Goal: Task Accomplishment & Management: Manage account settings

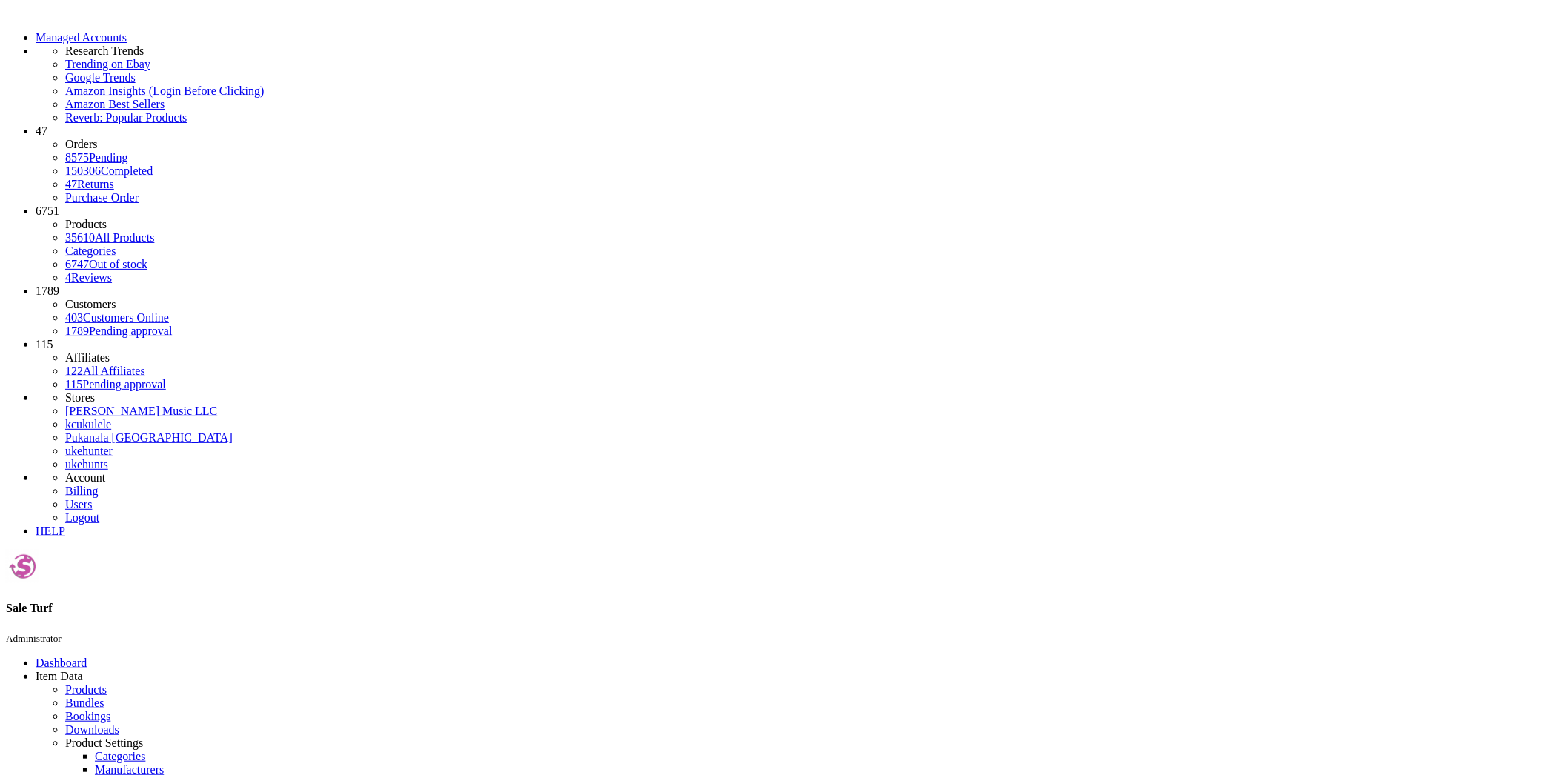
paste input "SSP10SS15A"
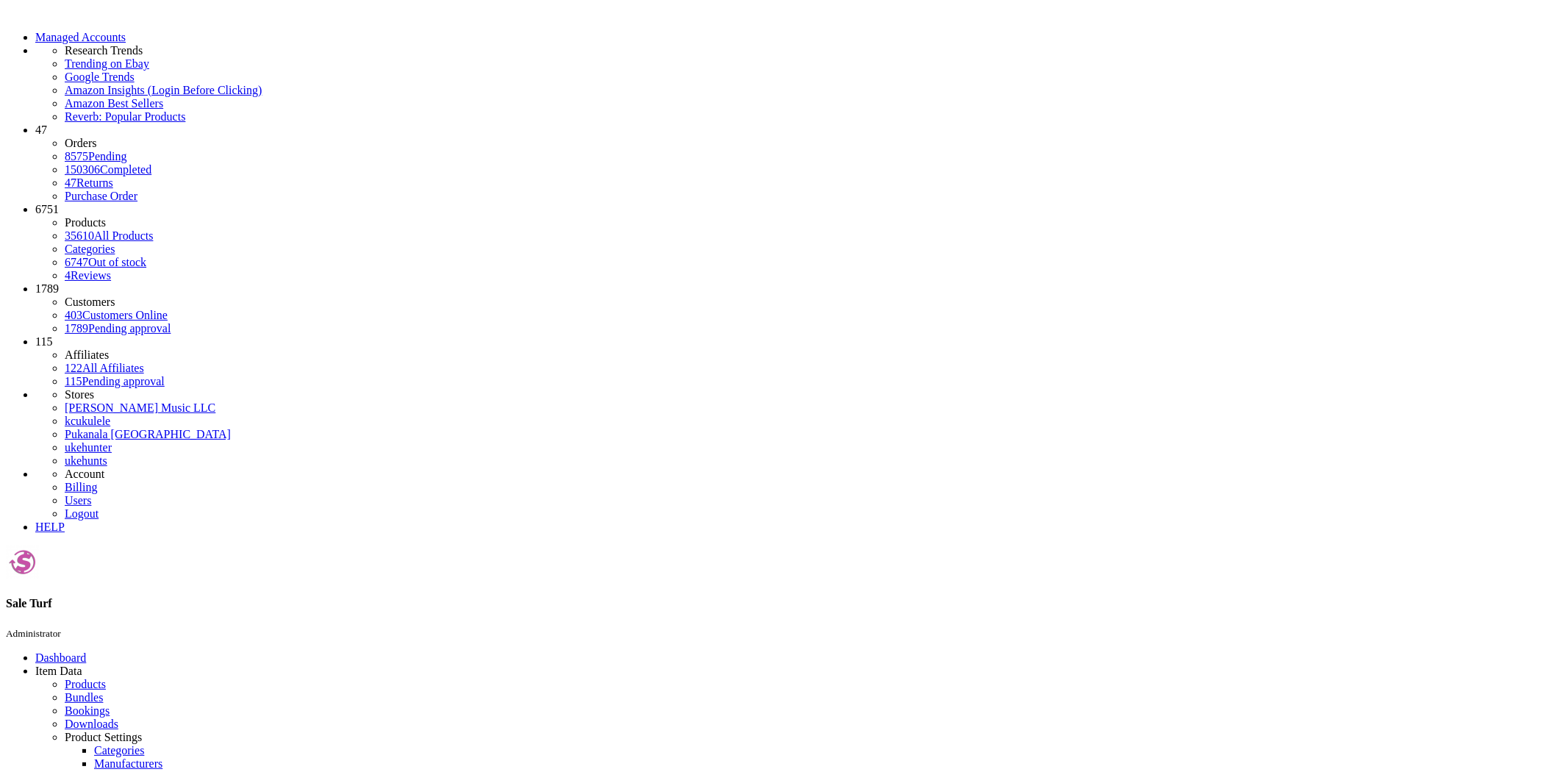
paste input "21UWC"
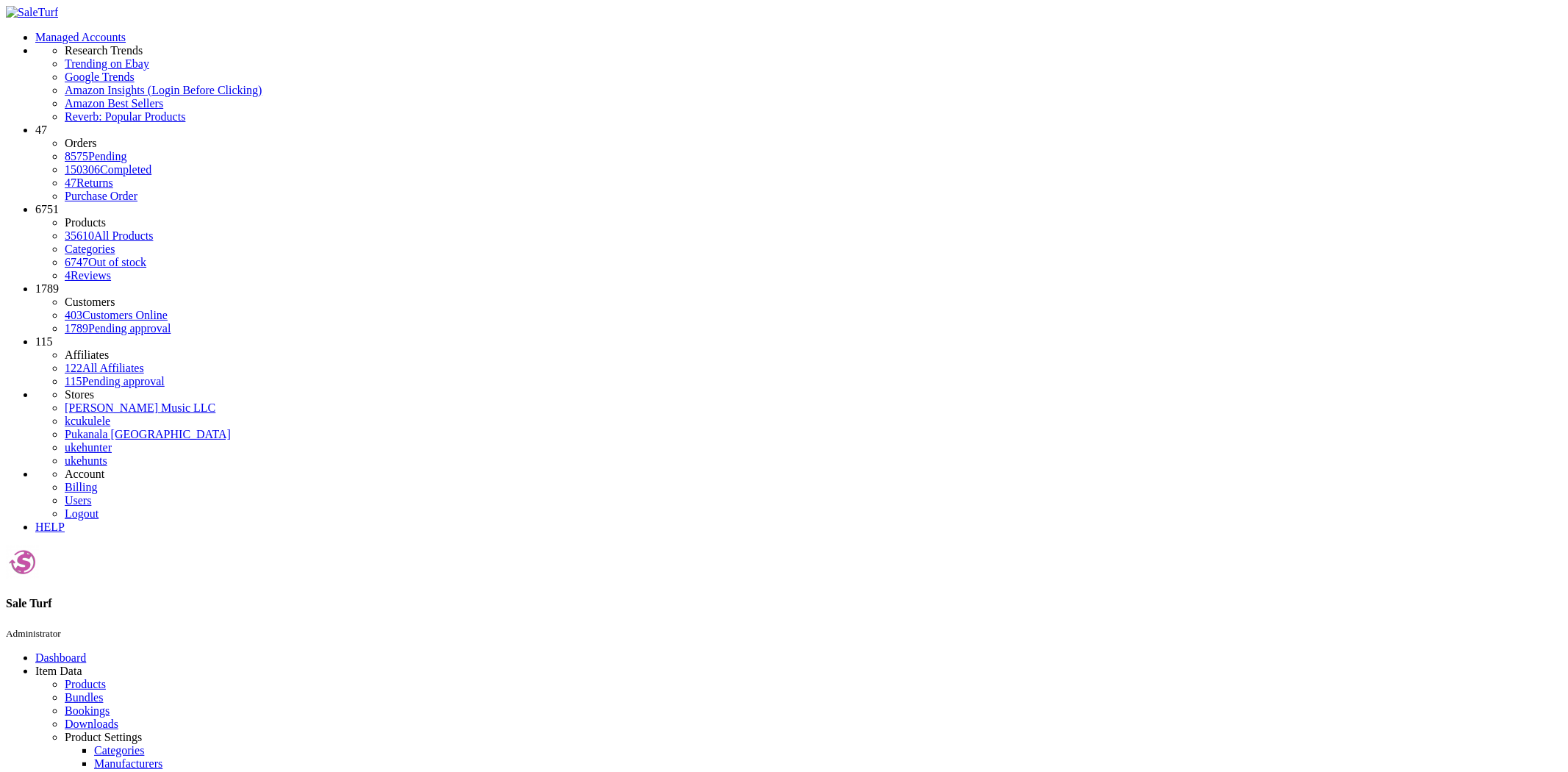
paste input "12052"
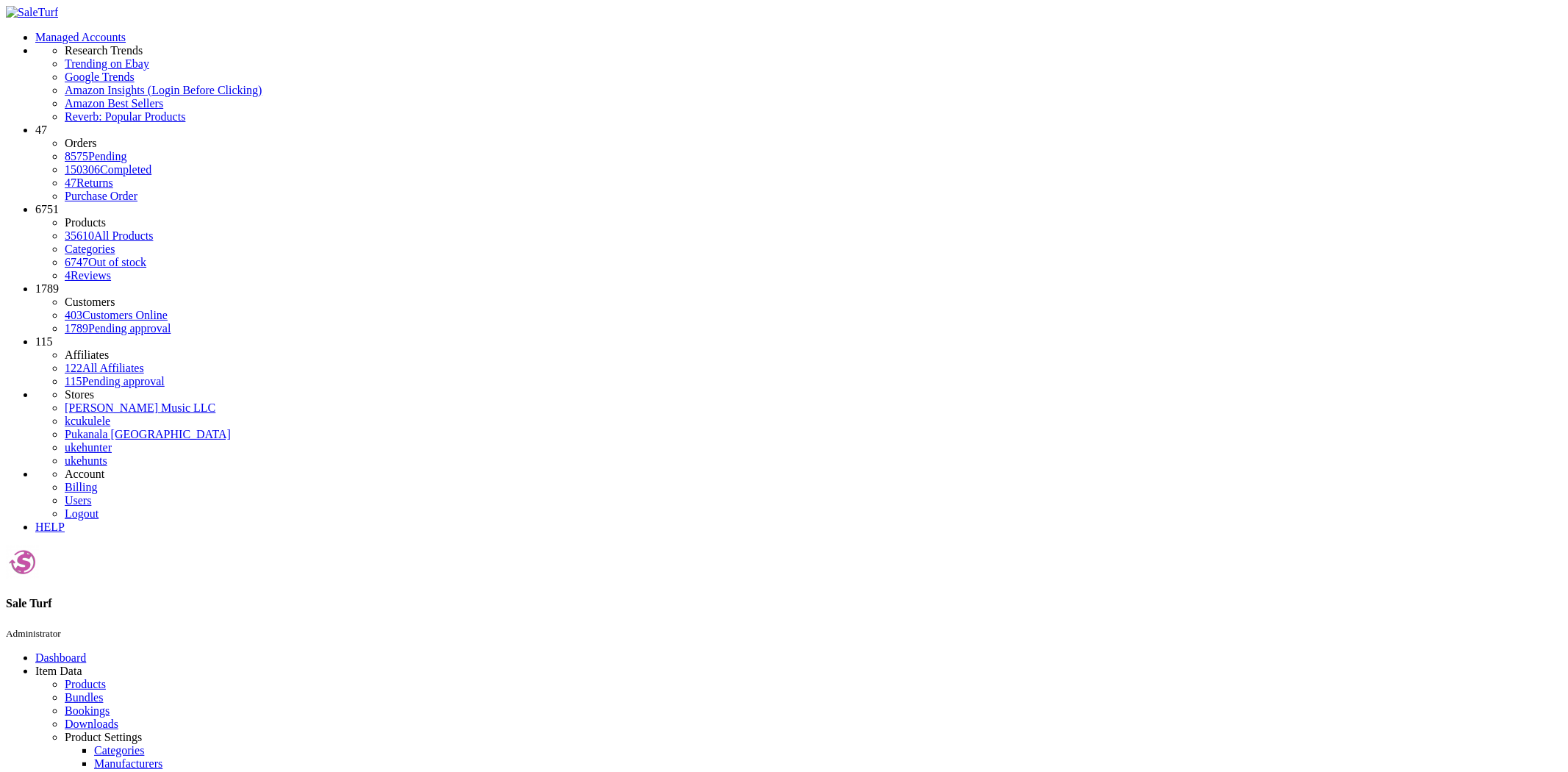
paste input "Elixir Strings, Electric Guitar Strings, Nickel Plated Steel with NANOWEB Coati…"
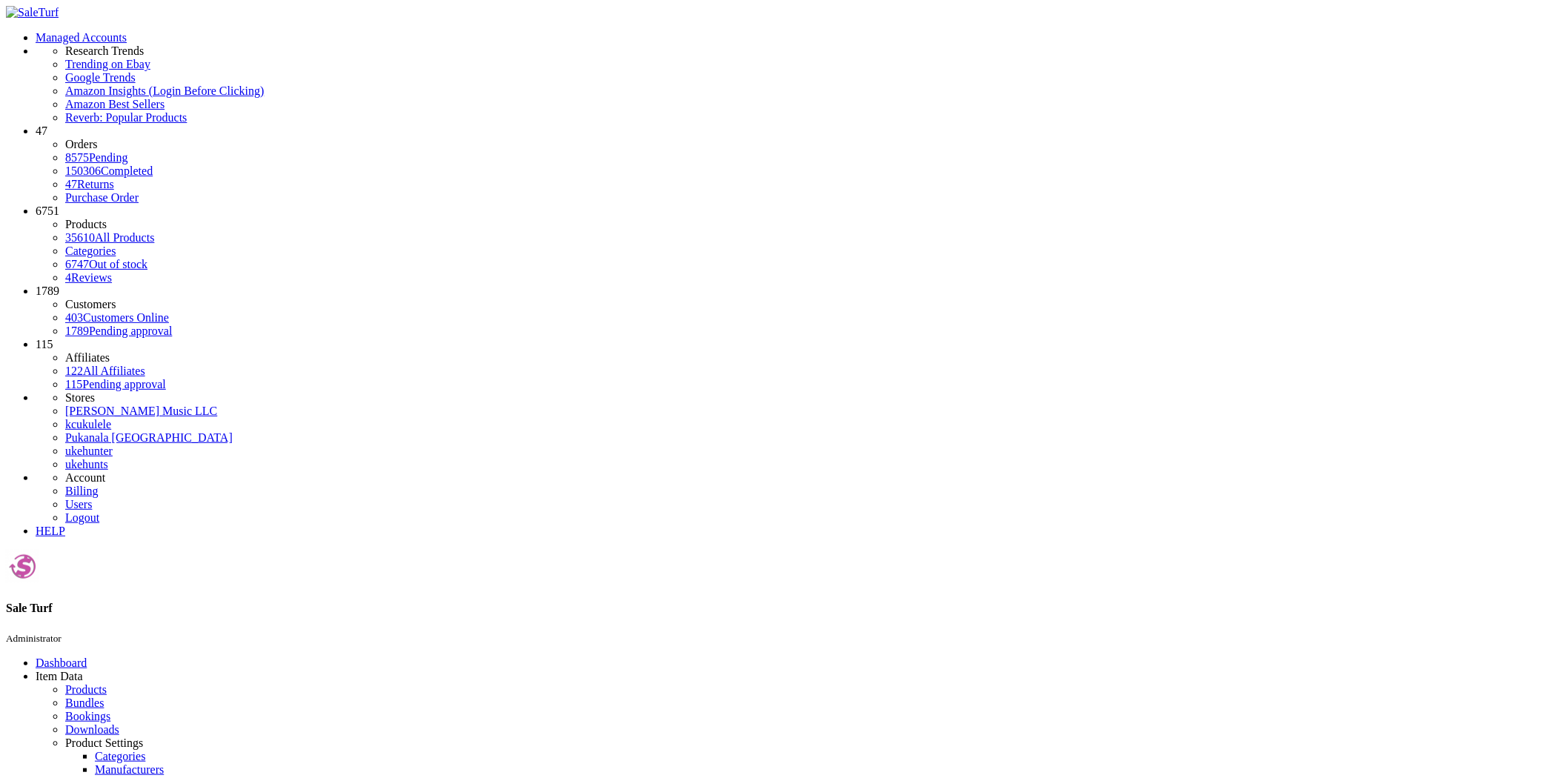
scroll to position [0, 350]
drag, startPoint x: 231, startPoint y: 161, endPoint x: 379, endPoint y: 163, distance: 148.0
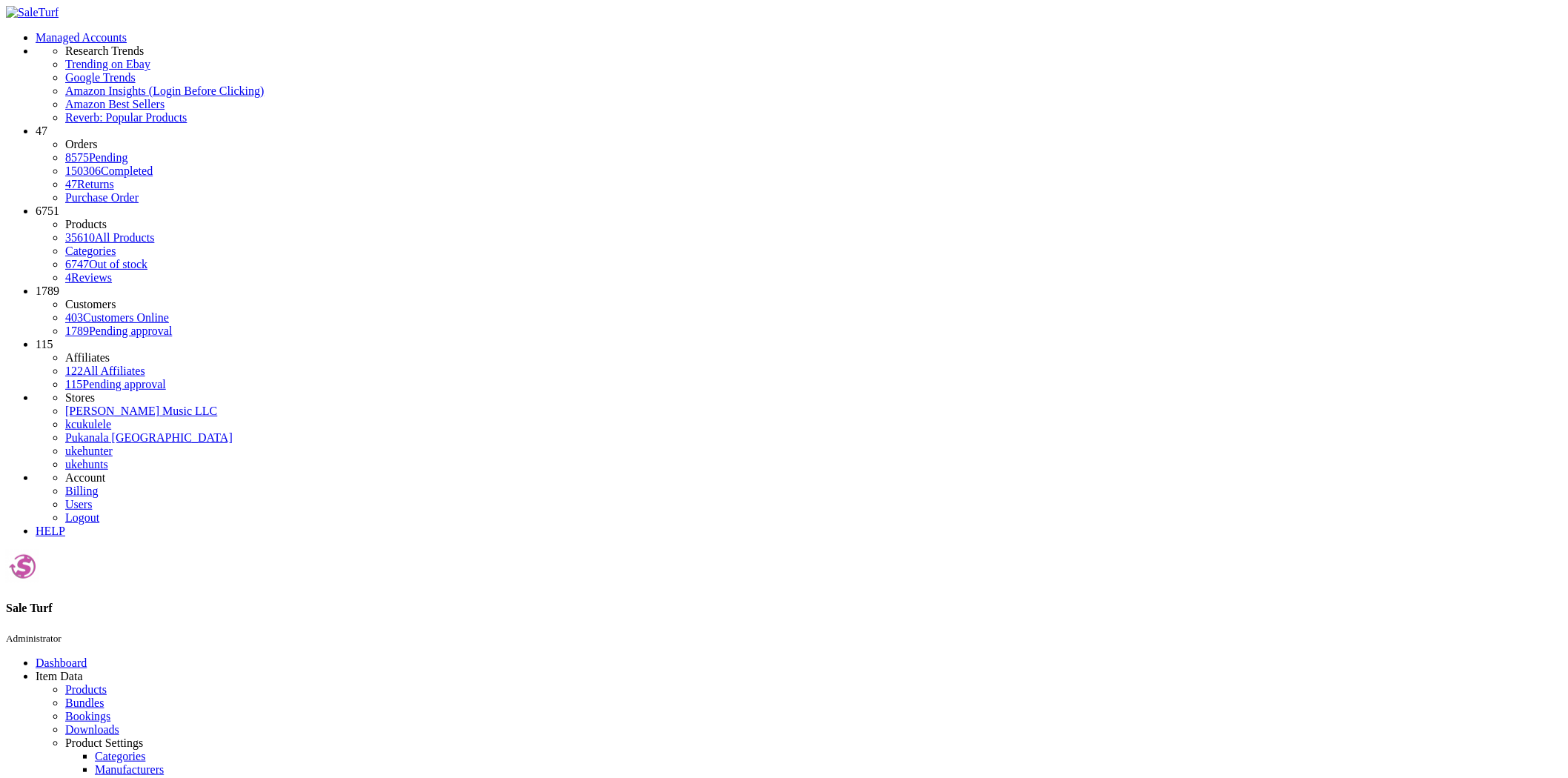
drag, startPoint x: 338, startPoint y: 165, endPoint x: 67, endPoint y: 166, distance: 271.0
drag, startPoint x: 133, startPoint y: 164, endPoint x: 434, endPoint y: 160, distance: 301.0
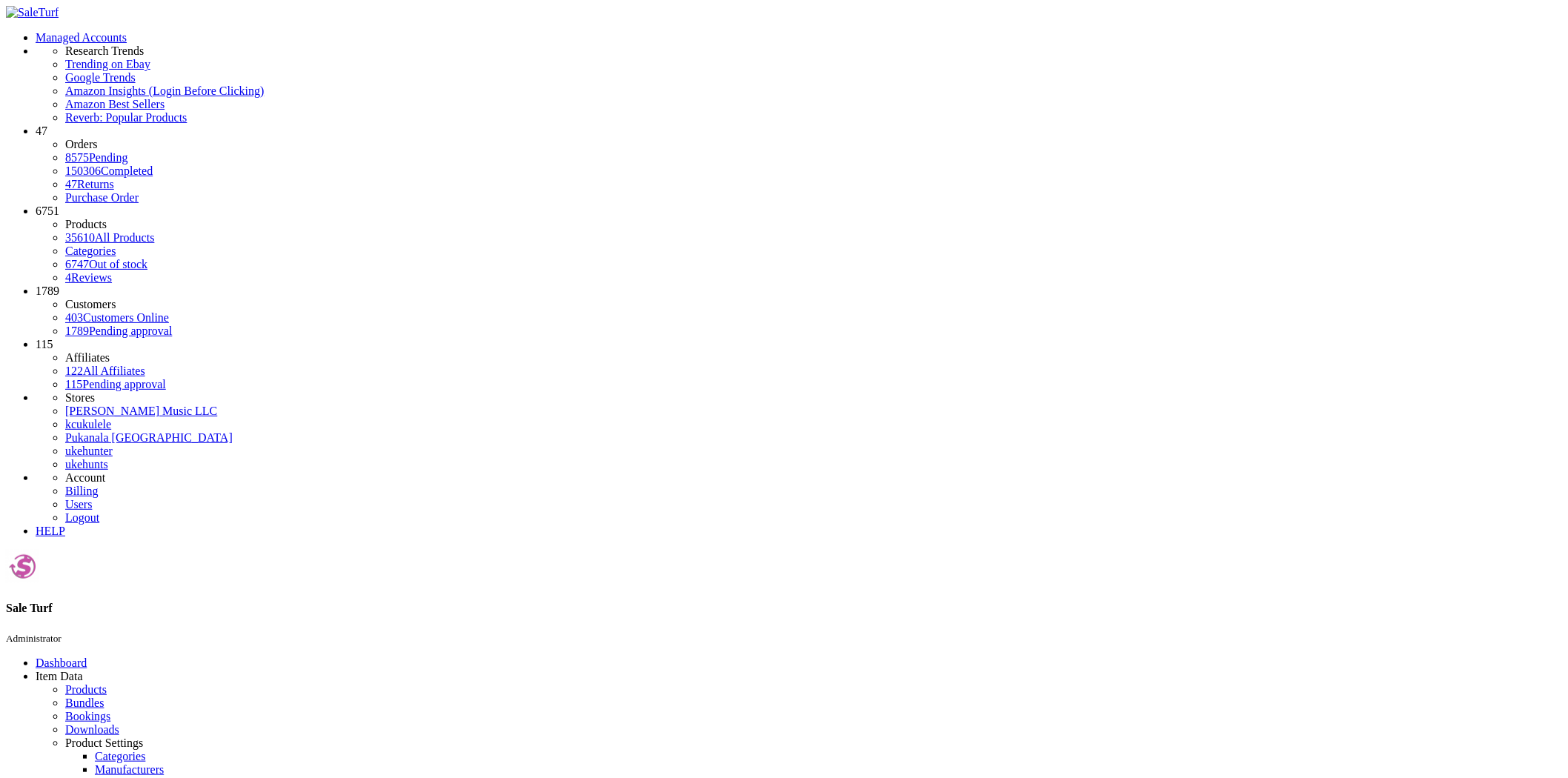
scroll to position [0, 0]
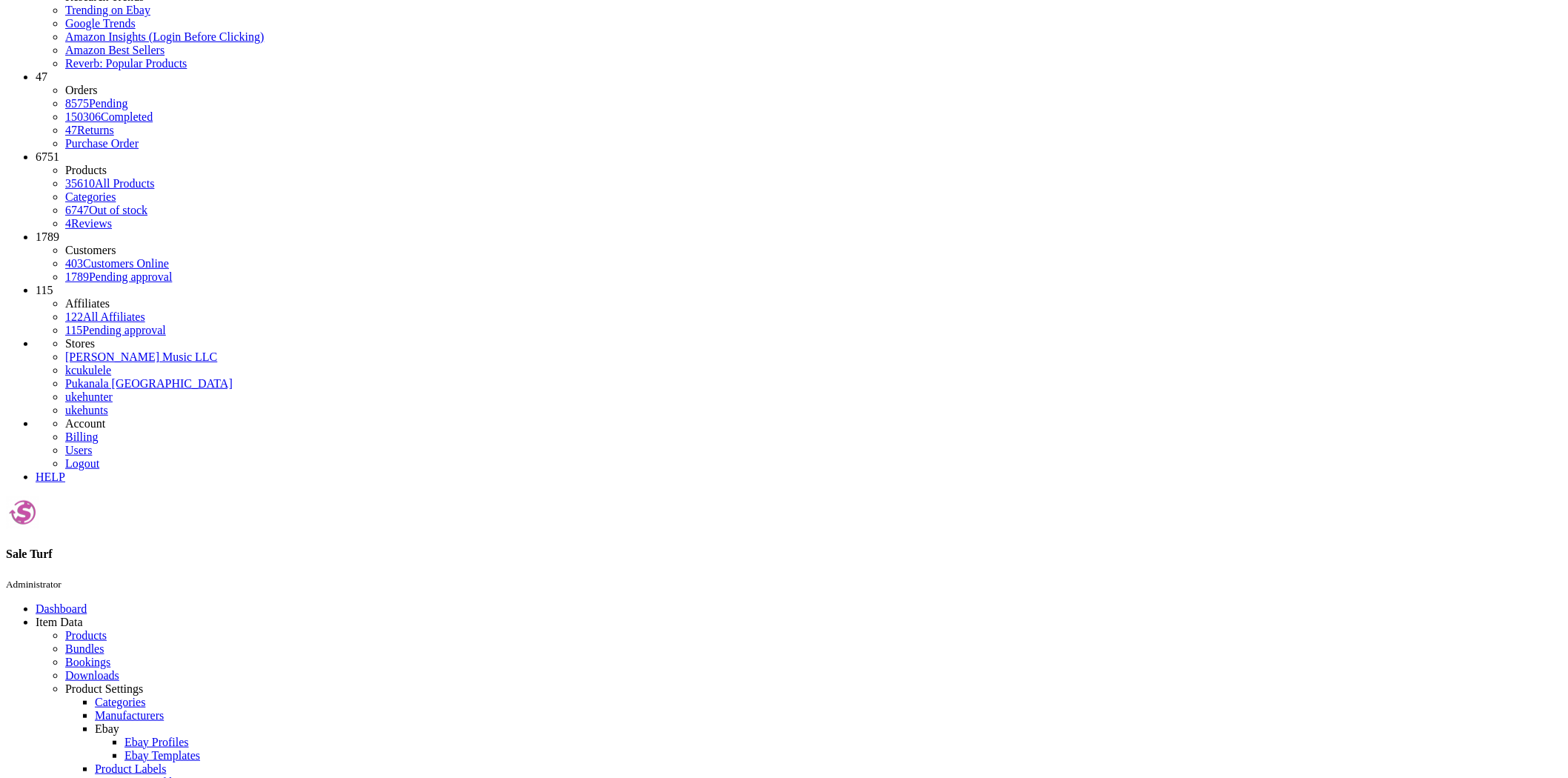
scroll to position [82, 0]
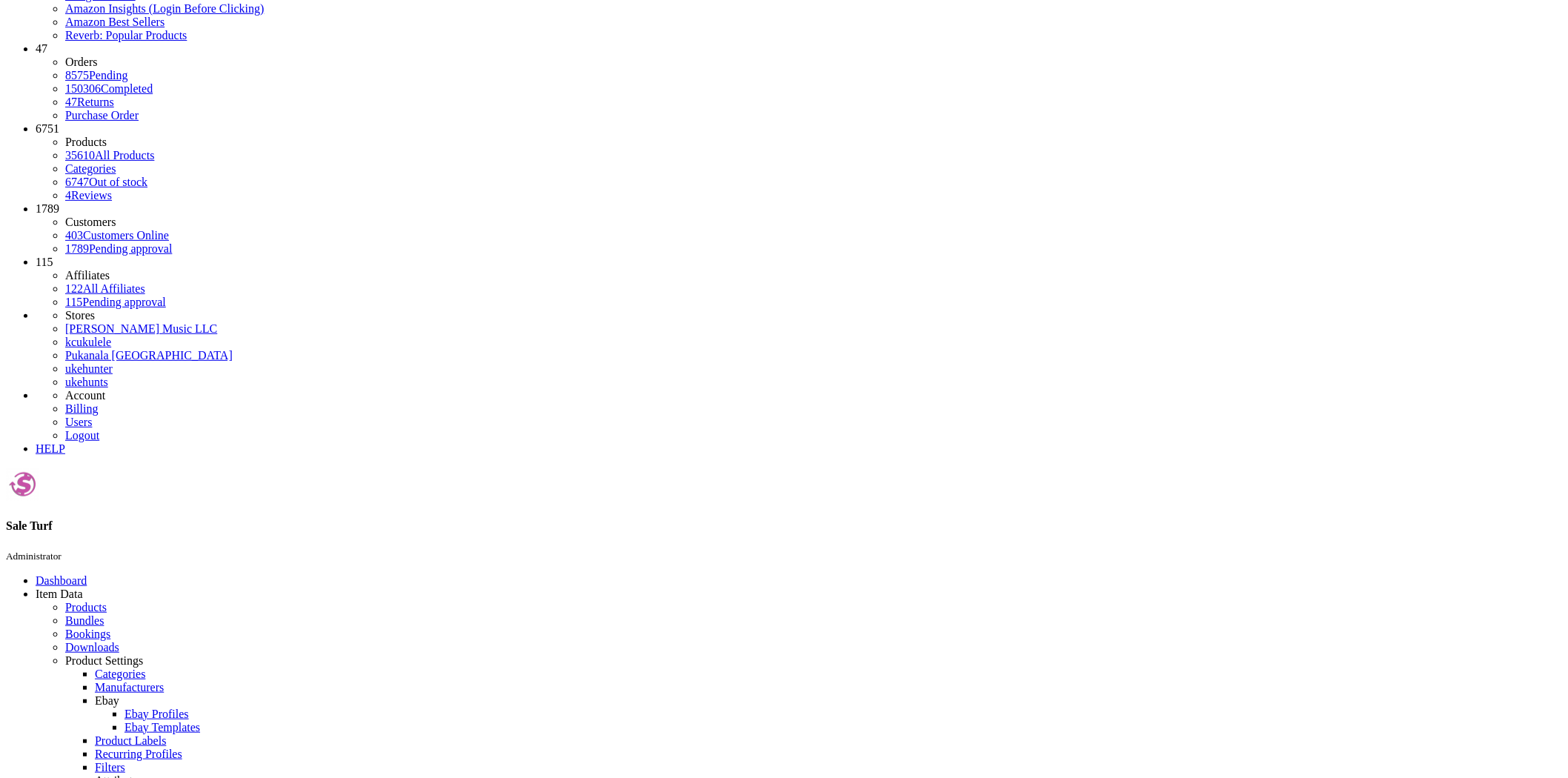
paste input "12052"
type input "12052"
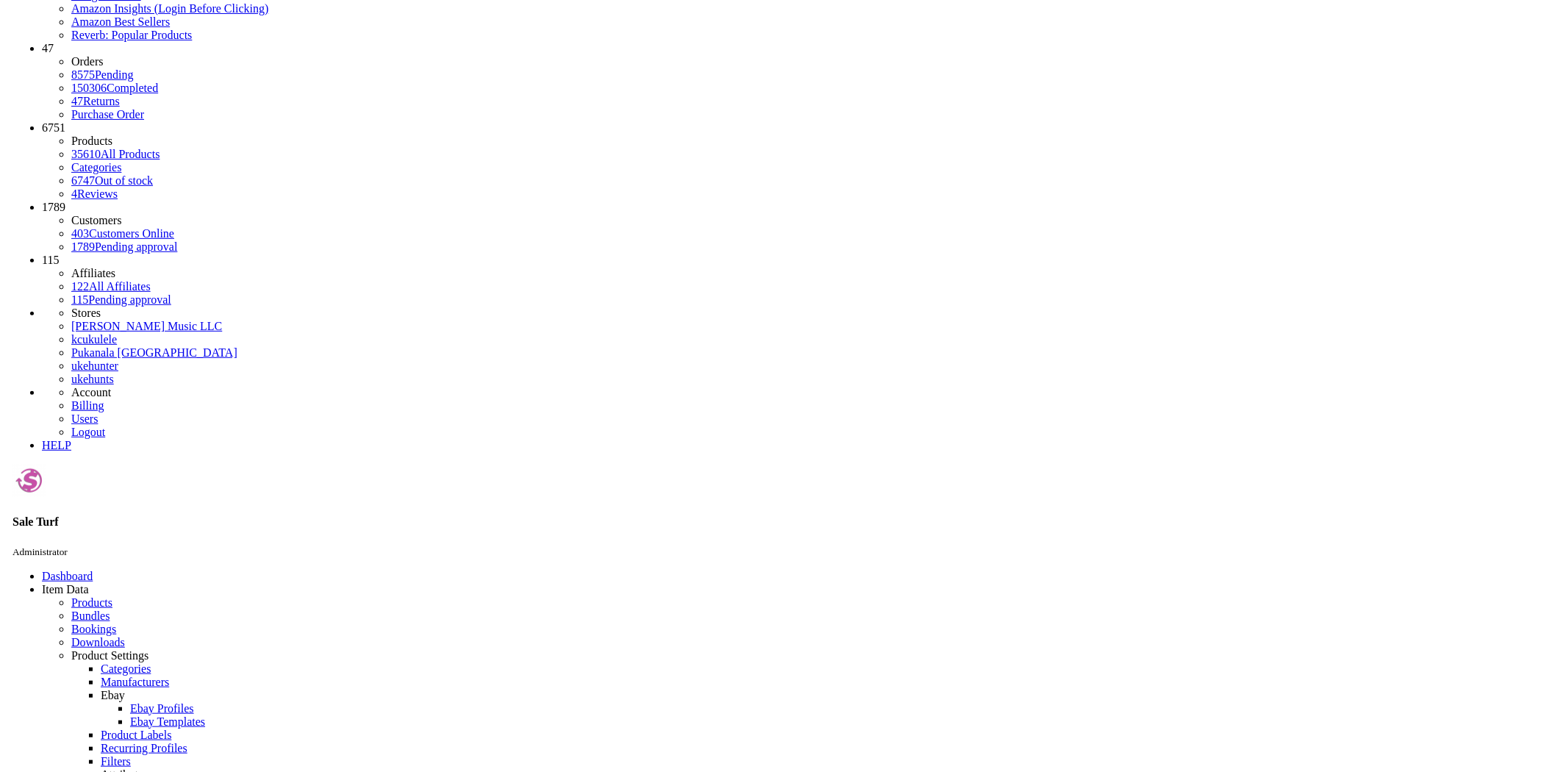
scroll to position [0, 0]
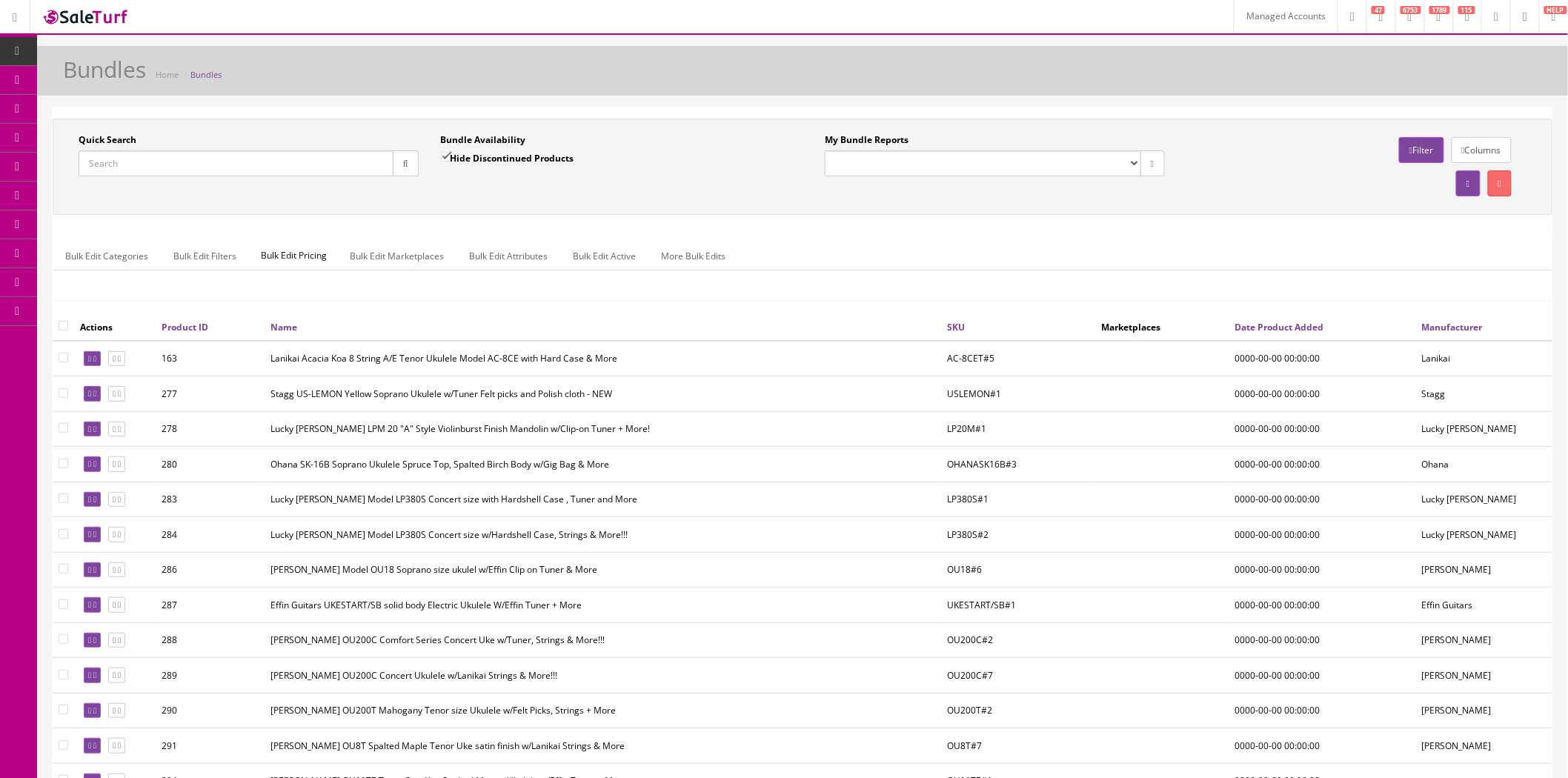
click at [226, 166] on input "Quick Search" at bounding box center [236, 163] width 315 height 26
paste input "NANOWEB Coating"
type input "NANOWEB Coating"
click at [403, 163] on icon "button" at bounding box center [405, 163] width 5 height 9
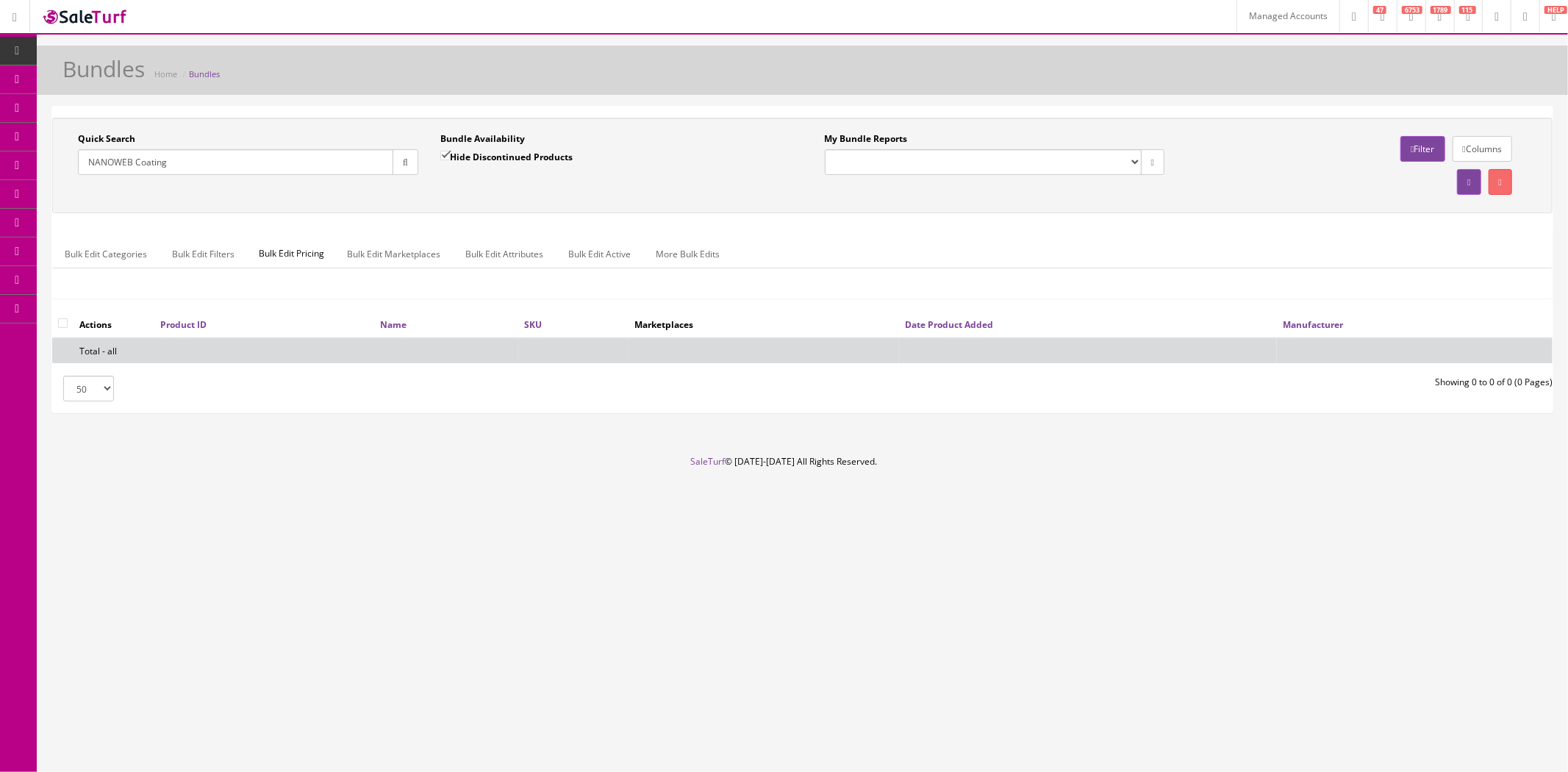
click at [440, 153] on input "Hide Discontinued Products" at bounding box center [445, 156] width 10 height 10
checkbox input "false"
click at [347, 163] on input "NANOWEB Coating" at bounding box center [235, 162] width 315 height 26
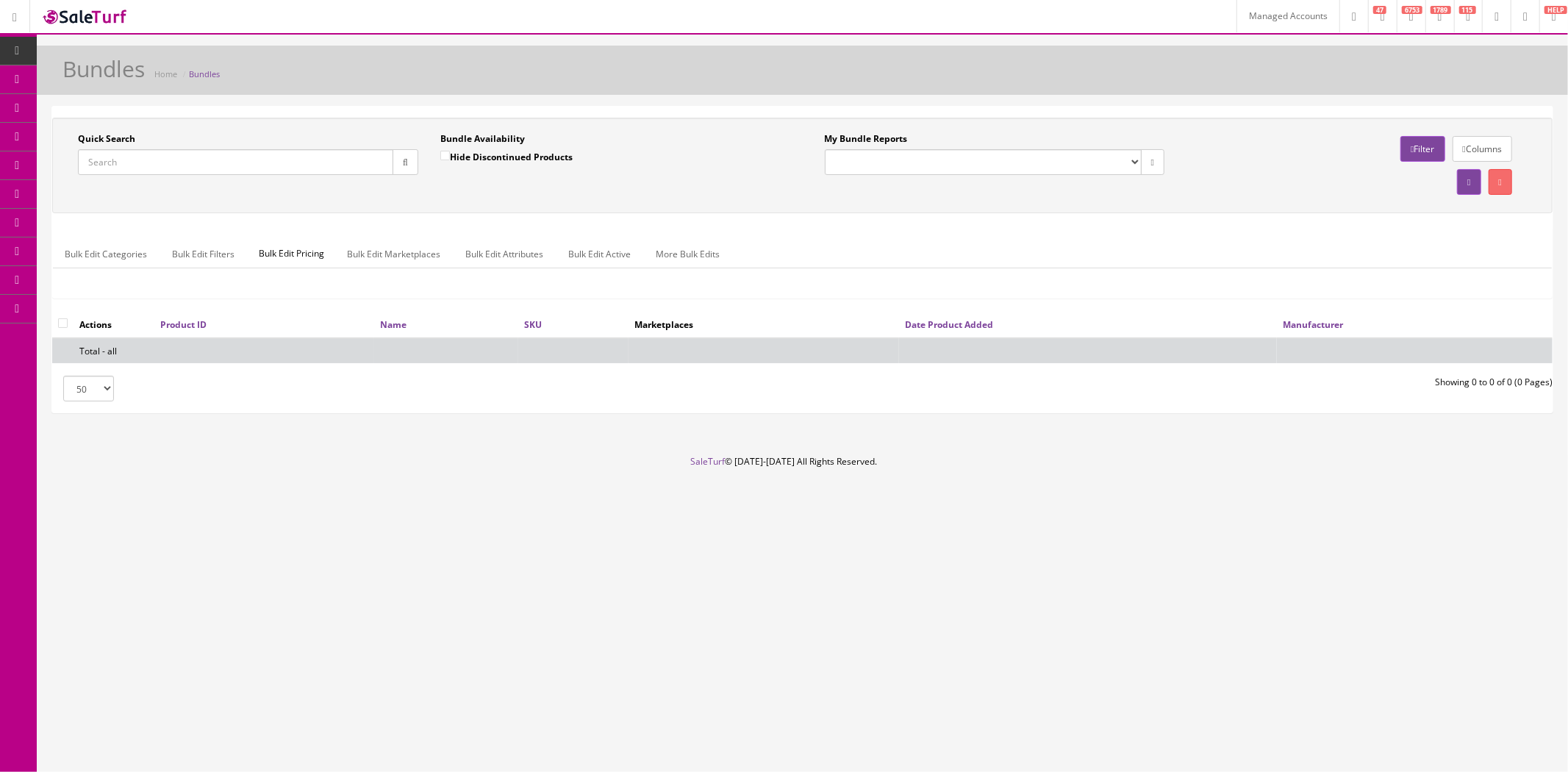
click at [311, 173] on input "Quick Search" at bounding box center [235, 162] width 315 height 26
paste input "SGC6VT_ORx2"
type input "SGC6VT_OR"
click at [408, 159] on button "button" at bounding box center [405, 162] width 26 height 26
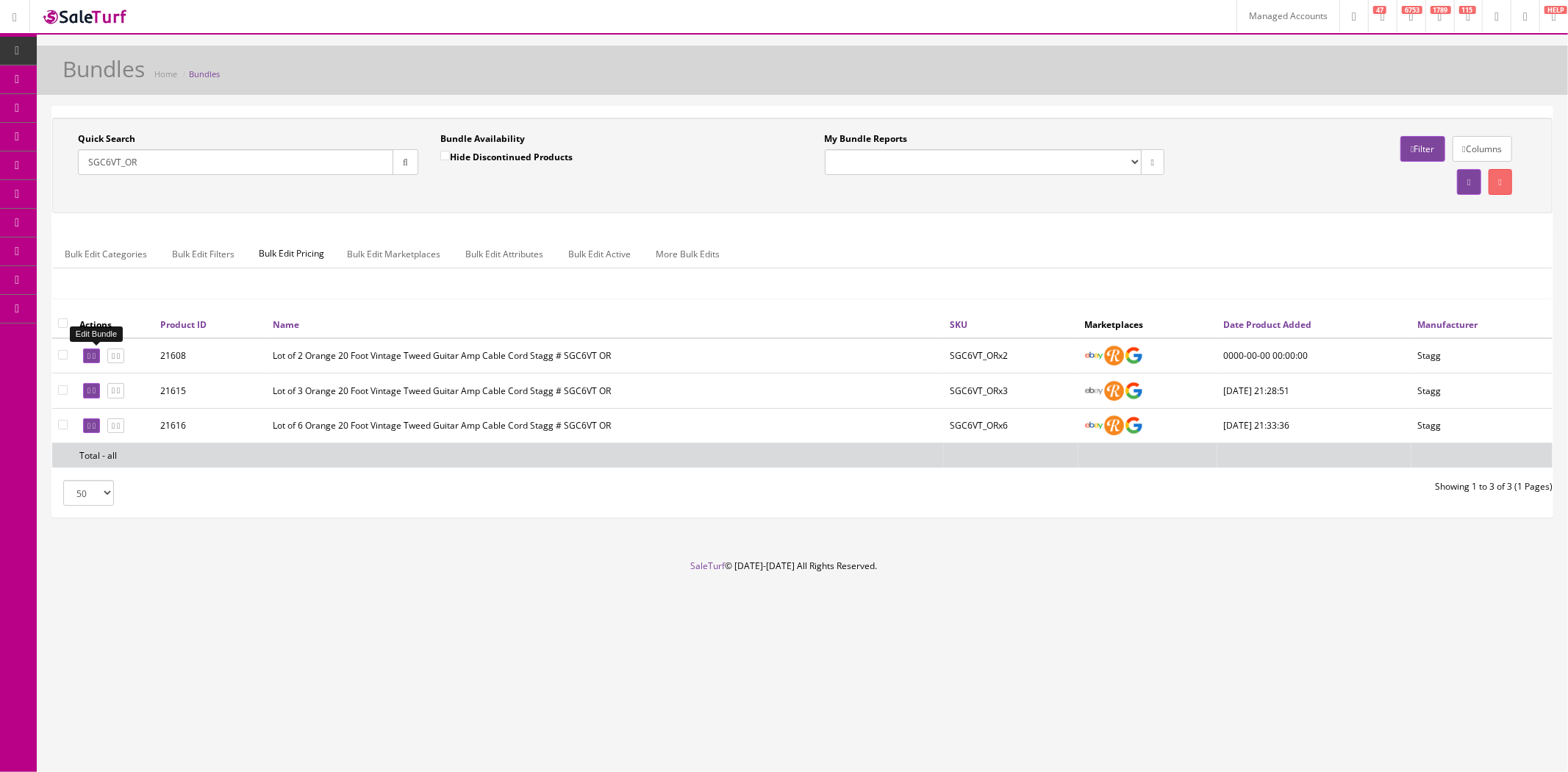
click at [96, 353] on icon at bounding box center [94, 357] width 3 height 8
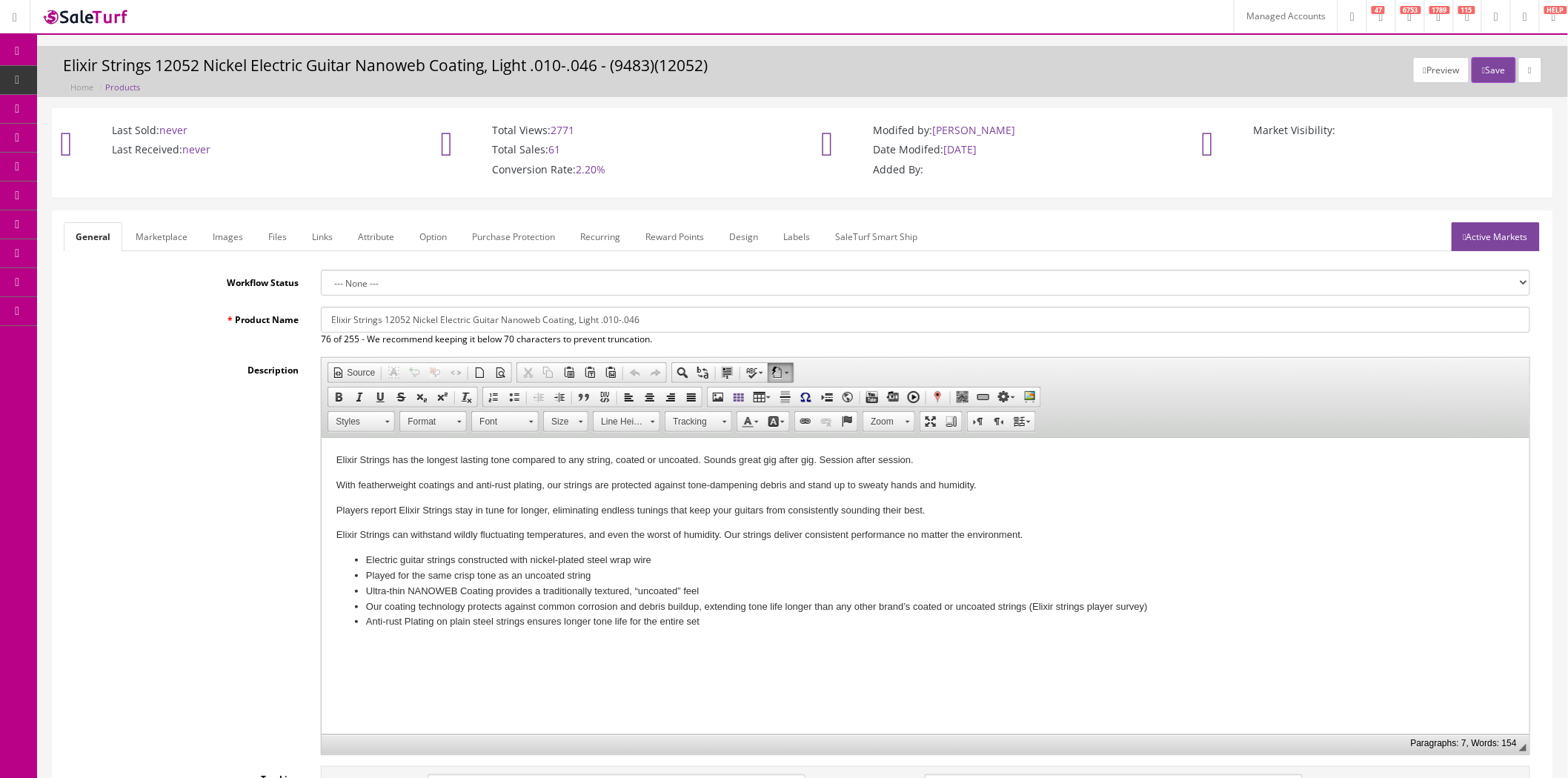
click at [1471, 235] on link "Active Markets" at bounding box center [1496, 236] width 88 height 29
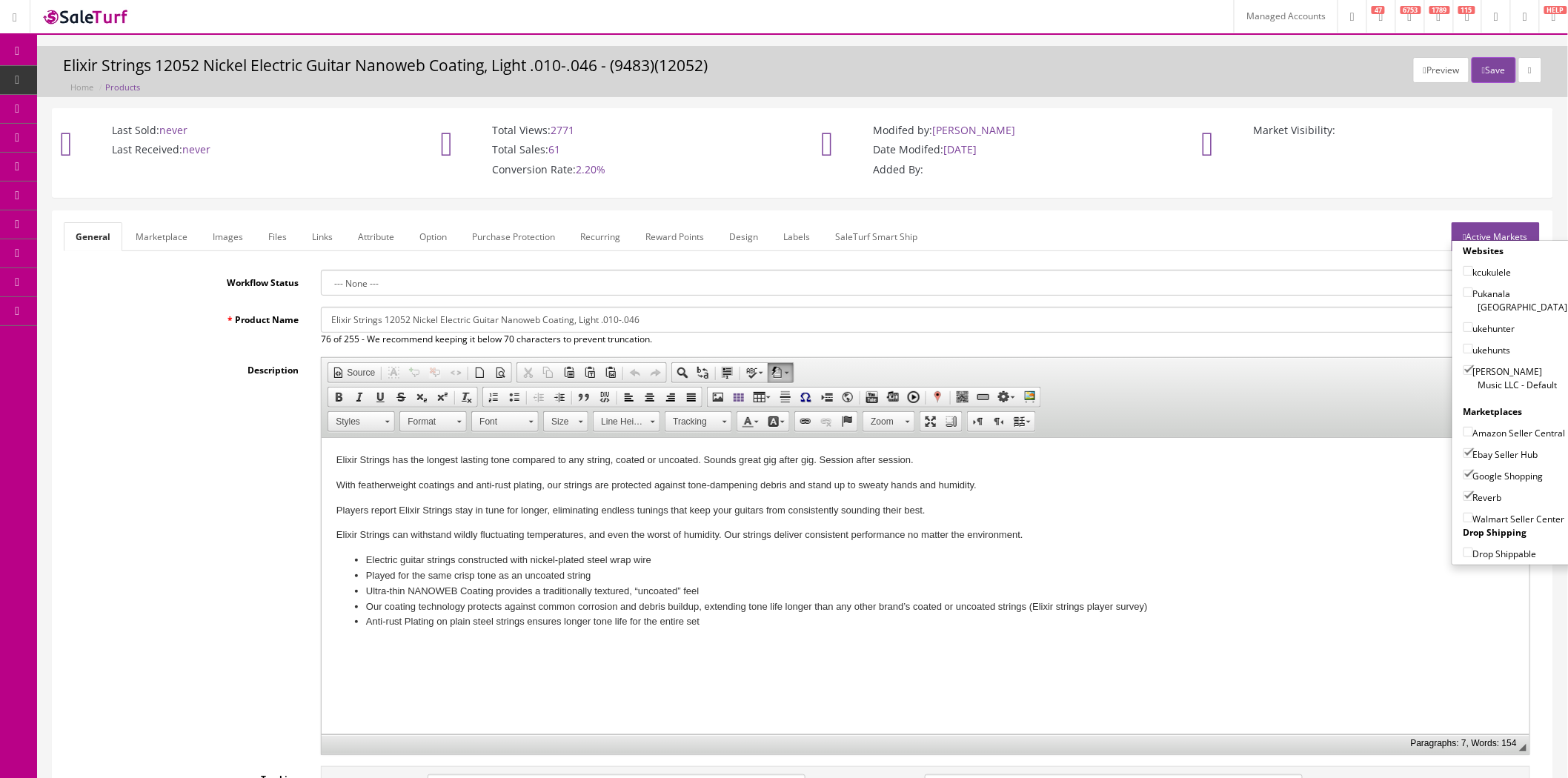
click at [1464, 427] on input"] "Amazon Seller Central" at bounding box center [1469, 432] width 10 height 10
click at [1373, 240] on ul "General Marketplace Images Files Links Attribute Option Purchase Protection Rec…" at bounding box center [803, 236] width 1478 height 29
click at [1481, 235] on link "Active Markets" at bounding box center [1496, 236] width 88 height 29
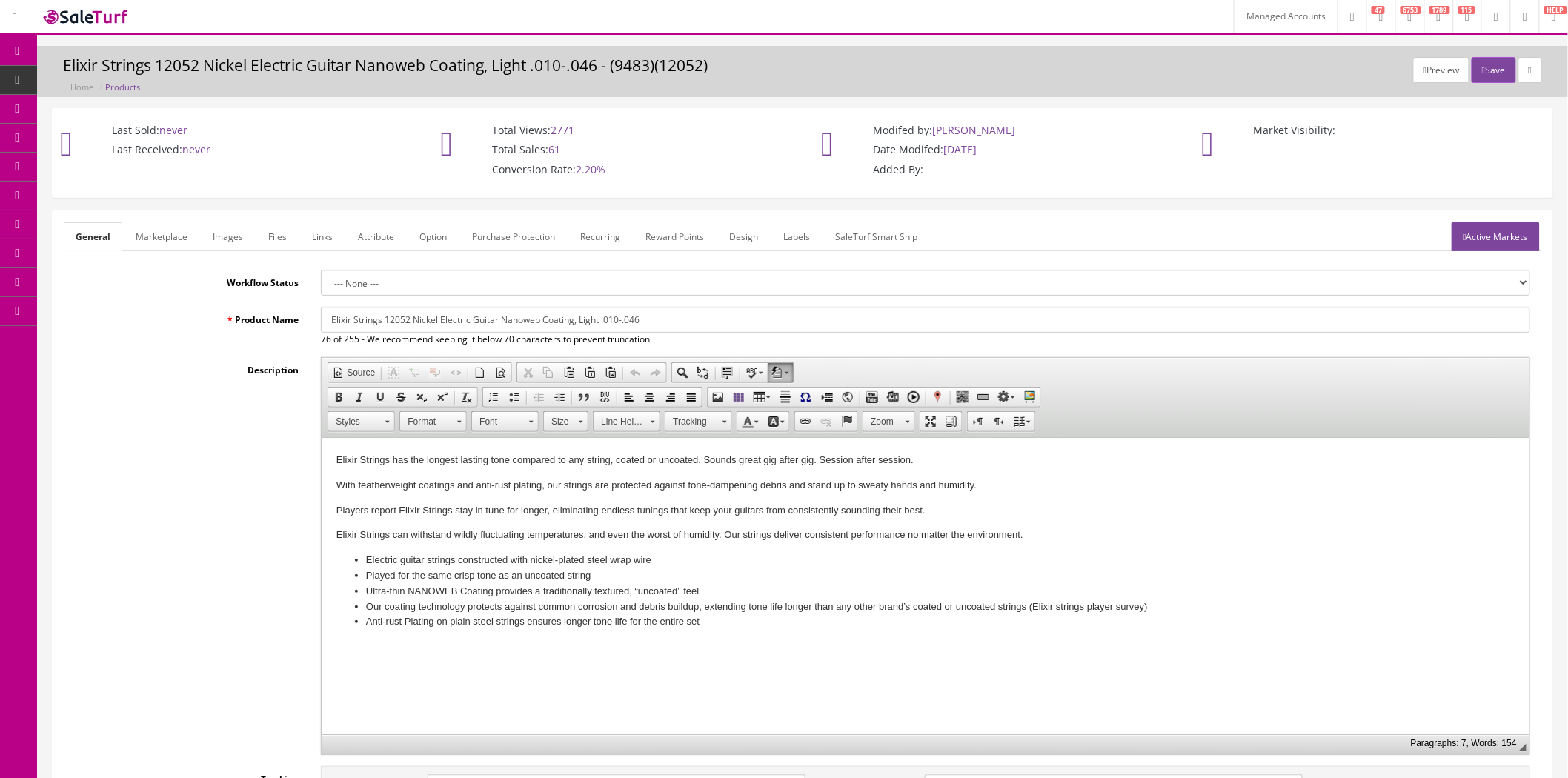
click at [1464, 237] on icon at bounding box center [1466, 237] width 3 height 9
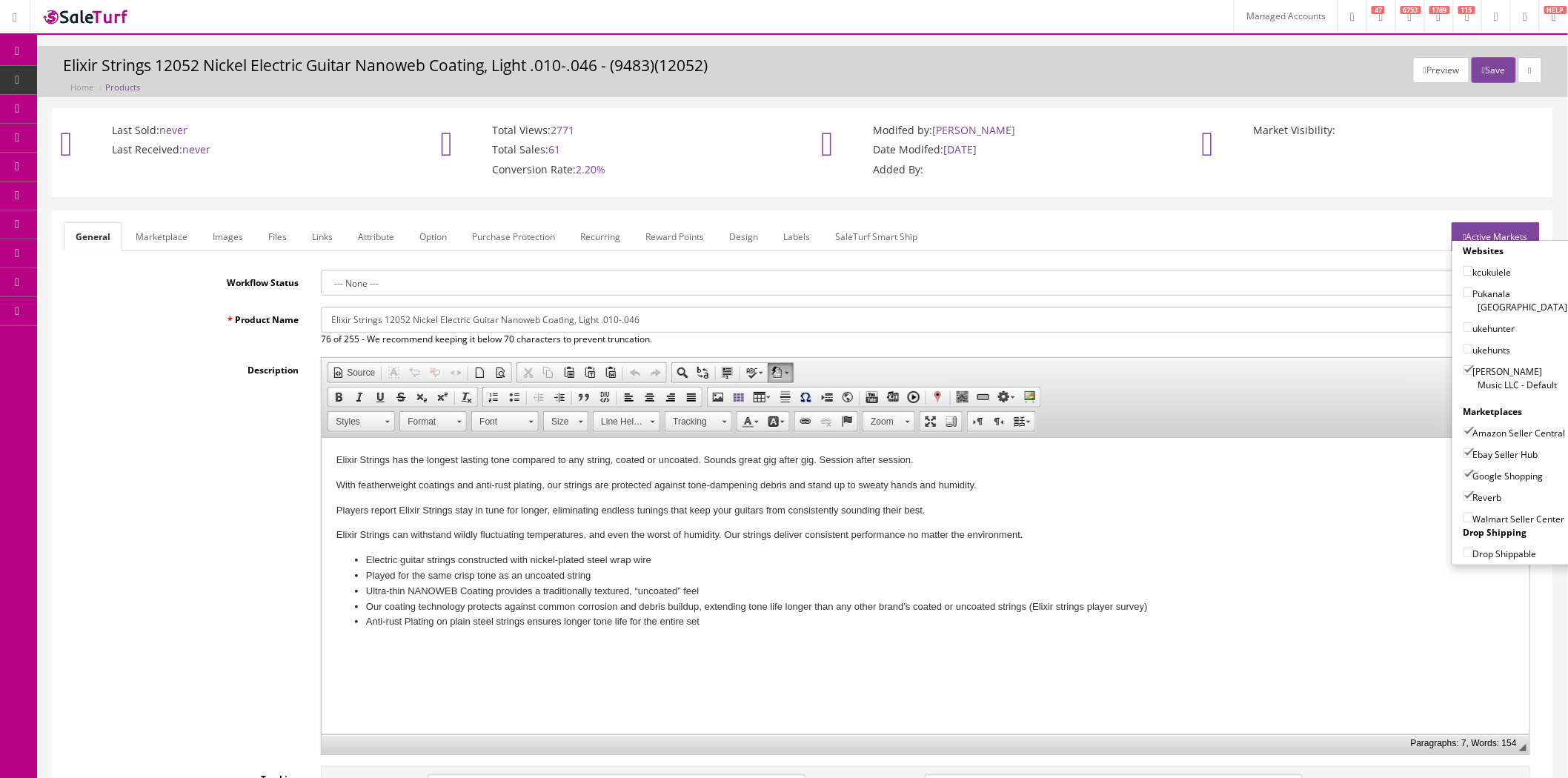
click at [1482, 237] on link "Active Markets" at bounding box center [1496, 236] width 88 height 29
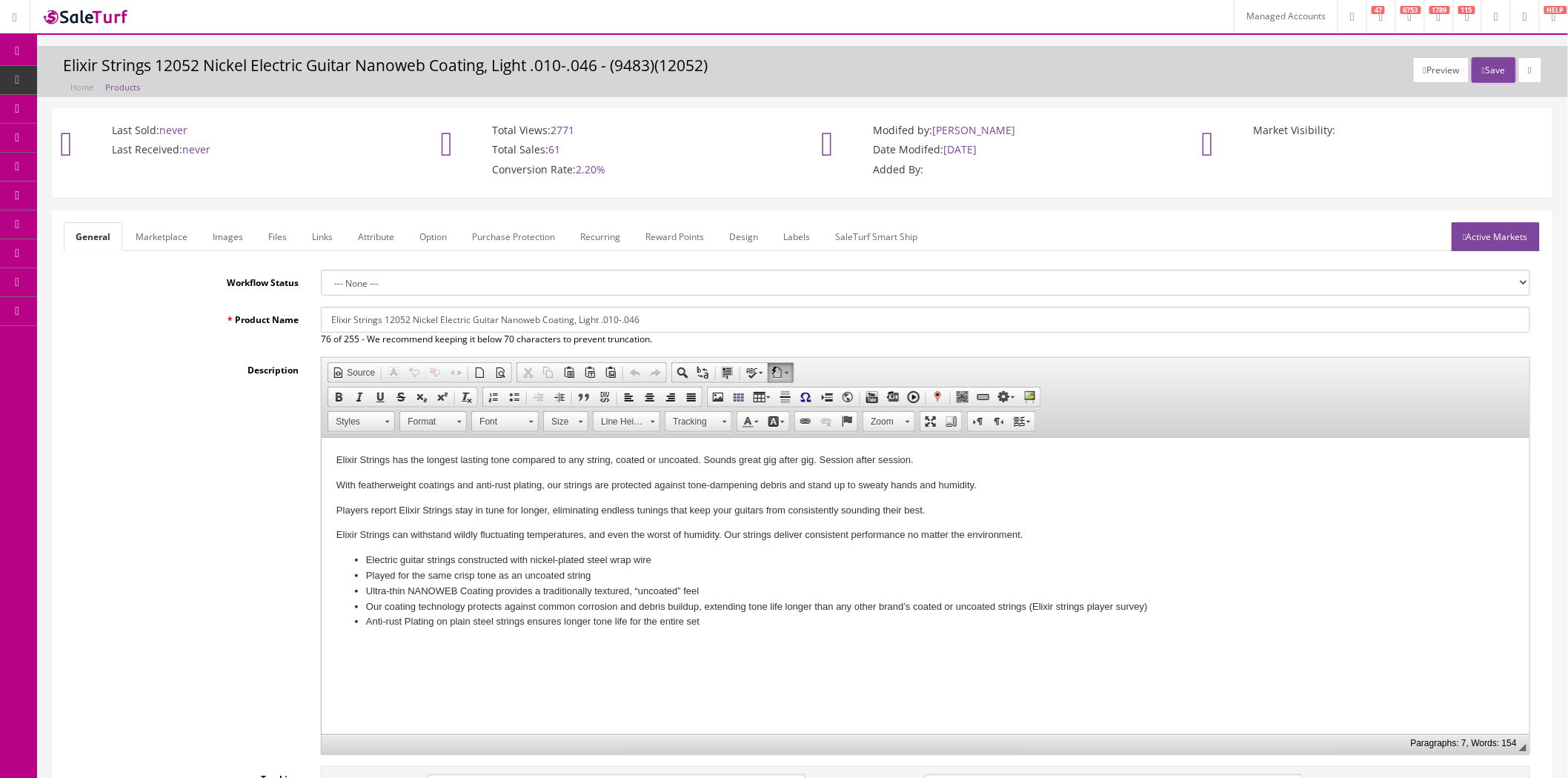
click at [1486, 243] on link "Active Markets" at bounding box center [1496, 236] width 88 height 29
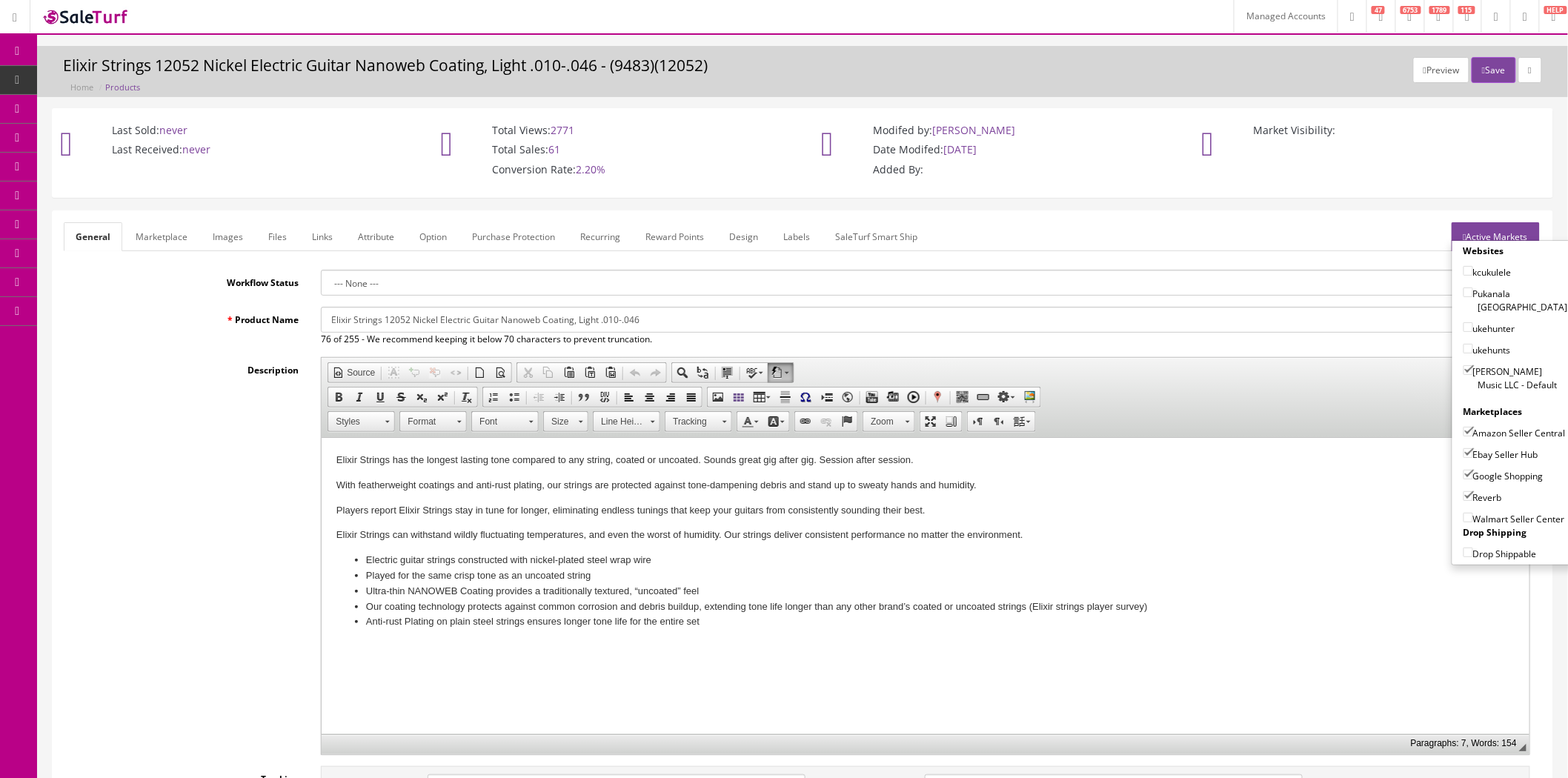
click at [1464, 427] on input"] "Amazon Seller Central" at bounding box center [1469, 432] width 10 height 10
checkbox input"] "false"
click at [1524, 62] on link at bounding box center [1531, 70] width 23 height 26
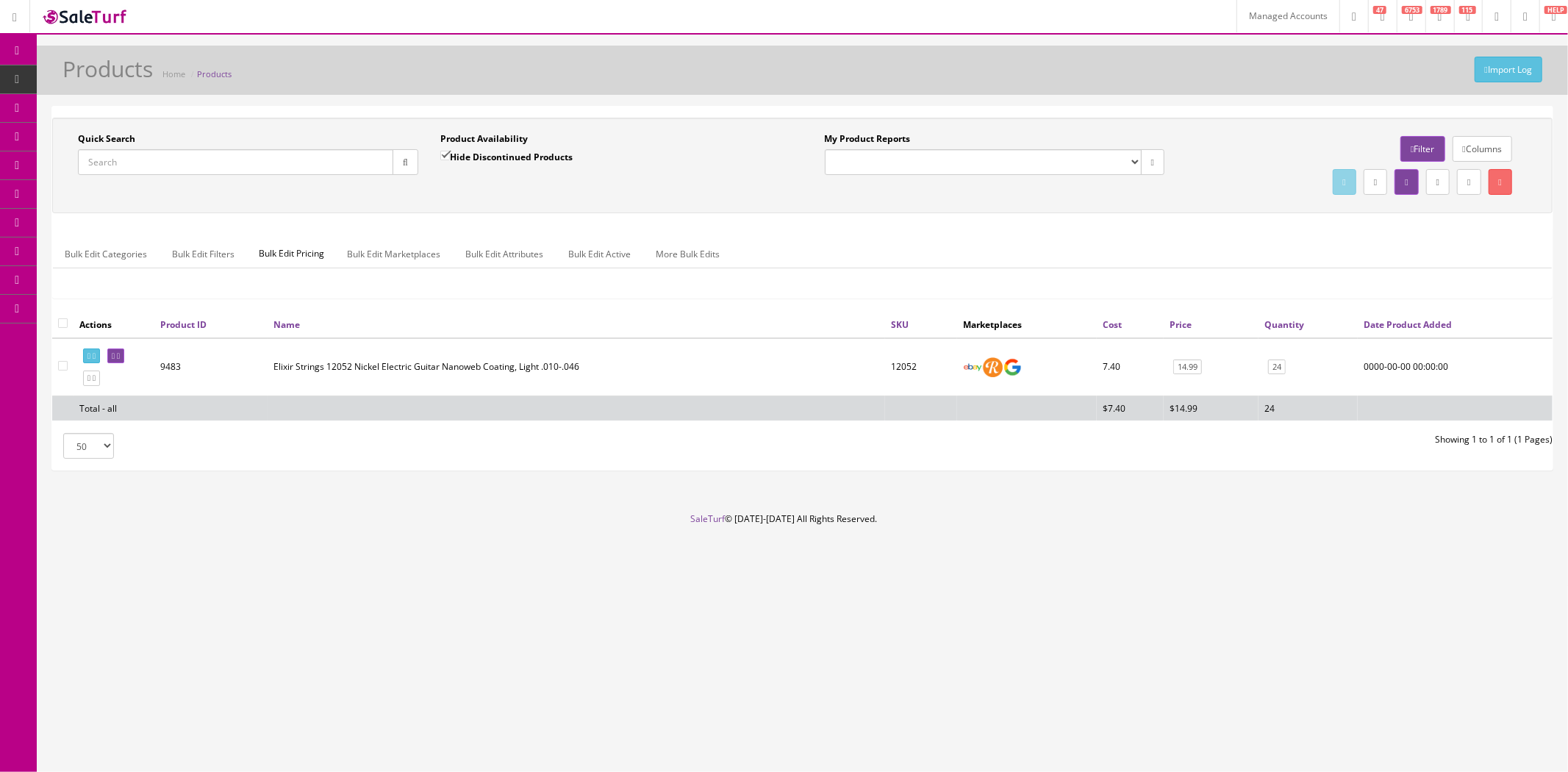
click at [1478, 151] on link "Columns" at bounding box center [1482, 149] width 59 height 26
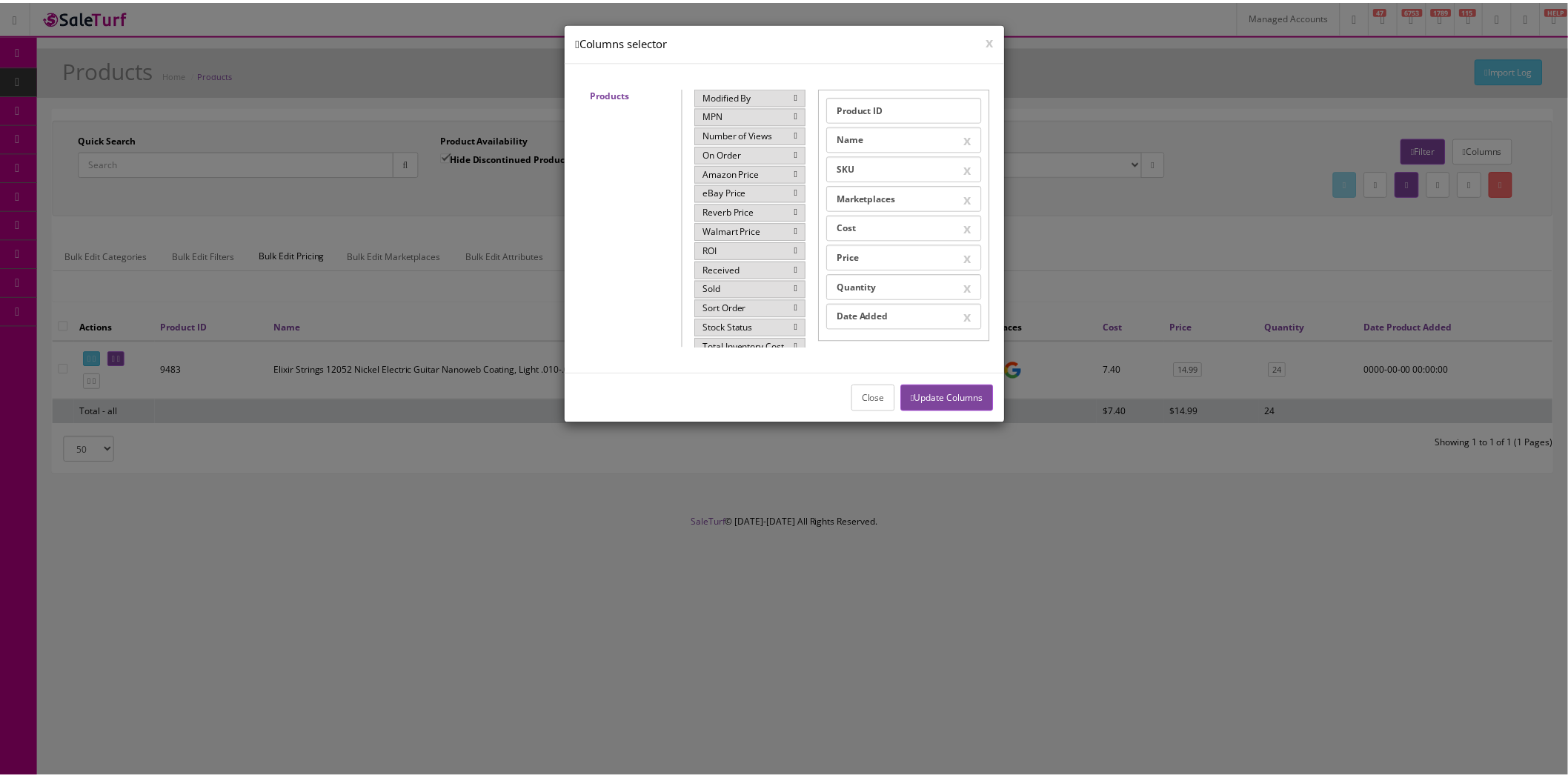
scroll to position [220, 0]
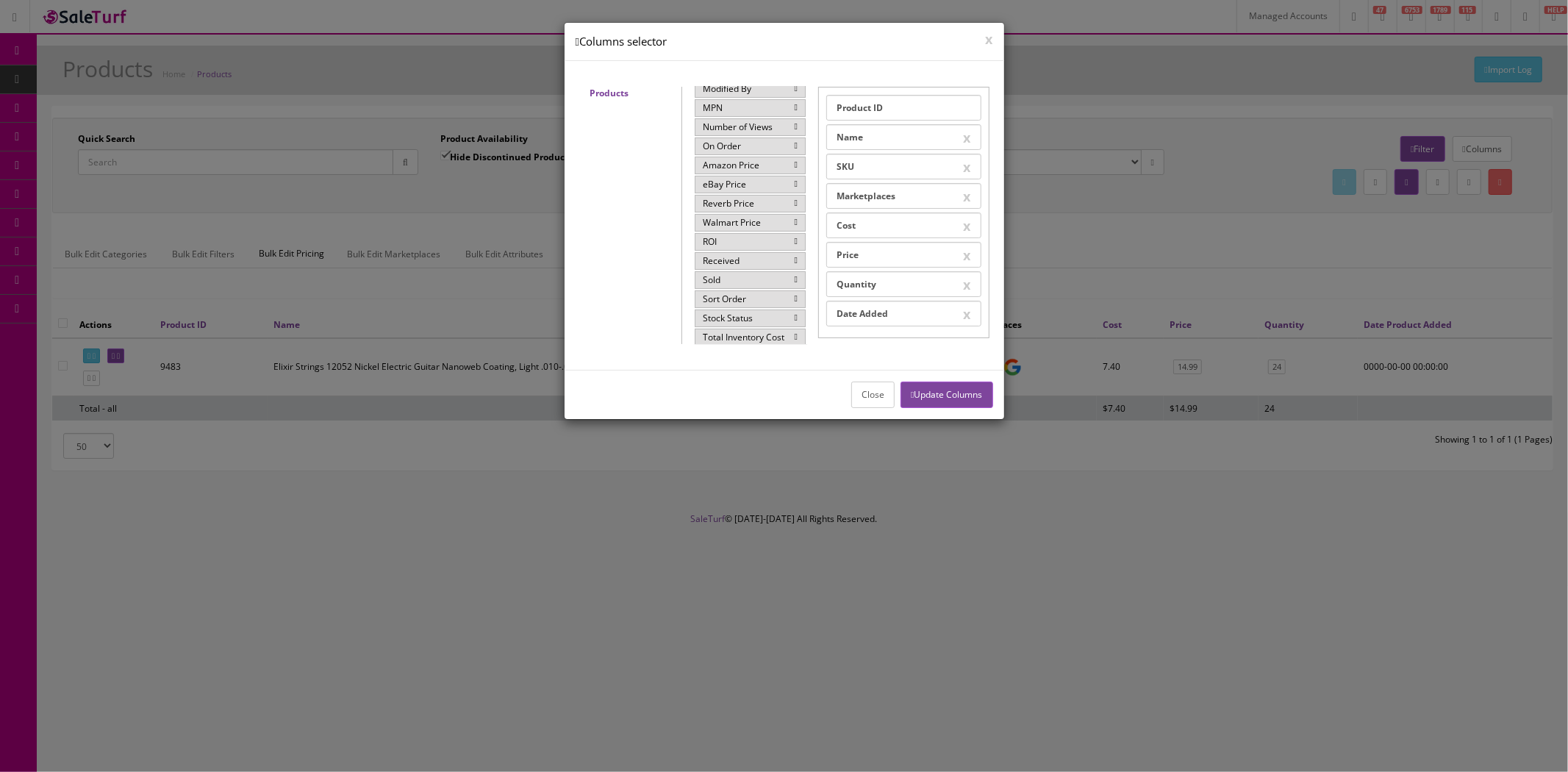
click at [765, 282] on div "Sold" at bounding box center [750, 280] width 111 height 17
click at [939, 397] on button "Update Columns" at bounding box center [946, 394] width 92 height 26
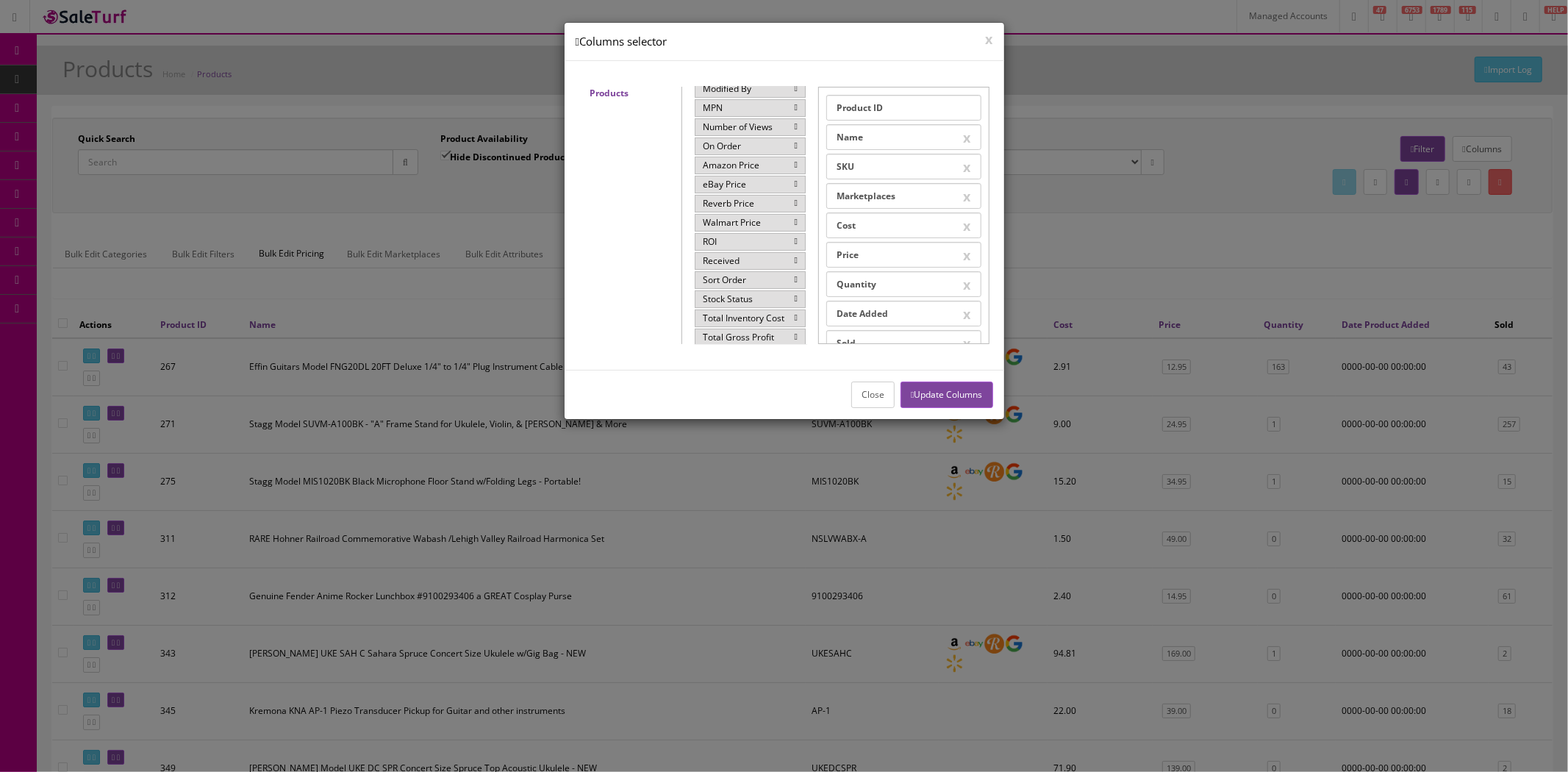
click at [1235, 281] on div at bounding box center [784, 386] width 1568 height 772
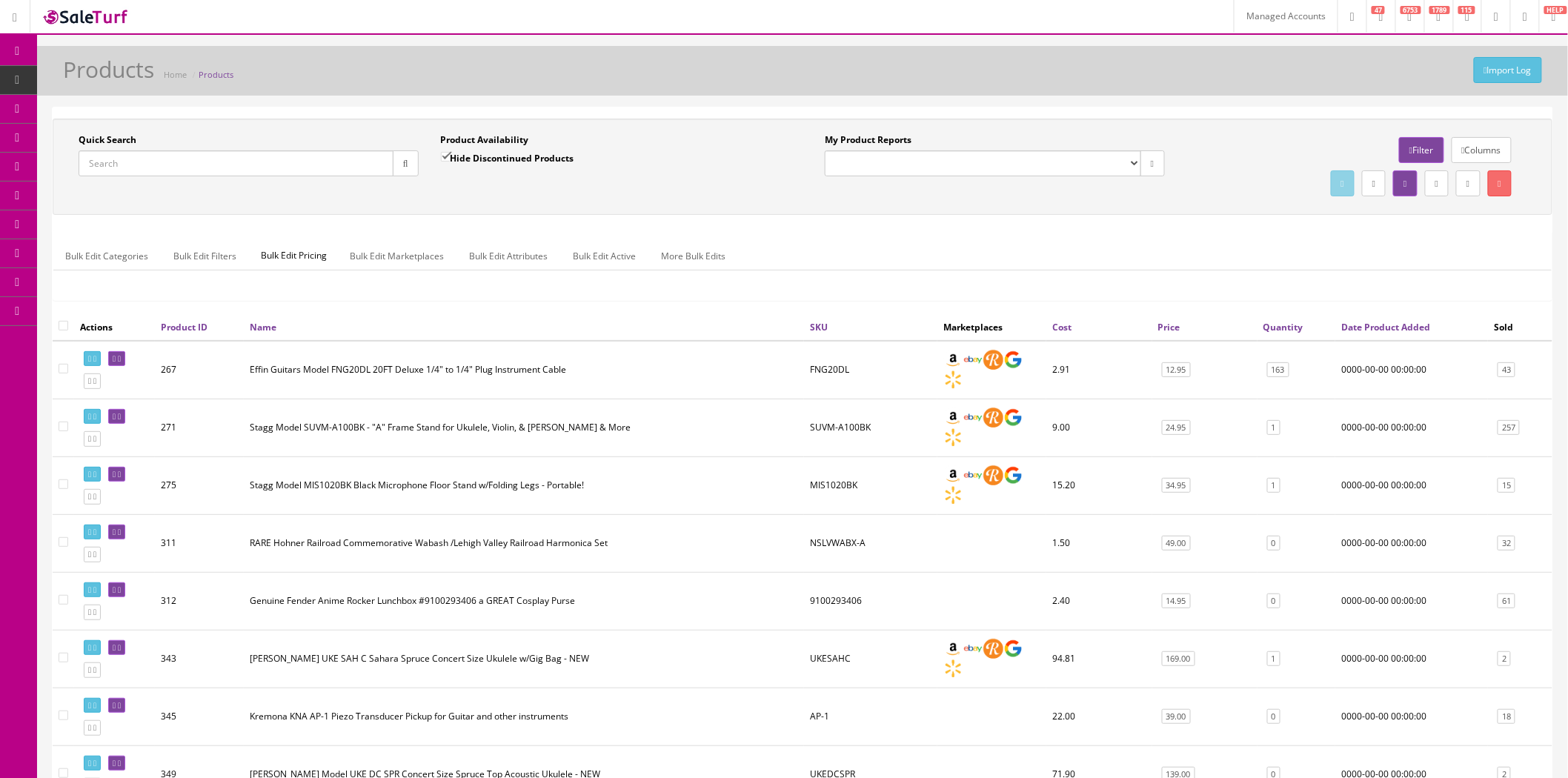
click at [363, 164] on input "Quick Search" at bounding box center [236, 163] width 315 height 26
paste input "Elixir Strings, Electric Guitar Strings, Nickel Plated Steel with NANOWEB Coati…"
click at [405, 163] on icon "button" at bounding box center [405, 163] width 5 height 9
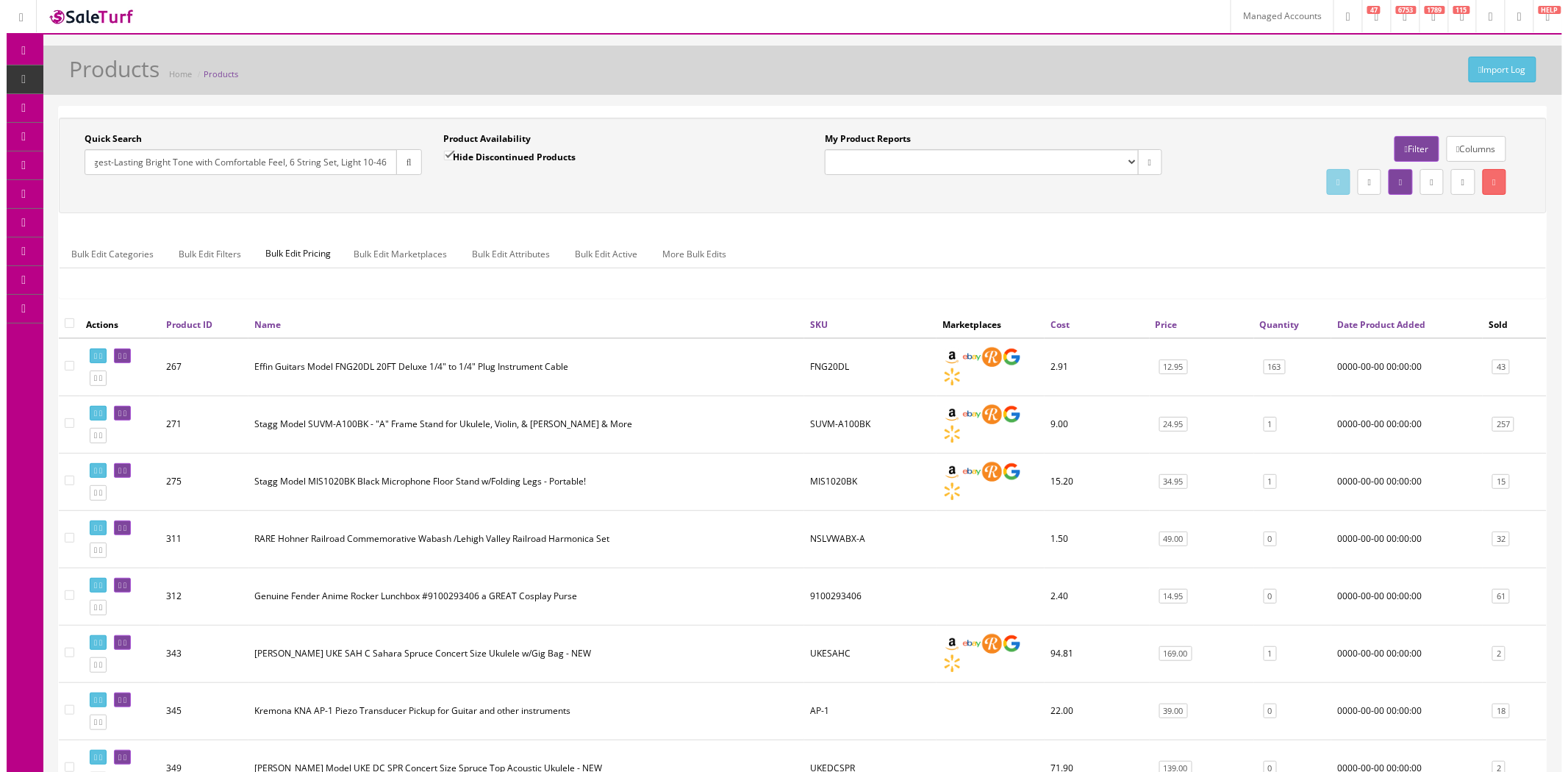
scroll to position [0, 0]
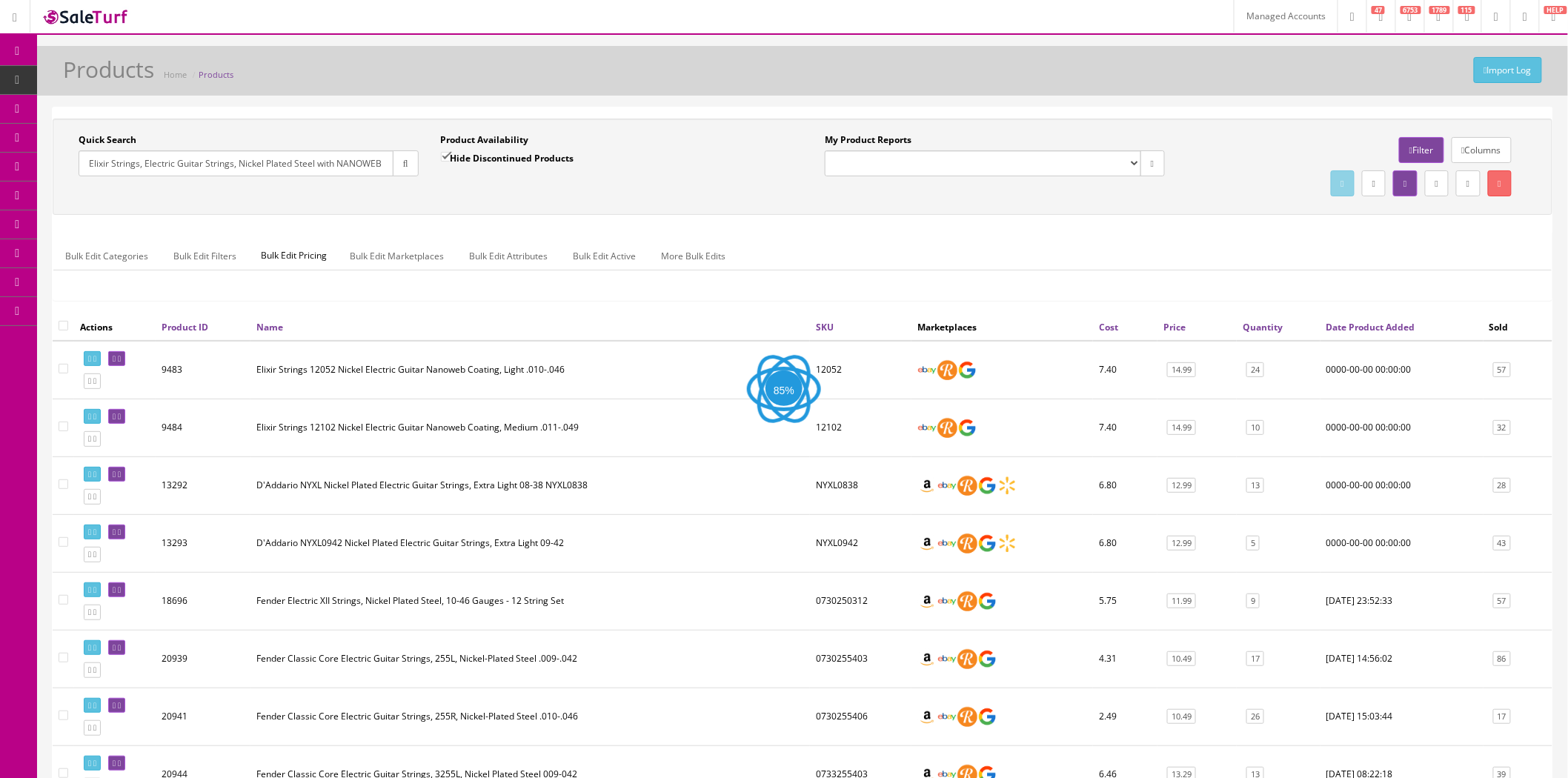
click at [350, 167] on input "Elixir Strings, Electric Guitar Strings, Nickel Plated Steel with NANOWEB Coati…" at bounding box center [236, 163] width 315 height 26
paste input "12052"
click at [399, 171] on button "button" at bounding box center [405, 163] width 26 height 26
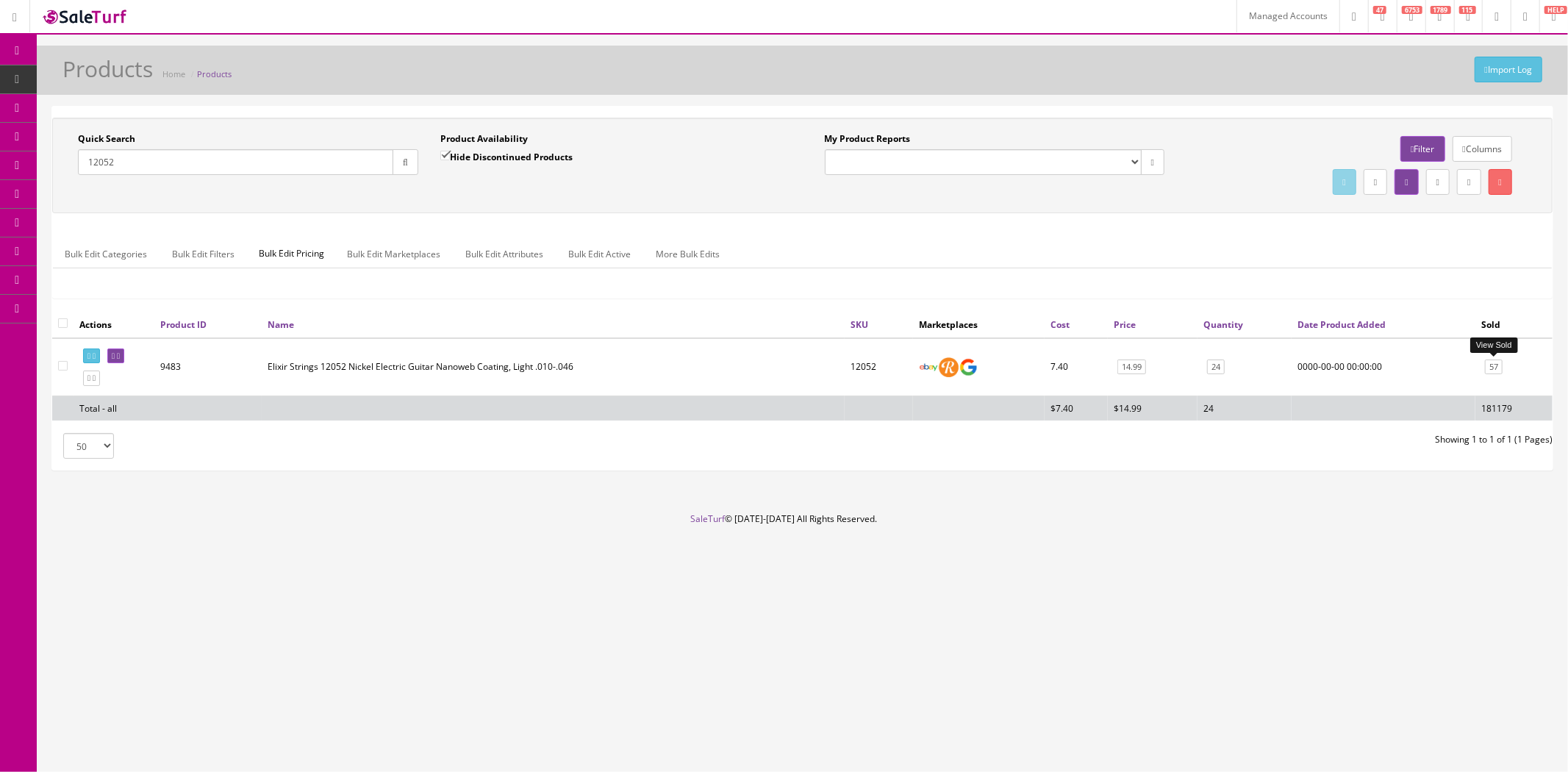
click at [1495, 372] on link "57" at bounding box center [1493, 367] width 17 height 16
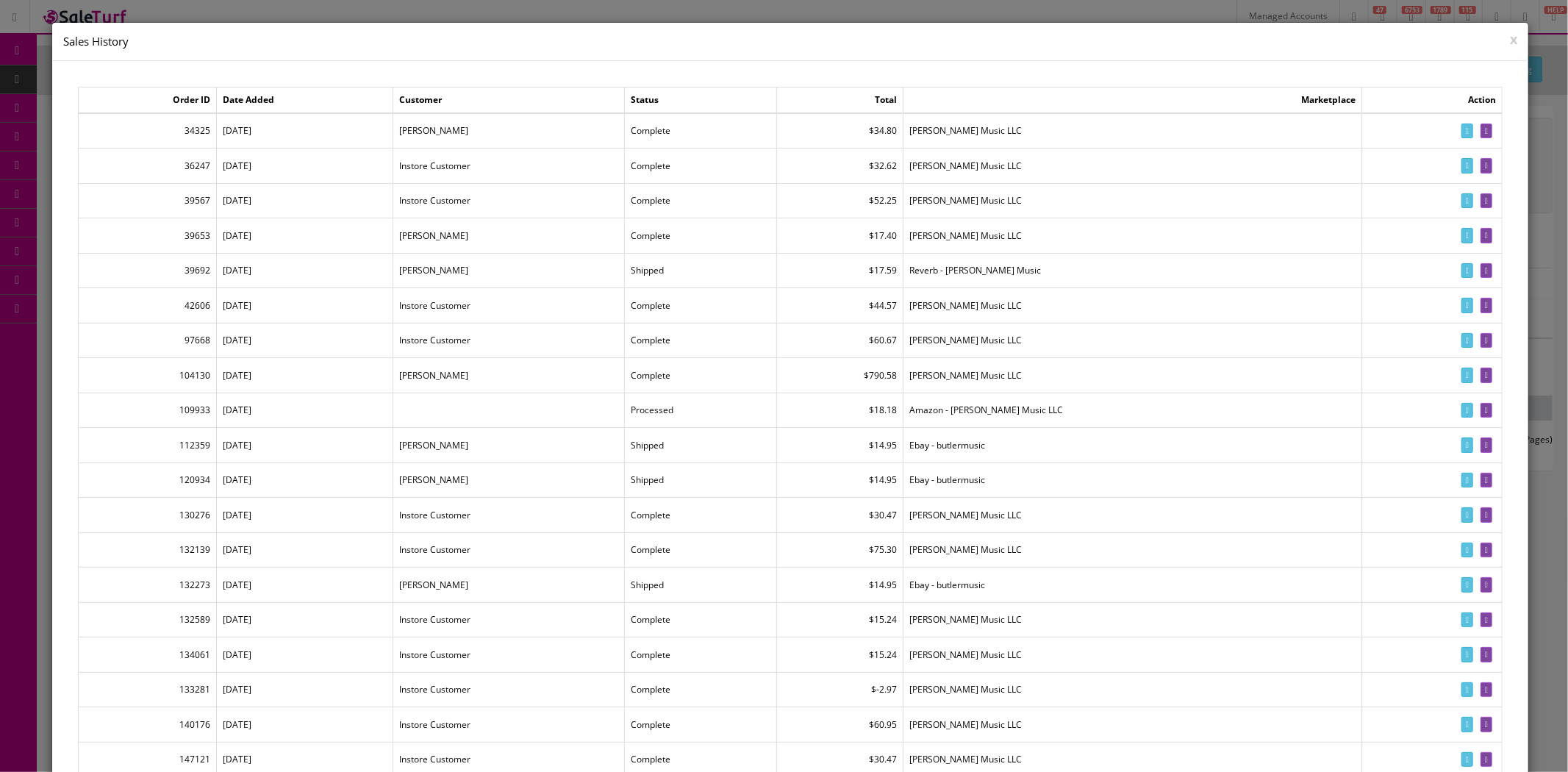
click at [1509, 39] on button "x" at bounding box center [1513, 39] width 7 height 13
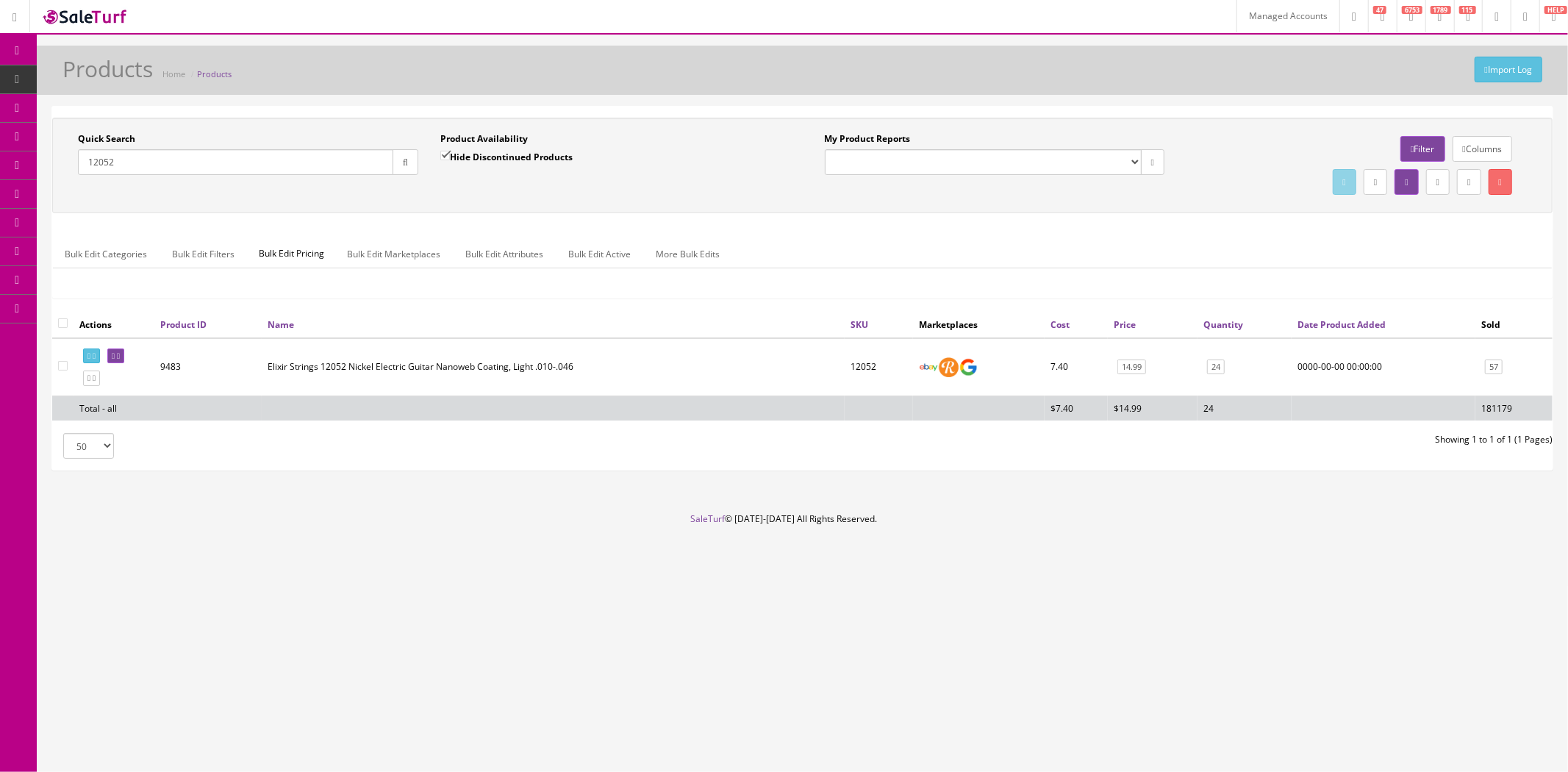
click at [205, 167] on input "12052" at bounding box center [235, 162] width 315 height 26
click at [205, 167] on input "12052" at bounding box center [235, 162] width 315 height 26
paste input "PU-UB02-C"
type input "PU-UB02-C"
click at [404, 163] on icon "button" at bounding box center [405, 162] width 5 height 9
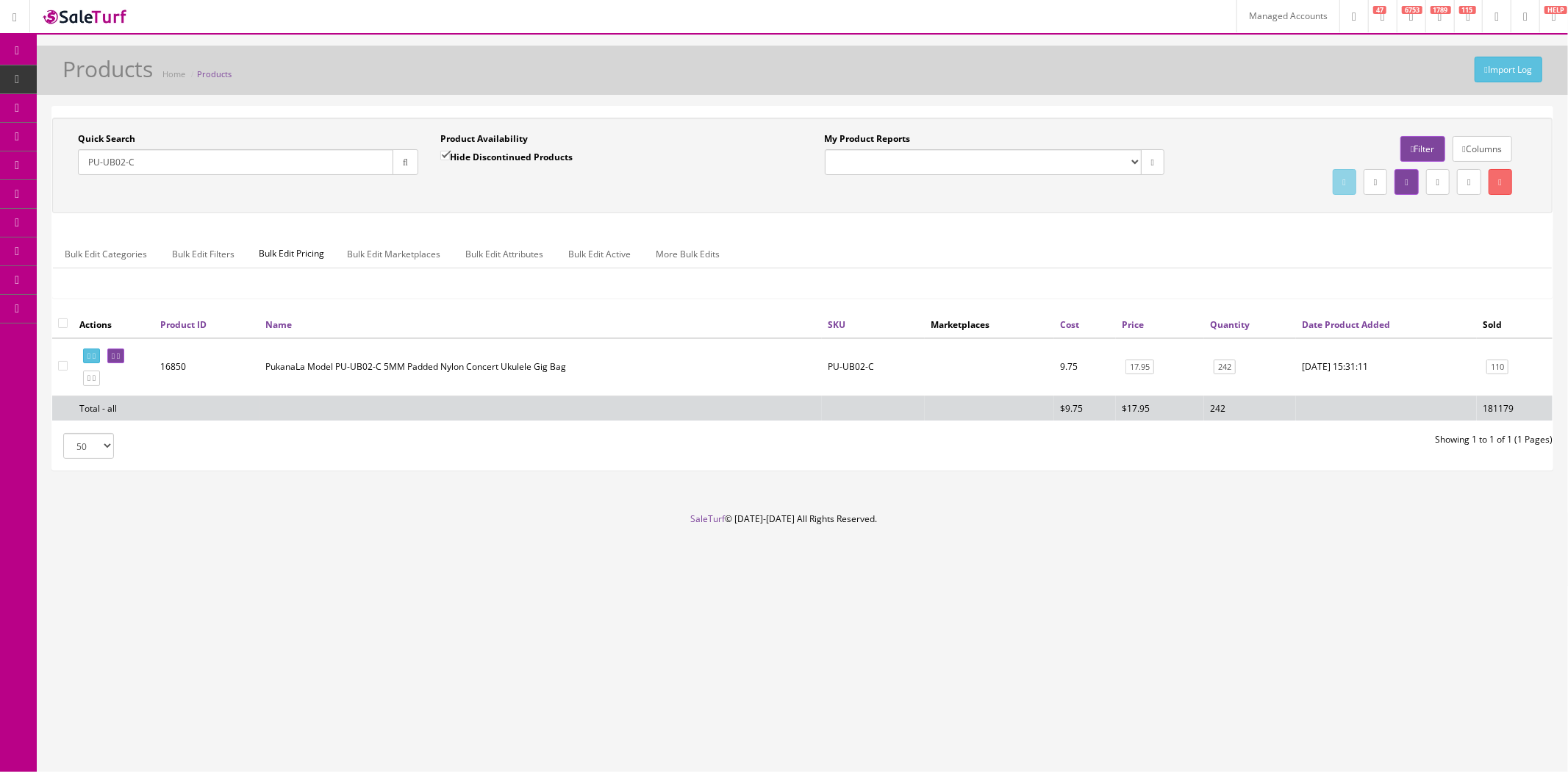
click at [445, 151] on input "Hide Discontinued Products" at bounding box center [445, 156] width 10 height 10
checkbox input "false"
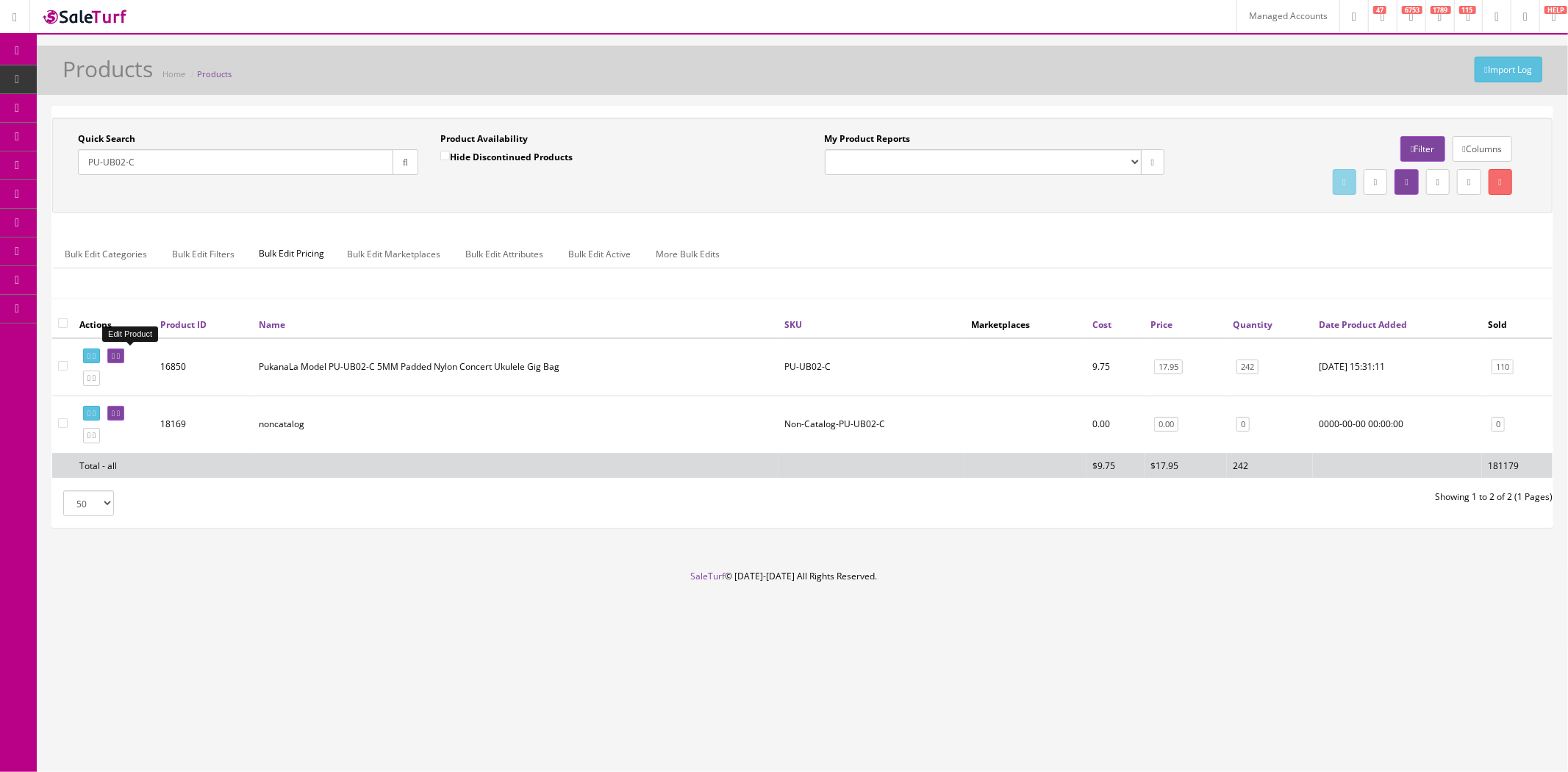
click at [120, 358] on icon at bounding box center [119, 357] width 3 height 8
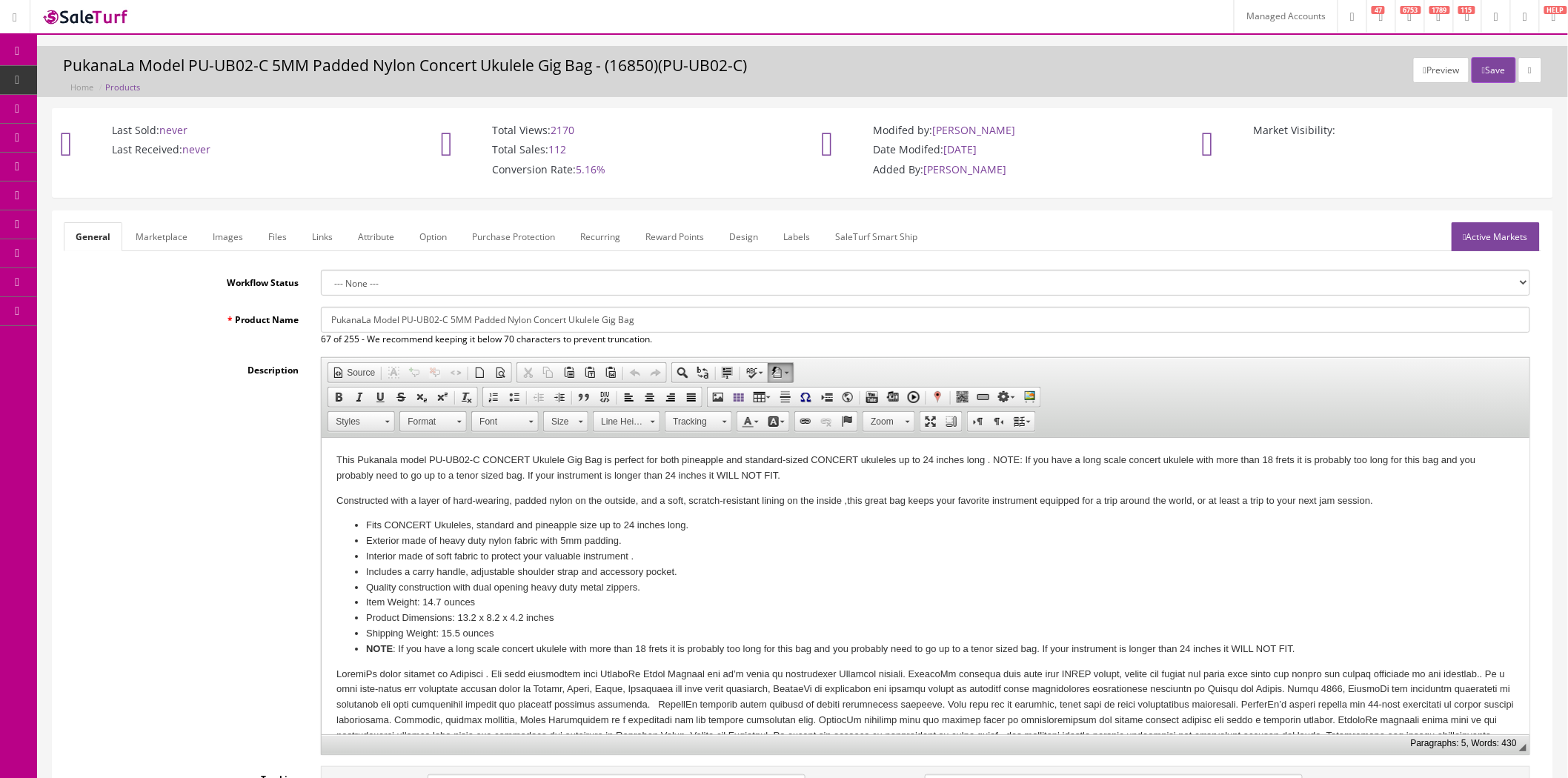
click at [1478, 245] on link "Active Markets" at bounding box center [1496, 236] width 88 height 29
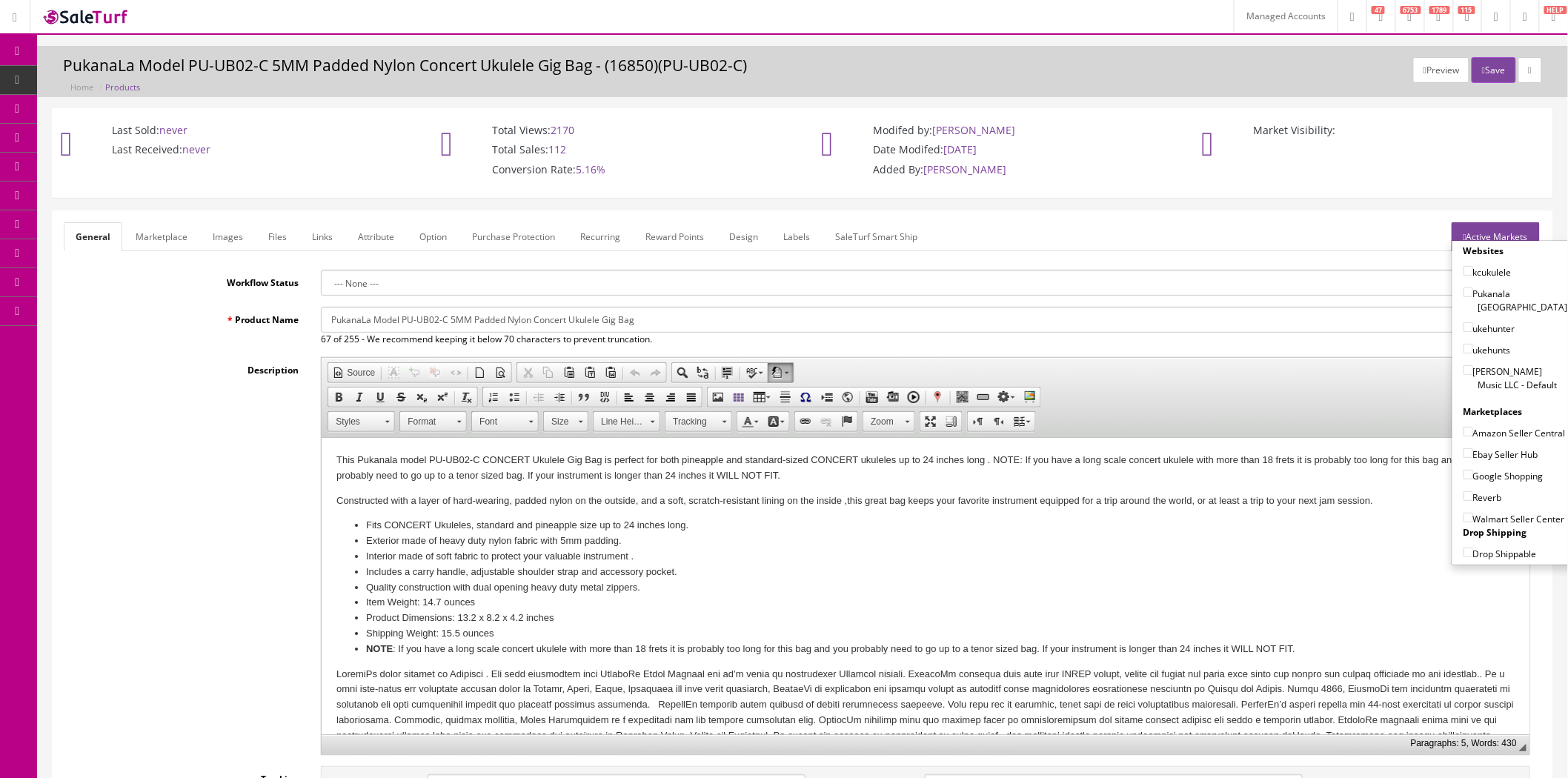
click at [1464, 365] on input"] "[PERSON_NAME] Music LLC - Default" at bounding box center [1469, 370] width 10 height 10
checkbox input"] "true"
click at [1464, 427] on input"] "Amazon Seller Central" at bounding box center [1469, 432] width 10 height 10
checkbox input"] "true"
click at [1466, 447] on label "Ebay Seller Hub" at bounding box center [1501, 454] width 75 height 15
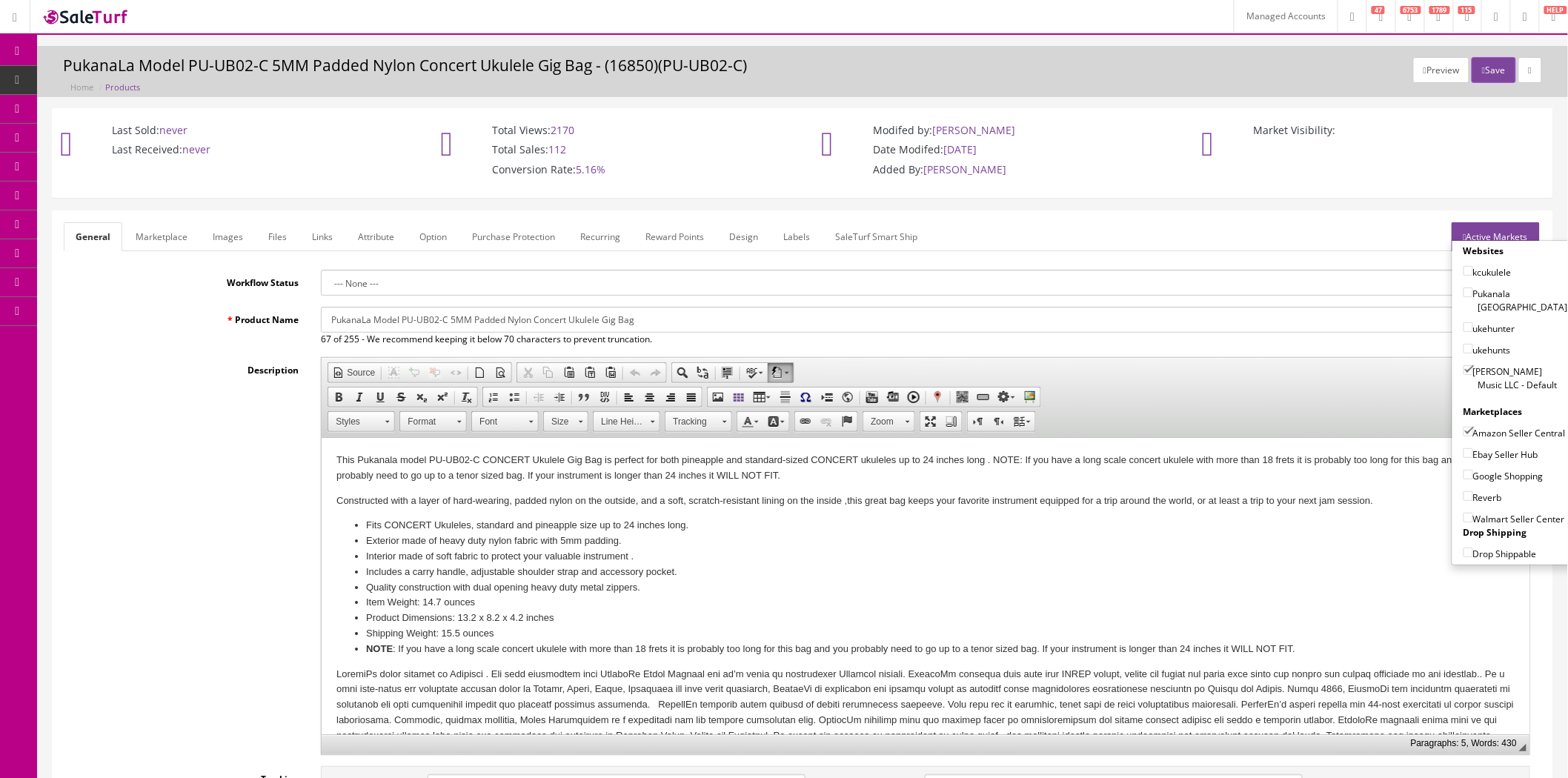
click at [1466, 448] on input"] "Ebay Seller Hub" at bounding box center [1469, 453] width 10 height 10
checkbox input"] "true"
click at [1464, 477] on input"] "Google Shopping" at bounding box center [1469, 475] width 10 height 10
checkbox input"] "true"
click at [1464, 491] on input"] "Reverb" at bounding box center [1469, 496] width 10 height 10
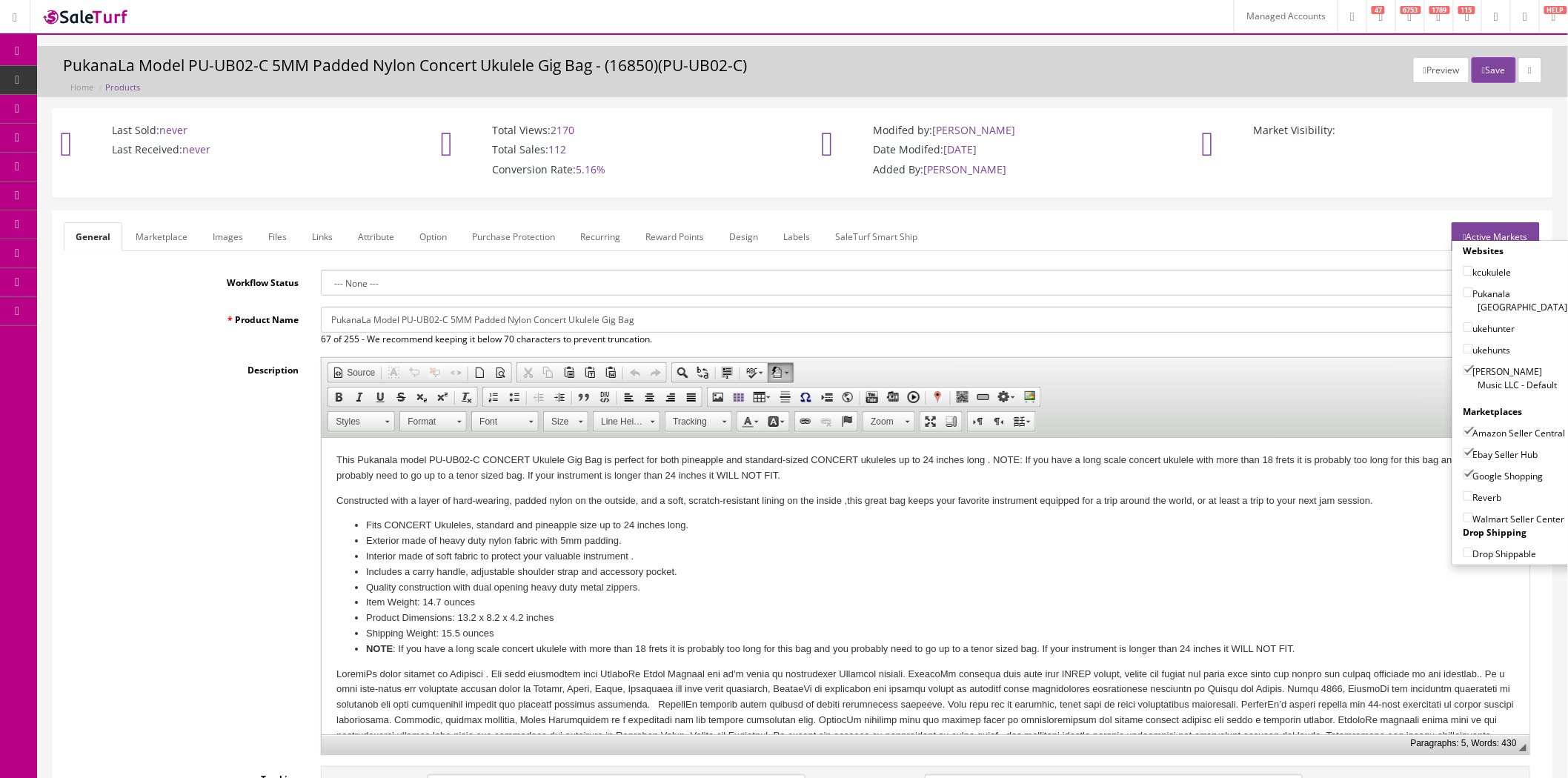
checkbox input"] "true"
click at [1343, 239] on ul "General Marketplace Images Files Links Attribute Option Purchase Protection Rec…" at bounding box center [803, 236] width 1478 height 29
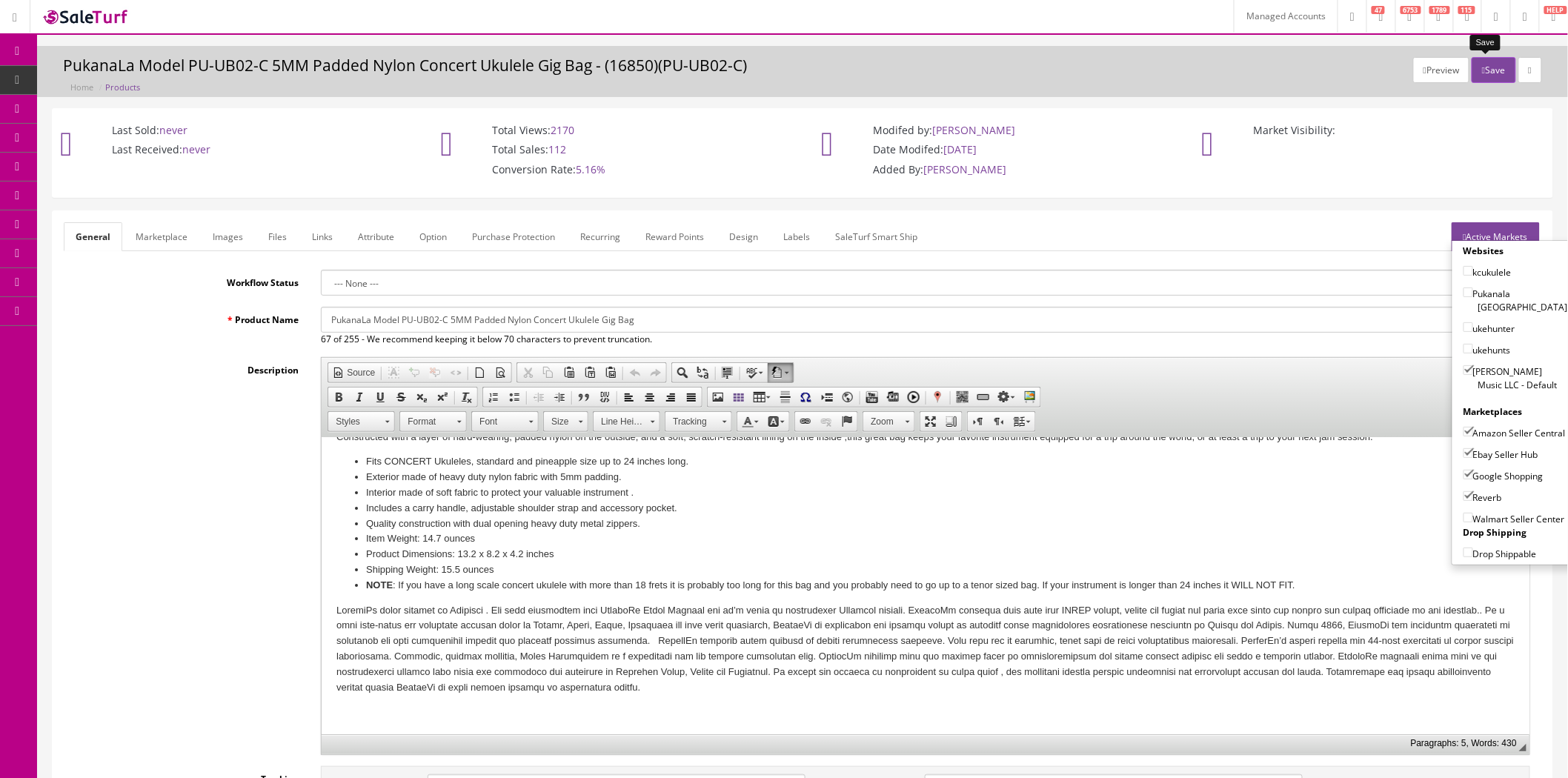
click at [1481, 75] on button "Save" at bounding box center [1494, 70] width 44 height 26
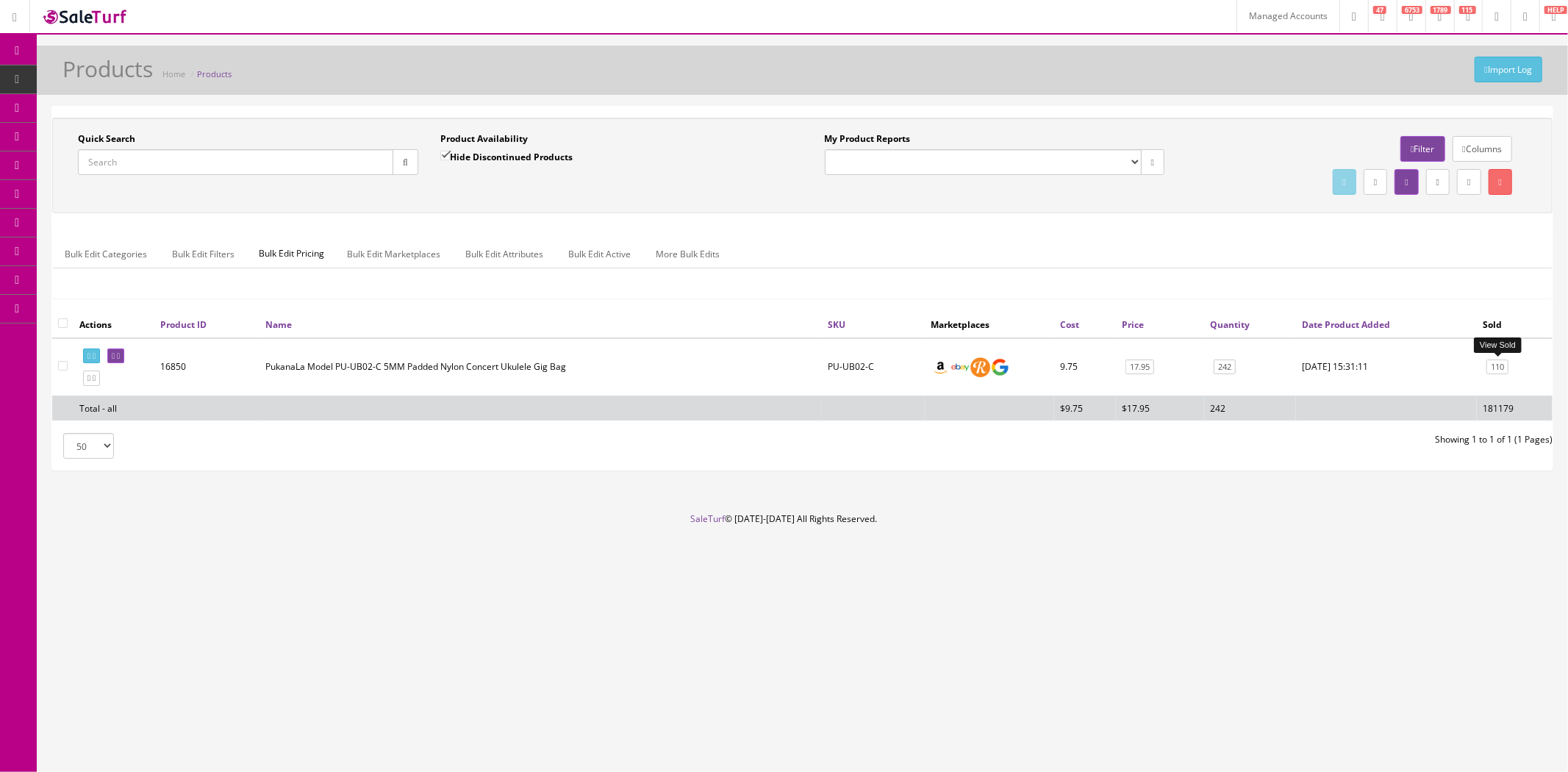
click at [1489, 371] on link "110" at bounding box center [1497, 367] width 22 height 16
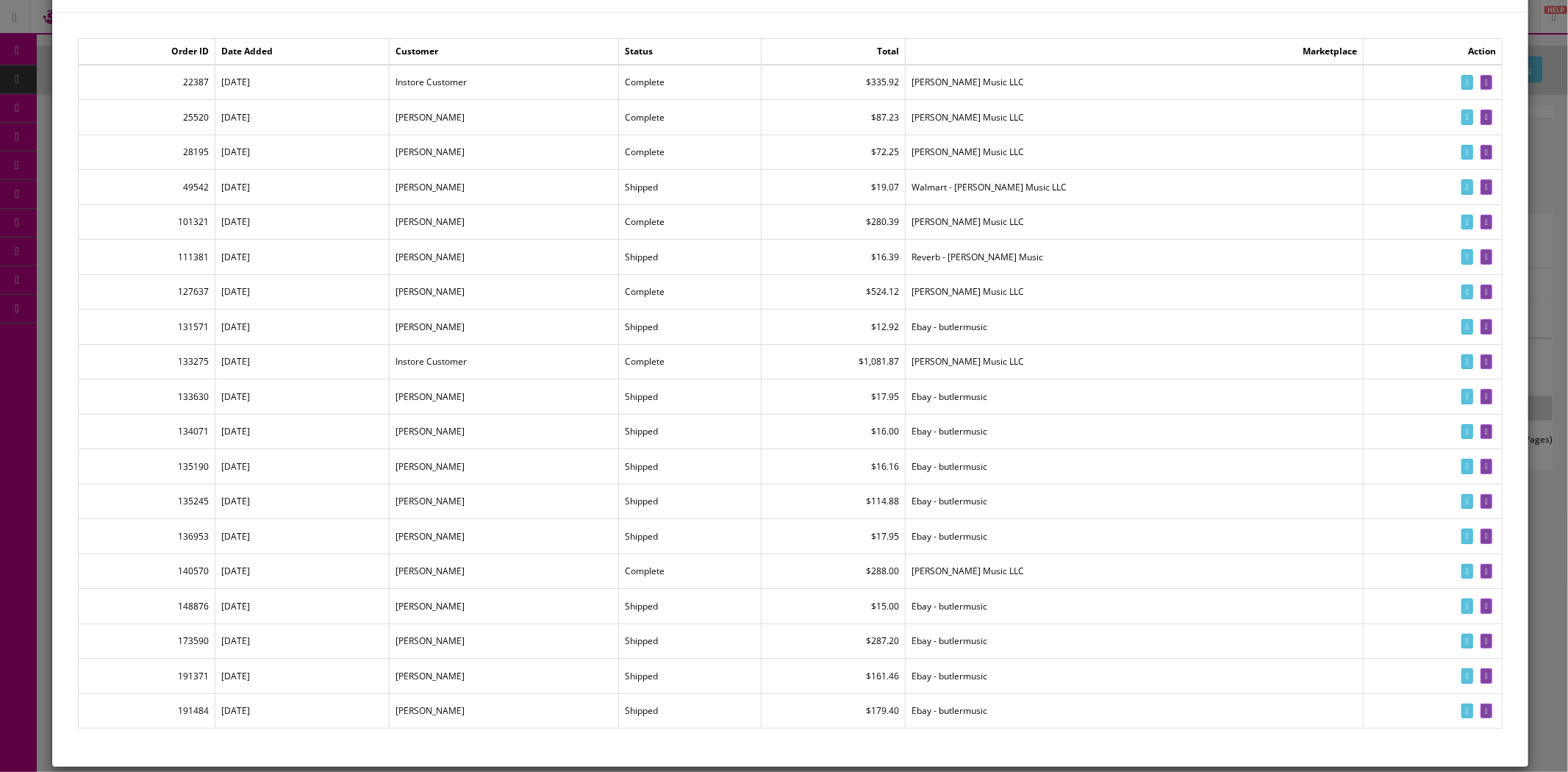
scroll to position [70, 0]
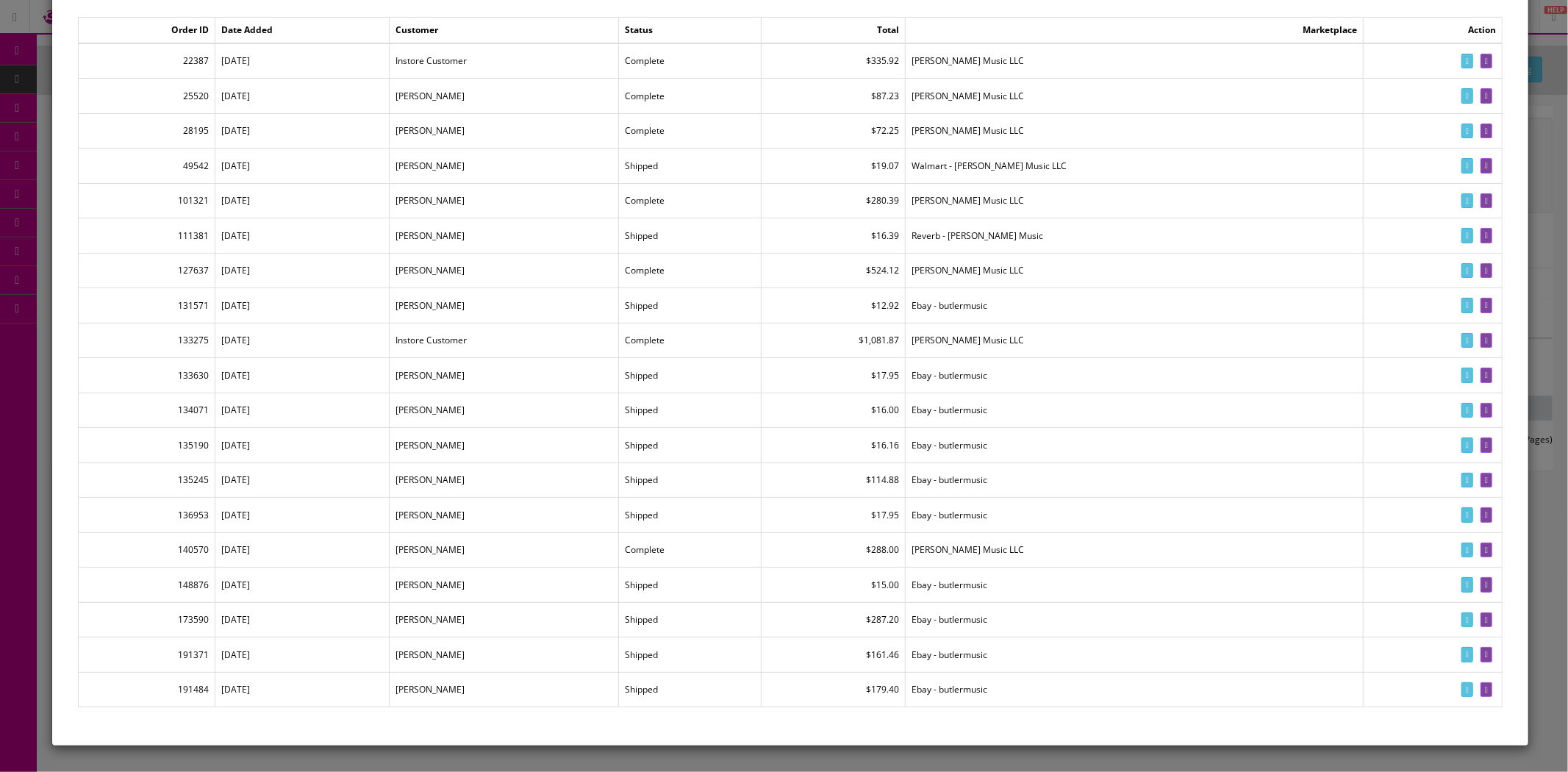
click at [1172, 761] on div at bounding box center [784, 351] width 1568 height 842
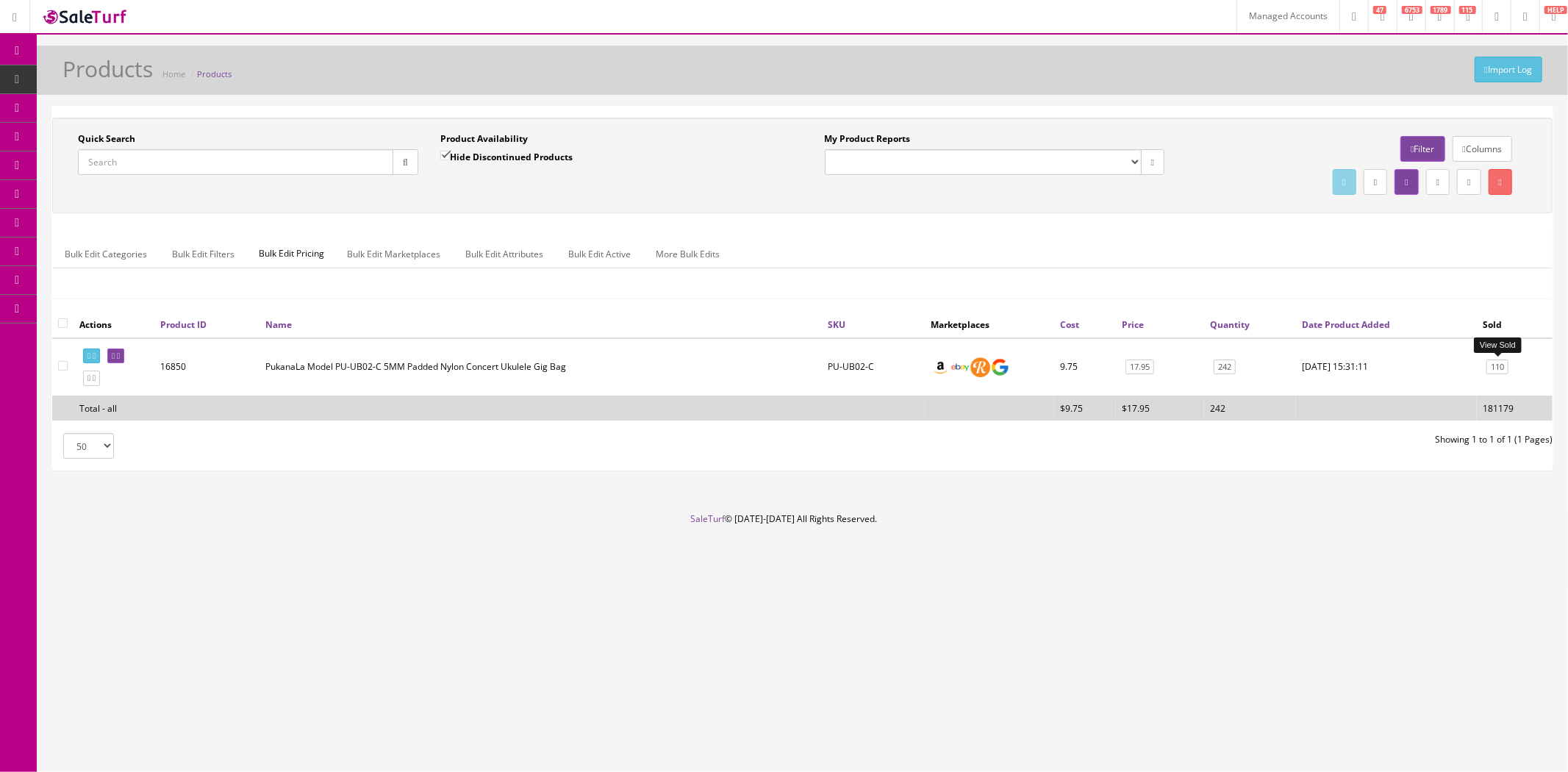
click at [1489, 365] on link "110" at bounding box center [1497, 367] width 22 height 16
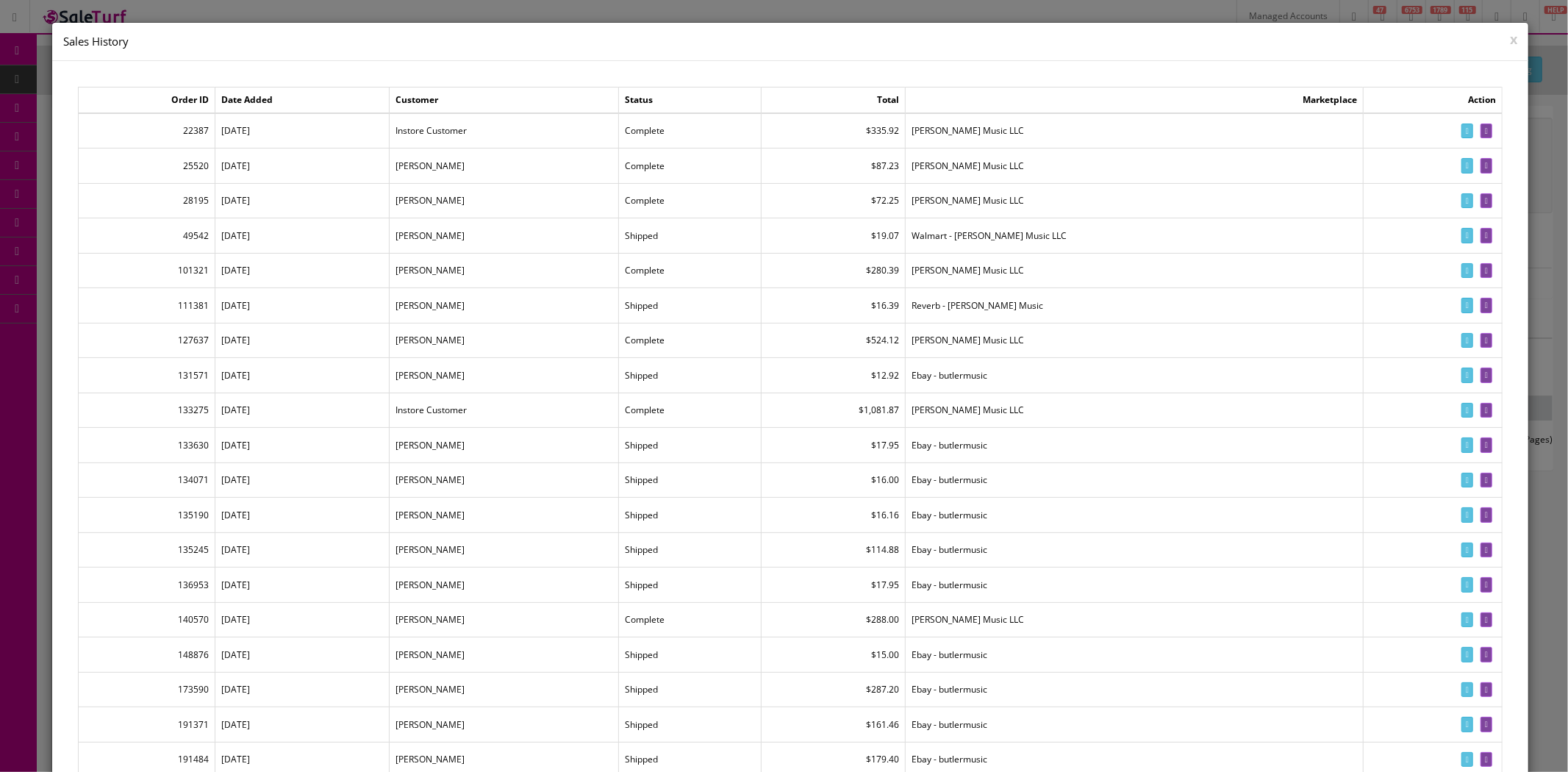
click at [1509, 42] on button "x" at bounding box center [1513, 39] width 7 height 13
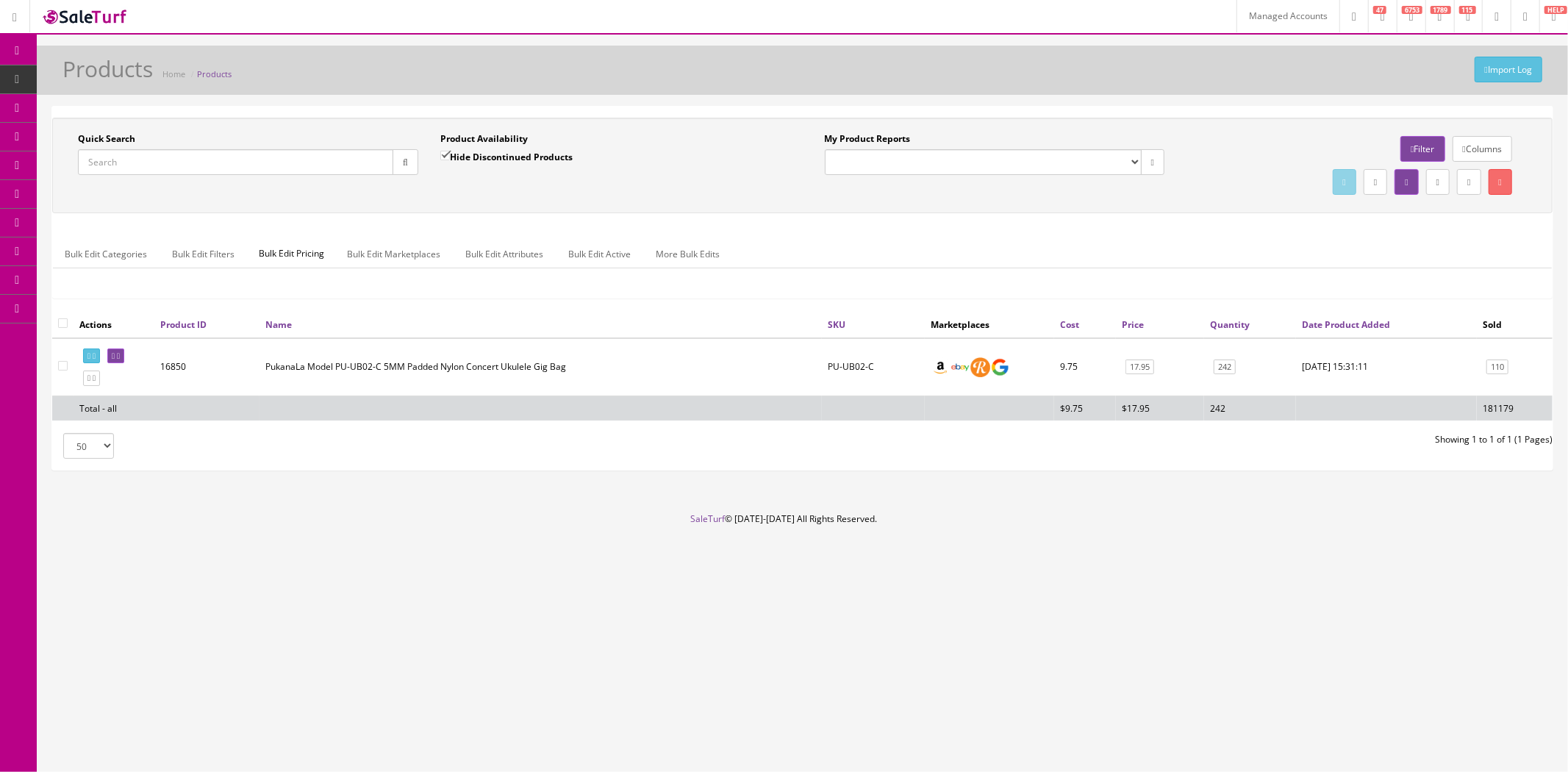
drag, startPoint x: 292, startPoint y: 145, endPoint x: 292, endPoint y: 154, distance: 9.0
click at [292, 145] on div "Quick Search" at bounding box center [248, 154] width 340 height 43
drag, startPoint x: 292, startPoint y: 159, endPoint x: 304, endPoint y: 159, distance: 12.0
click at [294, 159] on input "Quick Search" at bounding box center [235, 162] width 315 height 26
paste input "SSP10SS15A"
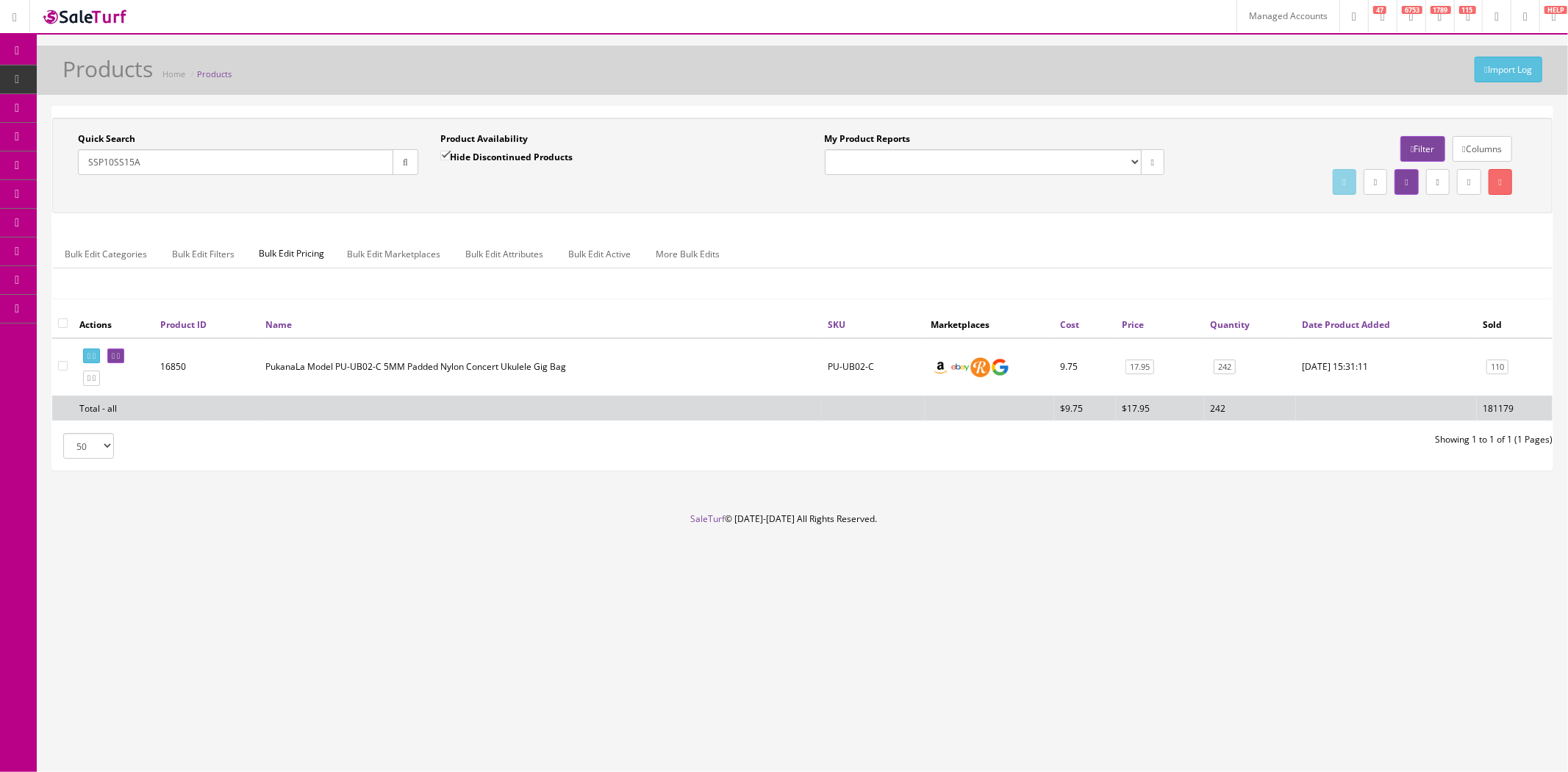
type input "SSP10SS15A"
click at [446, 154] on input "Hide Discontinued Products" at bounding box center [445, 156] width 10 height 10
checkbox input "false"
click at [406, 160] on icon "button" at bounding box center [405, 162] width 5 height 9
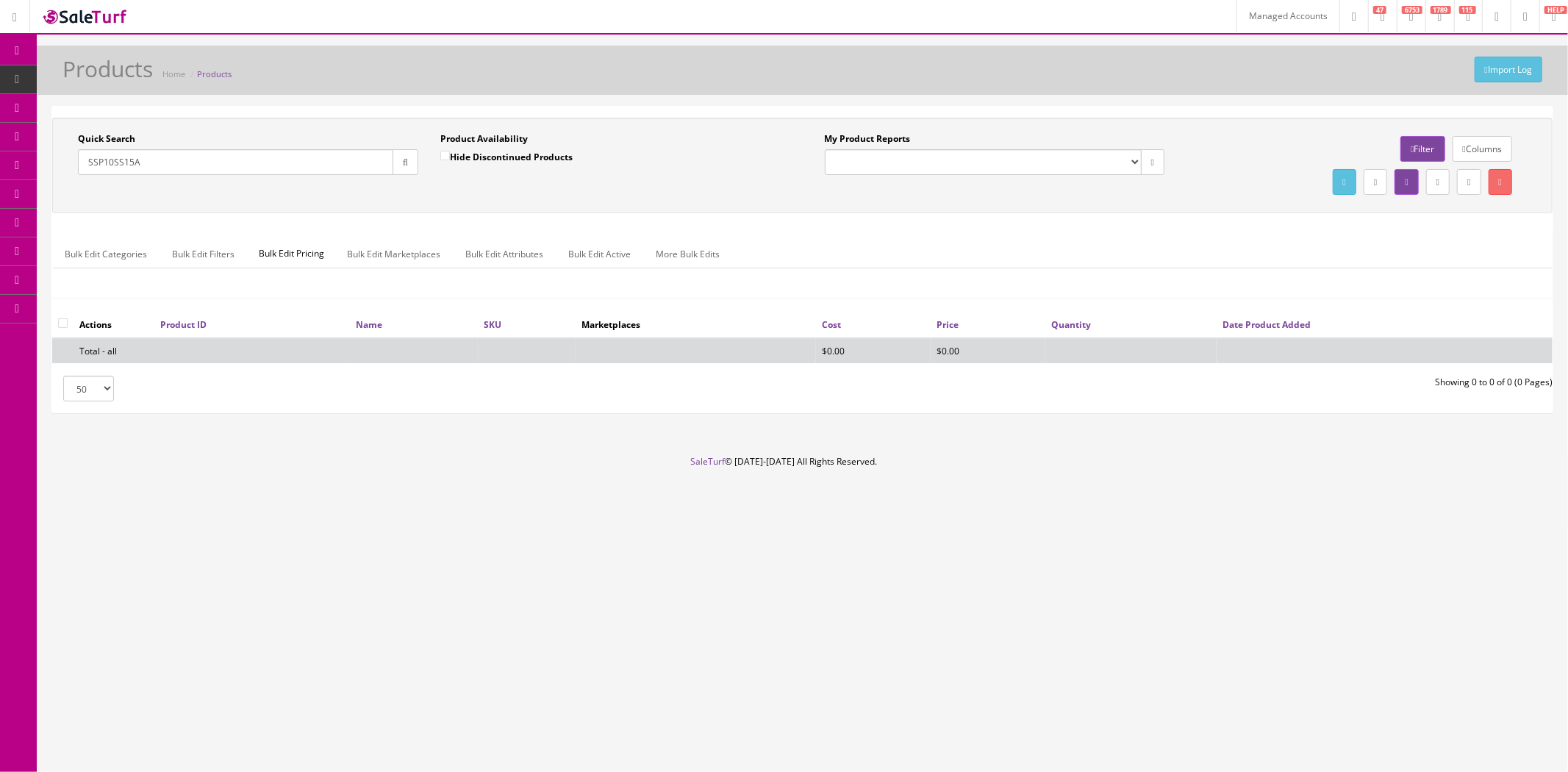
click at [206, 156] on input "SSP10SS15A" at bounding box center [235, 162] width 315 height 26
paste input "12052"
click at [423, 168] on div "Quick Search 12052 Date From" at bounding box center [248, 159] width 362 height 54
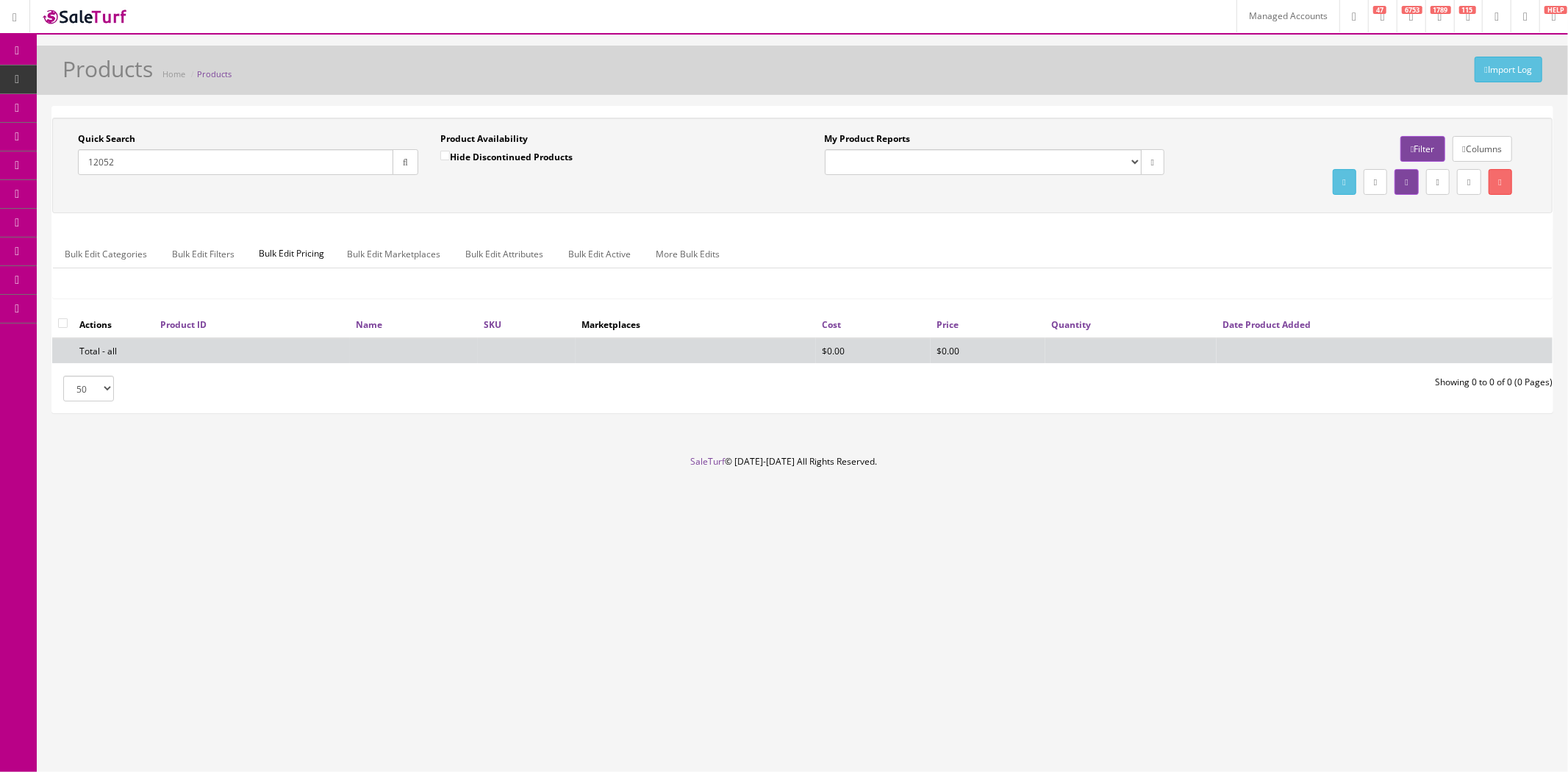
click at [403, 164] on icon "button" at bounding box center [405, 162] width 5 height 9
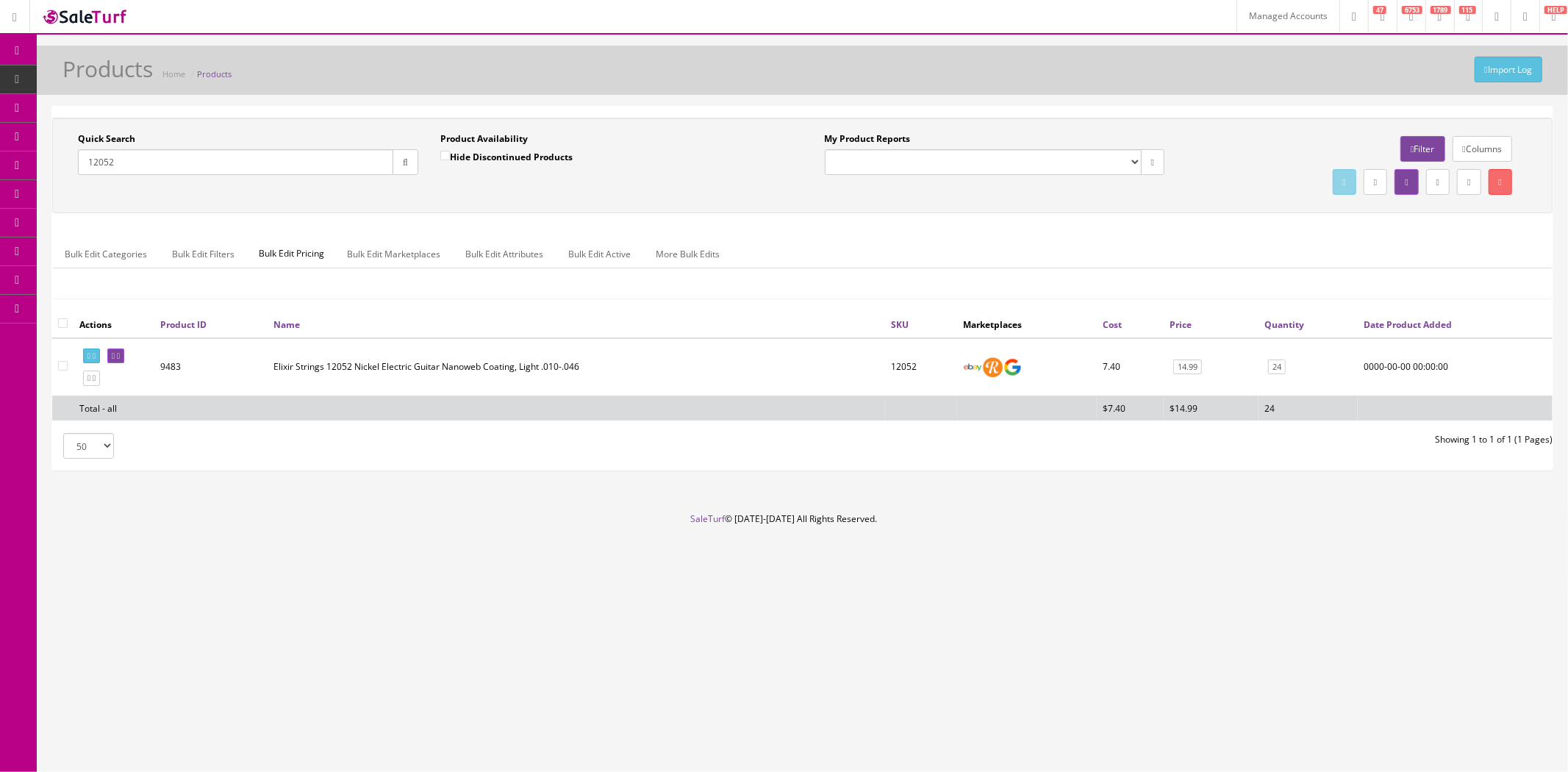
click at [275, 167] on input "12052" at bounding box center [235, 162] width 315 height 26
click at [274, 167] on input "12052" at bounding box center [235, 162] width 315 height 26
paste input "BLOC28-4"
type input "BLOC28-4"
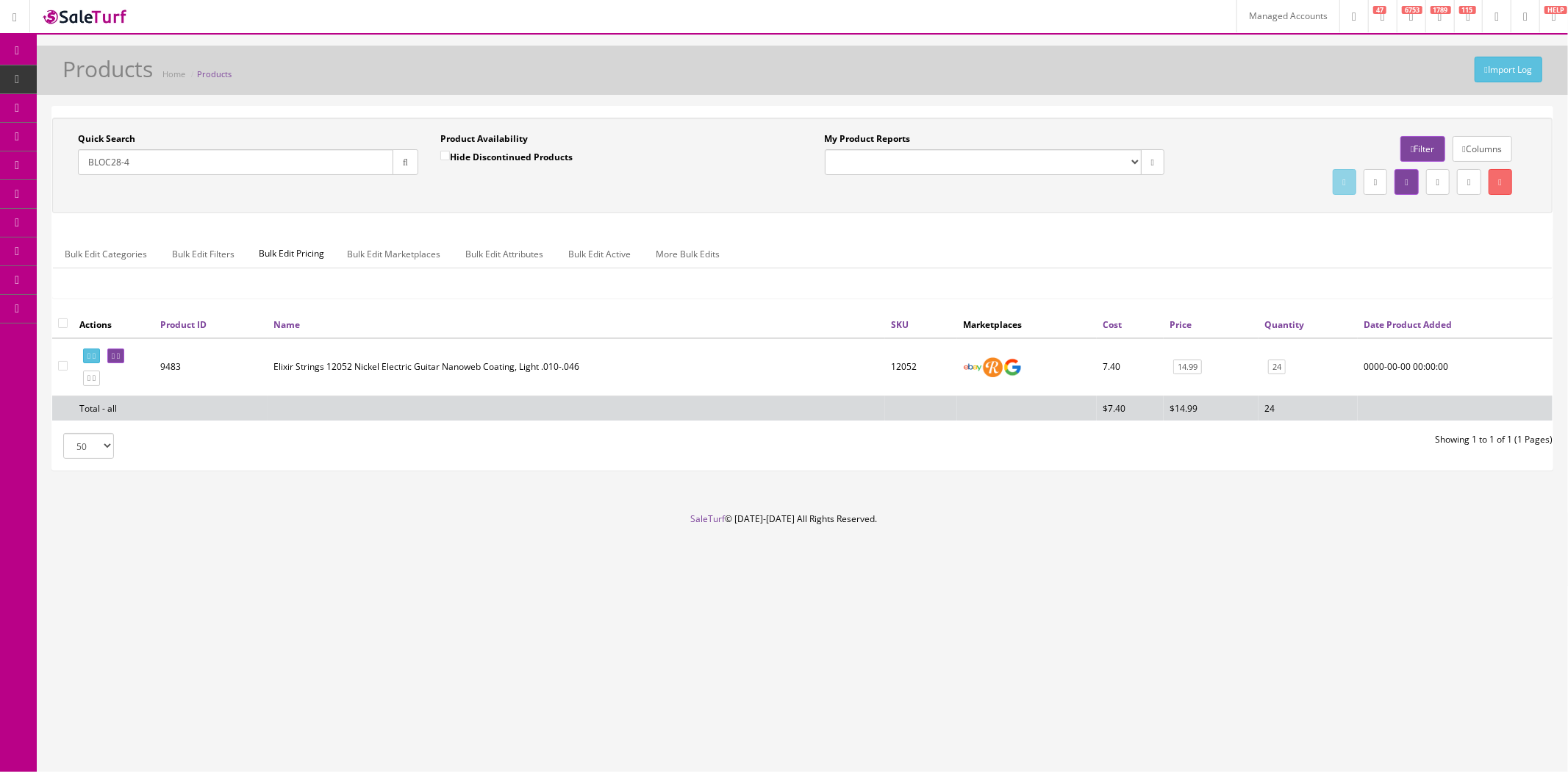
click at [402, 169] on button "button" at bounding box center [405, 162] width 26 height 26
click at [120, 356] on icon at bounding box center [119, 357] width 3 height 8
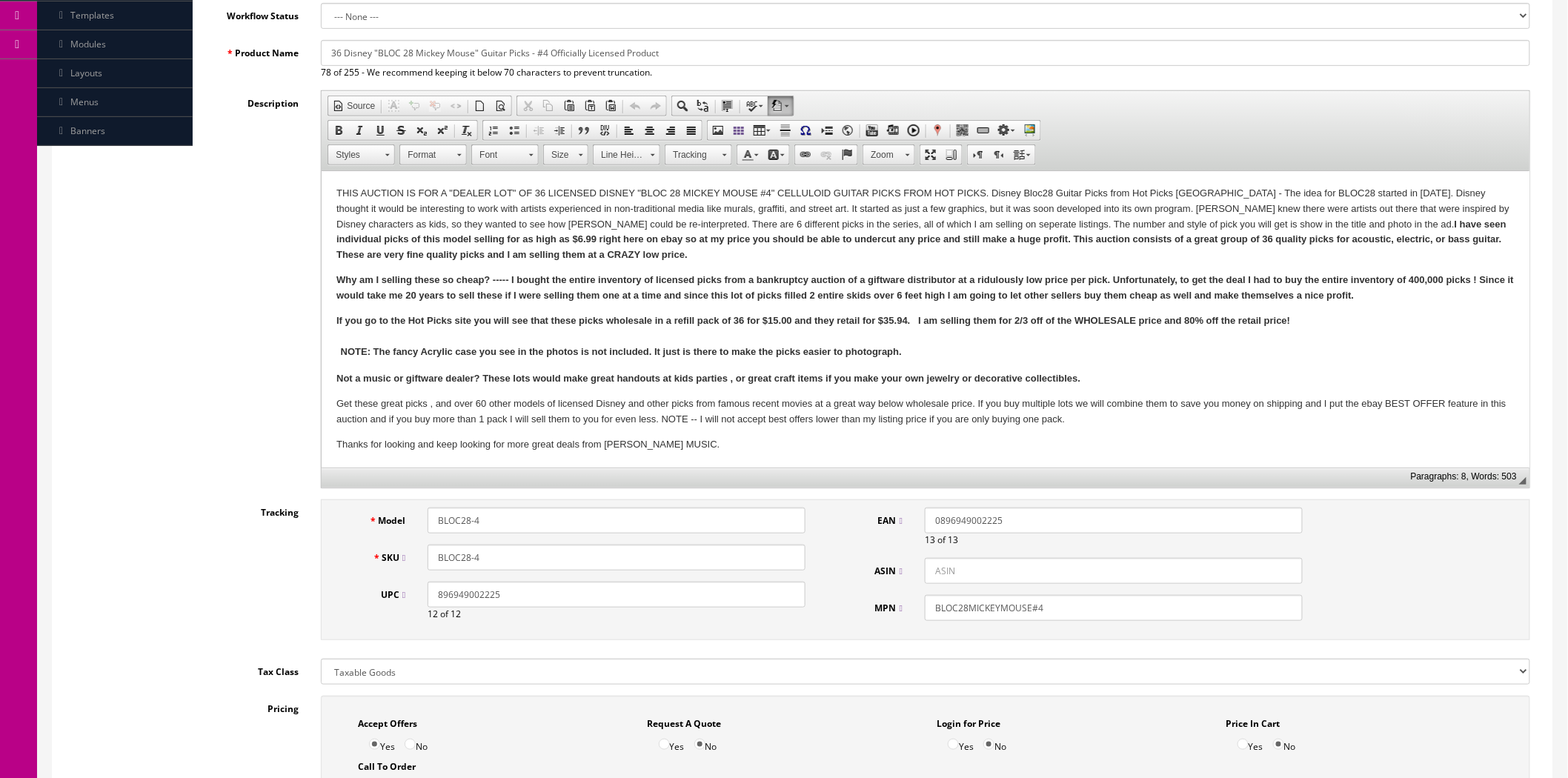
scroll to position [329, 0]
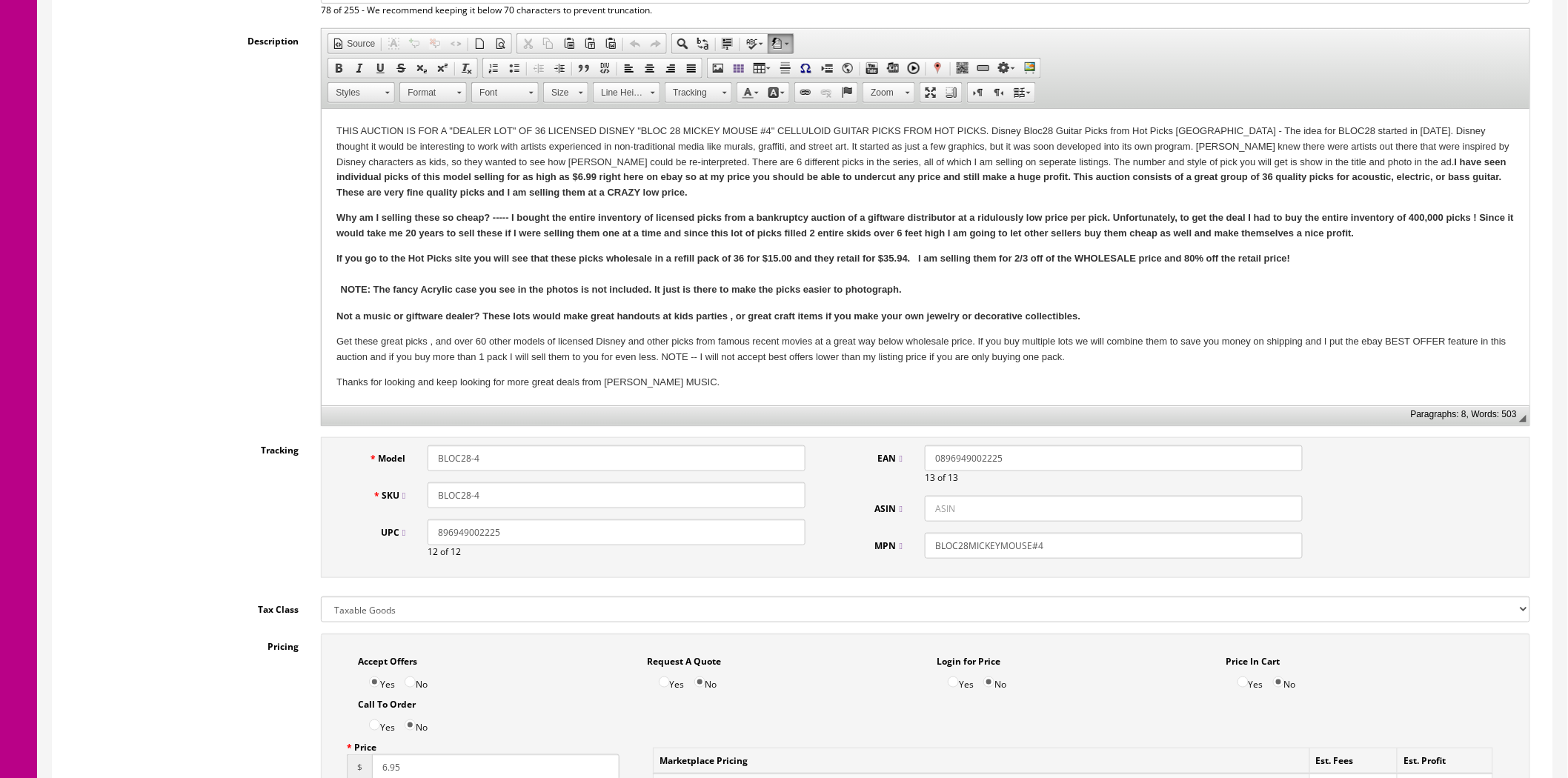
click at [953, 517] on input "ASIN" at bounding box center [1114, 508] width 378 height 26
paste input "B001HTRQN2"
type input "B001HTRQN2"
click at [1397, 508] on div "Model BLOC28-4 SKU BLOC28-4 UPC 896949002225 12 of 12 EAN 0896949002225 13 of 1…" at bounding box center [925, 507] width 1209 height 141
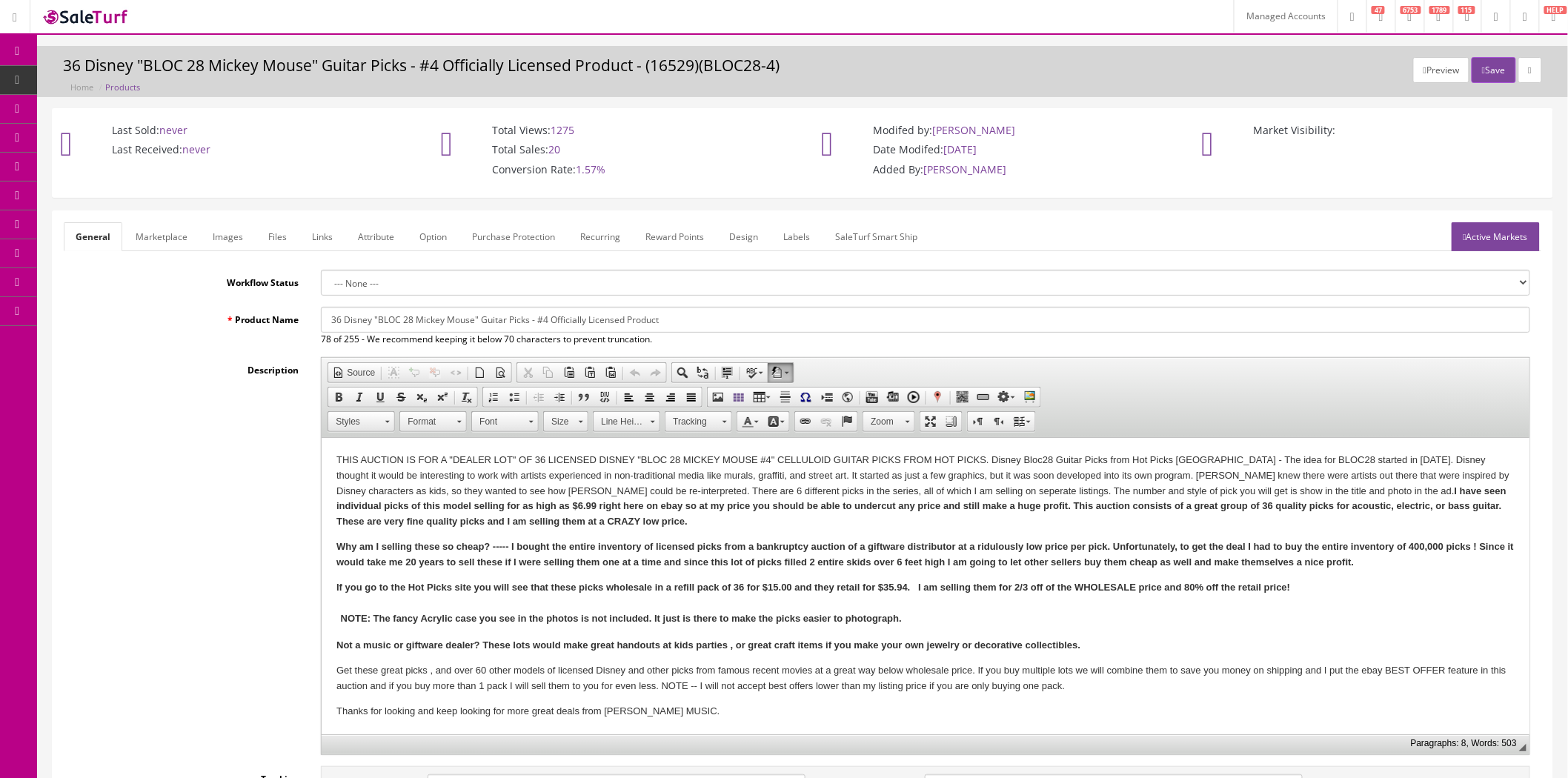
click at [1507, 238] on link "Active Markets" at bounding box center [1496, 236] width 88 height 29
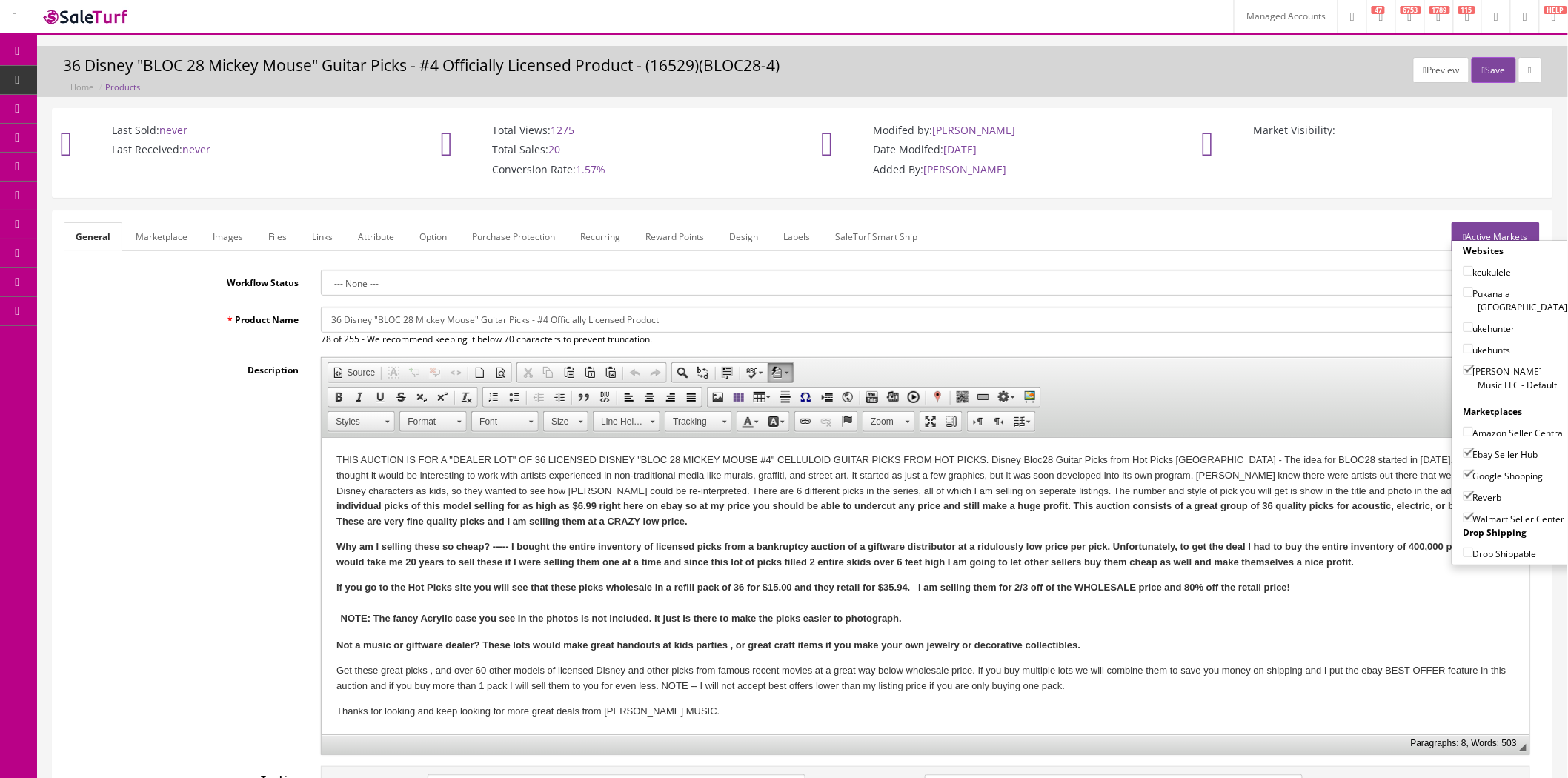
click at [1464, 427] on input"] "Amazon Seller Central" at bounding box center [1469, 432] width 10 height 10
checkbox input"] "true"
click at [1492, 72] on button "Save" at bounding box center [1494, 70] width 44 height 26
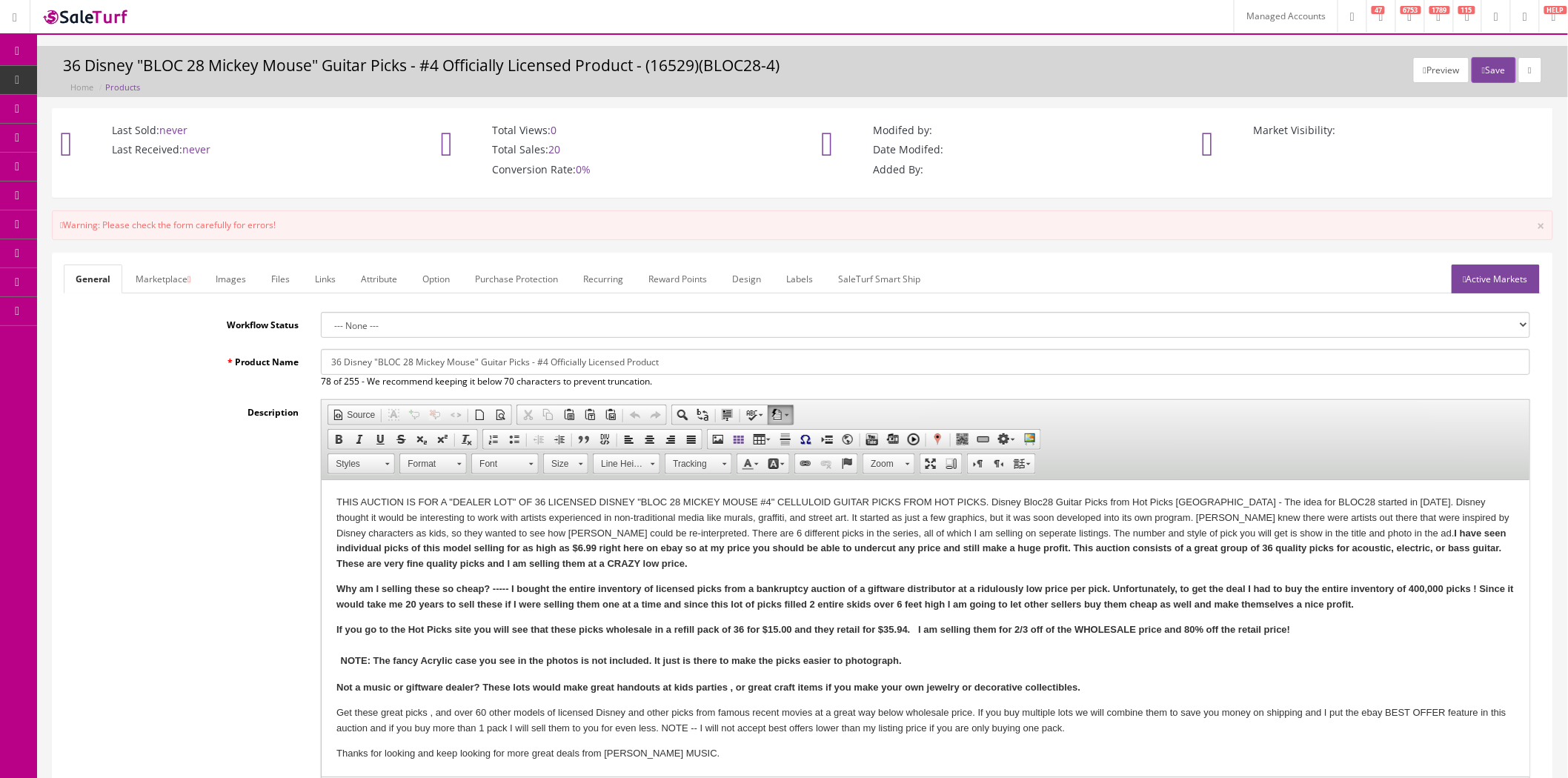
click at [175, 273] on link "Marketplace" at bounding box center [163, 279] width 78 height 29
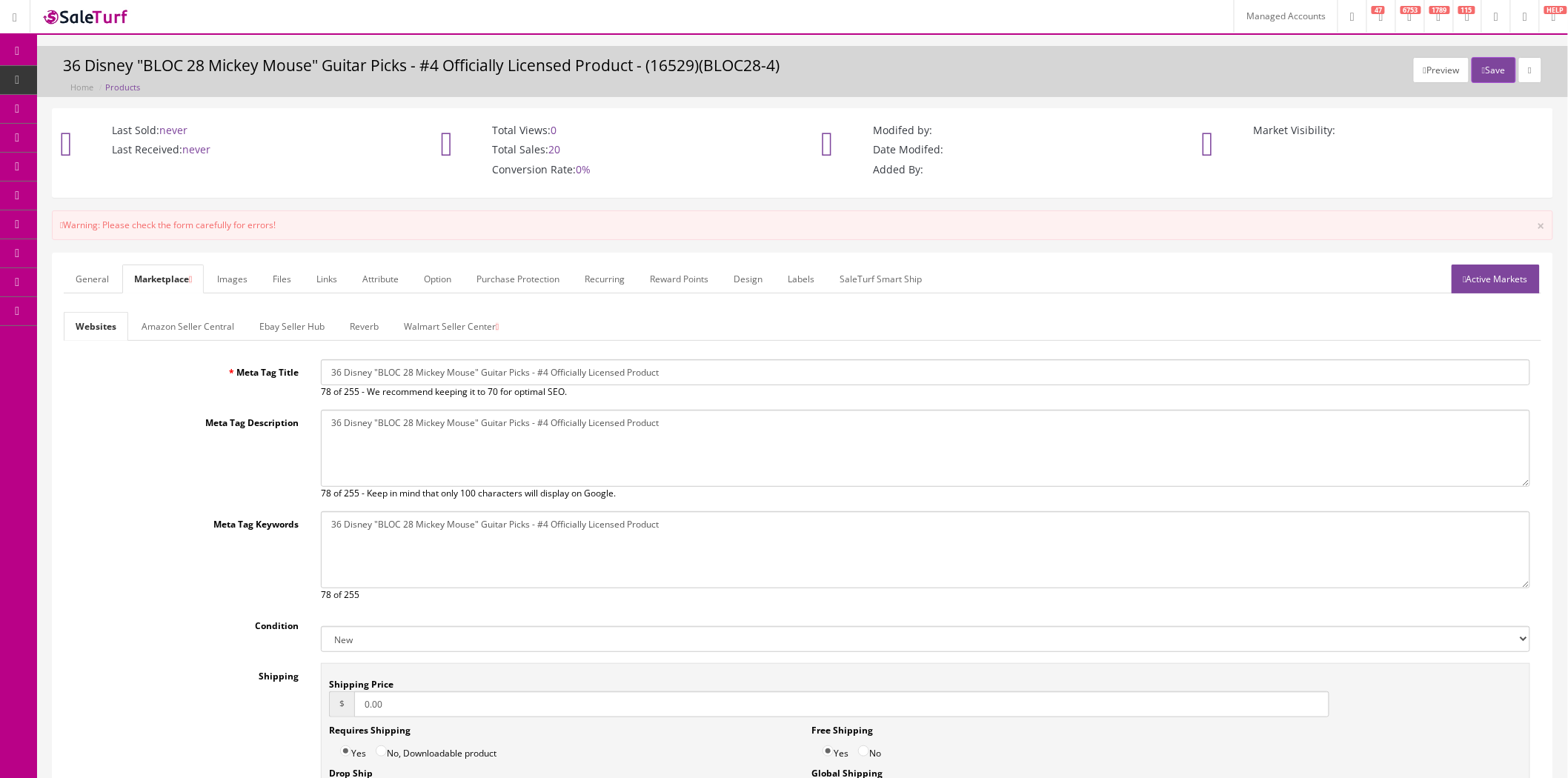
click at [447, 330] on link "Walmart Seller Center" at bounding box center [451, 326] width 118 height 29
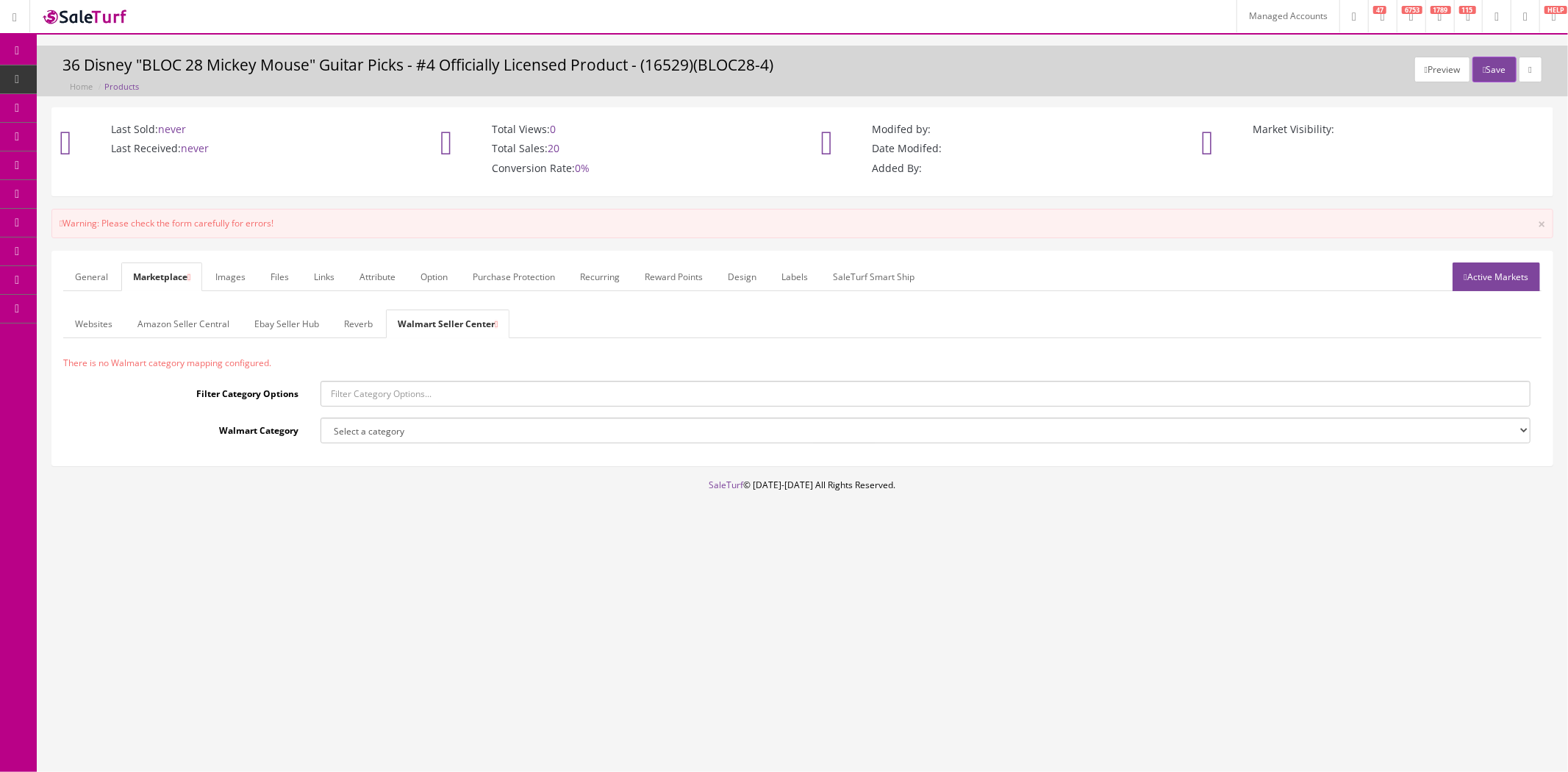
click at [358, 434] on select "Select a category 3-in-1 Shampoo, Conditioner & Body Washes 360° Cameras 3D Gla…" at bounding box center [925, 430] width 1210 height 26
click at [434, 453] on div "General Marketplace Images Files Links Attribute Option Purchase Protection Rec…" at bounding box center [802, 358] width 1500 height 214
click at [388, 395] on input "Filter Category Options" at bounding box center [925, 393] width 1210 height 26
type input "pick"
click at [399, 436] on select "Select a category 3-in-1 Shampoo, Conditioner & Body Washes 360° Cameras 3D Gla…" at bounding box center [925, 430] width 1210 height 26
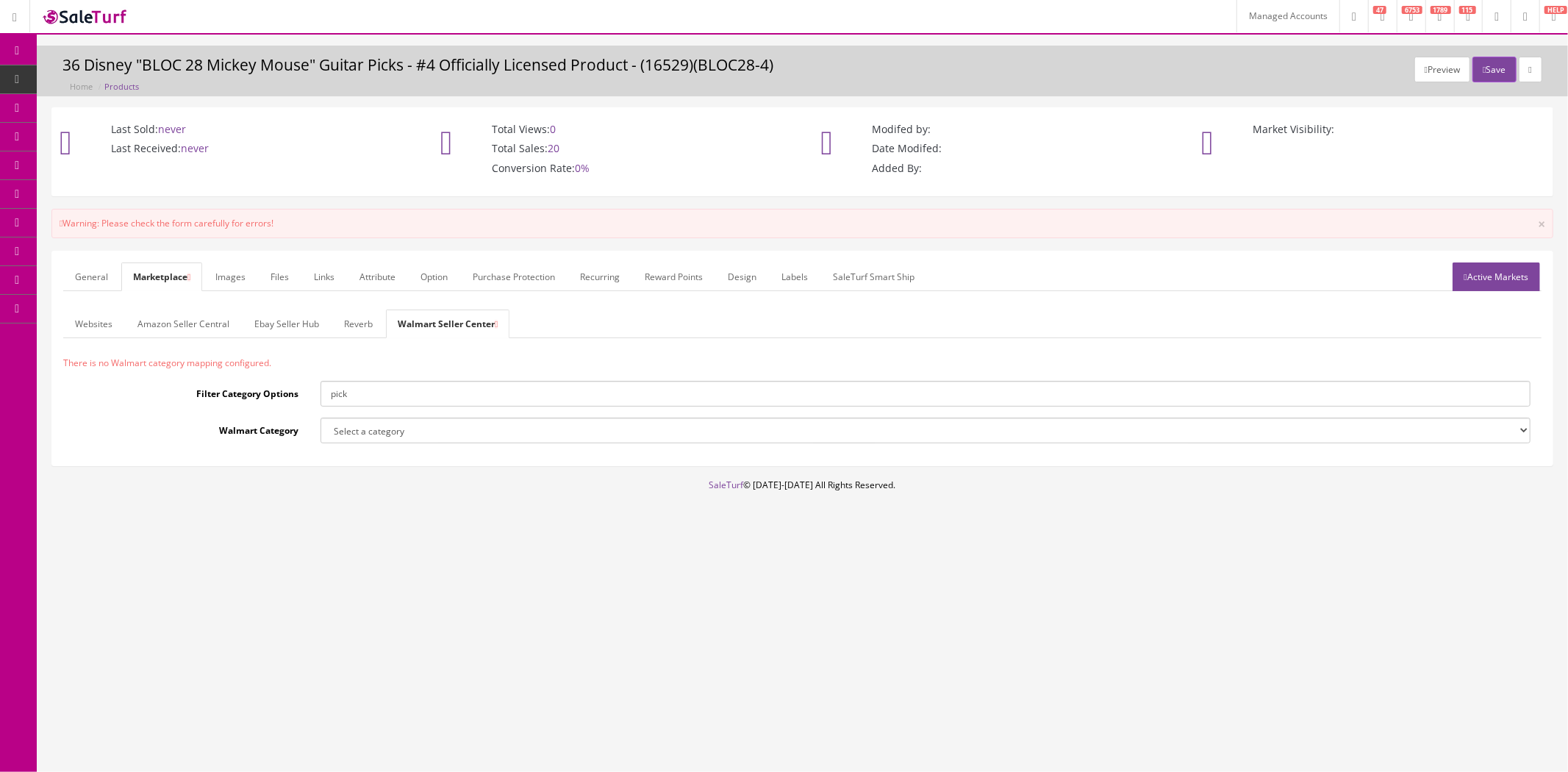
select select "Guitar Picks"
click at [320, 419] on select "Select a category 3-in-1 Shampoo, Conditioner & Body Washes 360° Cameras 3D Gla…" at bounding box center [925, 430] width 1210 height 26
click at [222, 279] on link "Images" at bounding box center [230, 277] width 54 height 29
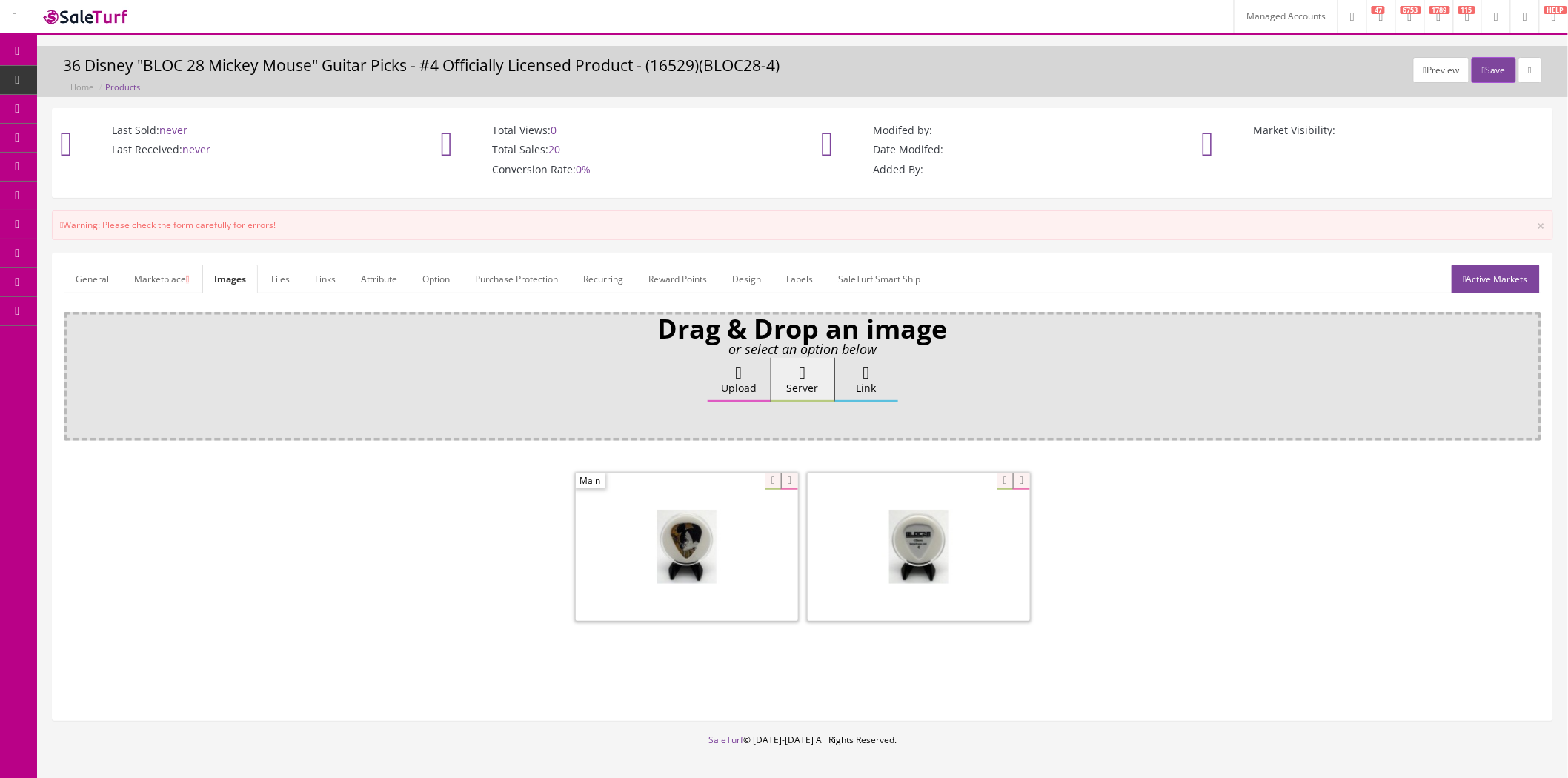
click at [173, 284] on link "Marketplace" at bounding box center [161, 279] width 78 height 29
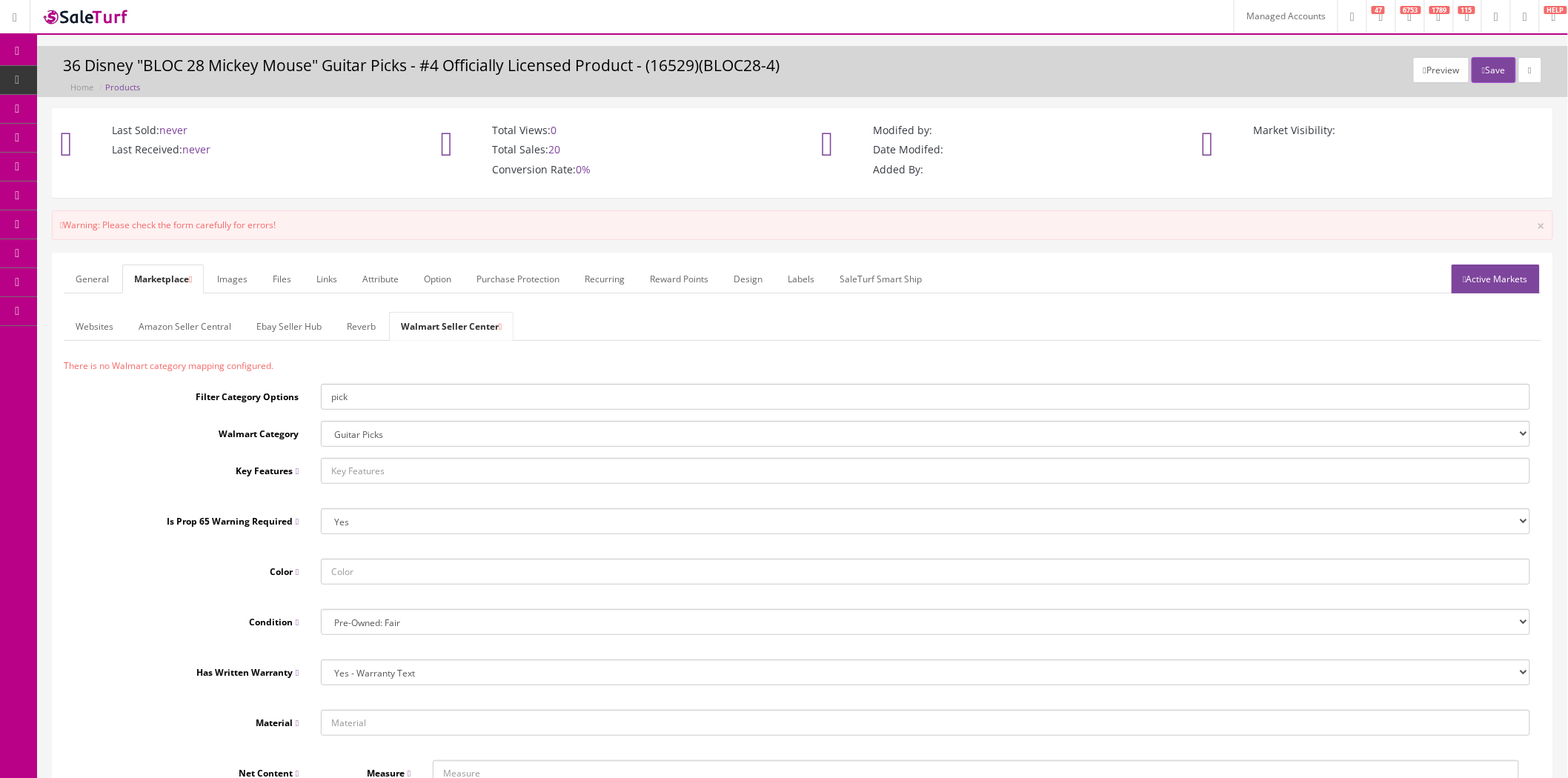
click at [97, 283] on link "General" at bounding box center [92, 279] width 57 height 29
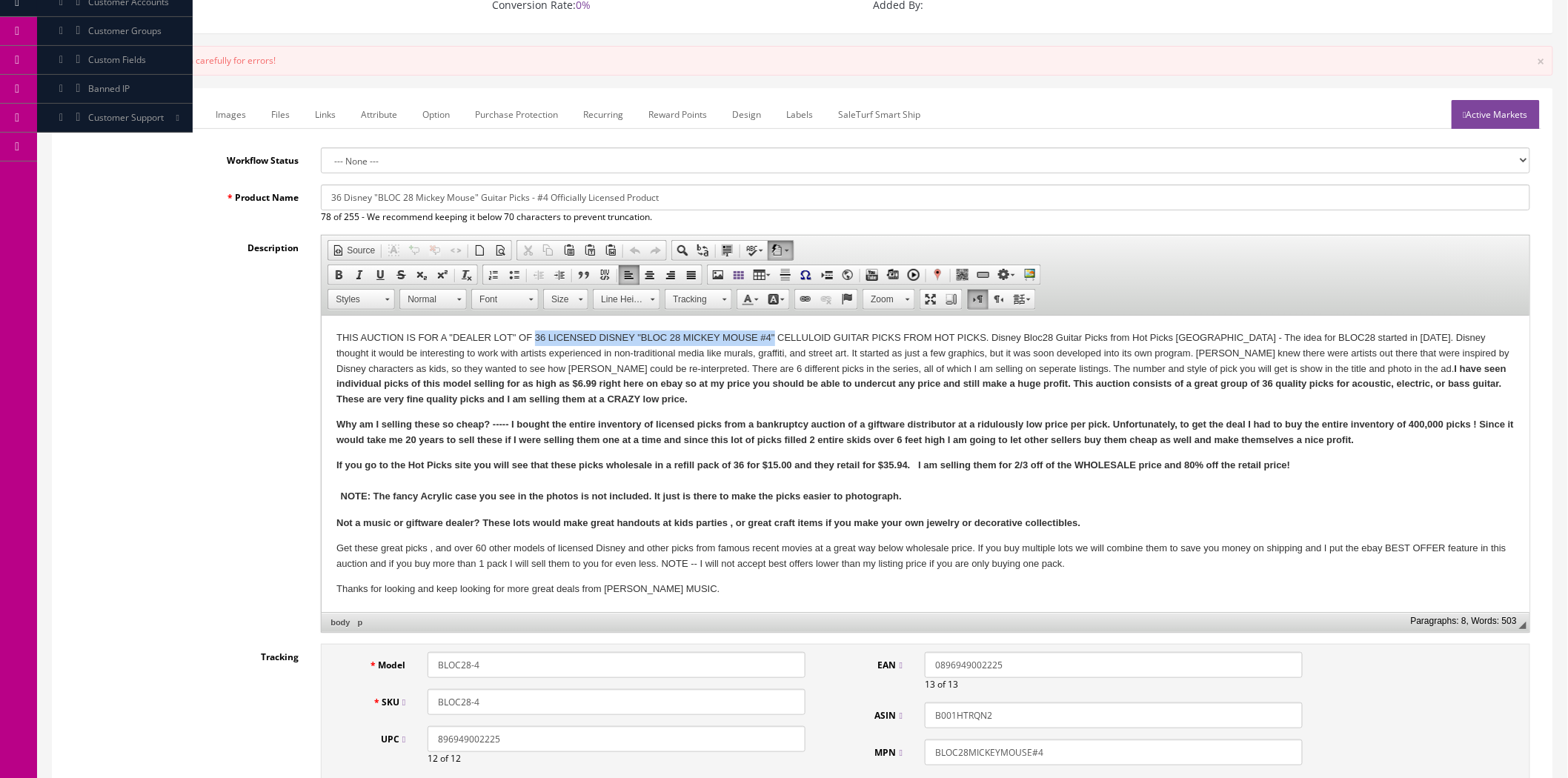
drag, startPoint x: 534, startPoint y: 338, endPoint x: 774, endPoint y: 335, distance: 240.0
click at [774, 335] on p "THIS AUCTION IS FOR A "DEALER LOT" OF 36 LICENSED DISNEY "BLOC 28 MICKEY MOUSE …" at bounding box center [925, 369] width 1178 height 77
copy p "36 LICENSED DISNEY "BLOC 28 MICKEY MOUSE #4""
click at [173, 116] on link "Marketplace" at bounding box center [163, 114] width 78 height 29
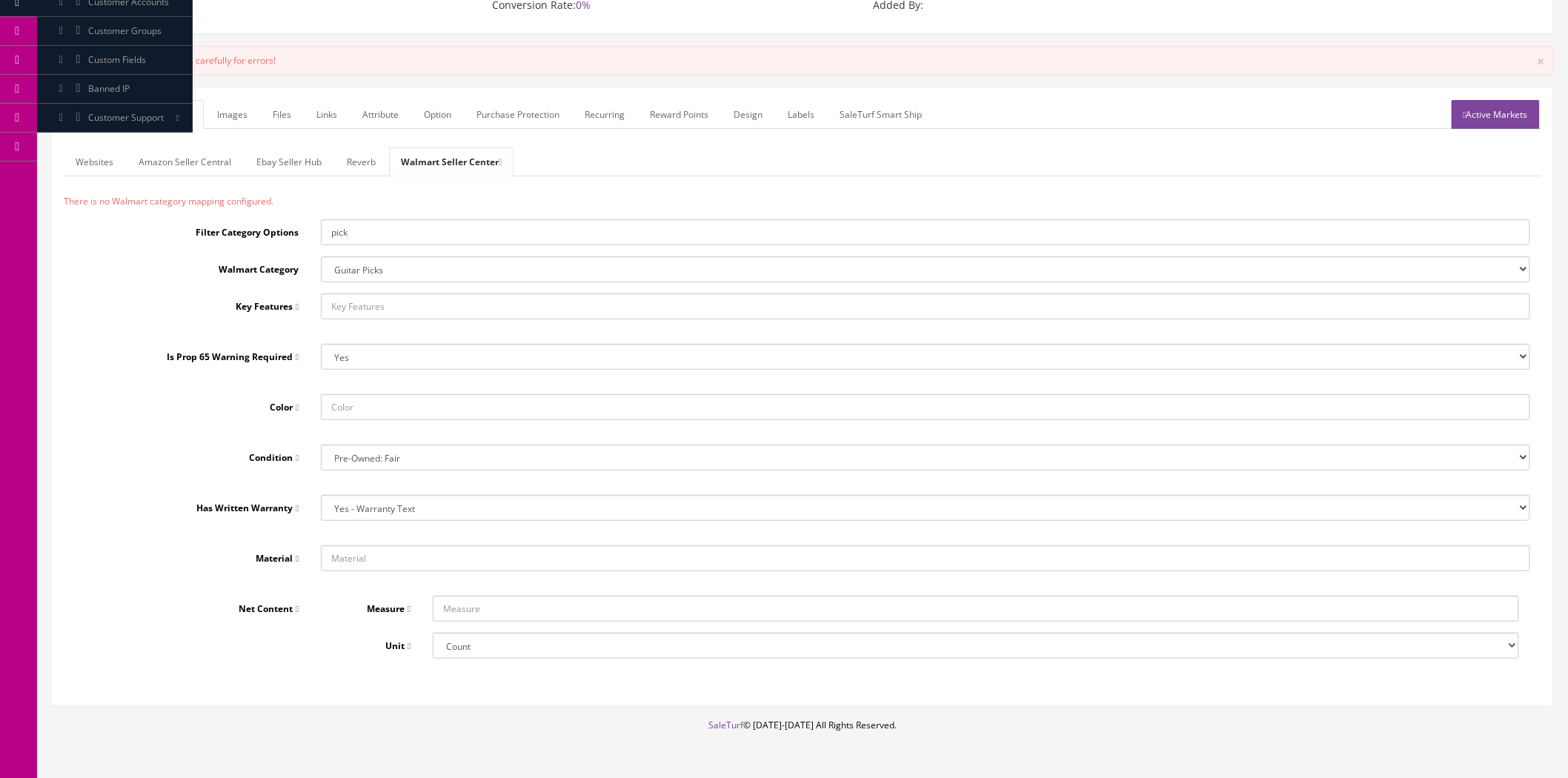
click at [390, 313] on input "text" at bounding box center [925, 306] width 1209 height 26
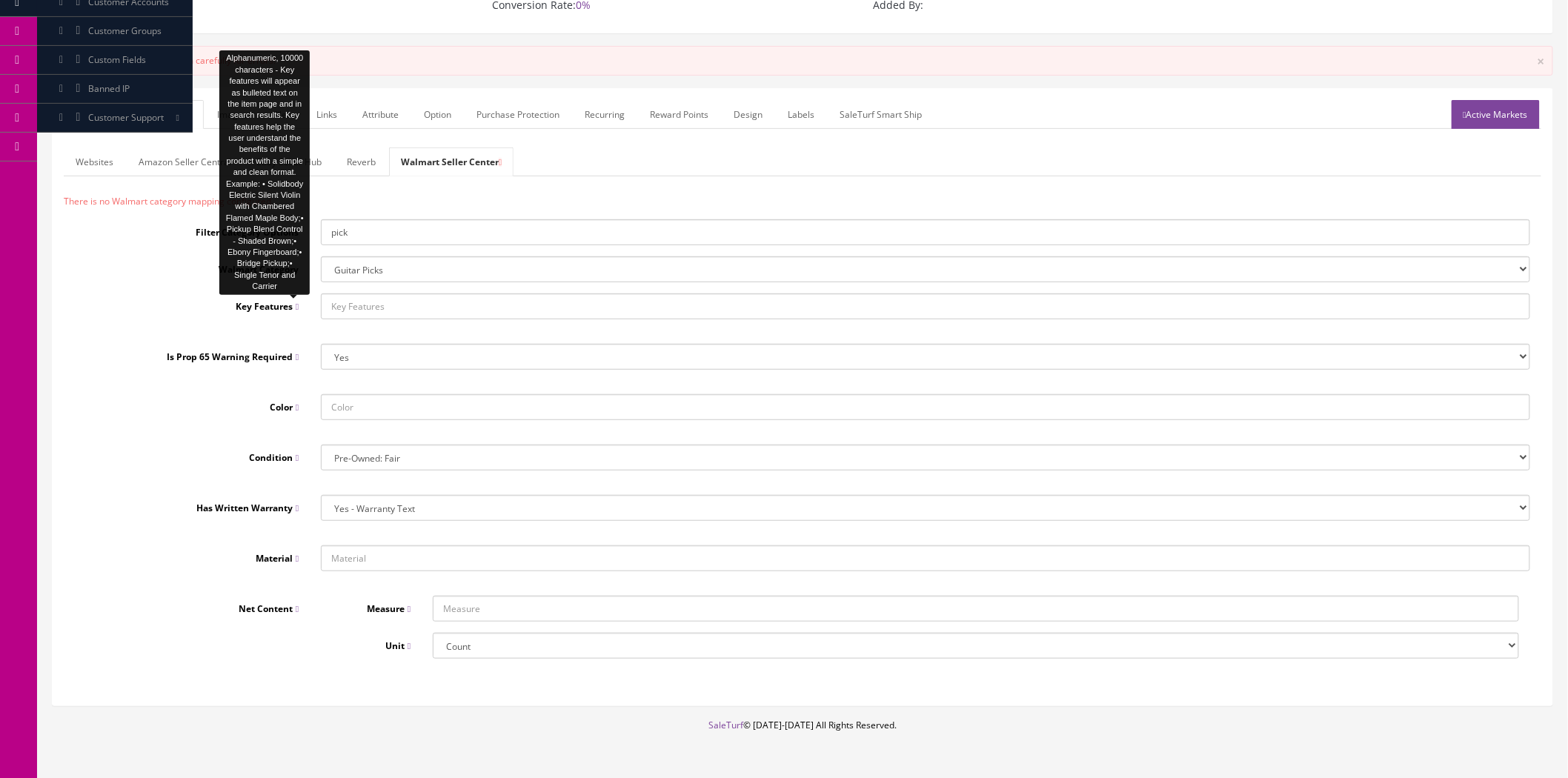
click at [295, 305] on span at bounding box center [295, 306] width 6 height 12
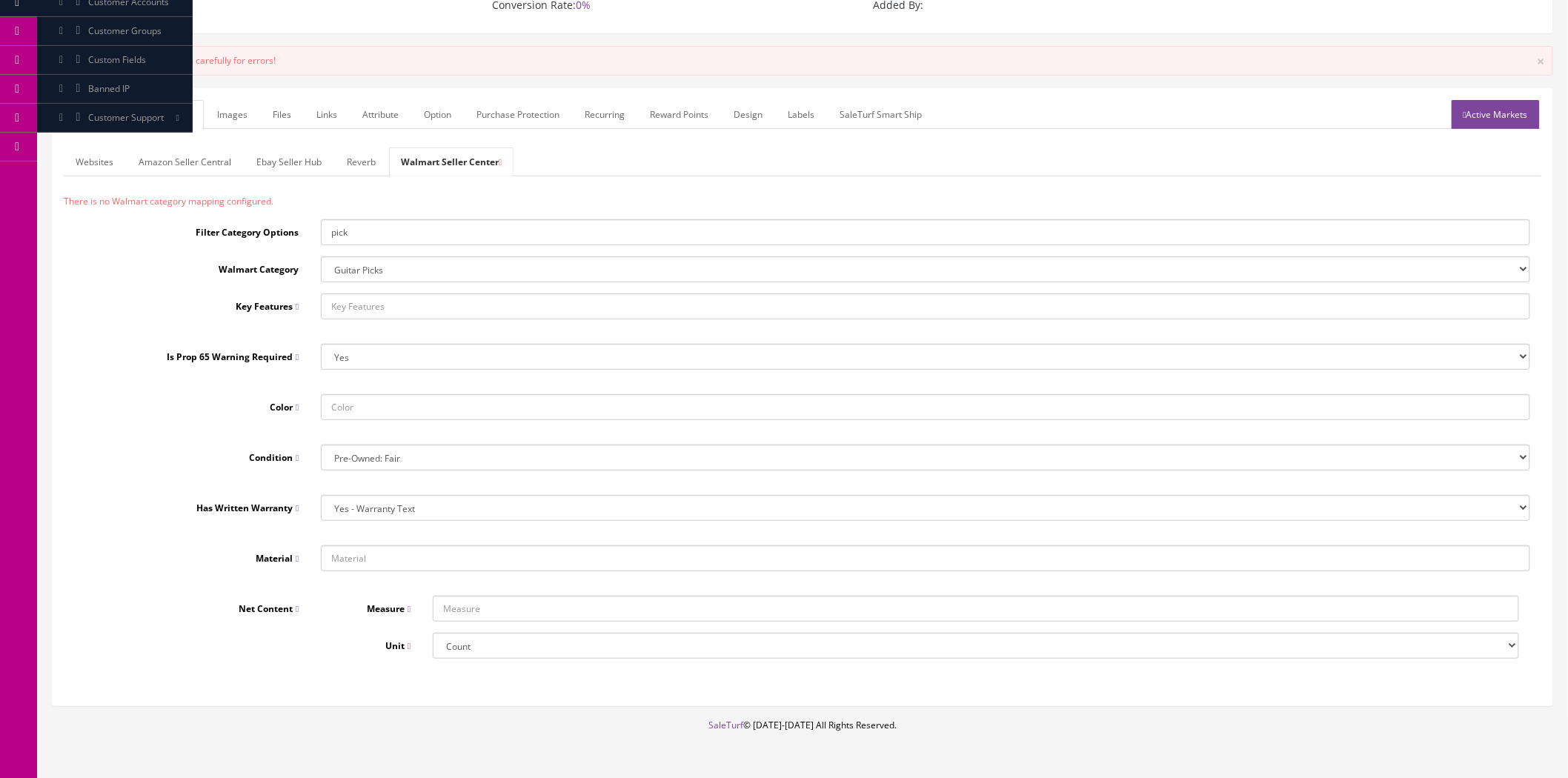
click at [362, 308] on input "text" at bounding box center [925, 306] width 1209 height 26
paste input "36 LICENSED DISNEY "BLOC 28 MICKEY MOUSE #4""
type input "36 LICENSED DISNEY "BLOC 28 MICKEY MOUSE #4""
click at [436, 363] on select "Yes No" at bounding box center [925, 356] width 1209 height 26
select select "No"
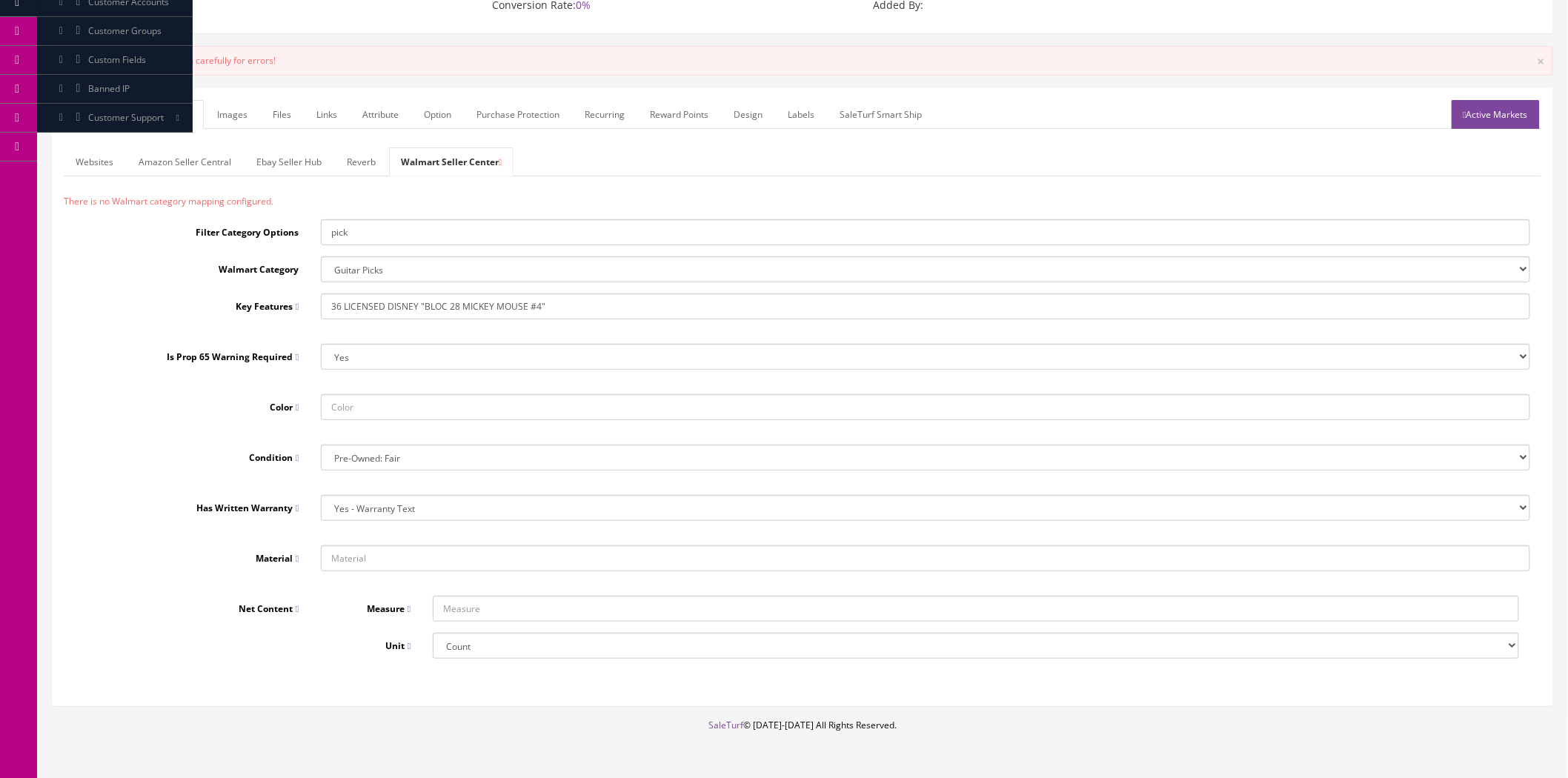
click at [321, 344] on select "Yes No" at bounding box center [925, 356] width 1209 height 26
click at [247, 113] on link "Images" at bounding box center [232, 114] width 54 height 29
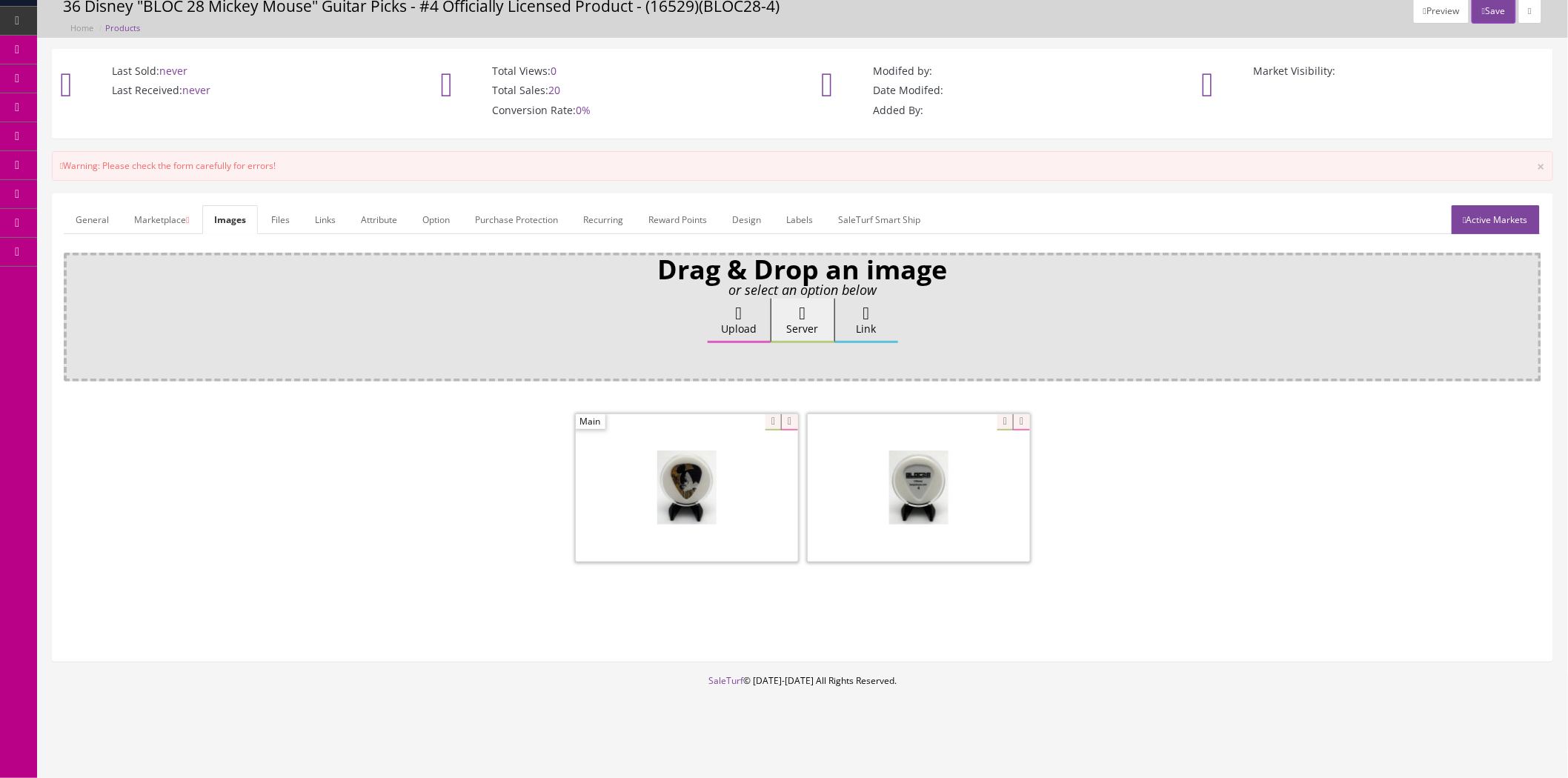
scroll to position [57, 0]
click at [161, 220] on link "Marketplace" at bounding box center [161, 221] width 78 height 29
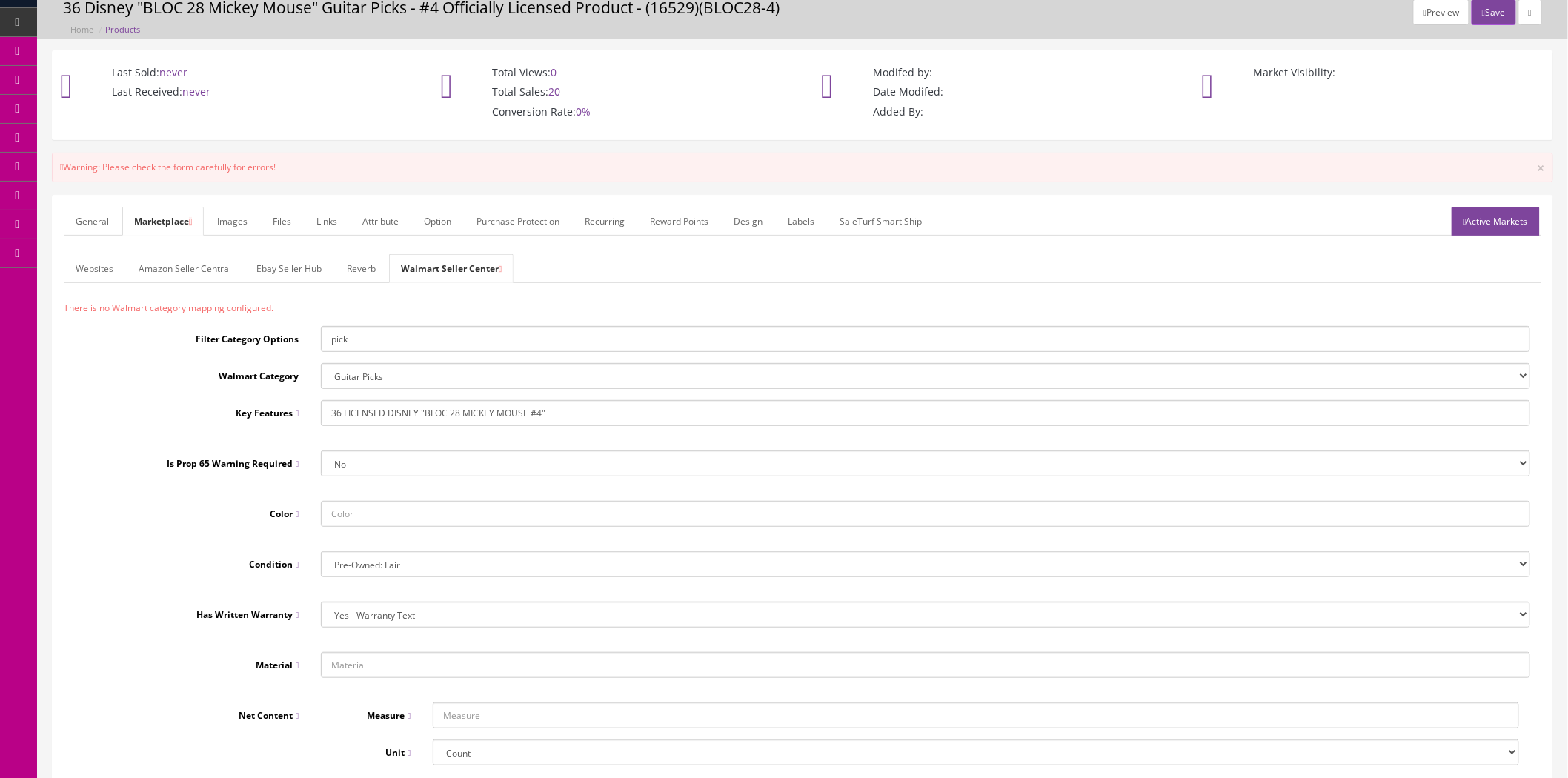
click at [380, 518] on input "text" at bounding box center [925, 513] width 1209 height 26
type input "Black"
click at [390, 571] on select "Pre-Owned: Fair New Open Box Pre-Owned: Good Pre-Owned: Like New" at bounding box center [925, 564] width 1209 height 26
click at [83, 239] on form "General Marketplace Images Files Links Attribute Option Purchase Protection Rec…" at bounding box center [803, 503] width 1478 height 594
click at [85, 226] on link "General" at bounding box center [92, 221] width 57 height 29
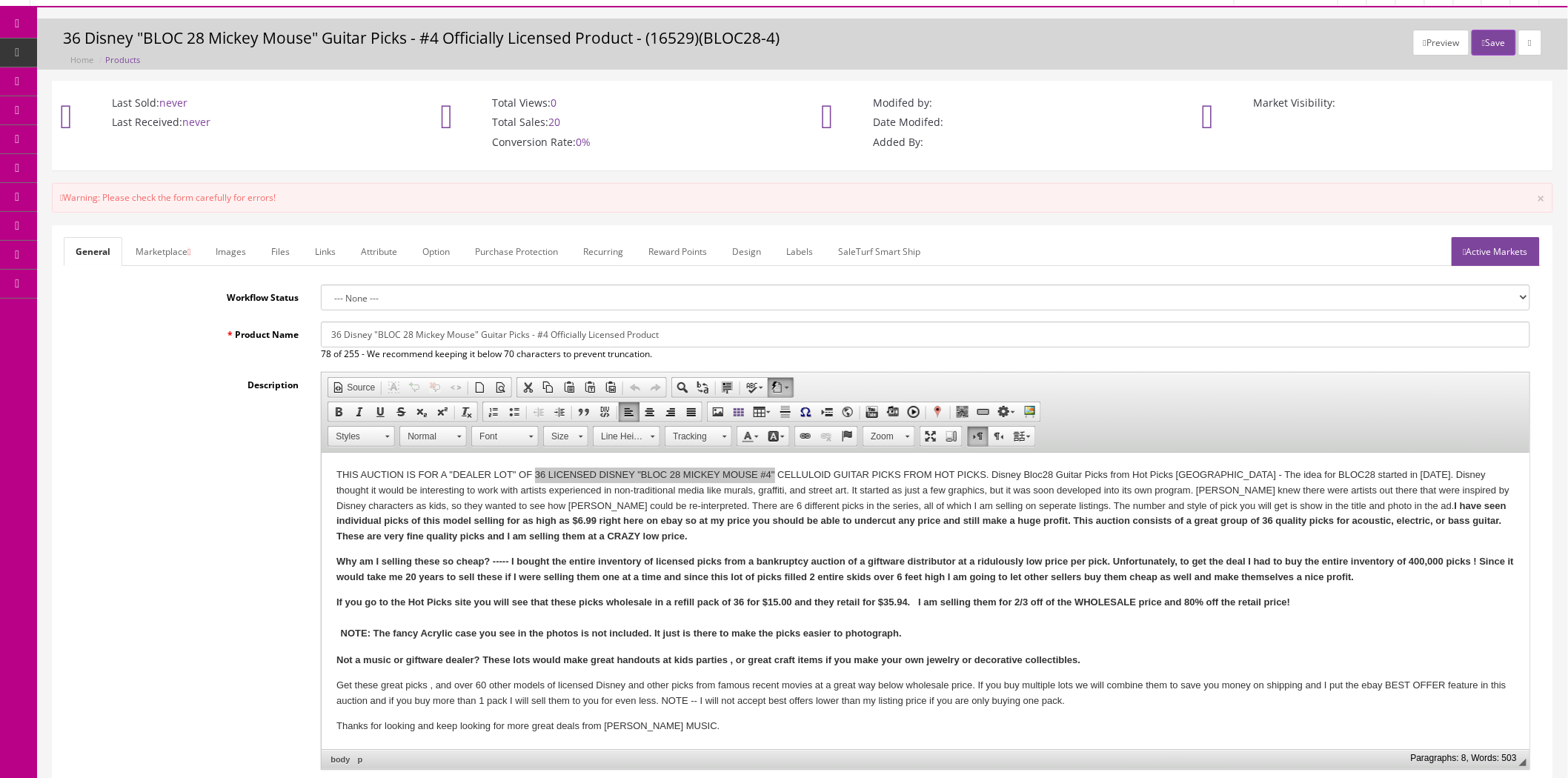
scroll to position [0, 0]
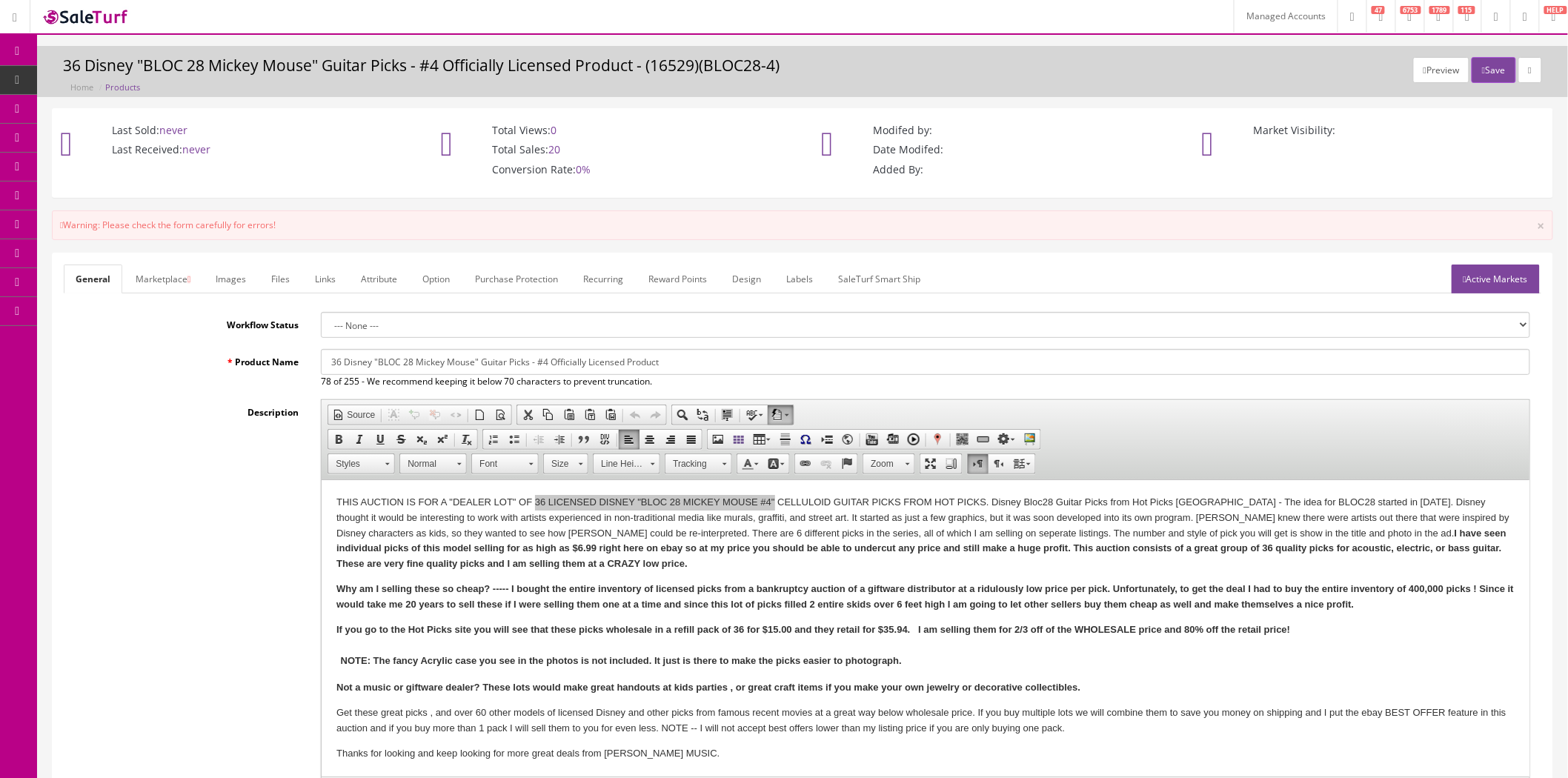
click at [146, 287] on link "Marketplace" at bounding box center [163, 279] width 78 height 29
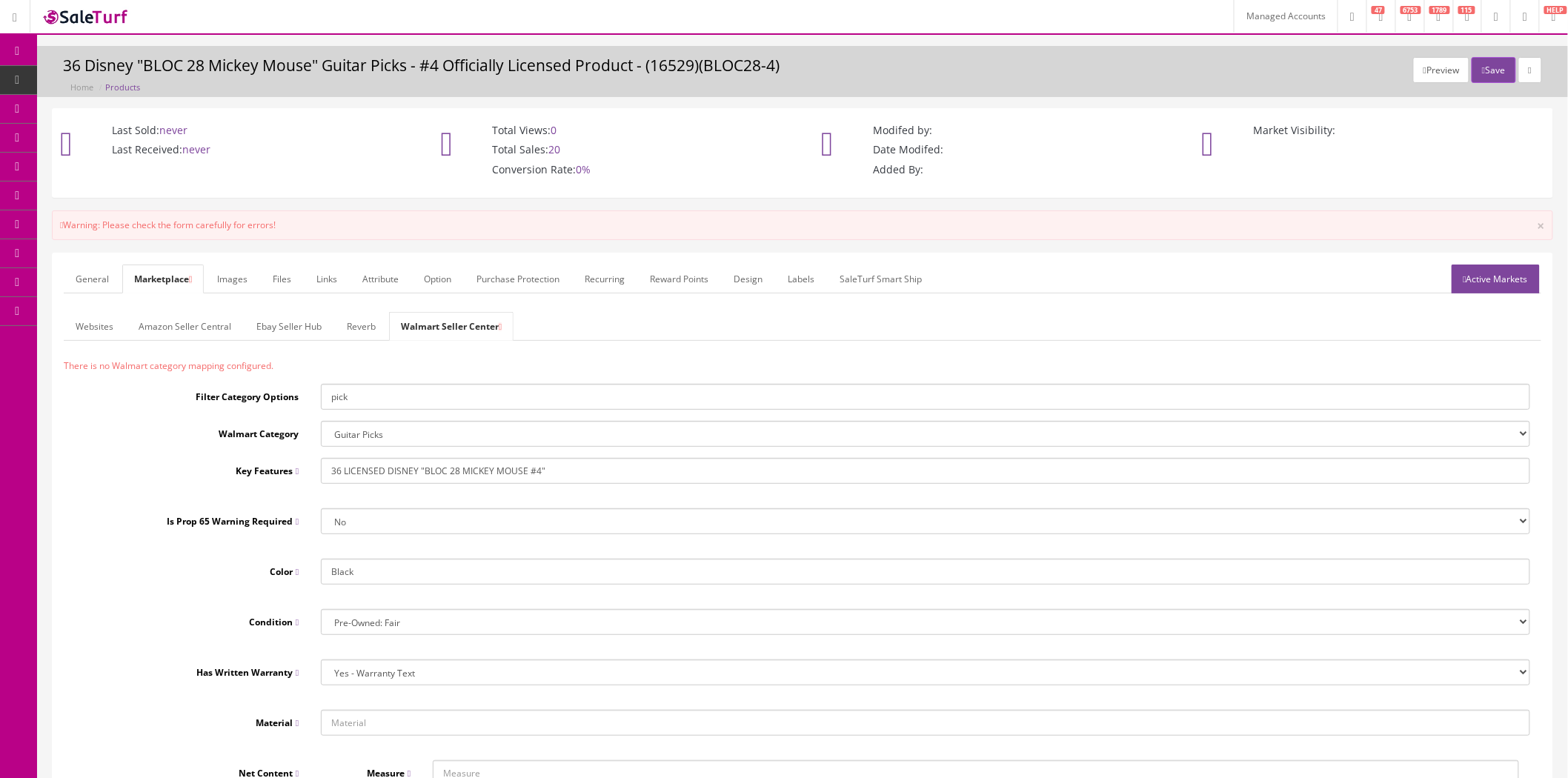
click at [105, 332] on link "Websites" at bounding box center [95, 326] width 62 height 29
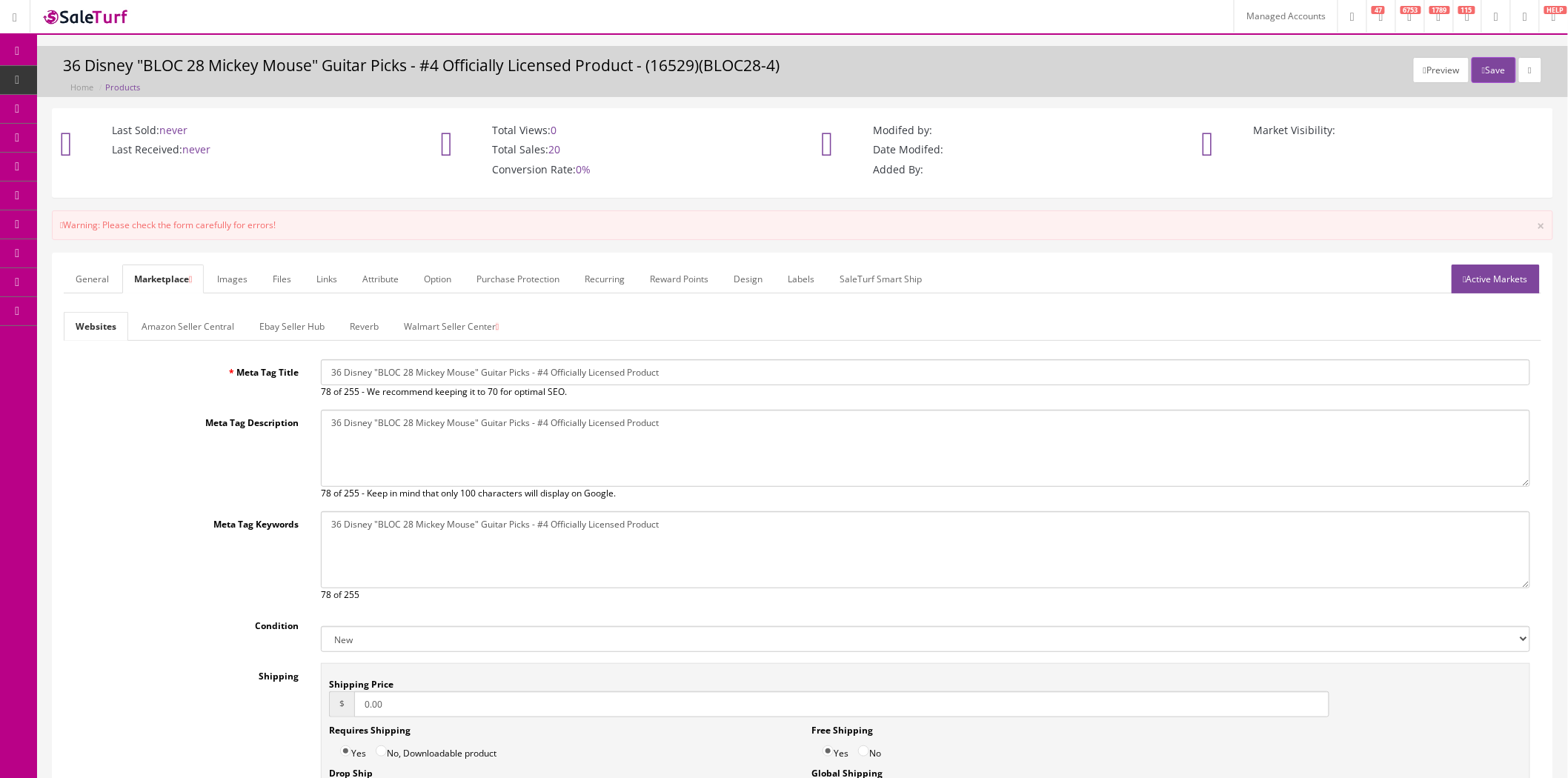
click at [157, 326] on link "Amazon Seller Central" at bounding box center [188, 326] width 117 height 29
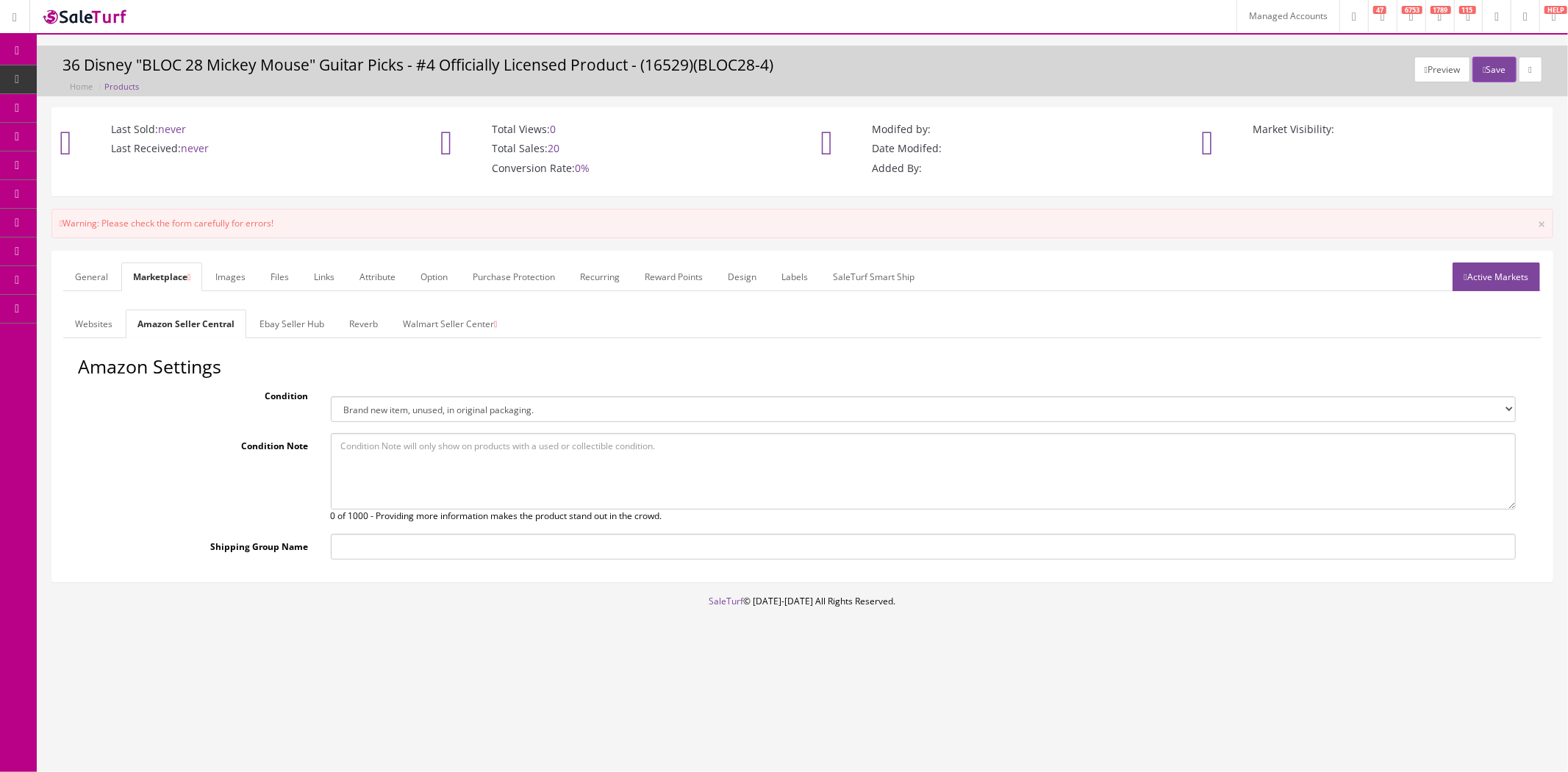
click at [439, 327] on link "Walmart Seller Center" at bounding box center [450, 324] width 117 height 29
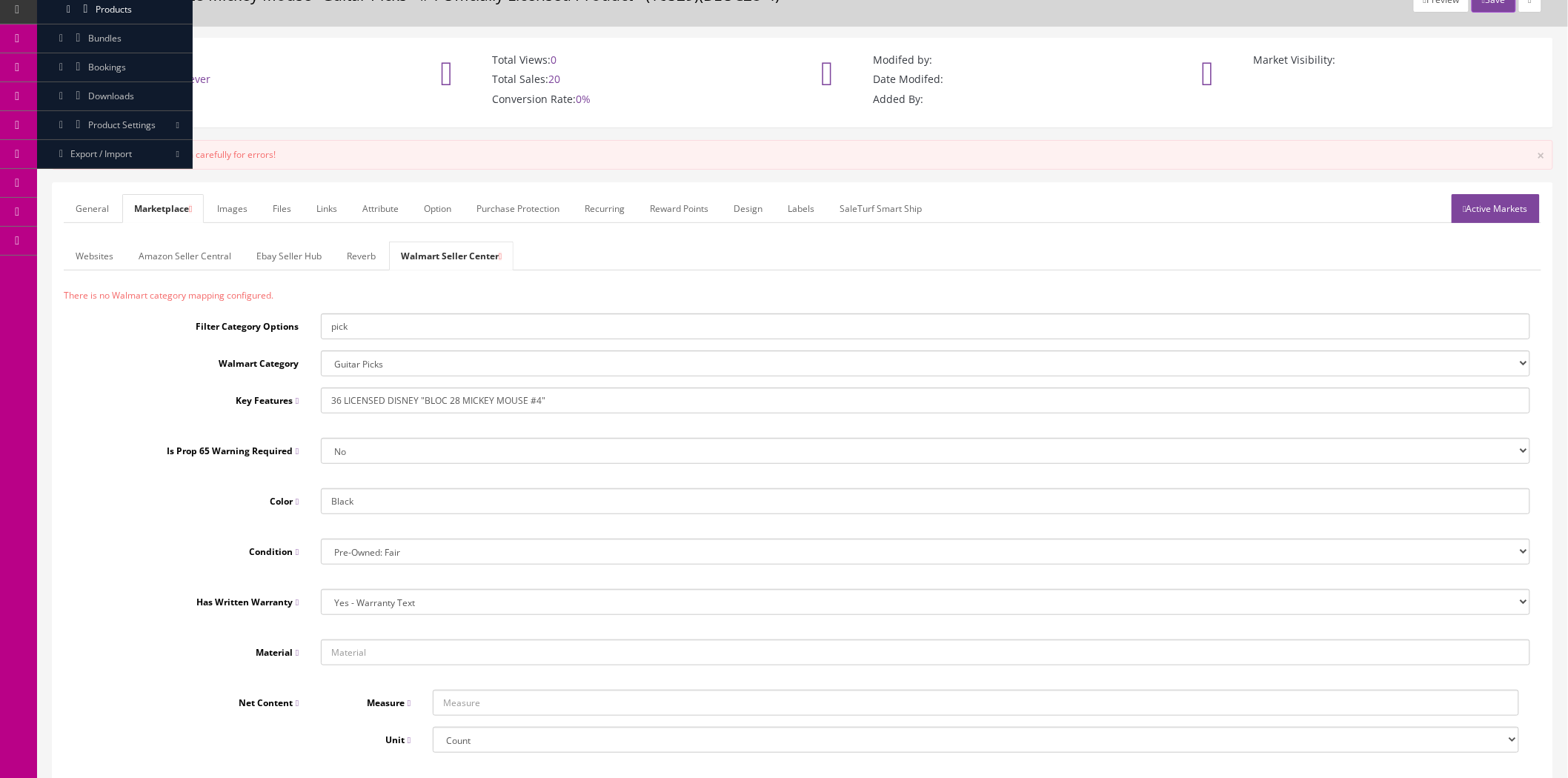
scroll to position [211, 0]
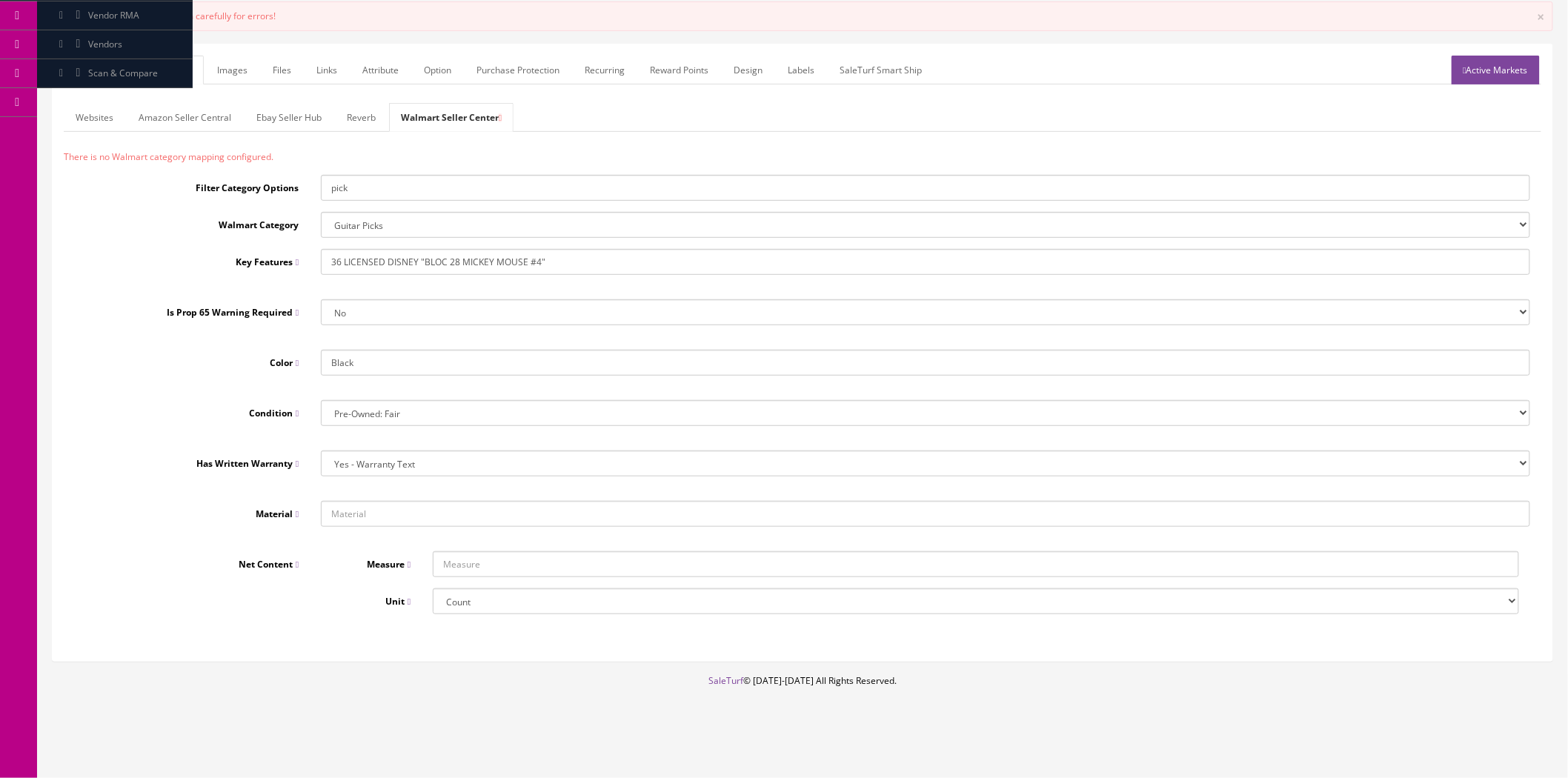
click at [365, 412] on select "Pre-Owned: Fair New Open Box Pre-Owned: Good Pre-Owned: Like New" at bounding box center [925, 413] width 1209 height 26
select select "New"
click at [321, 400] on select "Pre-Owned: Fair New Open Box Pre-Owned: Good Pre-Owned: Like New" at bounding box center [925, 413] width 1209 height 26
click at [360, 465] on select "Yes - Warranty Text Yes - Warranty URL No" at bounding box center [925, 463] width 1209 height 26
select select "No"
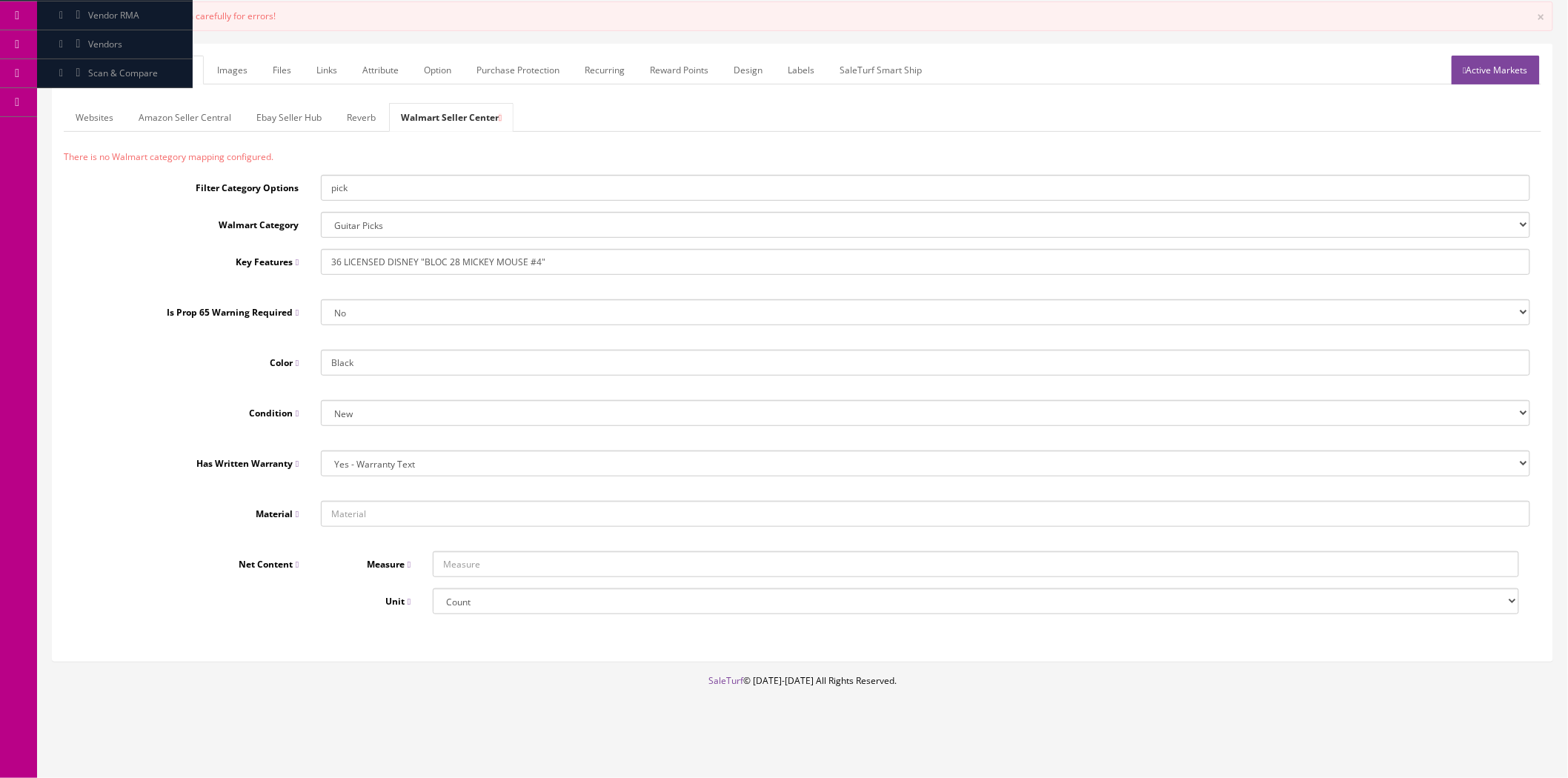
click at [321, 450] on select "Yes - Warranty Text Yes - Warranty URL No" at bounding box center [925, 463] width 1209 height 26
click at [98, 72] on link "General" at bounding box center [92, 70] width 57 height 29
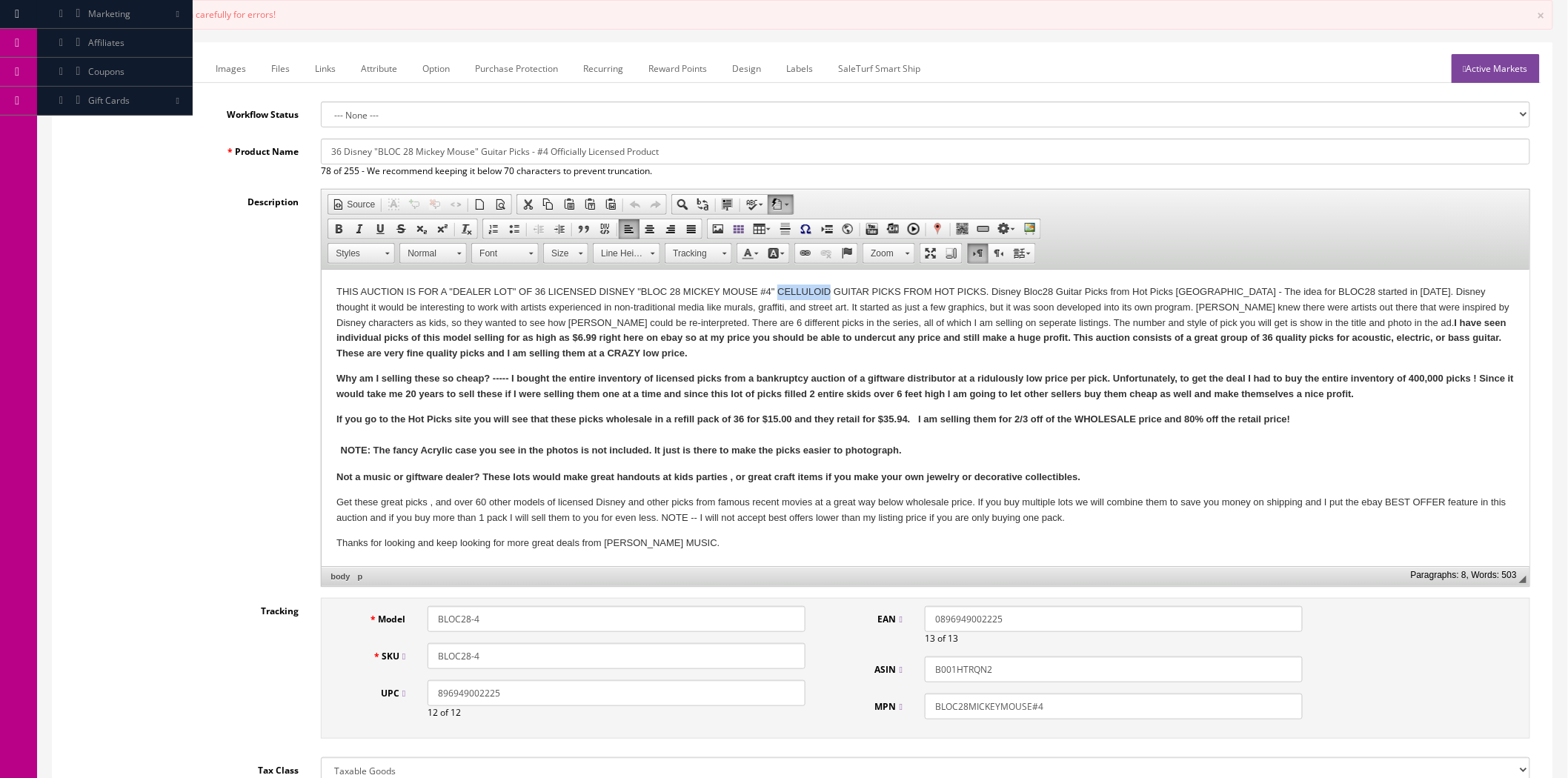
drag, startPoint x: 778, startPoint y: 291, endPoint x: 831, endPoint y: 289, distance: 53.0
click at [831, 289] on p "THIS AUCTION IS FOR A "DEALER LOT" OF 36 LICENSED DISNEY "BLOC 28 MICKEY MOUSE …" at bounding box center [925, 323] width 1178 height 77
click at [848, 315] on span "Copy" at bounding box center [874, 320] width 78 height 18
copy p "CELLULOID"
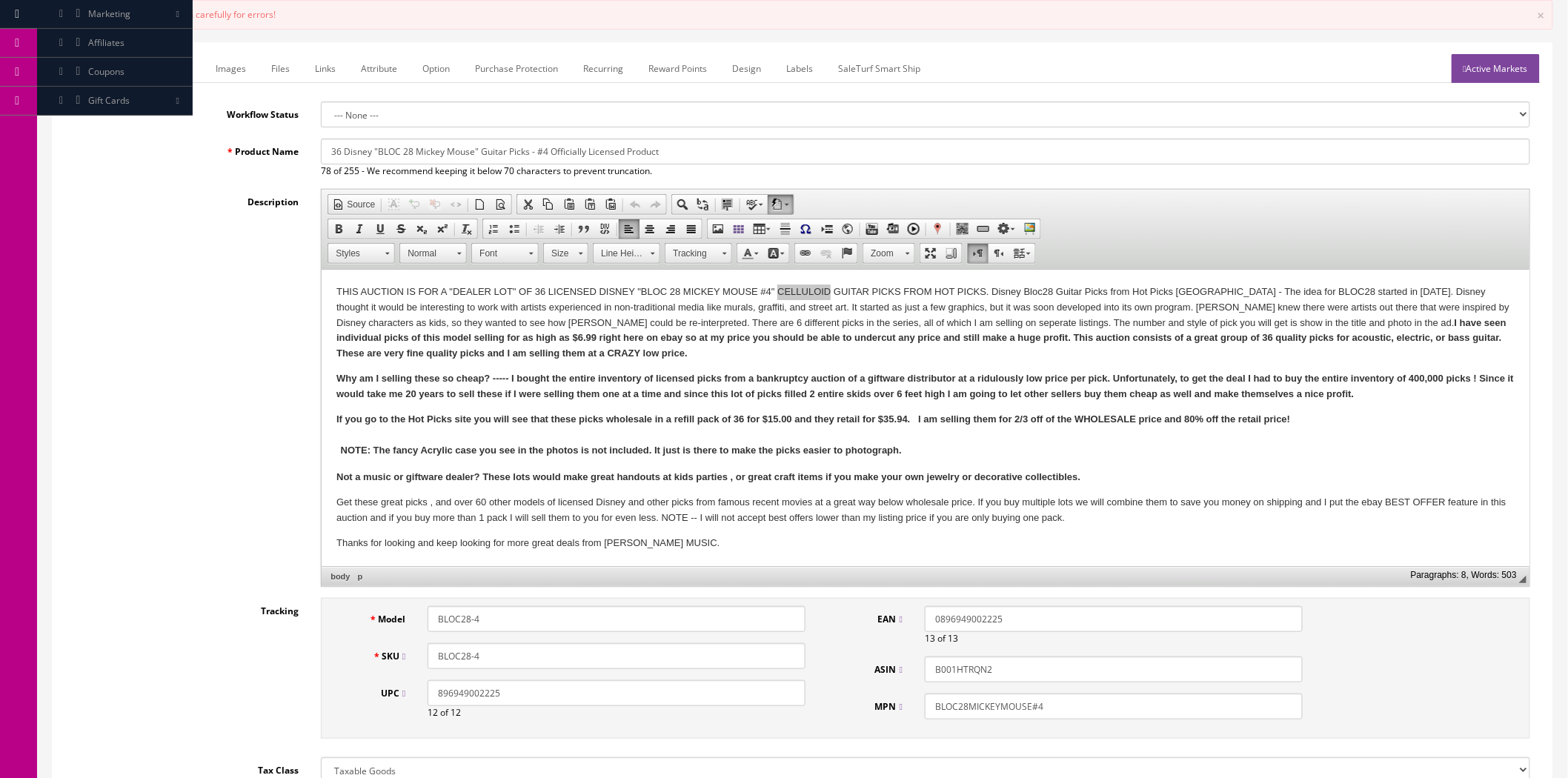
click at [166, 70] on link "Marketplace" at bounding box center [163, 68] width 78 height 29
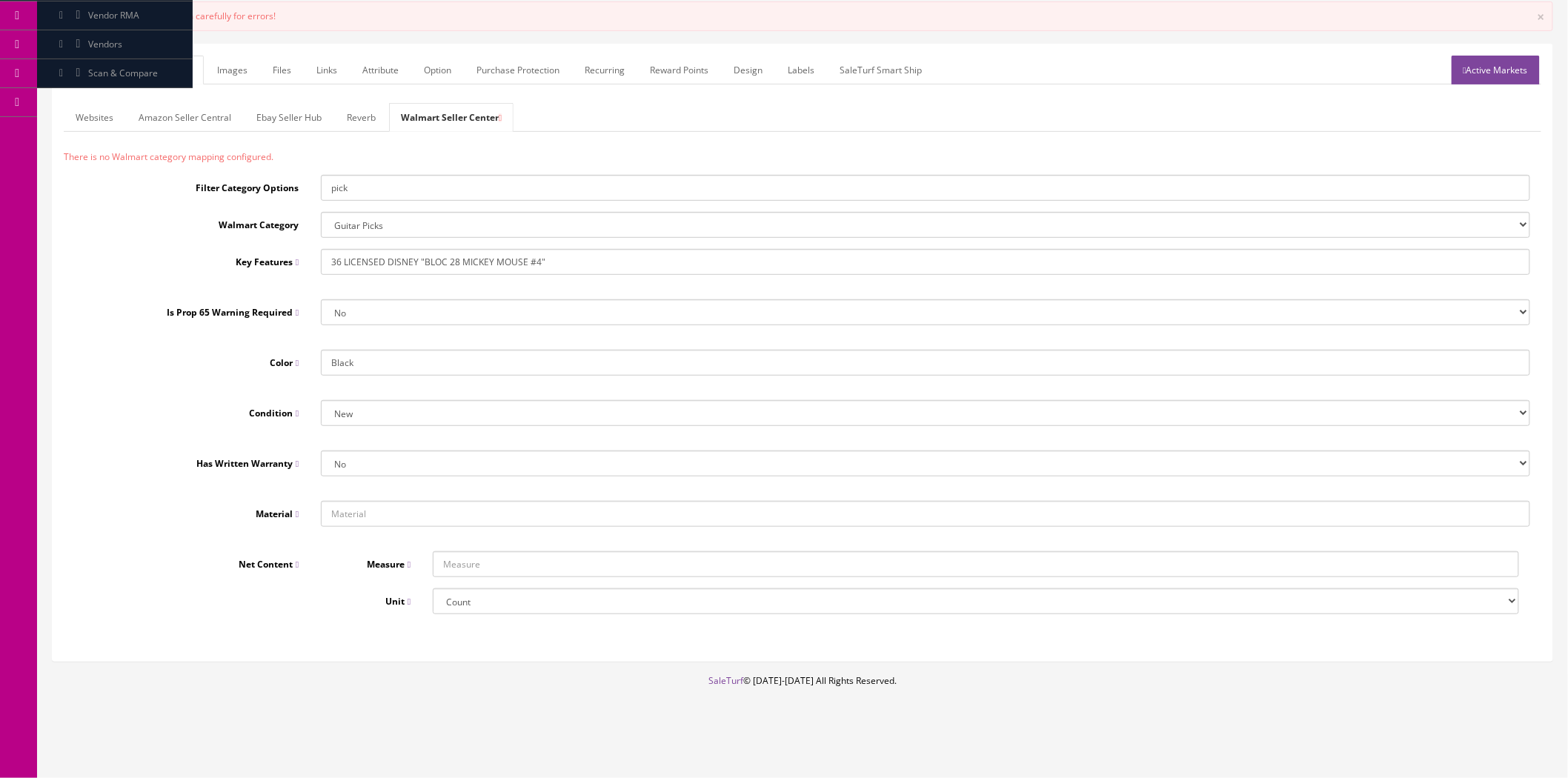
click at [375, 508] on input "text" at bounding box center [925, 513] width 1209 height 26
paste input "CELLULOID"
type input "CELLULOID"
click at [339, 542] on div "Key Features 36 LICENSED DISNEY "BLOC 28 MICKEY MOUSE #4" Is Prop 65 Warning Re…" at bounding box center [803, 449] width 1478 height 401
click at [484, 572] on input "text" at bounding box center [976, 564] width 1087 height 26
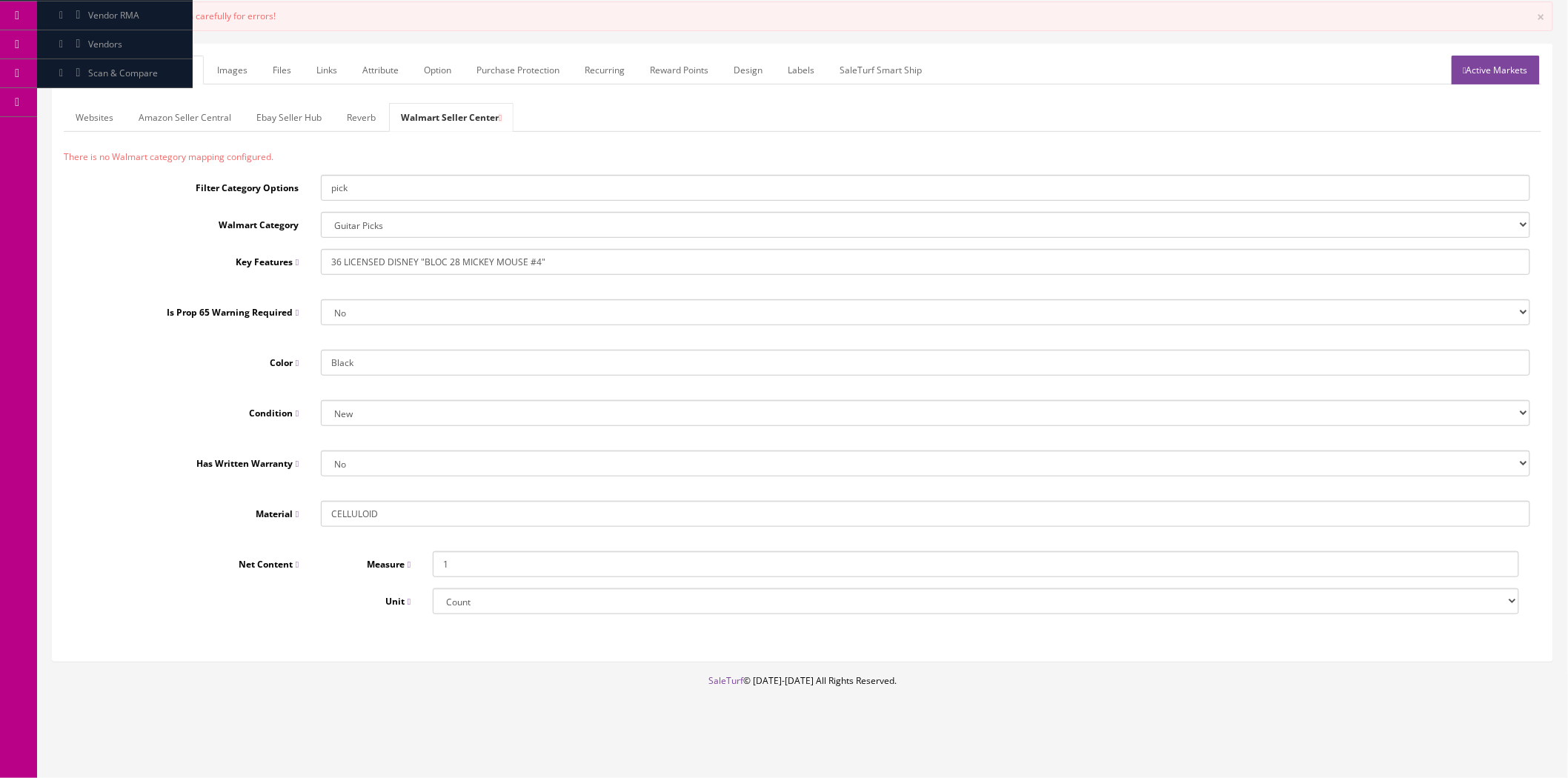
type input "1"
click at [310, 622] on div "Measure 1 Unit Count Inch Pint Liter Pallet/Unit Load Quart Centiliter Foot Qua…" at bounding box center [925, 588] width 1232 height 74
click at [1471, 77] on link "Active Markets" at bounding box center [1496, 70] width 88 height 29
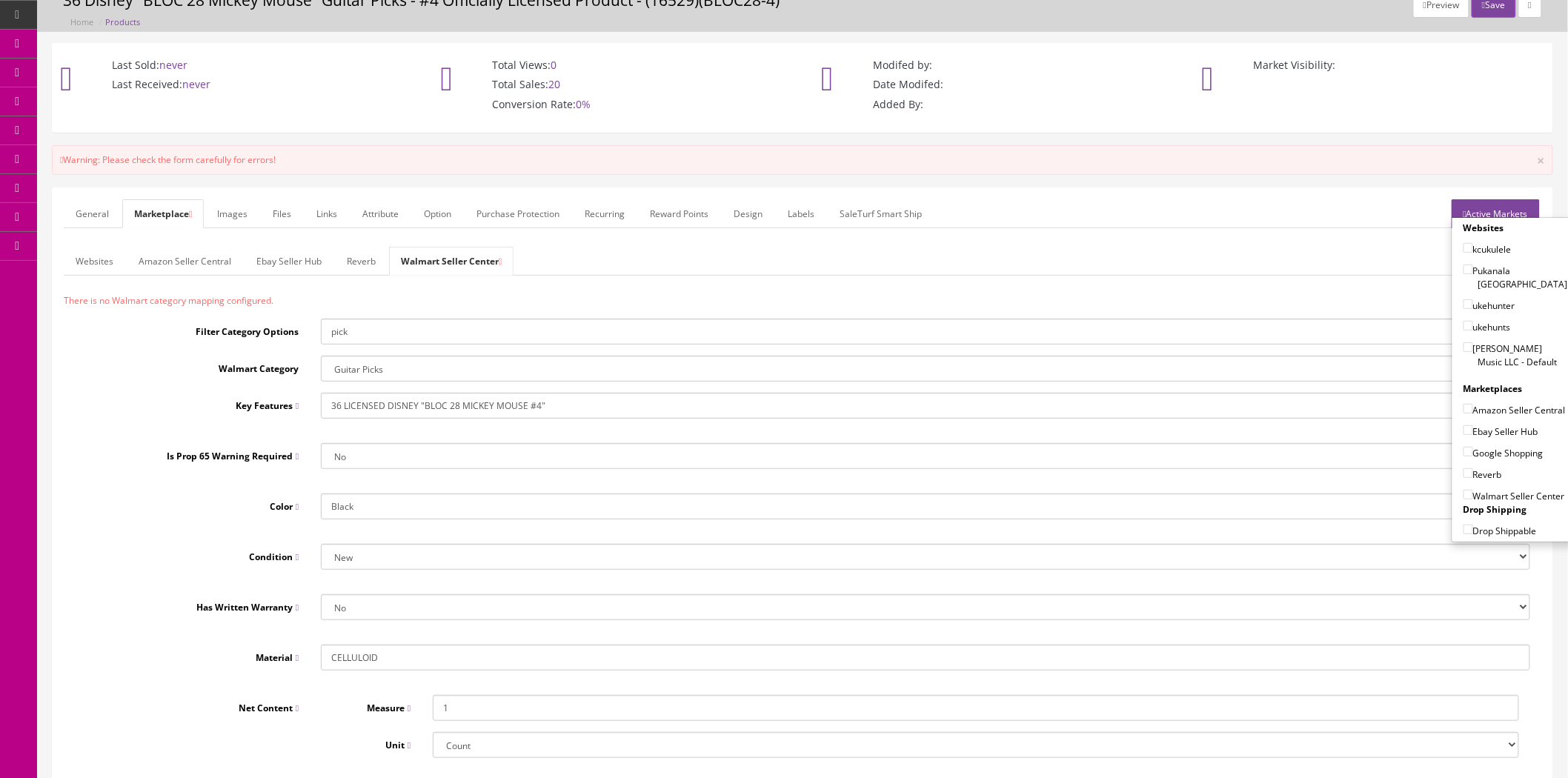
scroll to position [46, 0]
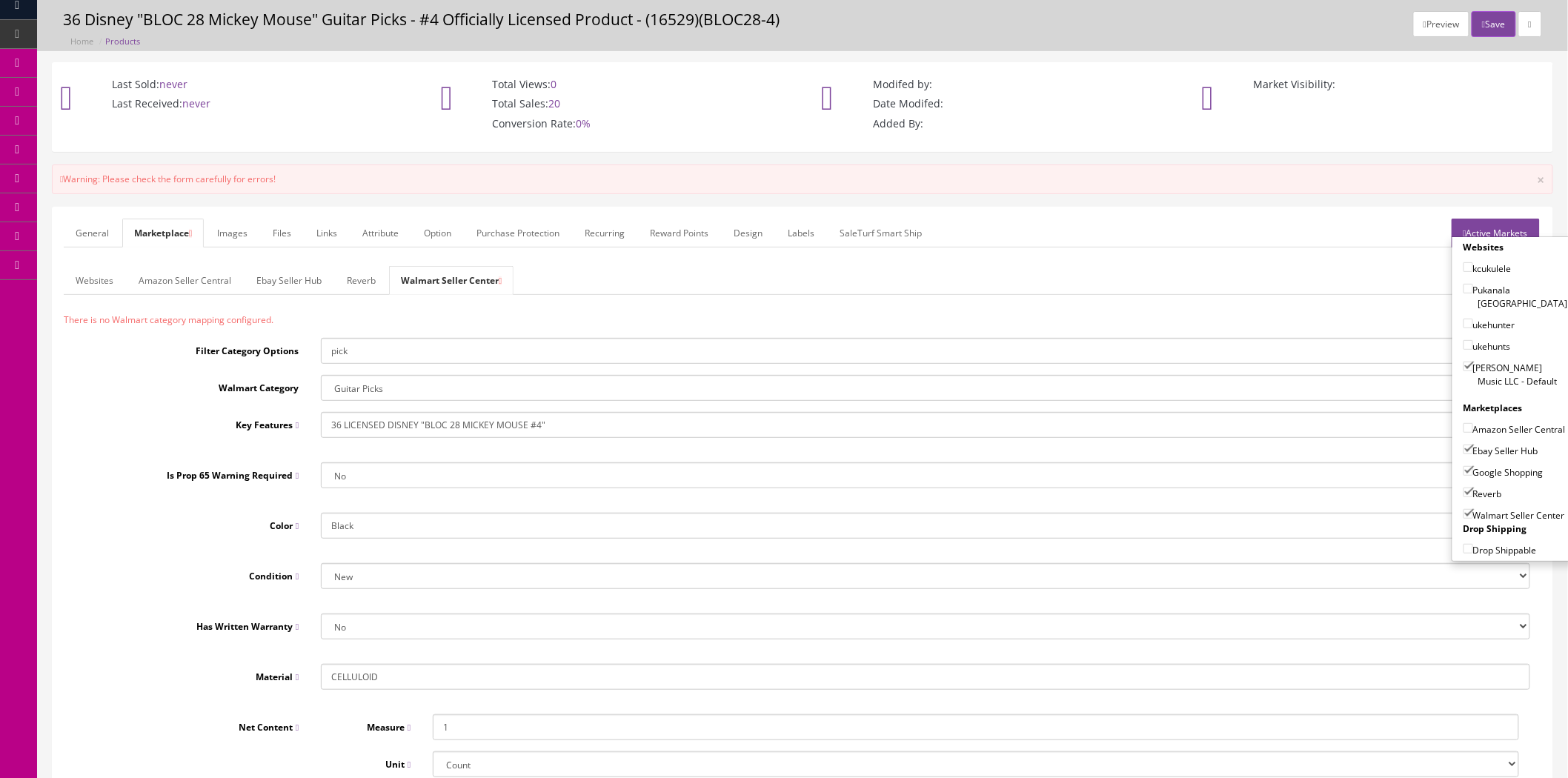
click at [1466, 424] on input"] "Amazon Seller Central" at bounding box center [1469, 429] width 10 height 10
checkbox input"] "true"
click at [92, 240] on link "General" at bounding box center [92, 233] width 57 height 29
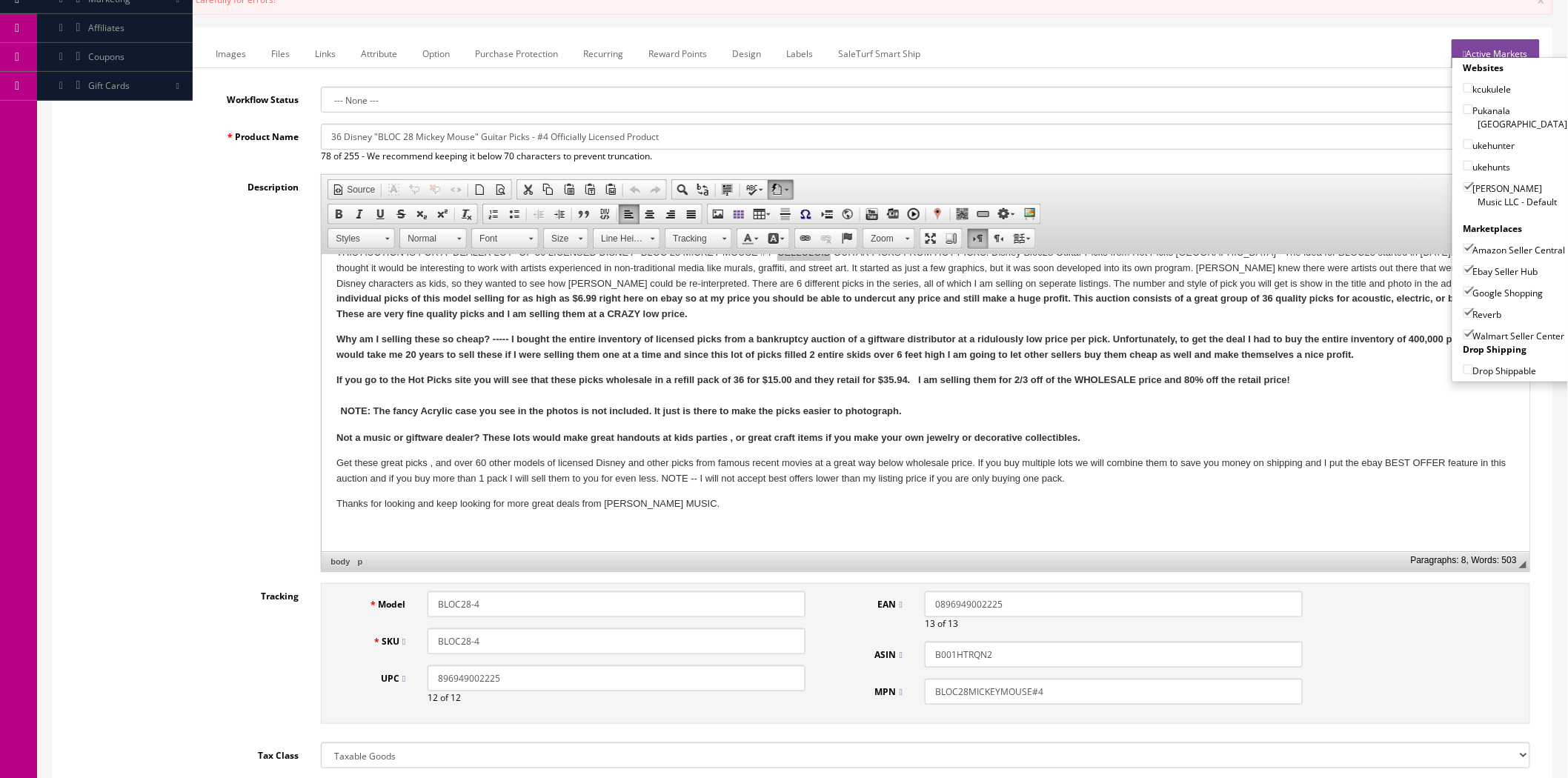
scroll to position [293, 0]
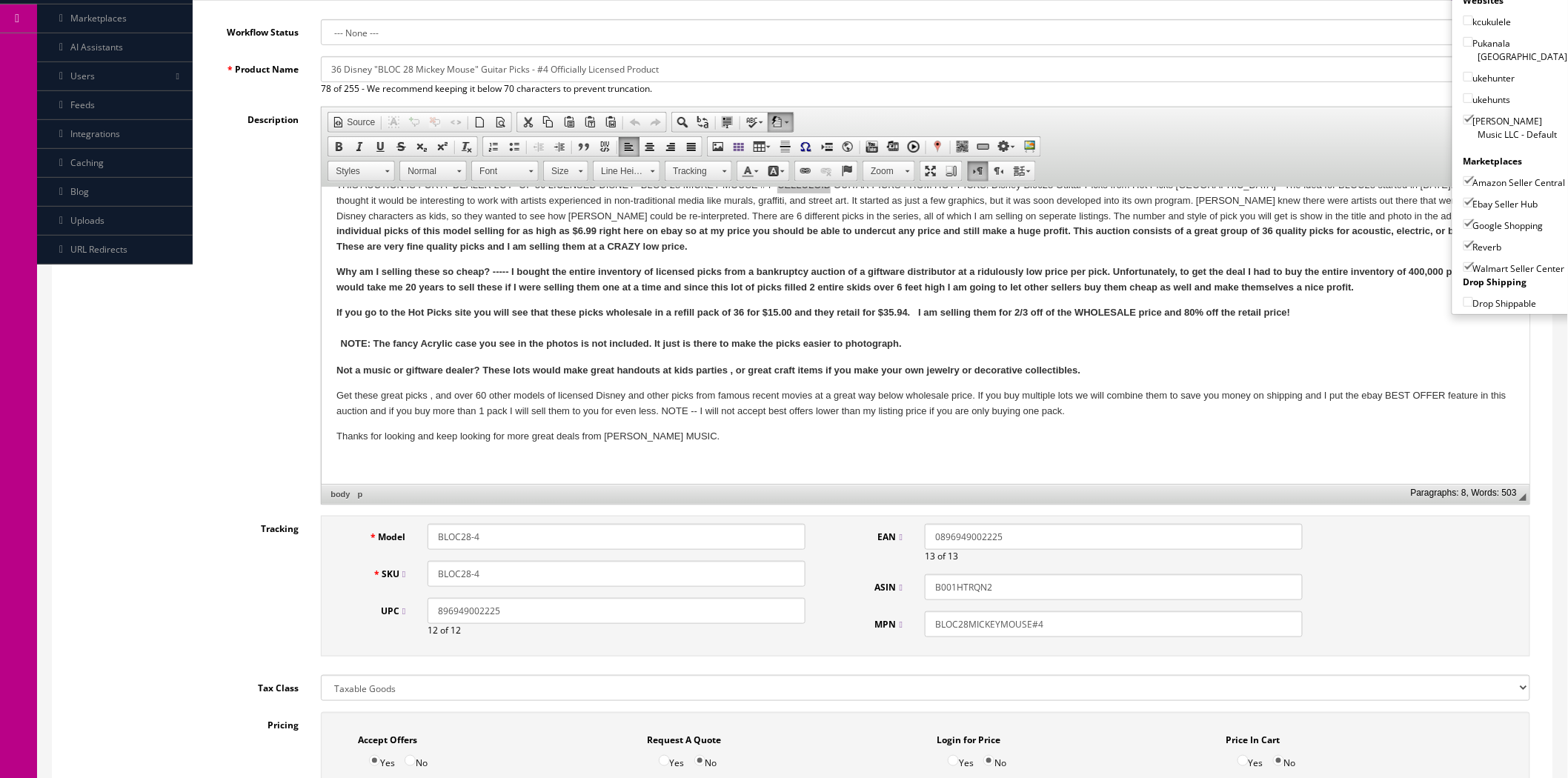
click at [573, 572] on input "BLOC28-4" at bounding box center [617, 573] width 378 height 26
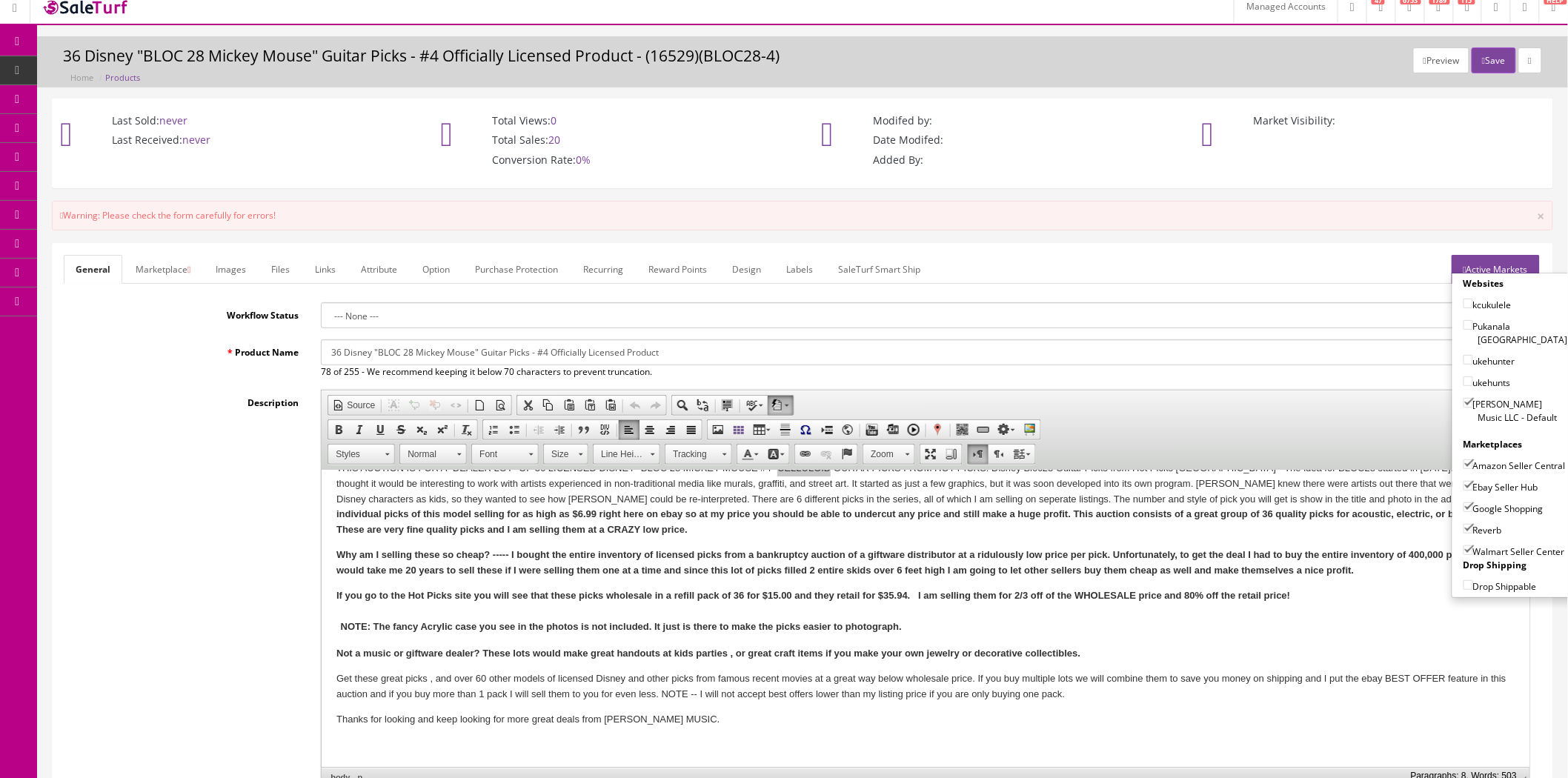
scroll to position [0, 0]
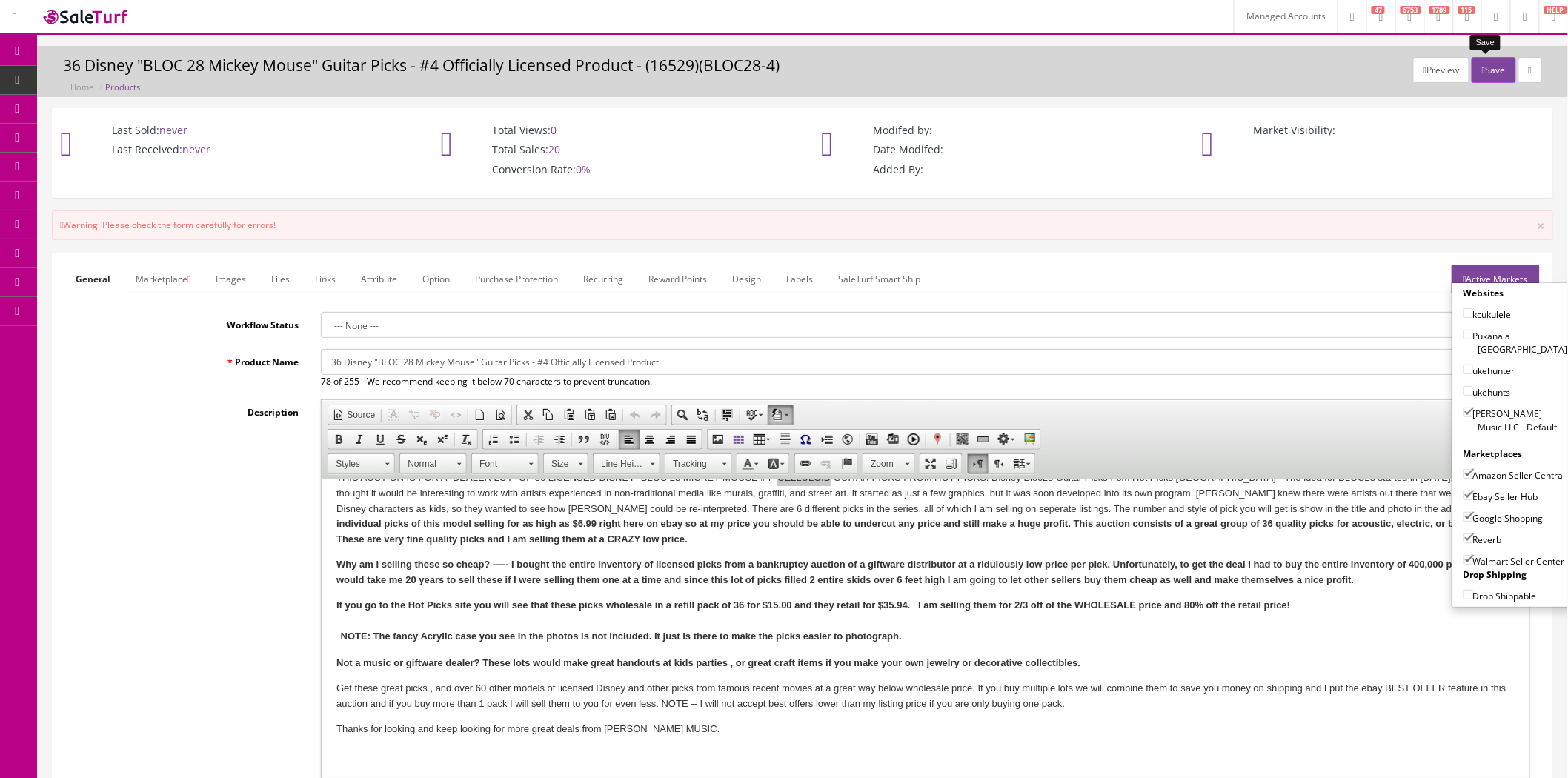
click at [1483, 79] on button "Save" at bounding box center [1494, 70] width 44 height 26
click at [181, 277] on link "Marketplace" at bounding box center [163, 279] width 78 height 29
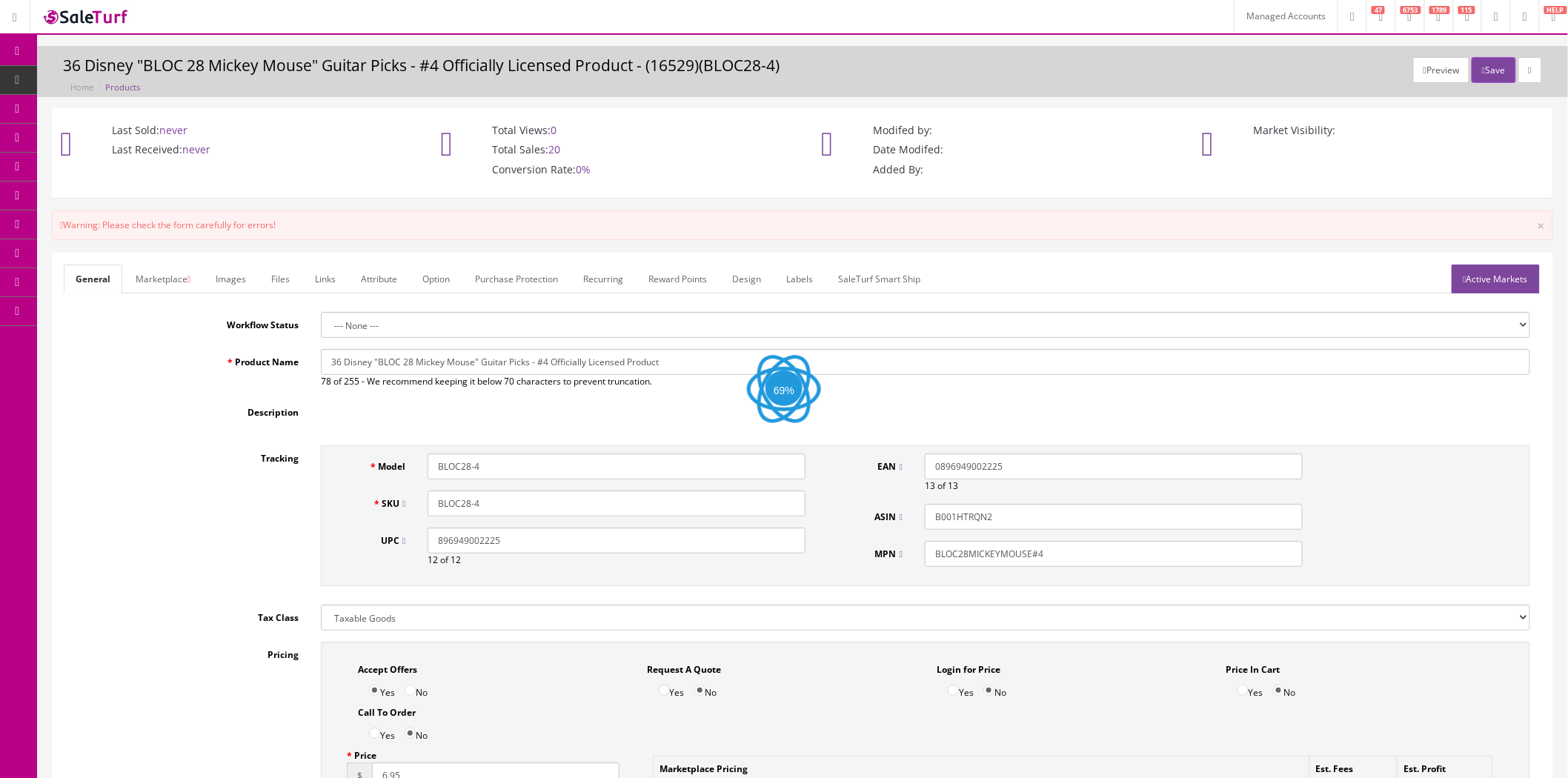
click at [152, 275] on link "Marketplace" at bounding box center [163, 279] width 78 height 29
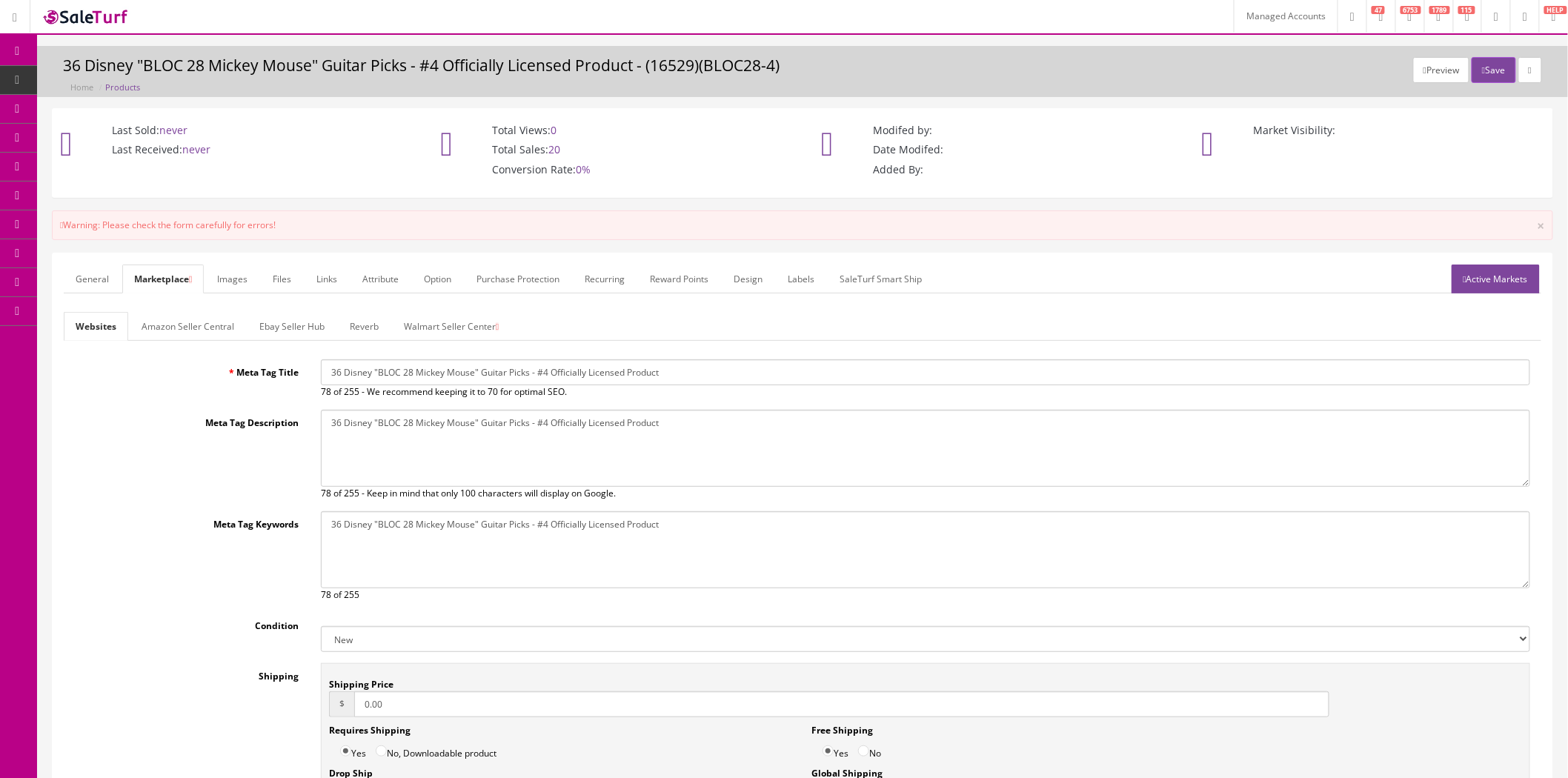
click at [425, 320] on link "Walmart Seller Center" at bounding box center [451, 326] width 118 height 29
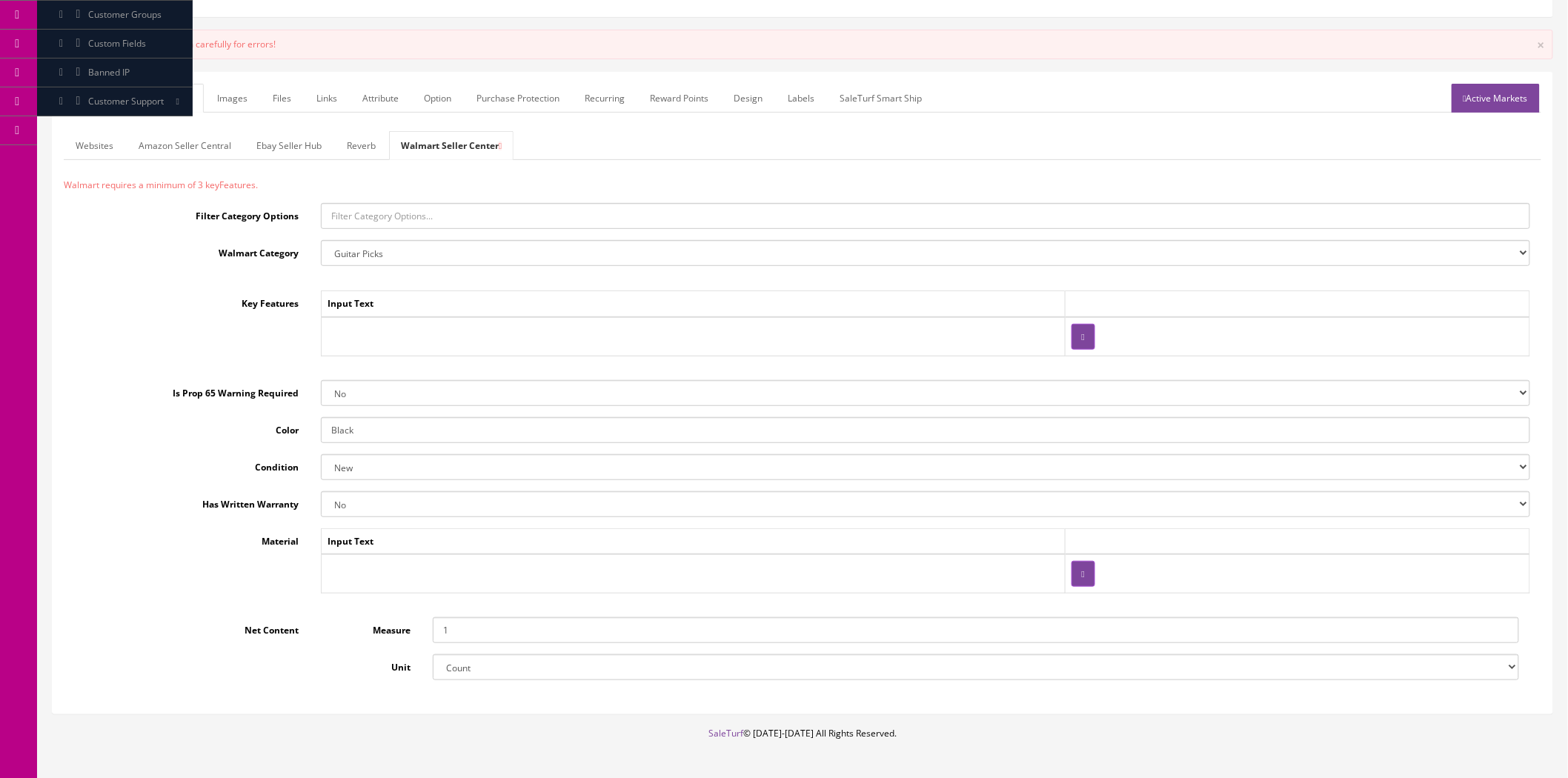
scroll to position [151, 0]
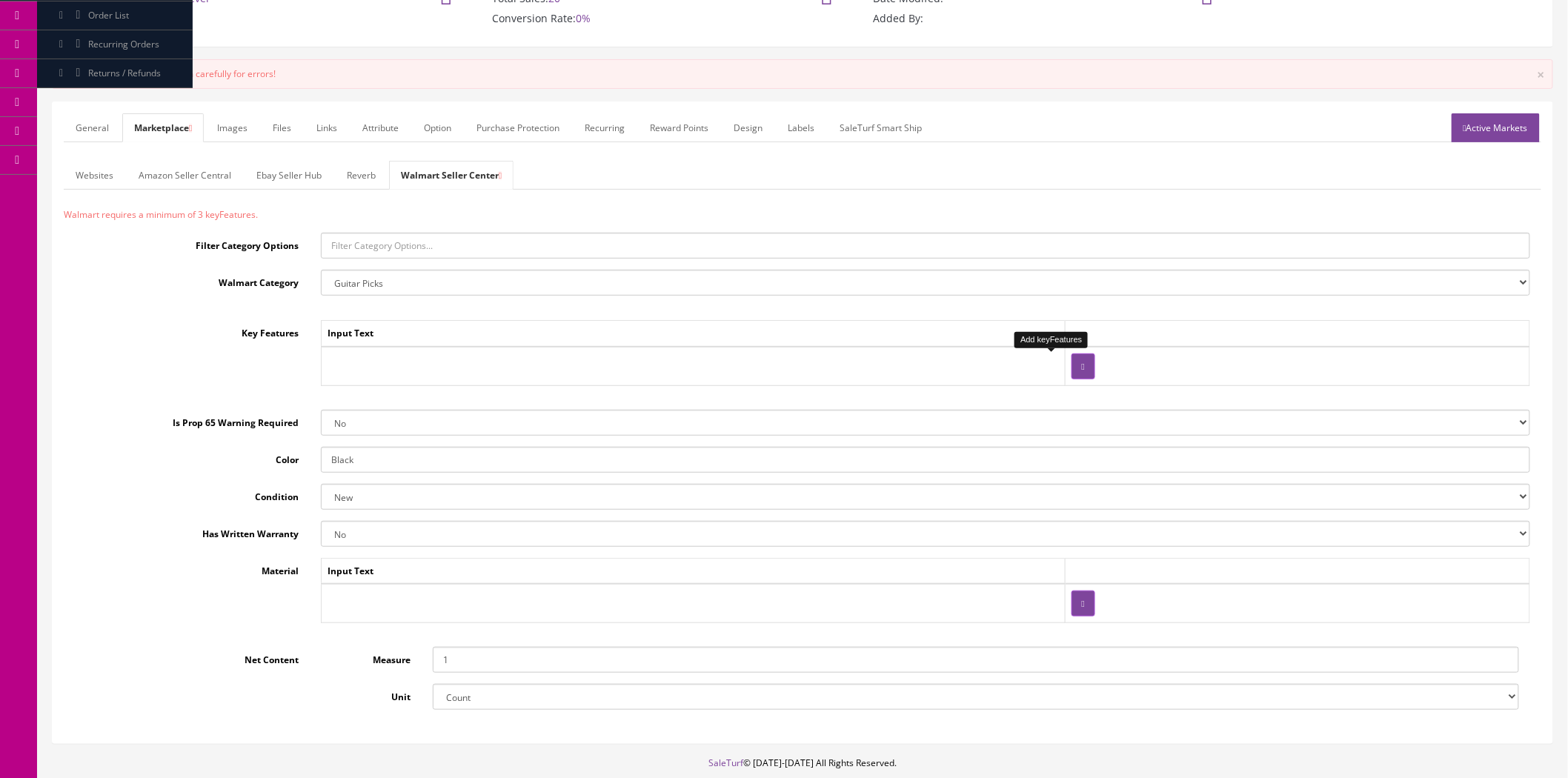
click at [1072, 364] on button "button" at bounding box center [1084, 366] width 23 height 26
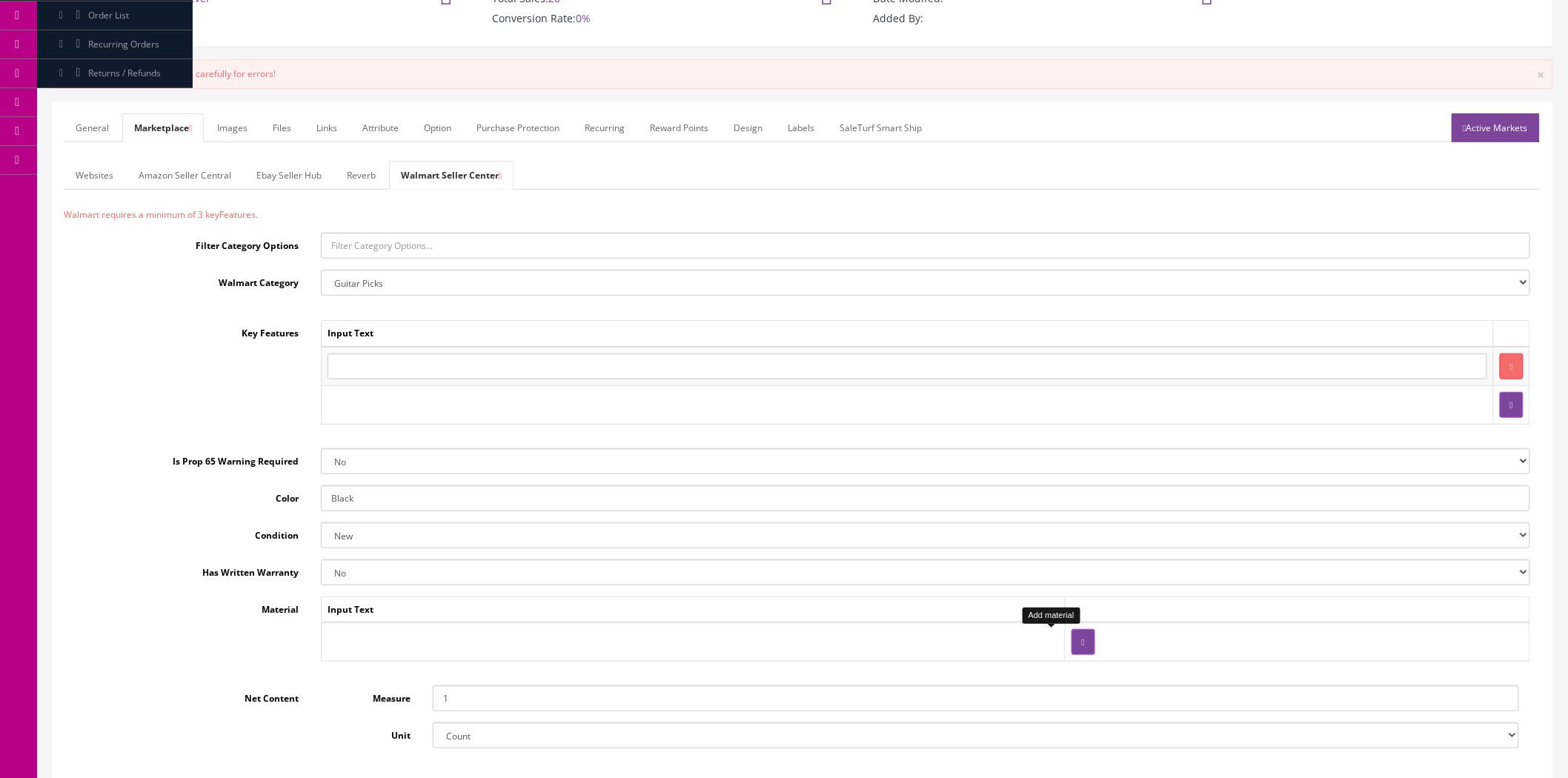
click at [1072, 640] on button "button" at bounding box center [1084, 642] width 23 height 26
click at [525, 657] on td at bounding box center [908, 642] width 1172 height 39
click at [529, 646] on input "text" at bounding box center [907, 642] width 1159 height 26
click at [390, 360] on input "text" at bounding box center [907, 366] width 1159 height 26
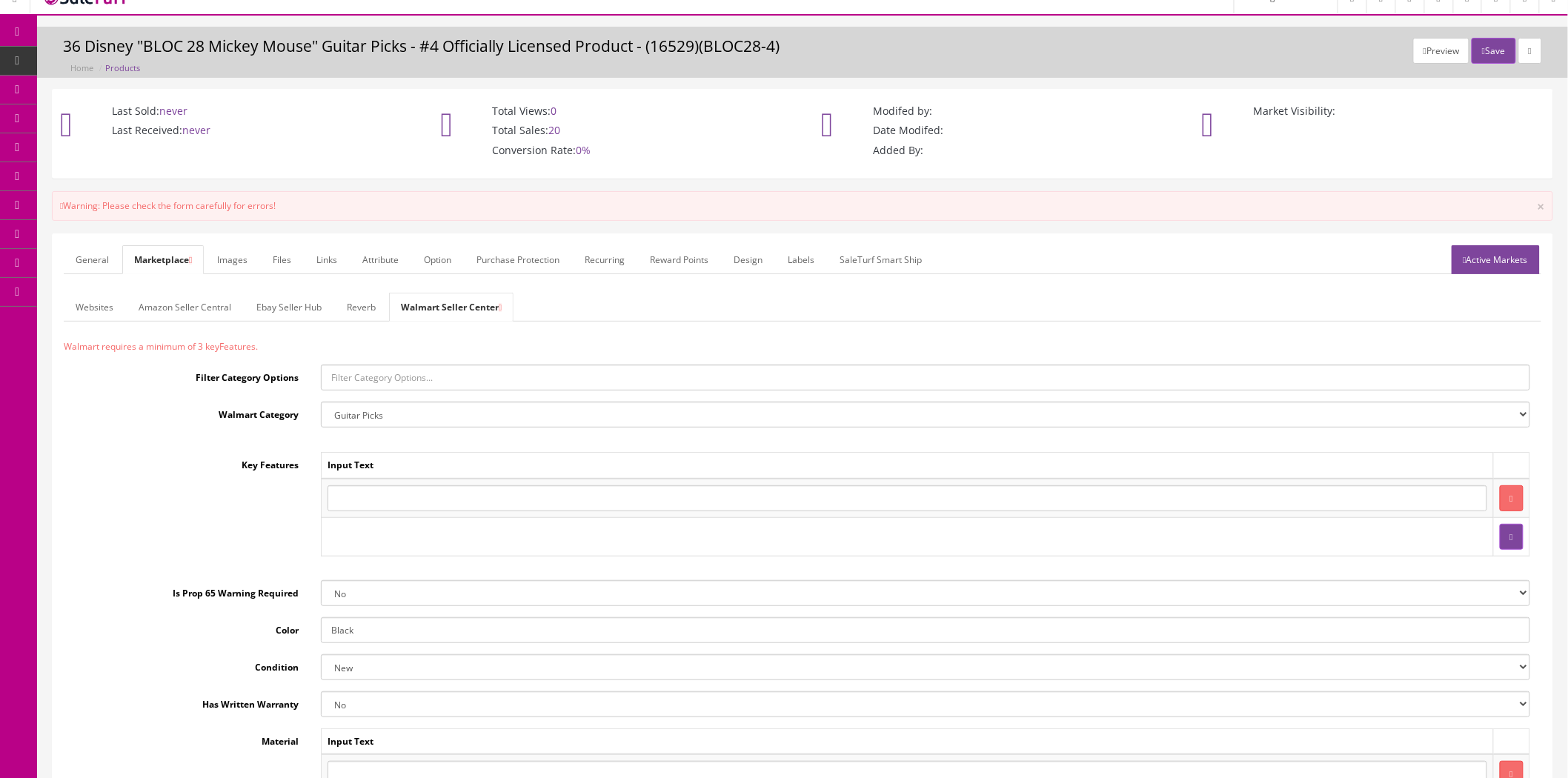
scroll to position [0, 0]
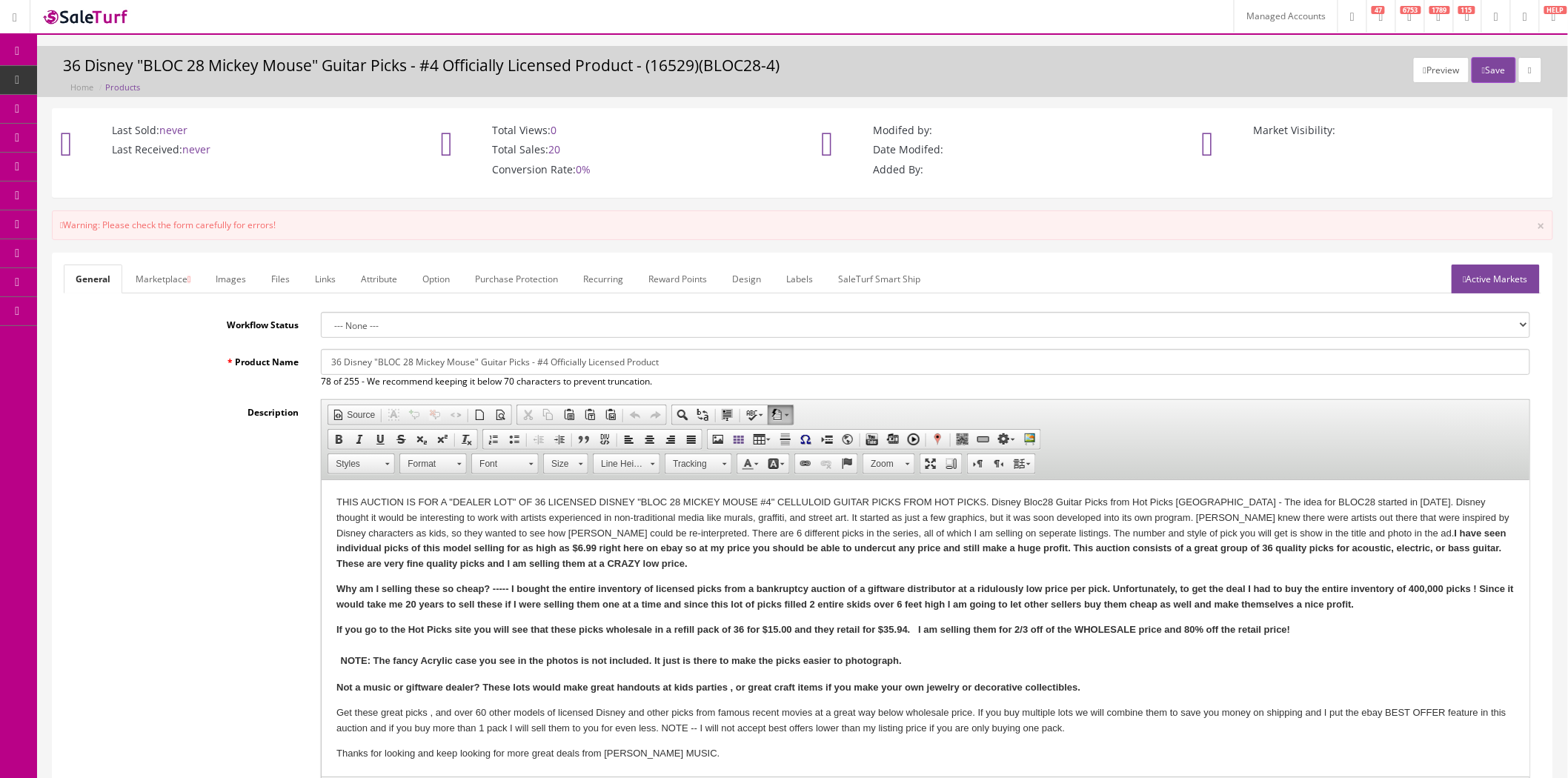
click at [884, 282] on link "SaleTurf Smart Ship" at bounding box center [879, 279] width 106 height 29
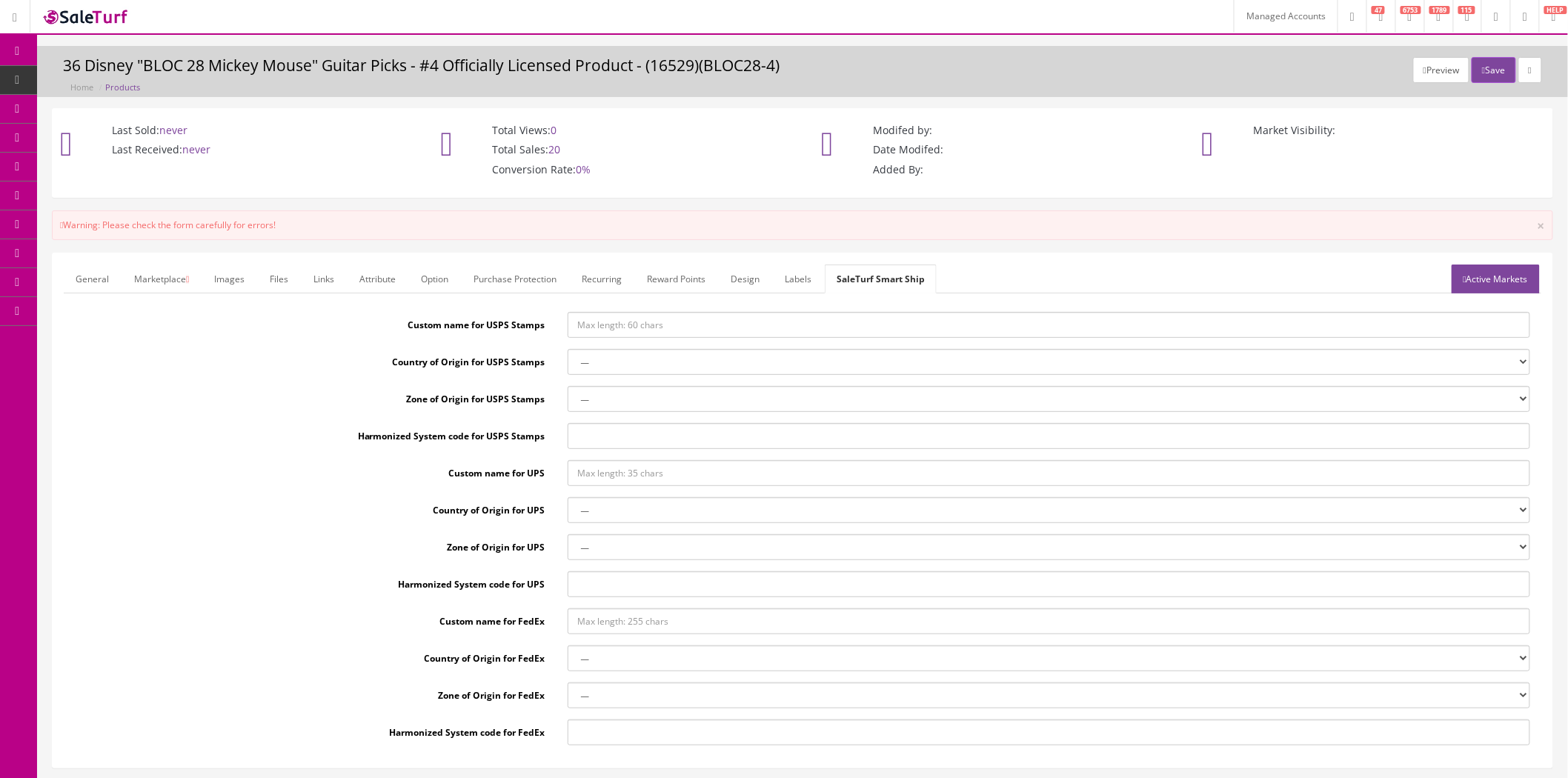
click at [188, 283] on icon at bounding box center [188, 279] width 3 height 9
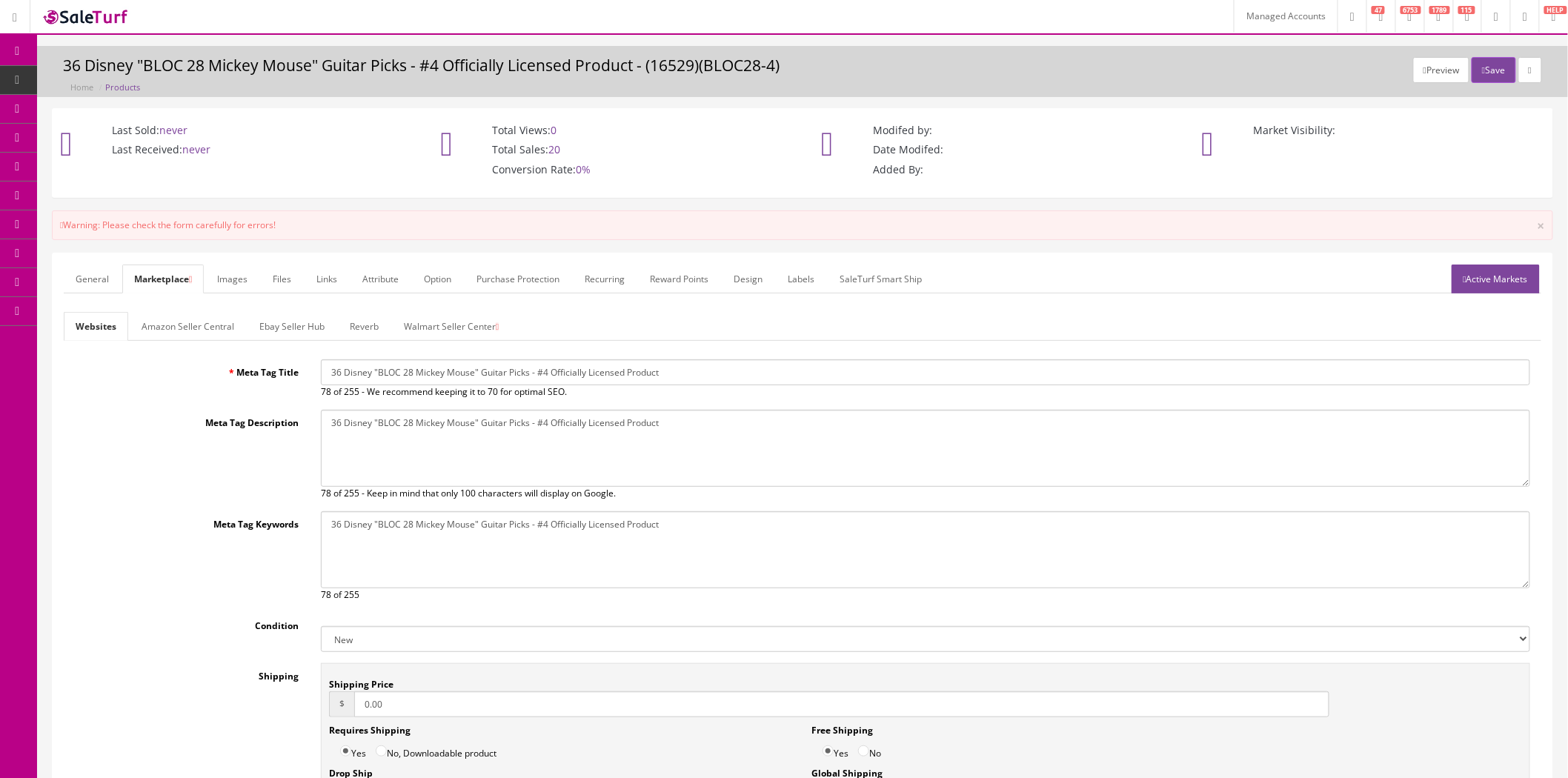
click at [442, 324] on link "Walmart Seller Center" at bounding box center [451, 326] width 118 height 29
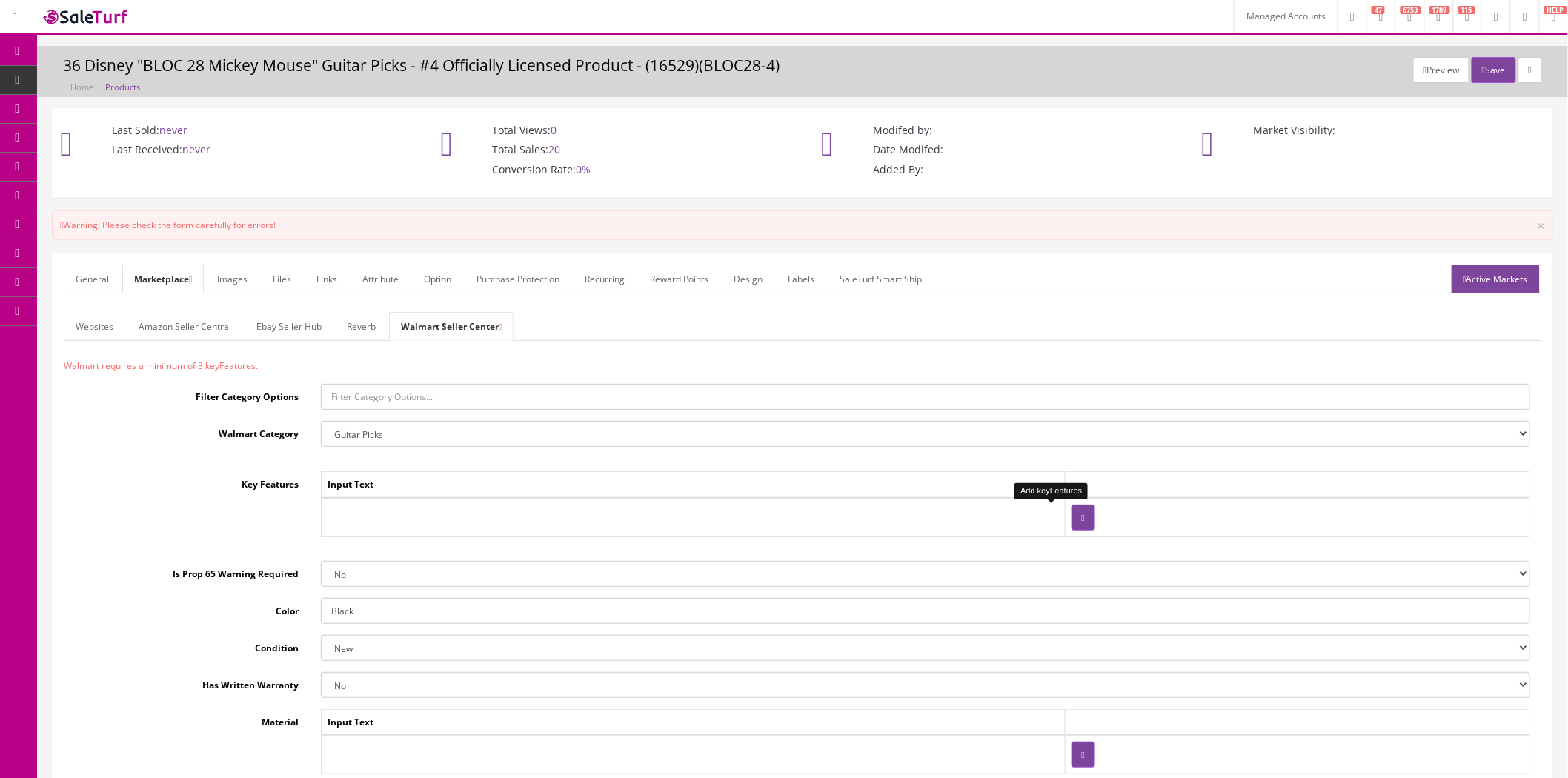
click at [1072, 514] on button "button" at bounding box center [1084, 517] width 23 height 26
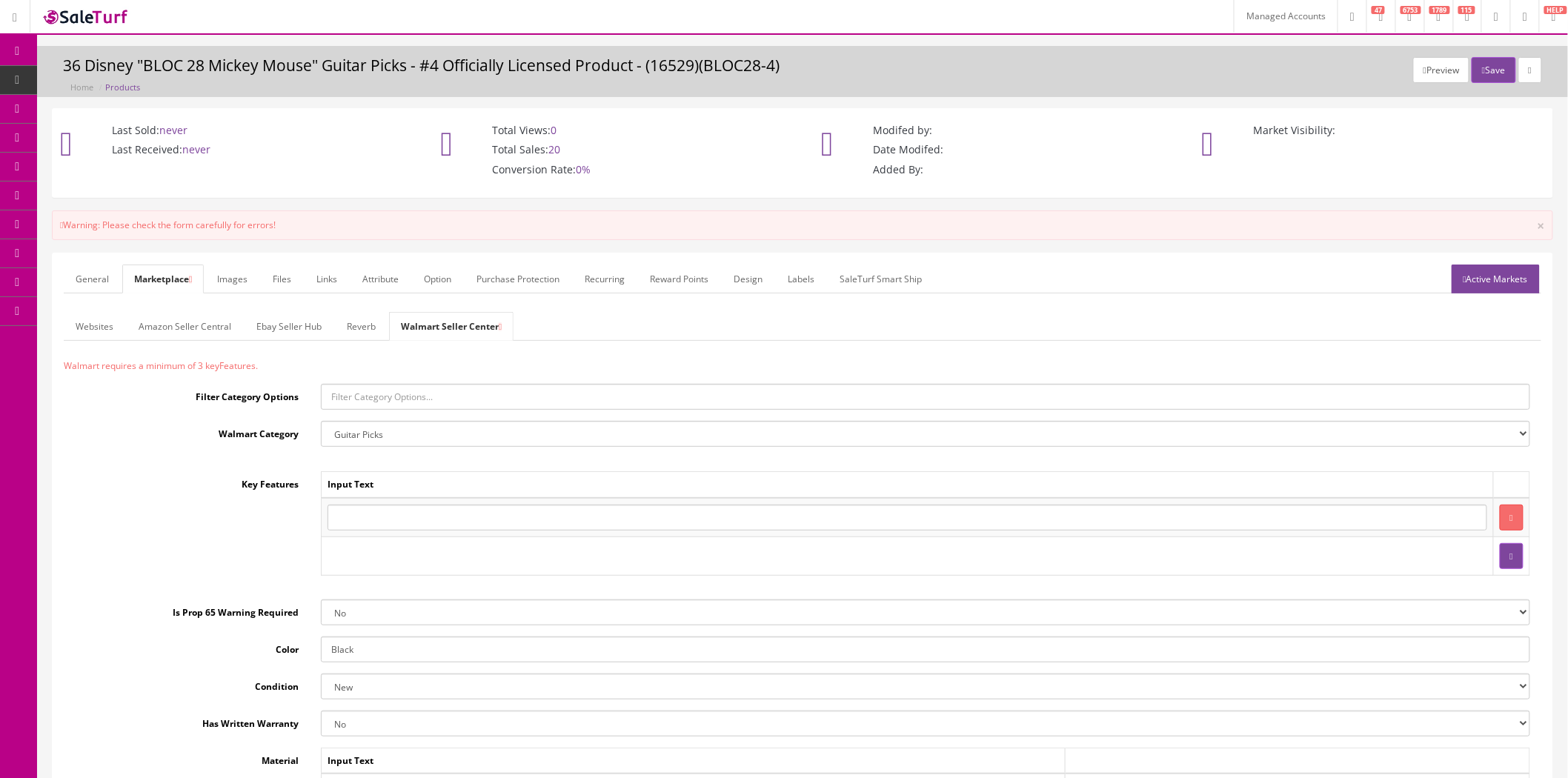
click at [583, 514] on input "text" at bounding box center [907, 517] width 1159 height 26
click at [85, 290] on link "General" at bounding box center [92, 279] width 57 height 29
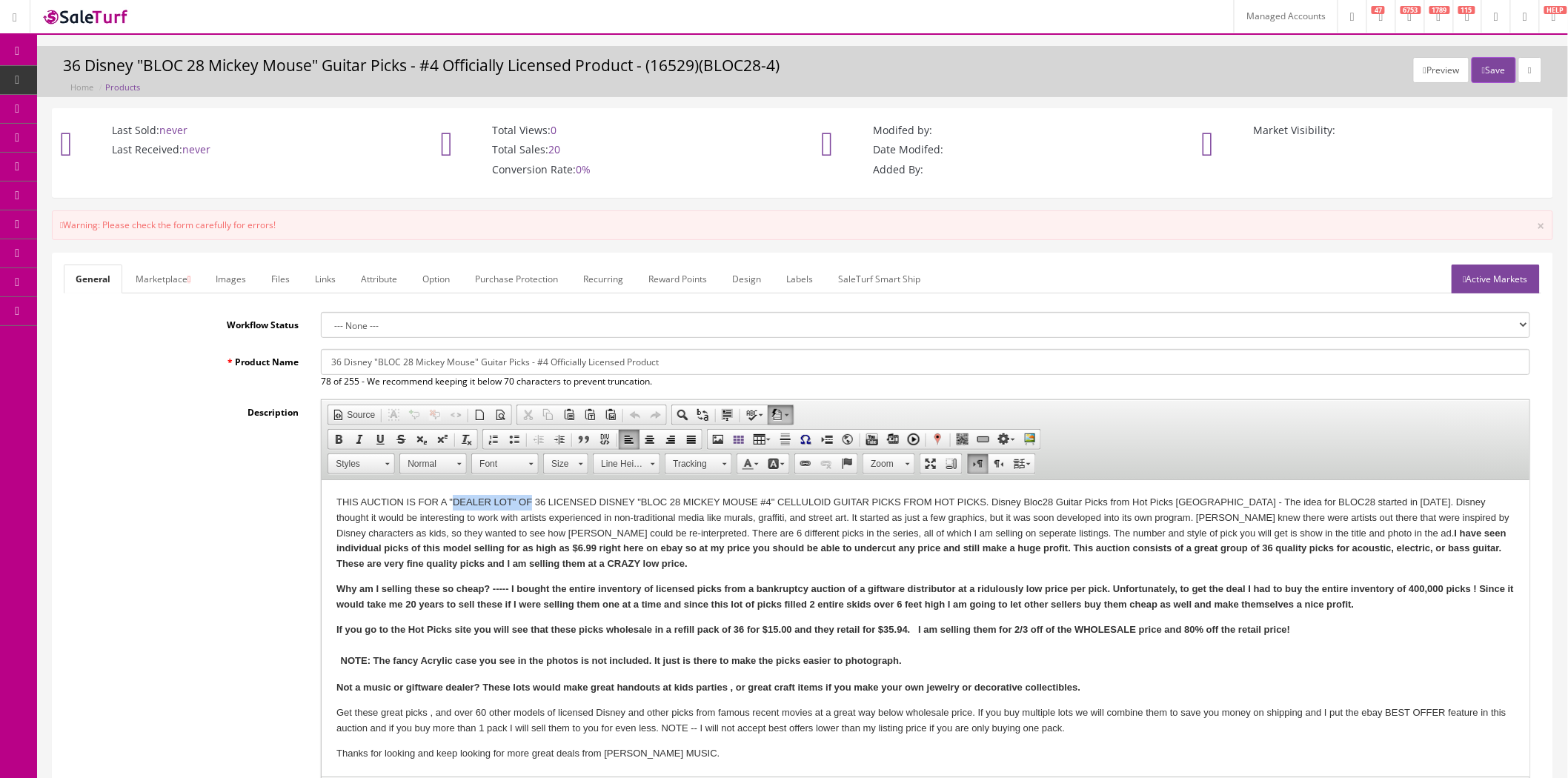
drag, startPoint x: 453, startPoint y: 502, endPoint x: 531, endPoint y: 500, distance: 78.0
click at [531, 500] on p "THIS AUCTION IS FOR A "DEALER LOT" OF 36 LICENSED DISNEY "BLOC 28 MICKEY MOUSE …" at bounding box center [925, 533] width 1178 height 77
click at [455, 501] on p "THIS AUCTION IS FOR A "DEALER LOT" OF 36 LICENSED DISNEY "BLOC 28 MICKEY MOUSE …" at bounding box center [925, 533] width 1178 height 77
drag, startPoint x: 453, startPoint y: 501, endPoint x: 511, endPoint y: 501, distance: 58.0
click at [511, 501] on p "THIS AUCTION IS FOR A "DEALER LOT" OF 36 LICENSED DISNEY "BLOC 28 MICKEY MOUSE …" at bounding box center [925, 533] width 1178 height 77
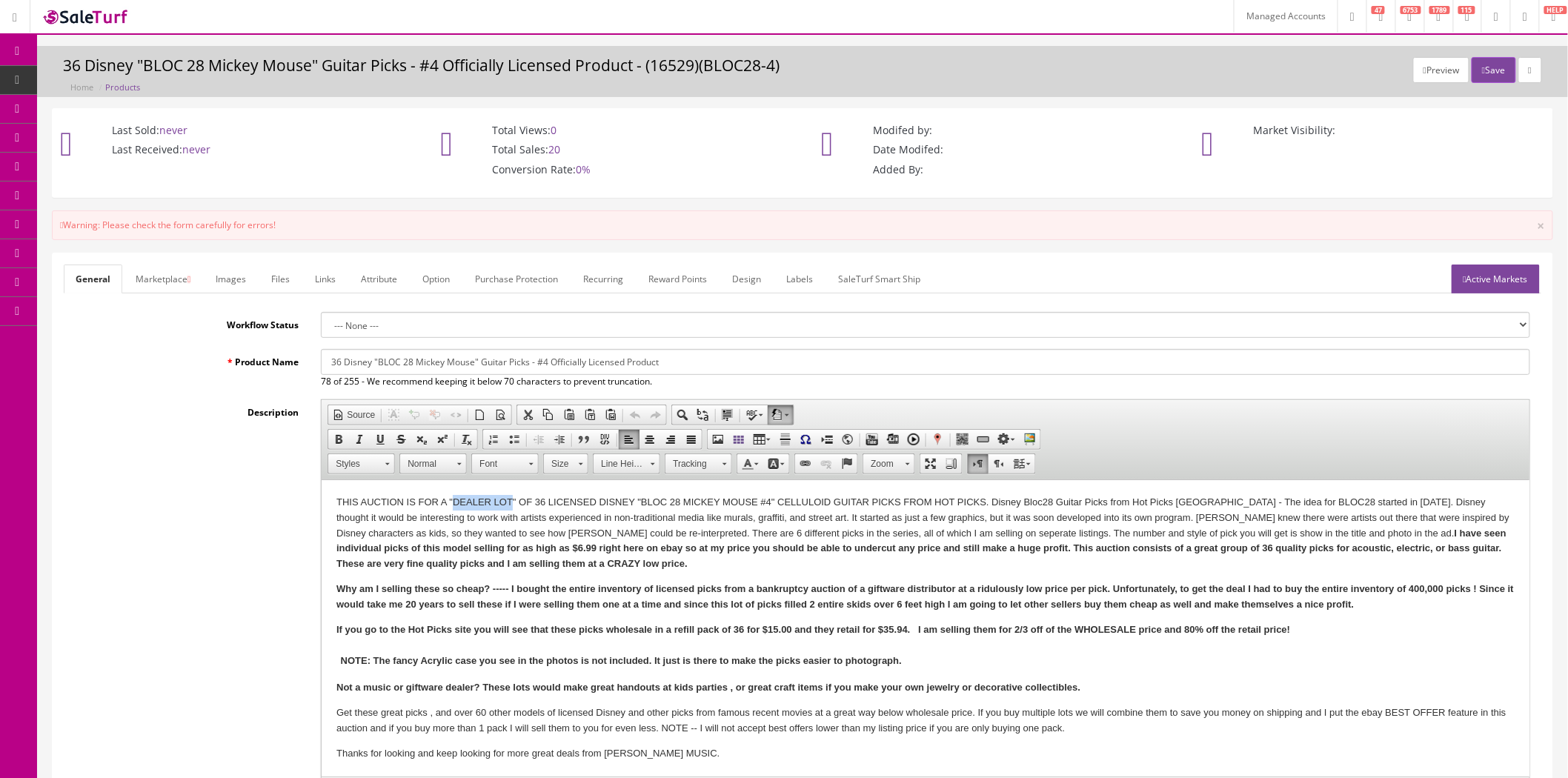
copy p "DEALER LOT"
click at [166, 275] on link "Marketplace" at bounding box center [163, 279] width 78 height 29
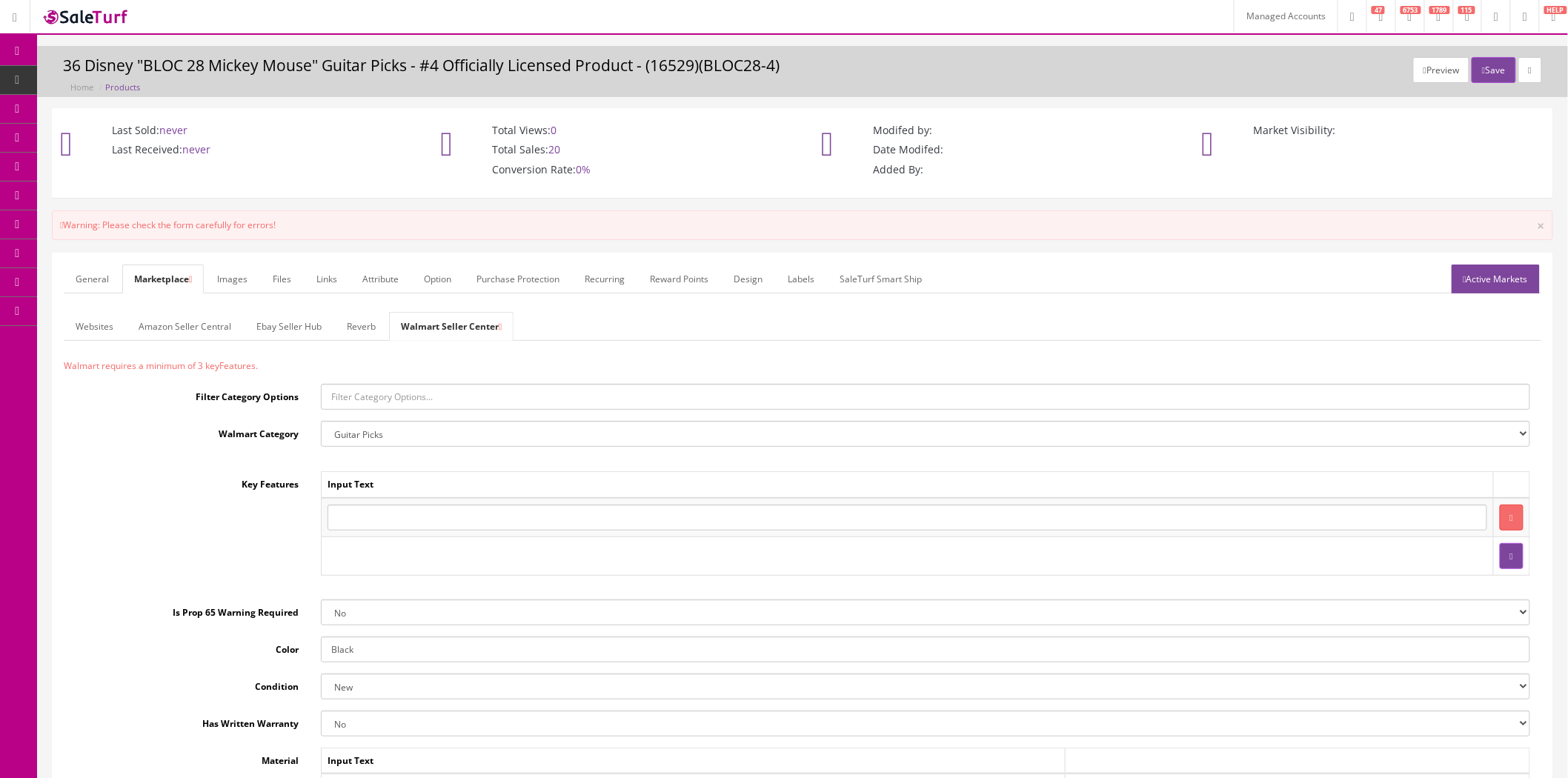
click at [404, 510] on input "text" at bounding box center [907, 517] width 1159 height 26
paste input "DEALER LOT"
type input "DEALER LOT"
click at [98, 279] on link "General" at bounding box center [92, 279] width 57 height 29
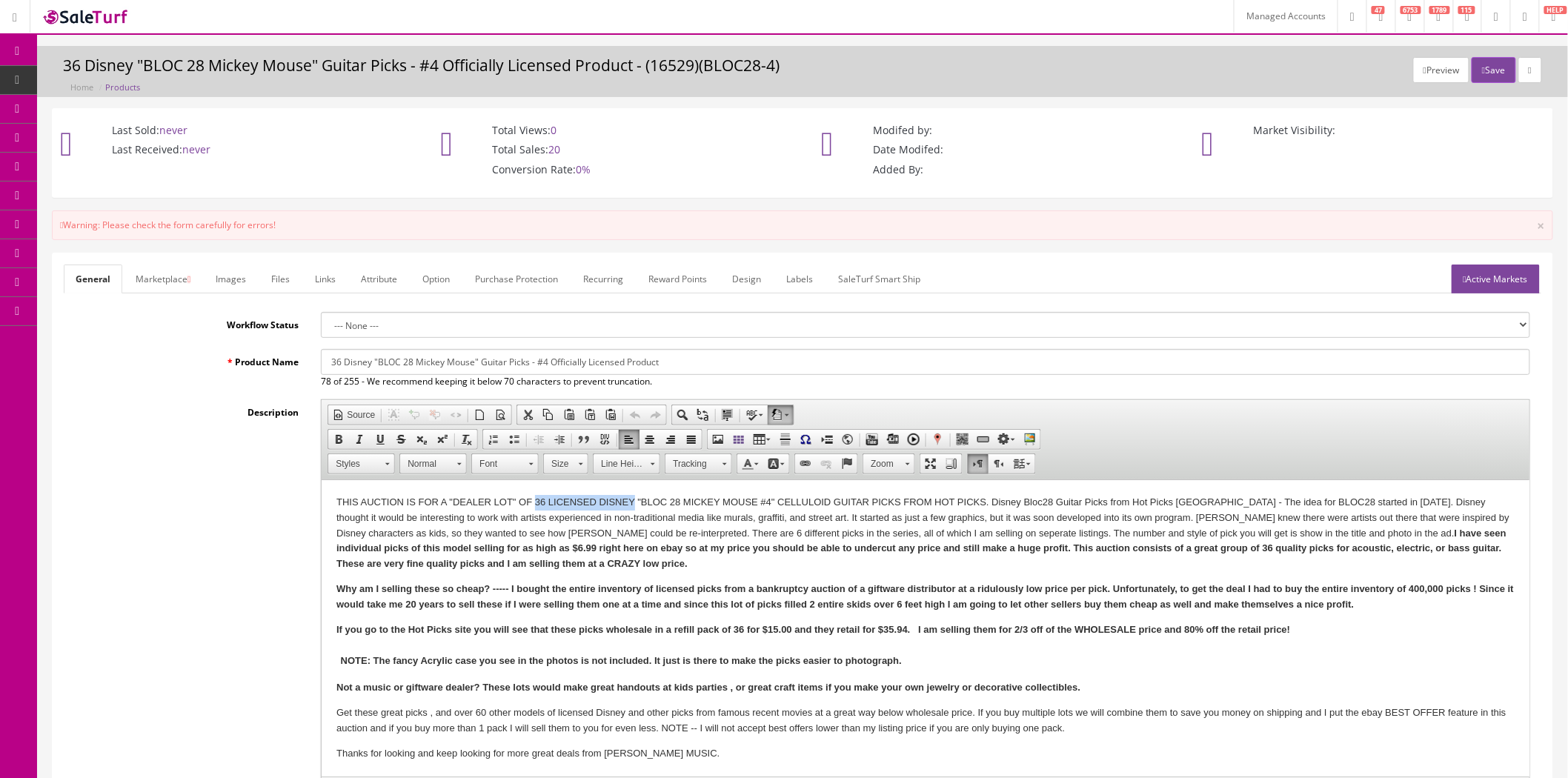
drag, startPoint x: 533, startPoint y: 500, endPoint x: 633, endPoint y: 500, distance: 100.0
click at [633, 500] on p "THIS AUCTION IS FOR A "DEALER LOT" OF 36 LICENSED DISNEY "BLOC 28 MICKEY MOUSE …" at bounding box center [925, 533] width 1178 height 77
click at [776, 500] on p "THIS AUCTION IS FOR A "DEALER LOT" OF 36 LICENSED DISNEY "BLOC 28 MICKEY MOUSE …" at bounding box center [925, 533] width 1178 height 77
copy p "36 LICENSED DISNEY "BLOC 28 MICKEY MOUSE #4""
click at [152, 284] on link "Marketplace" at bounding box center [163, 279] width 78 height 29
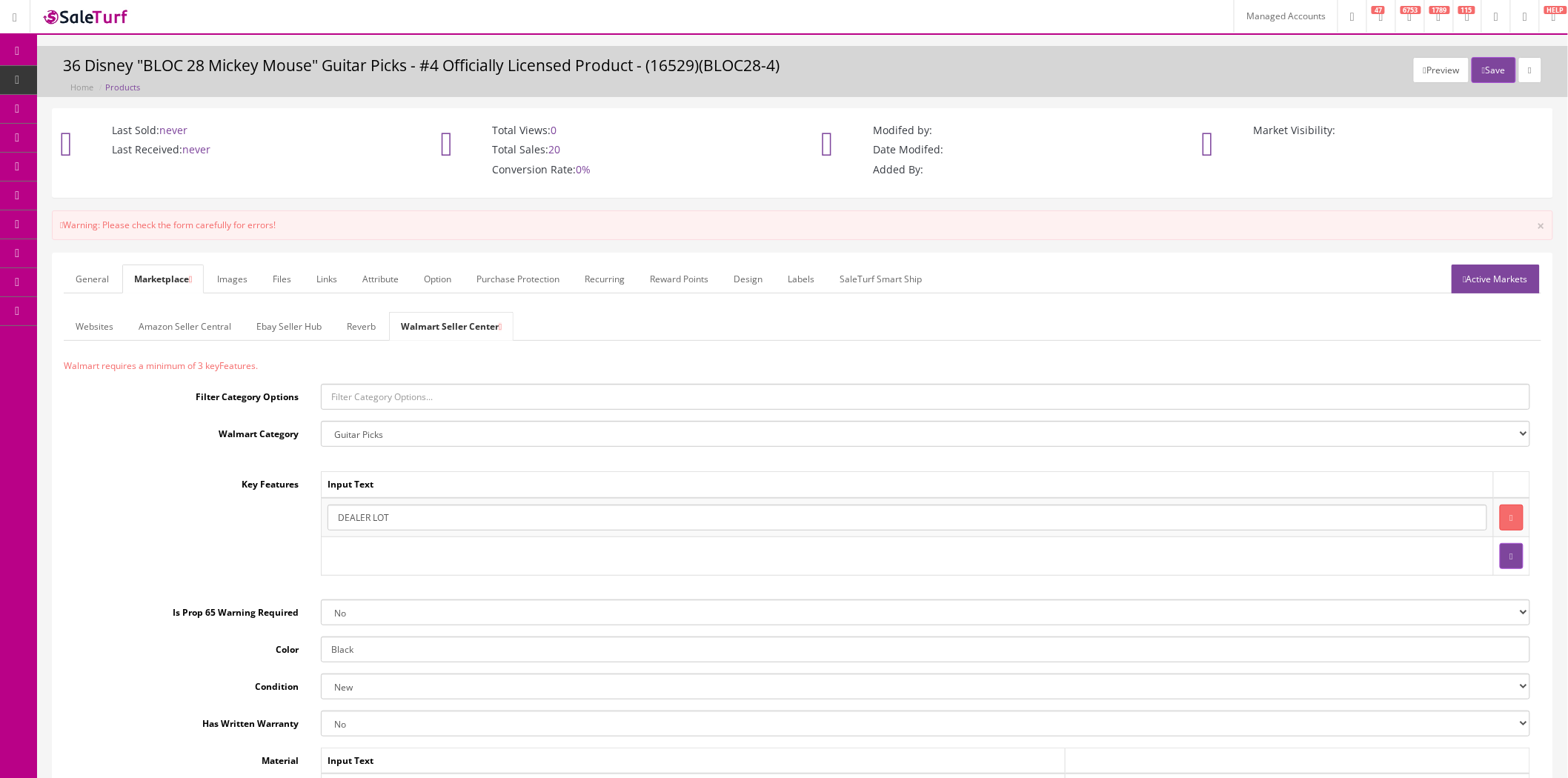
click at [1501, 549] on button "button" at bounding box center [1511, 556] width 23 height 26
click at [831, 546] on input "text" at bounding box center [907, 556] width 1159 height 26
paste input "36 LICENSED DISNEY "BLOC 28 MICKEY MOUSE #4""
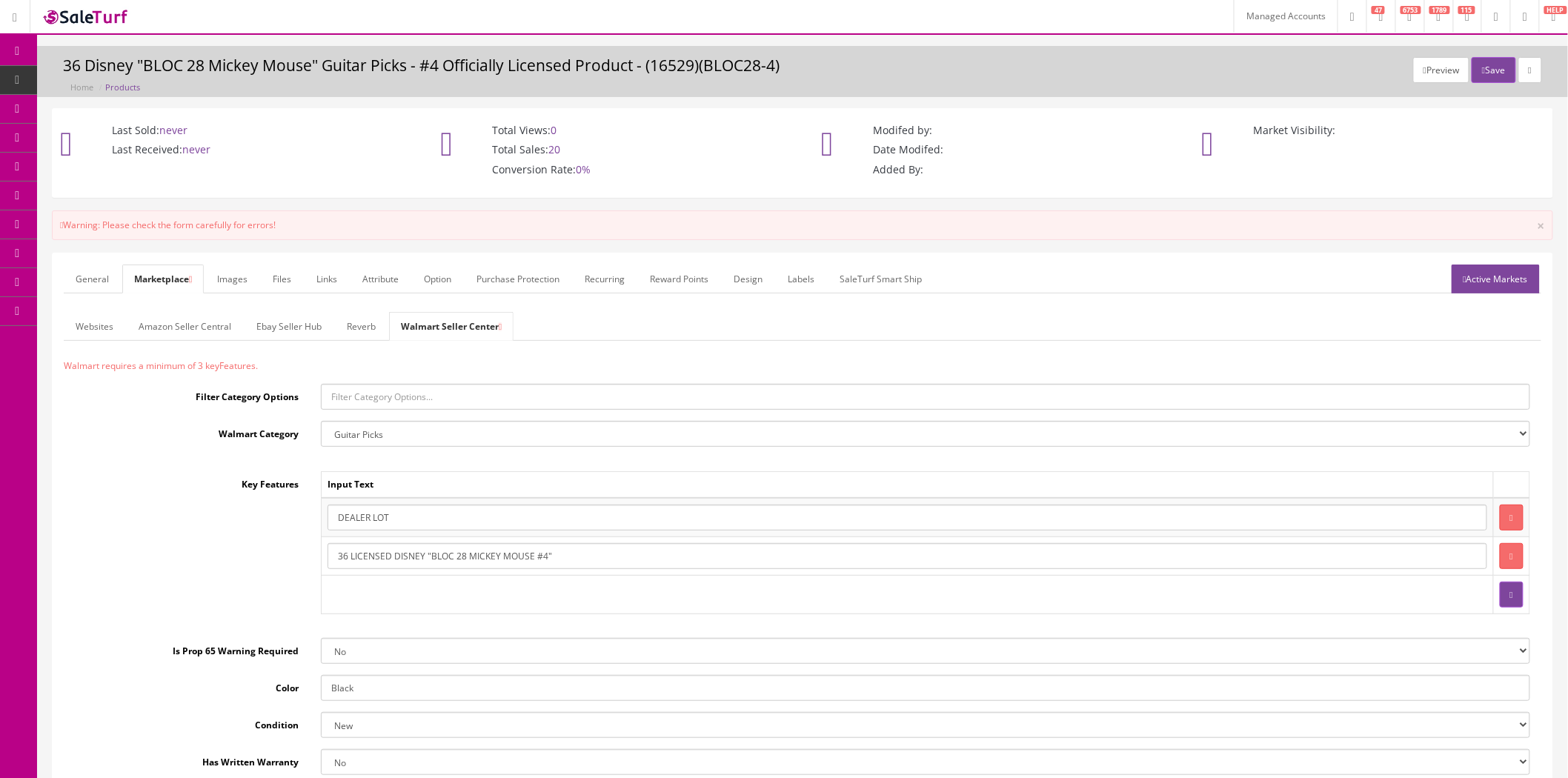
type input "36 LICENSED DISNEY "BLOC 28 MICKEY MOUSE #4""
click at [279, 581] on div "Key Features Input Text DEALER LOT 36 LICENSED DISNEY "BLOC 28 MICKEY MOUSE #4"" at bounding box center [803, 548] width 1478 height 156
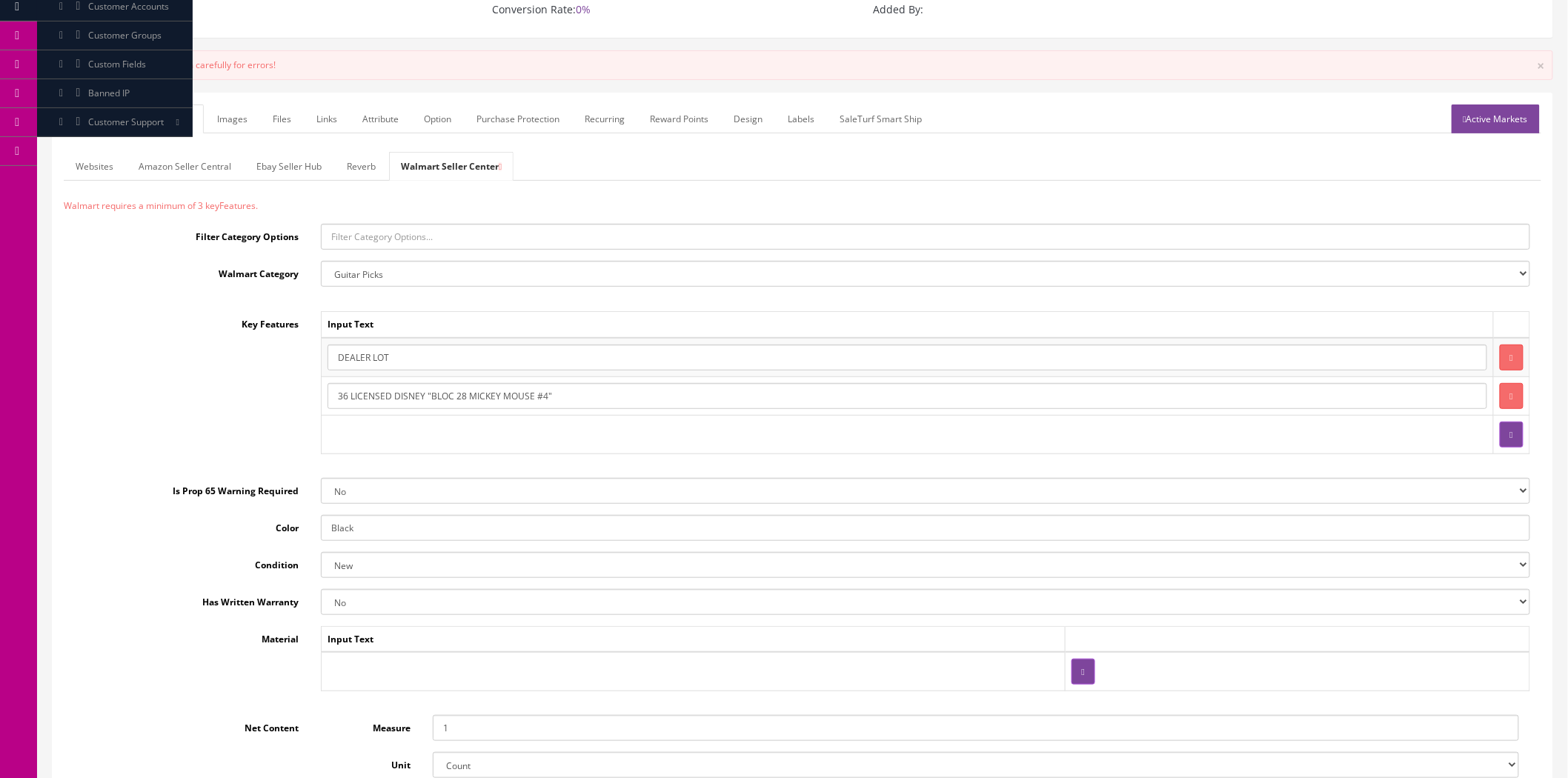
scroll to position [165, 0]
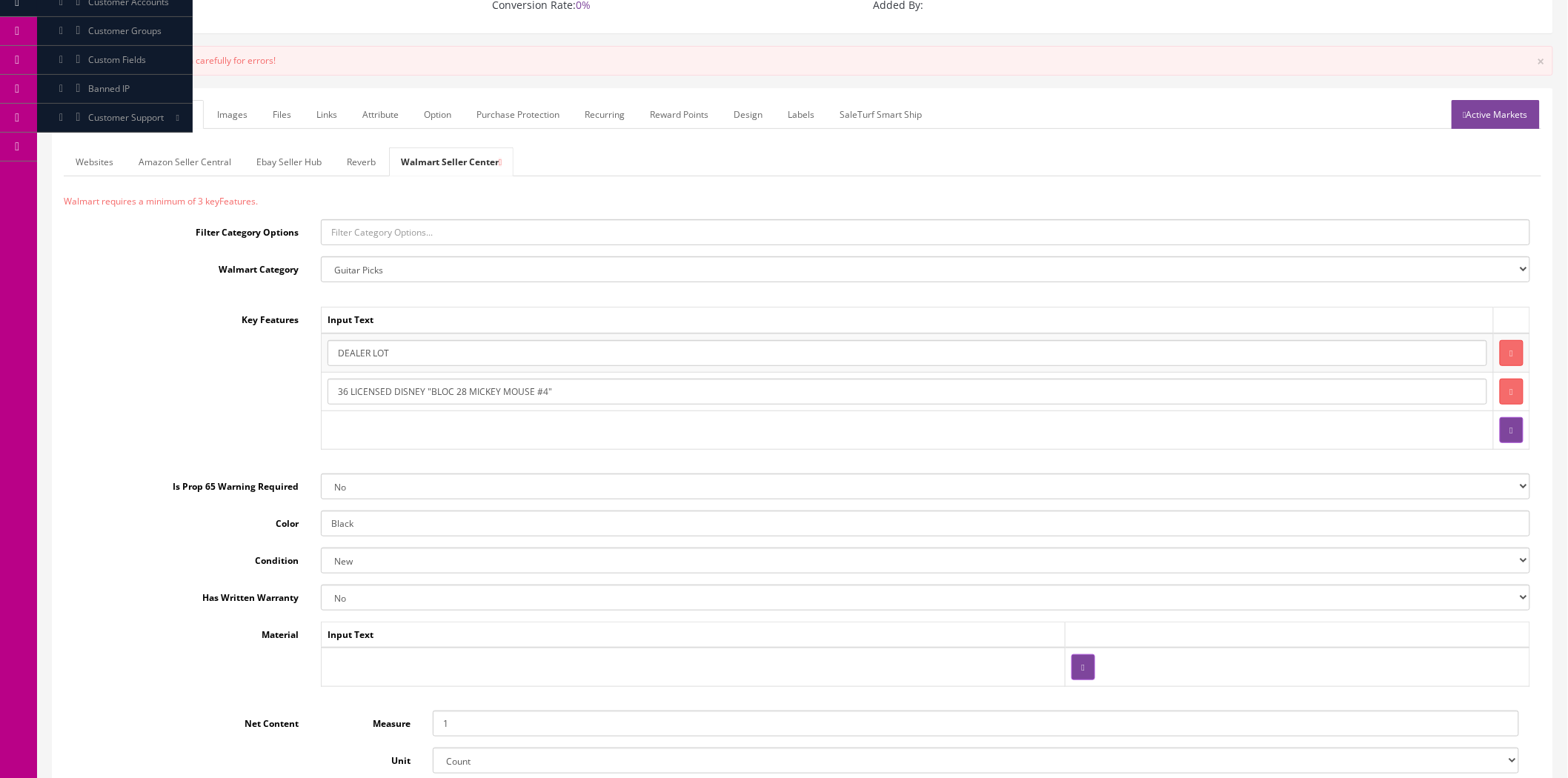
click at [94, 116] on link "General" at bounding box center [92, 114] width 57 height 29
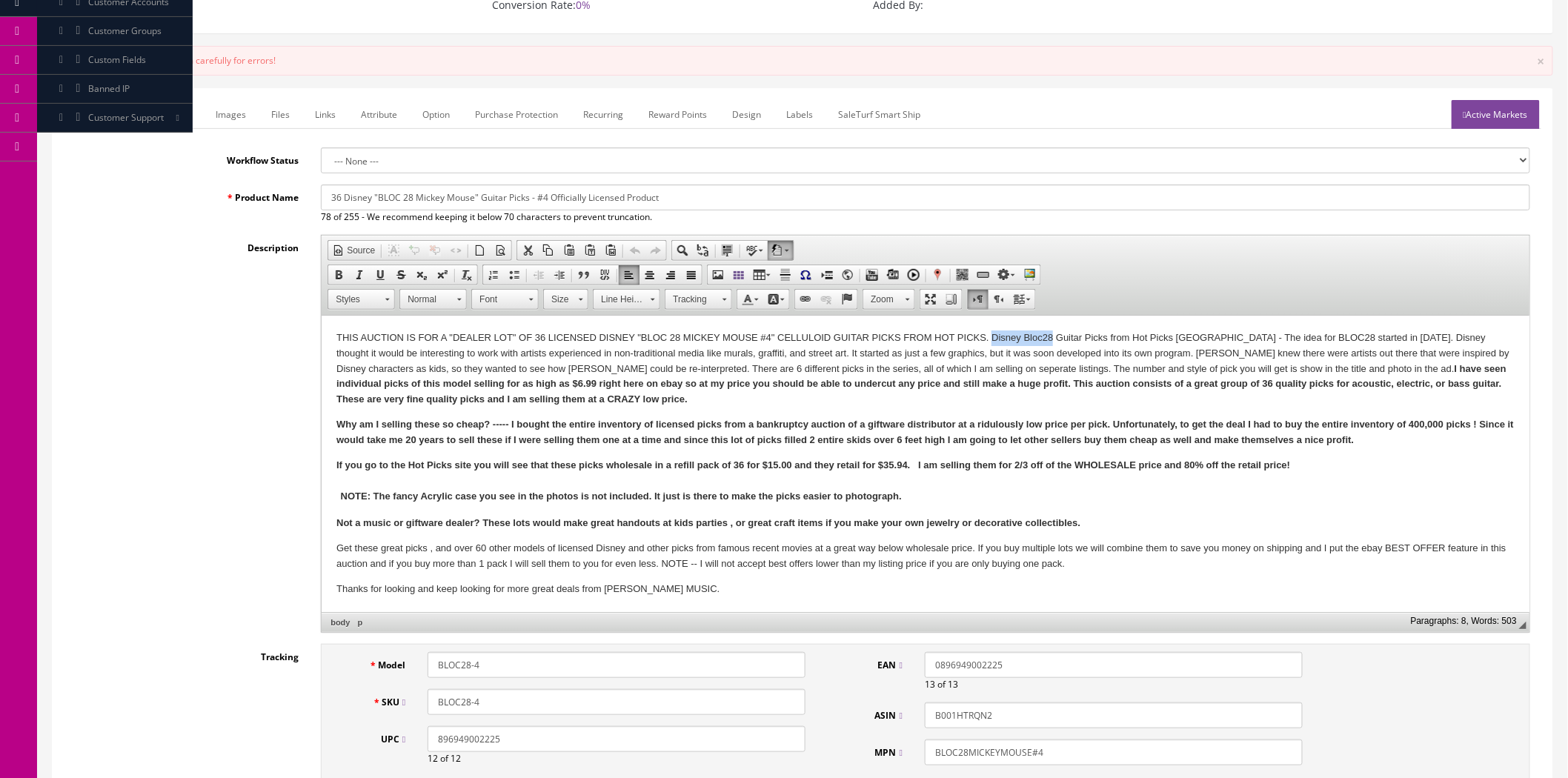
drag, startPoint x: 993, startPoint y: 338, endPoint x: 1053, endPoint y: 335, distance: 60.1
click at [1053, 335] on p "THIS AUCTION IS FOR A "DEALER LOT" OF 36 LICENSED DISNEY "BLOC 28 MICKEY MOUSE …" at bounding box center [925, 369] width 1178 height 77
copy p "Disney Bloc28"
drag, startPoint x: 169, startPoint y: 111, endPoint x: 178, endPoint y: 121, distance: 13.5
click at [169, 111] on link "Marketplace" at bounding box center [163, 114] width 78 height 29
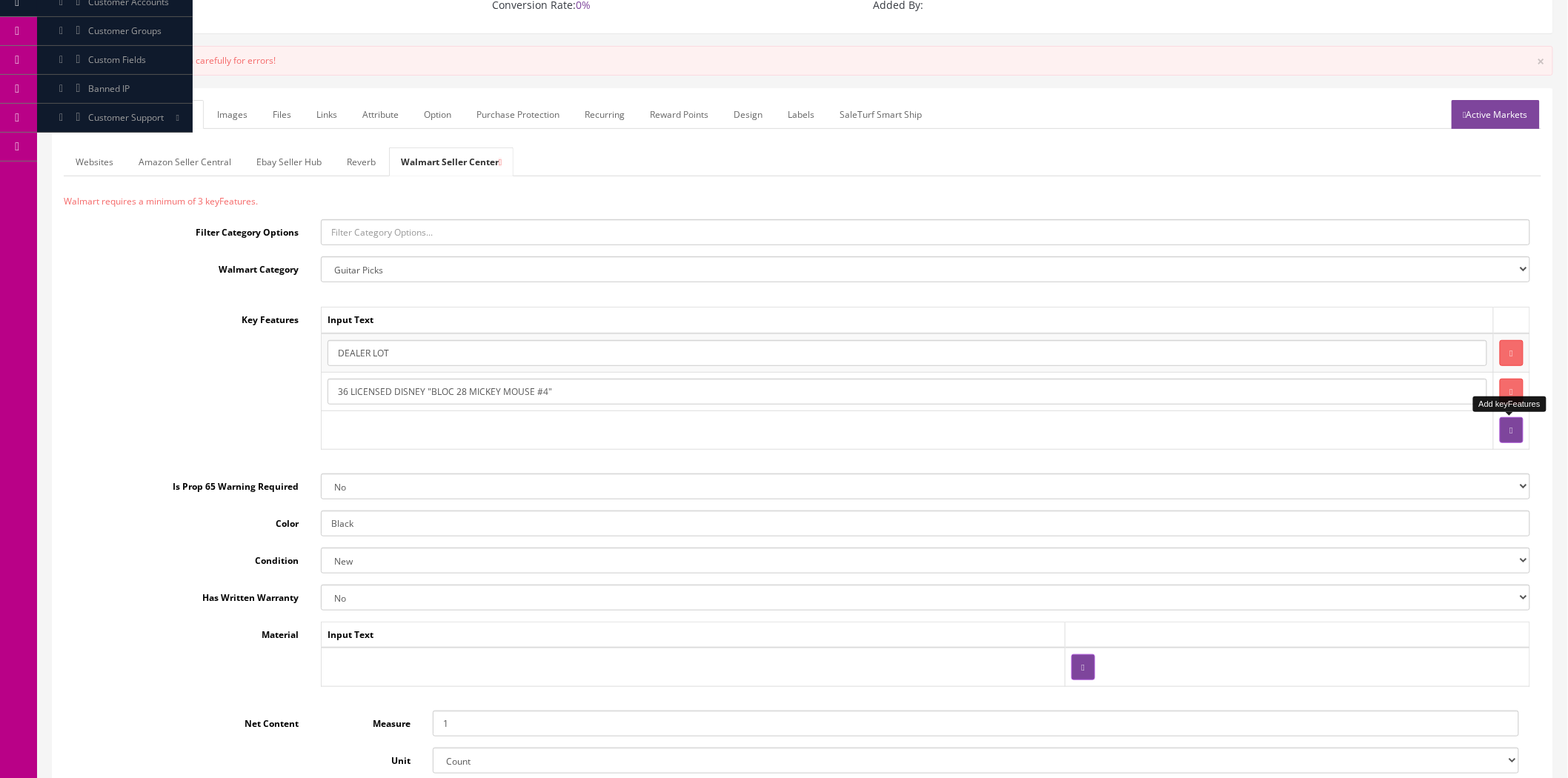
click at [1500, 429] on button "button" at bounding box center [1511, 429] width 23 height 26
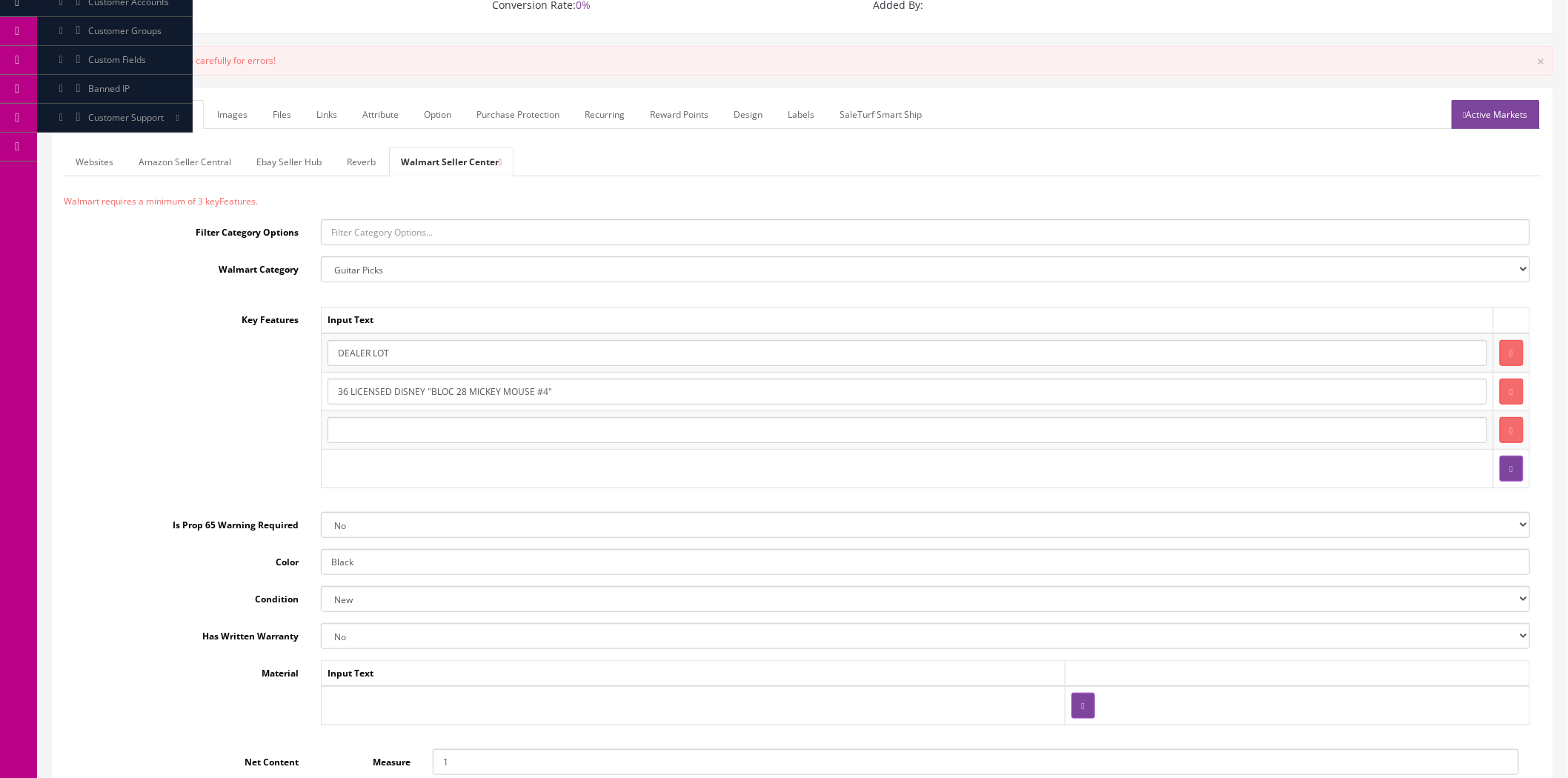
click at [514, 423] on input "text" at bounding box center [907, 429] width 1159 height 26
paste input "Disney Bloc28"
type input "Disney Bloc28"
click at [251, 428] on div "Key Features Input Text DEALER LOT 36 LICENSED DISNEY "BLOC 28 MICKEY MOUSE #4"…" at bounding box center [803, 404] width 1478 height 194
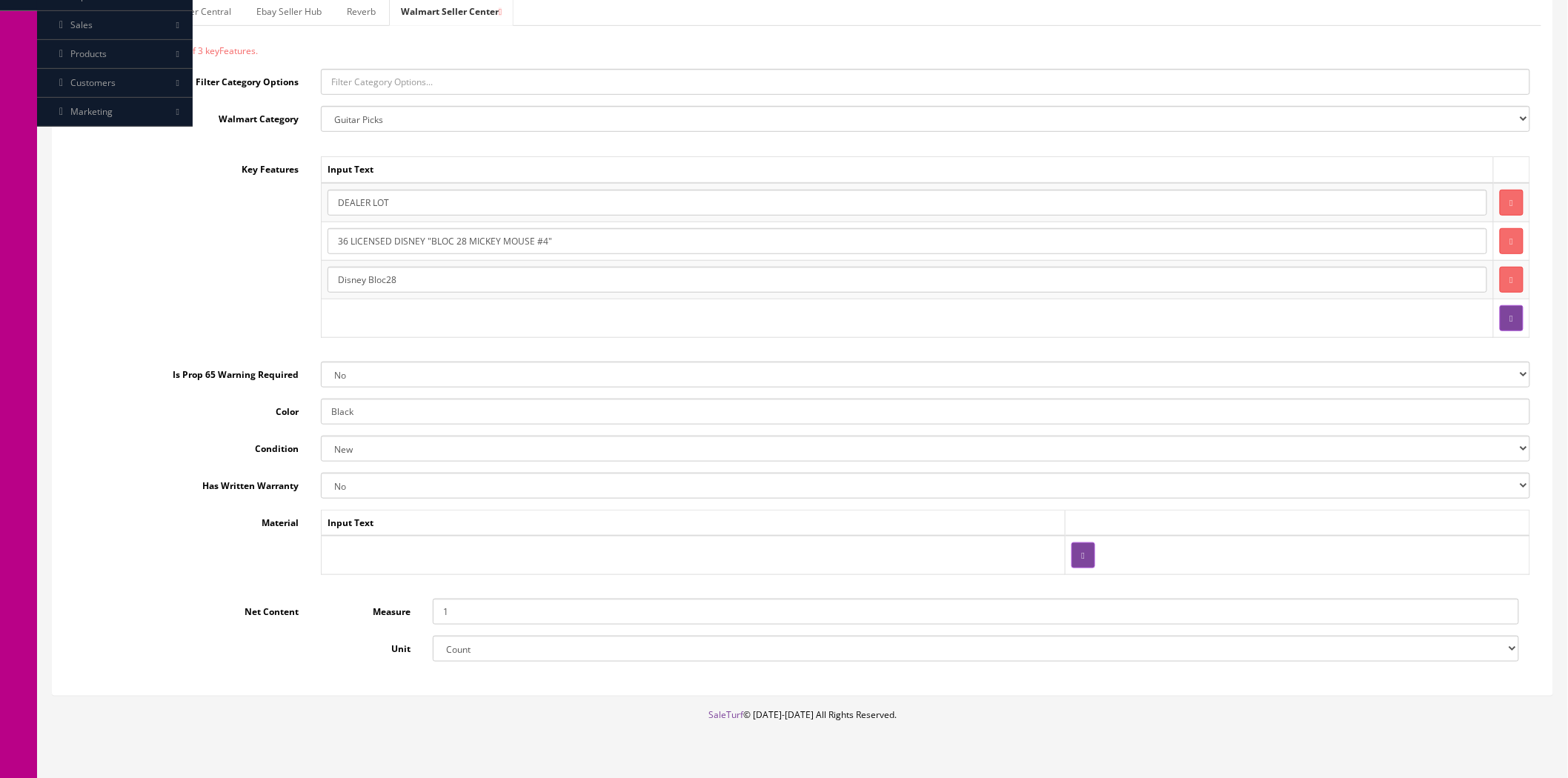
scroll to position [329, 0]
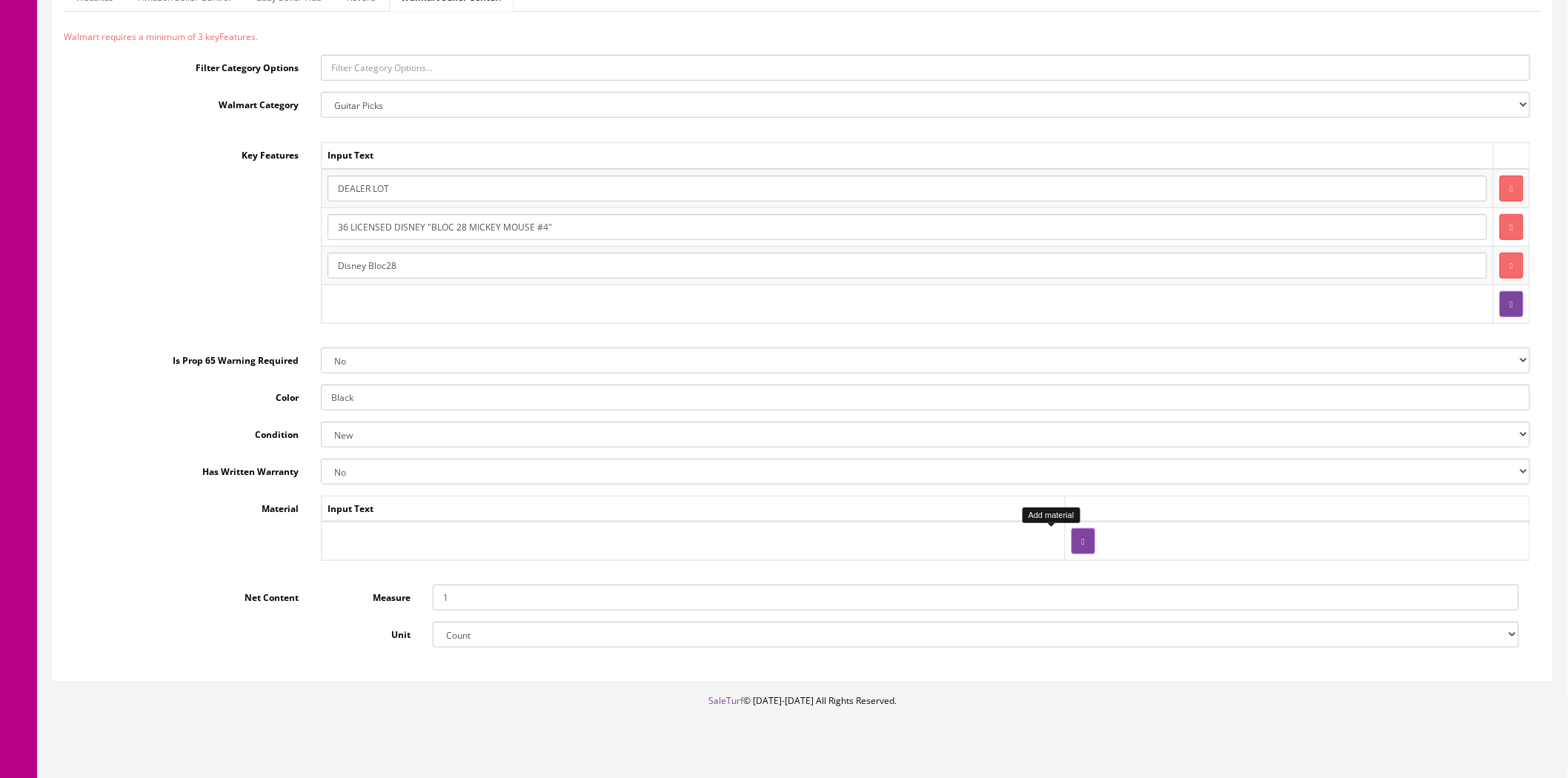
click at [1082, 544] on icon "button" at bounding box center [1084, 542] width 3 height 9
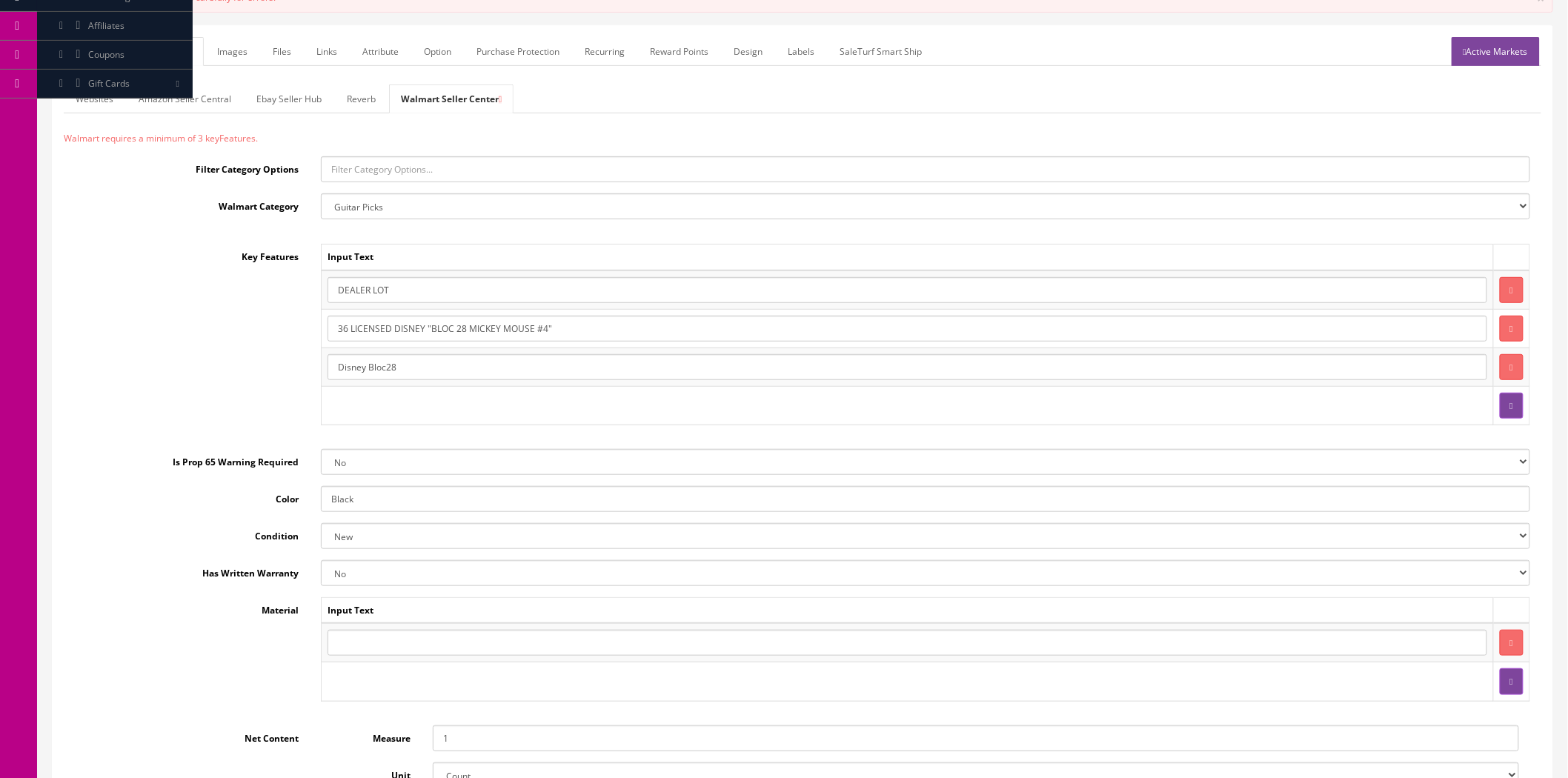
scroll to position [0, 0]
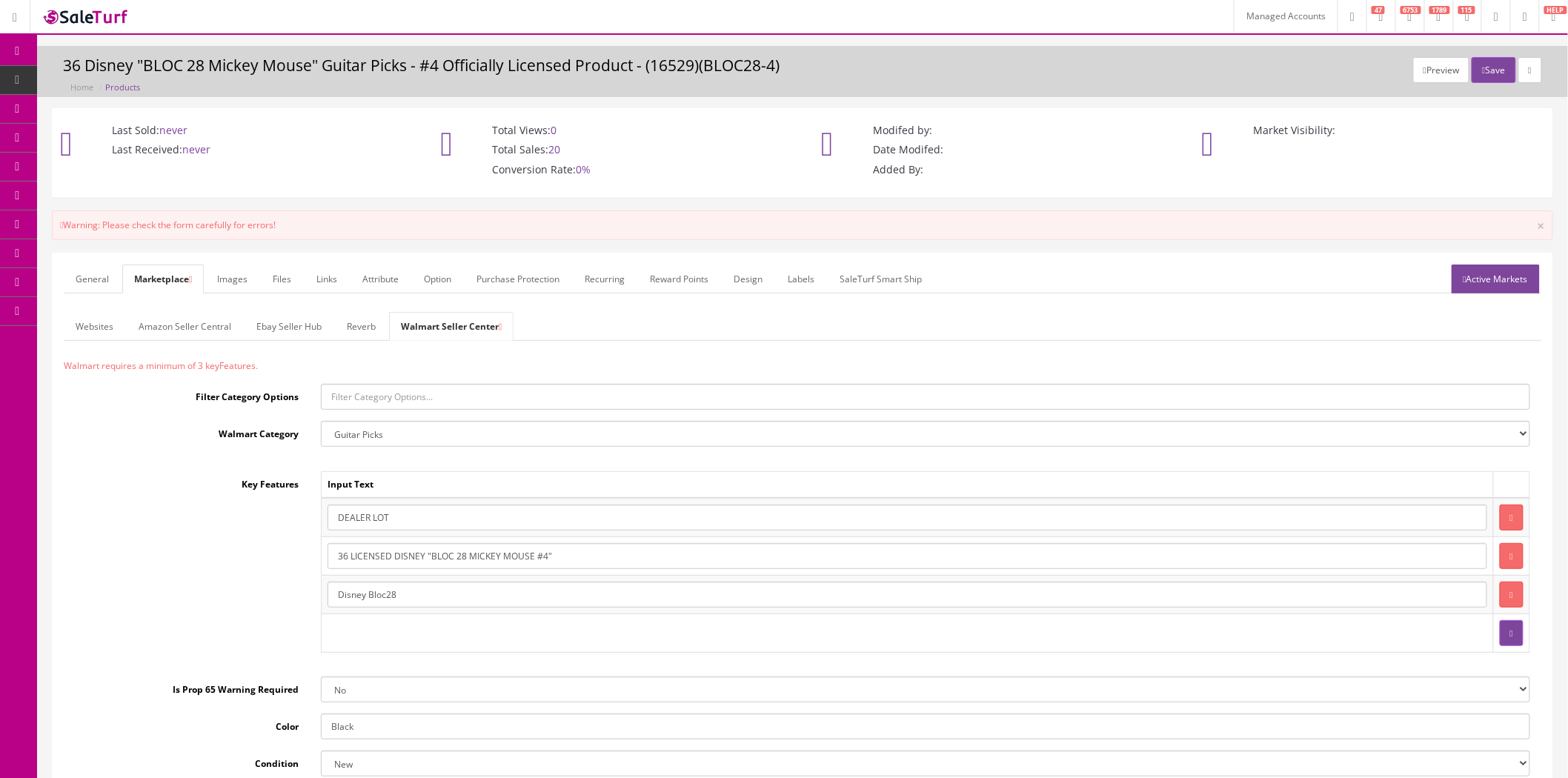
click at [93, 334] on link "Websites" at bounding box center [95, 326] width 62 height 29
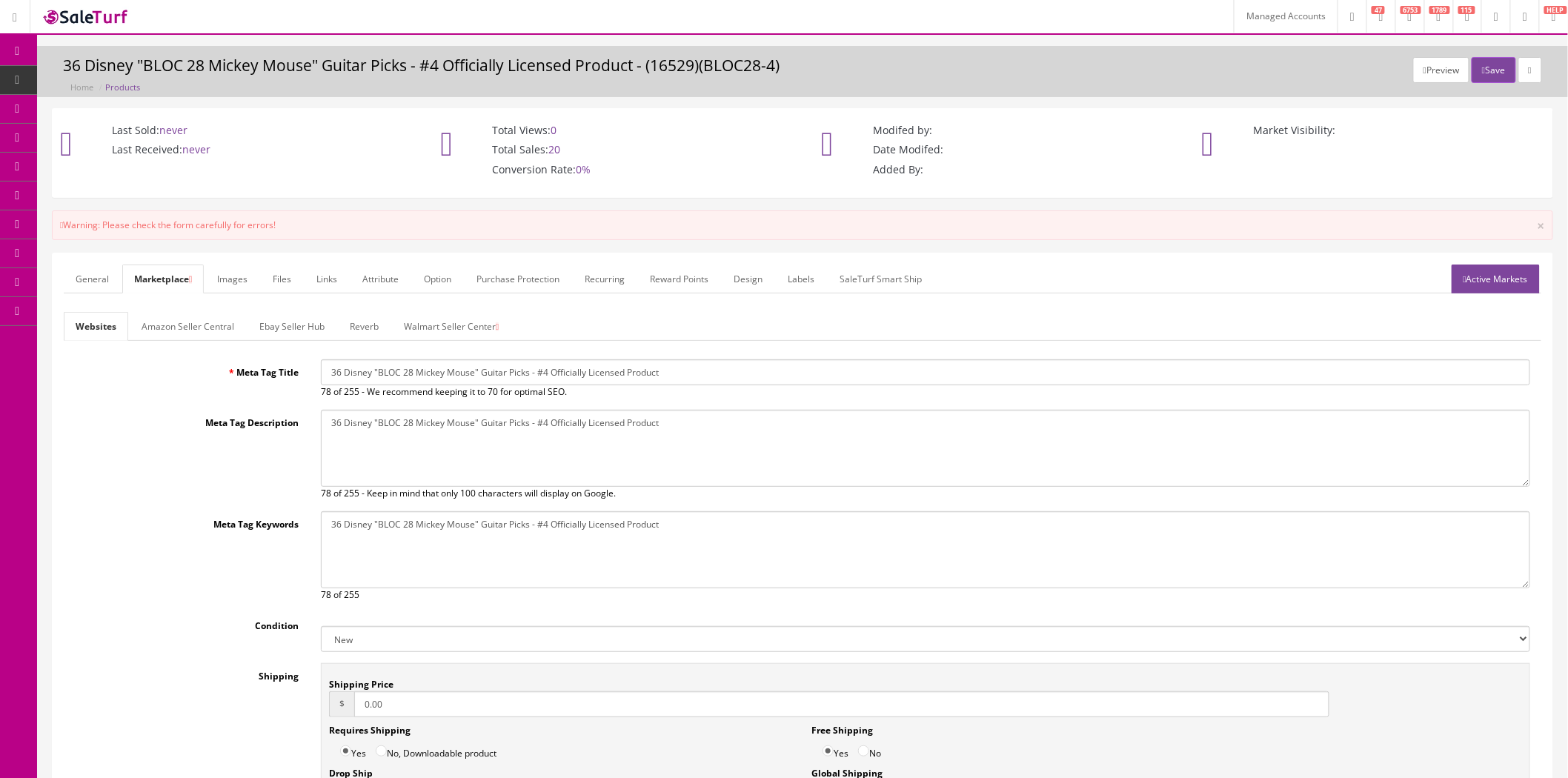
click at [93, 285] on link "General" at bounding box center [92, 279] width 57 height 29
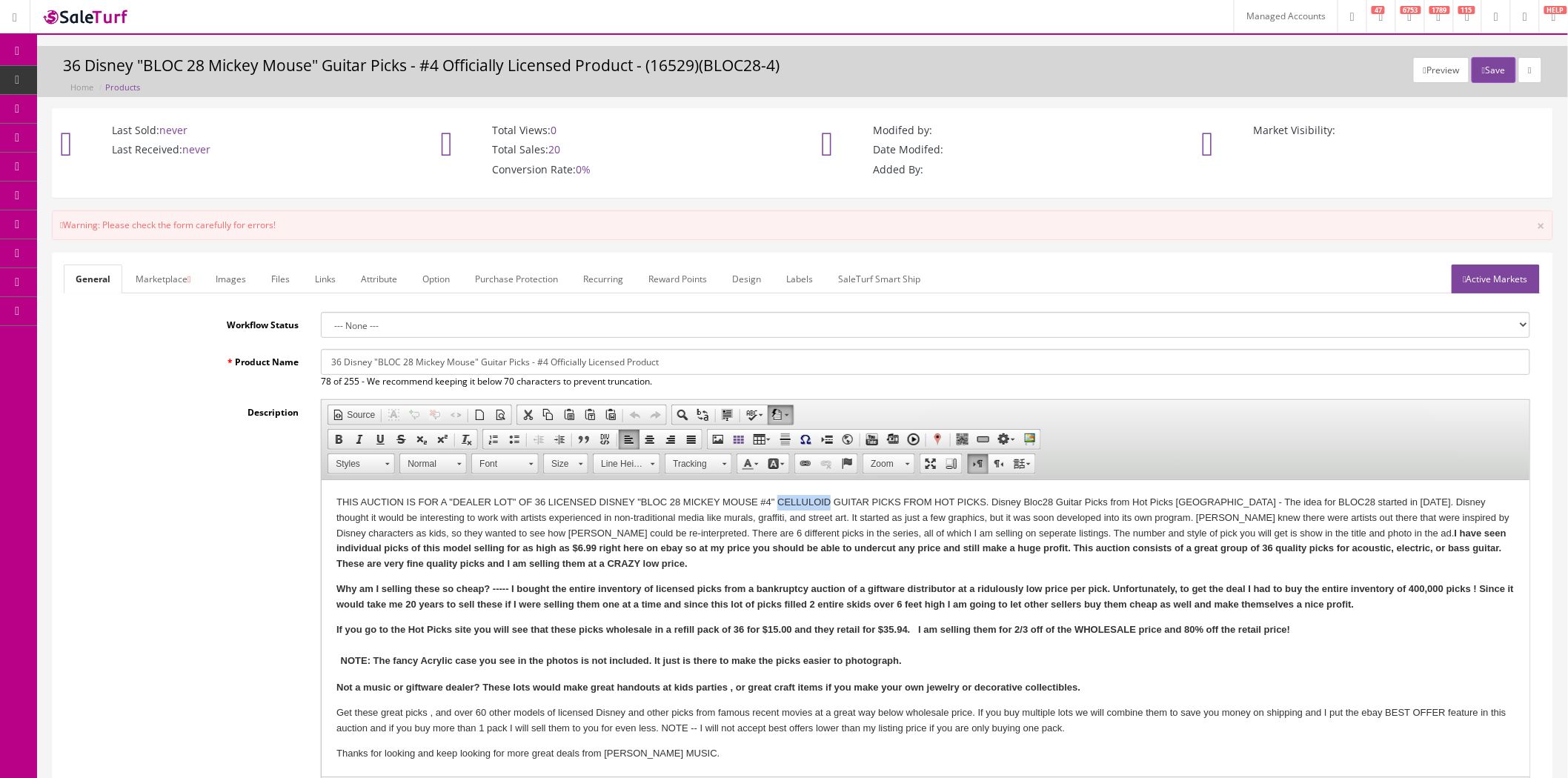
drag, startPoint x: 777, startPoint y: 504, endPoint x: 828, endPoint y: 501, distance: 51.1
click at [828, 501] on p "THIS AUCTION IS FOR A "DEALER LOT" OF 36 LICENSED DISNEY "BLOC 28 MICKEY MOUSE …" at bounding box center [925, 533] width 1178 height 77
copy p "CELLULOID"
click at [181, 275] on link "Marketplace" at bounding box center [163, 279] width 78 height 29
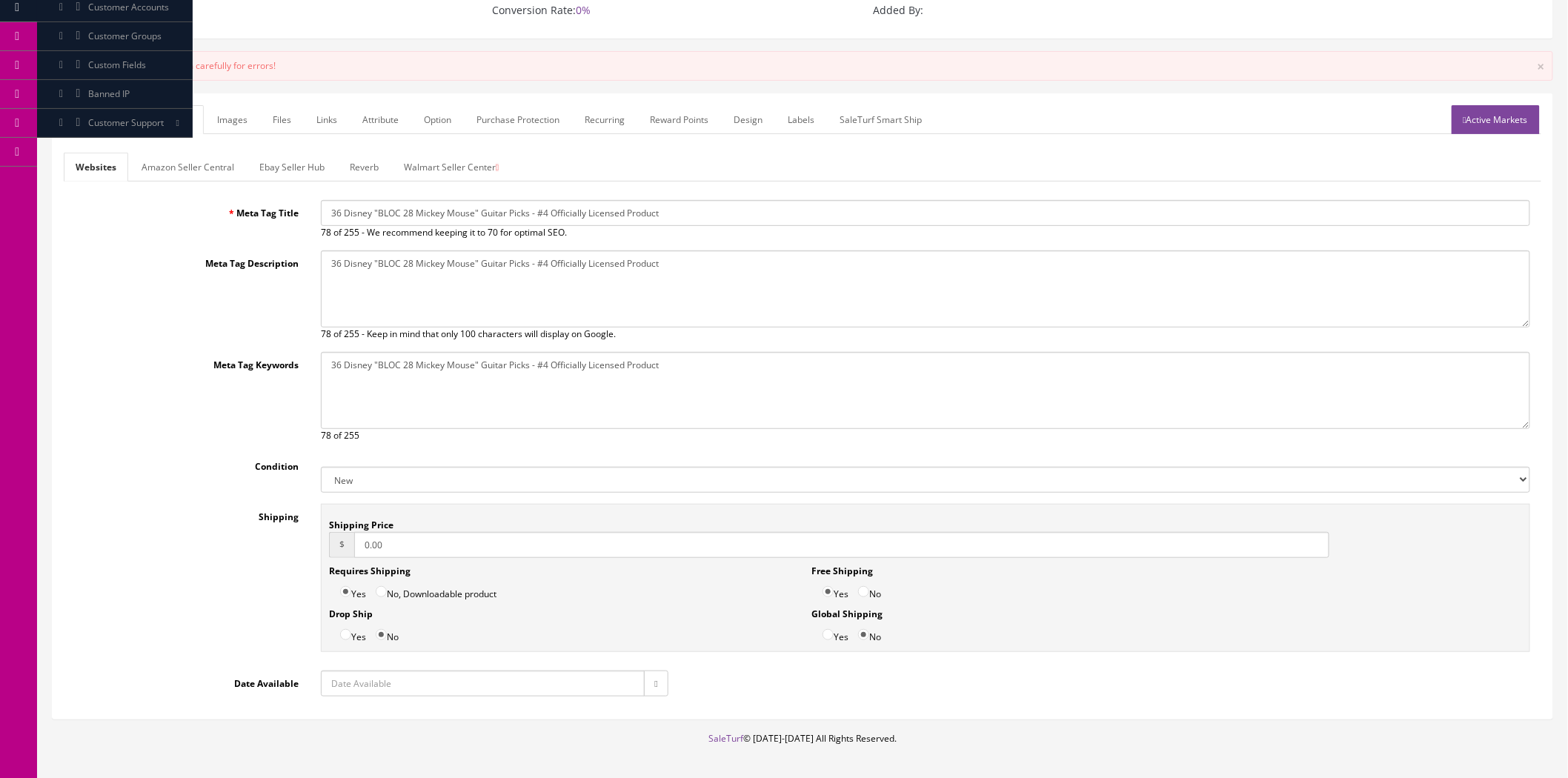
scroll to position [165, 0]
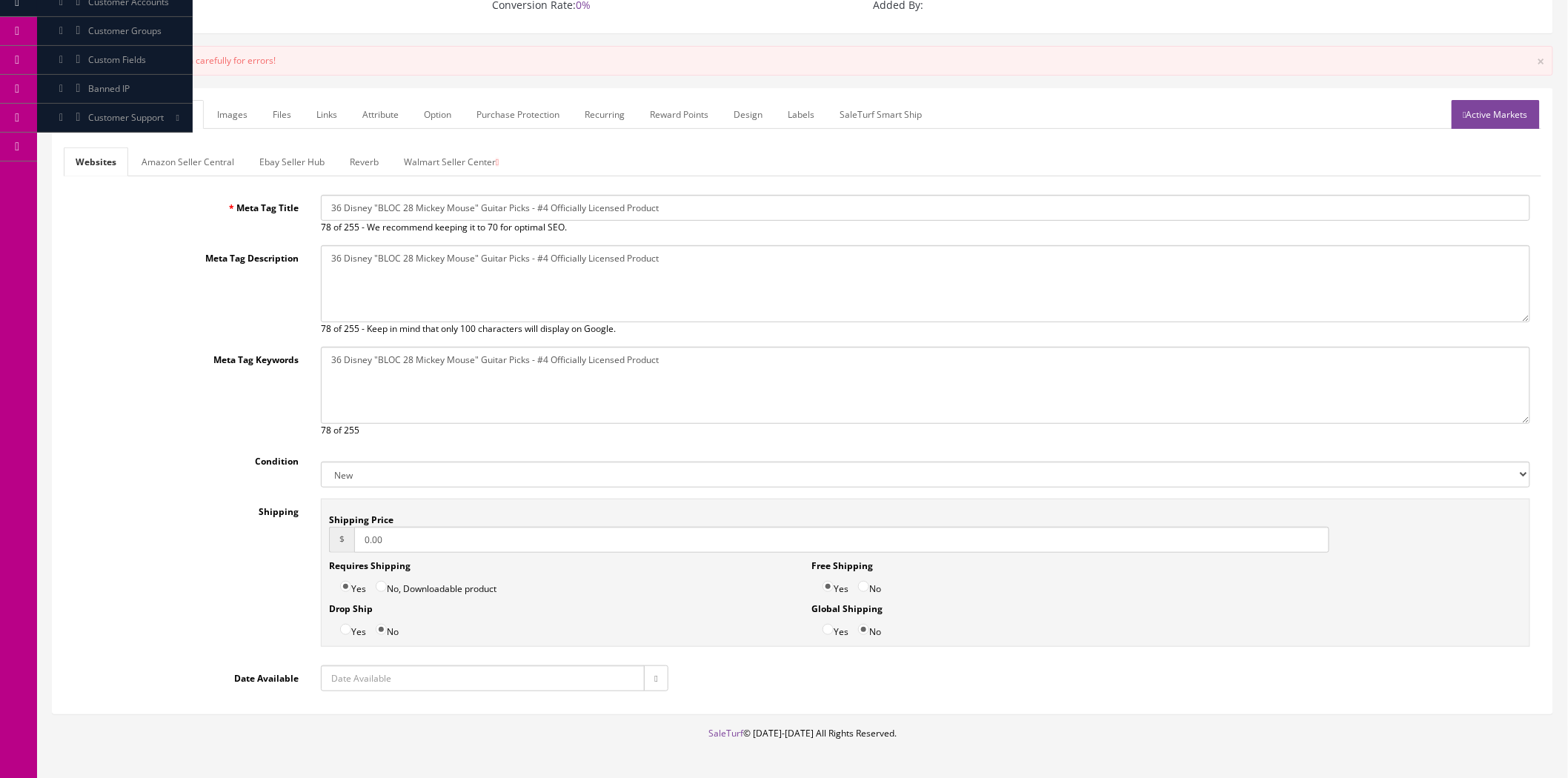
click at [421, 173] on link "Walmart Seller Center" at bounding box center [451, 161] width 118 height 29
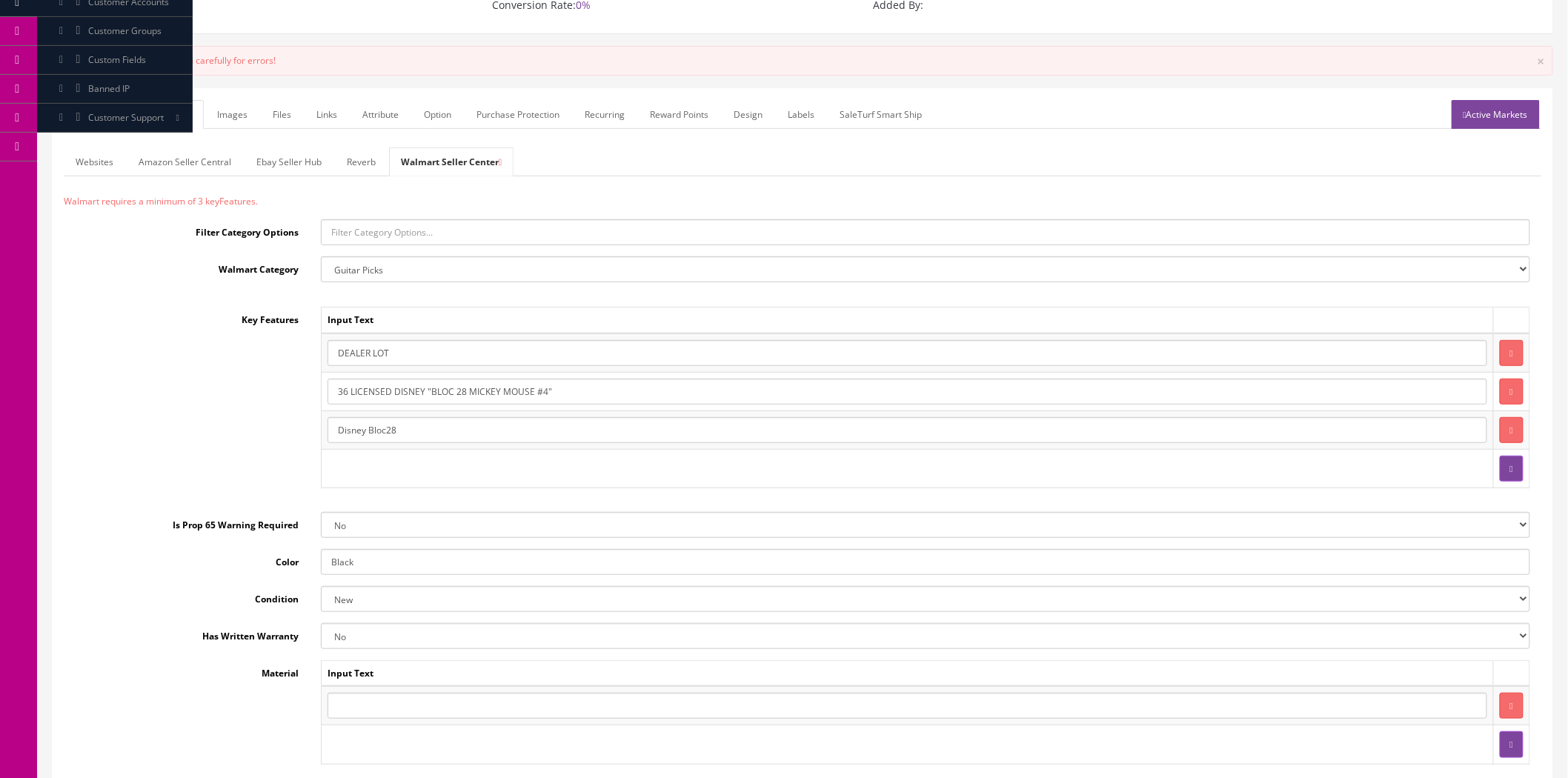
click at [434, 695] on input "text" at bounding box center [907, 706] width 1159 height 26
paste input "CELLULOID"
type input "CELLULOID"
click at [183, 606] on label "Condition" at bounding box center [187, 596] width 246 height 20
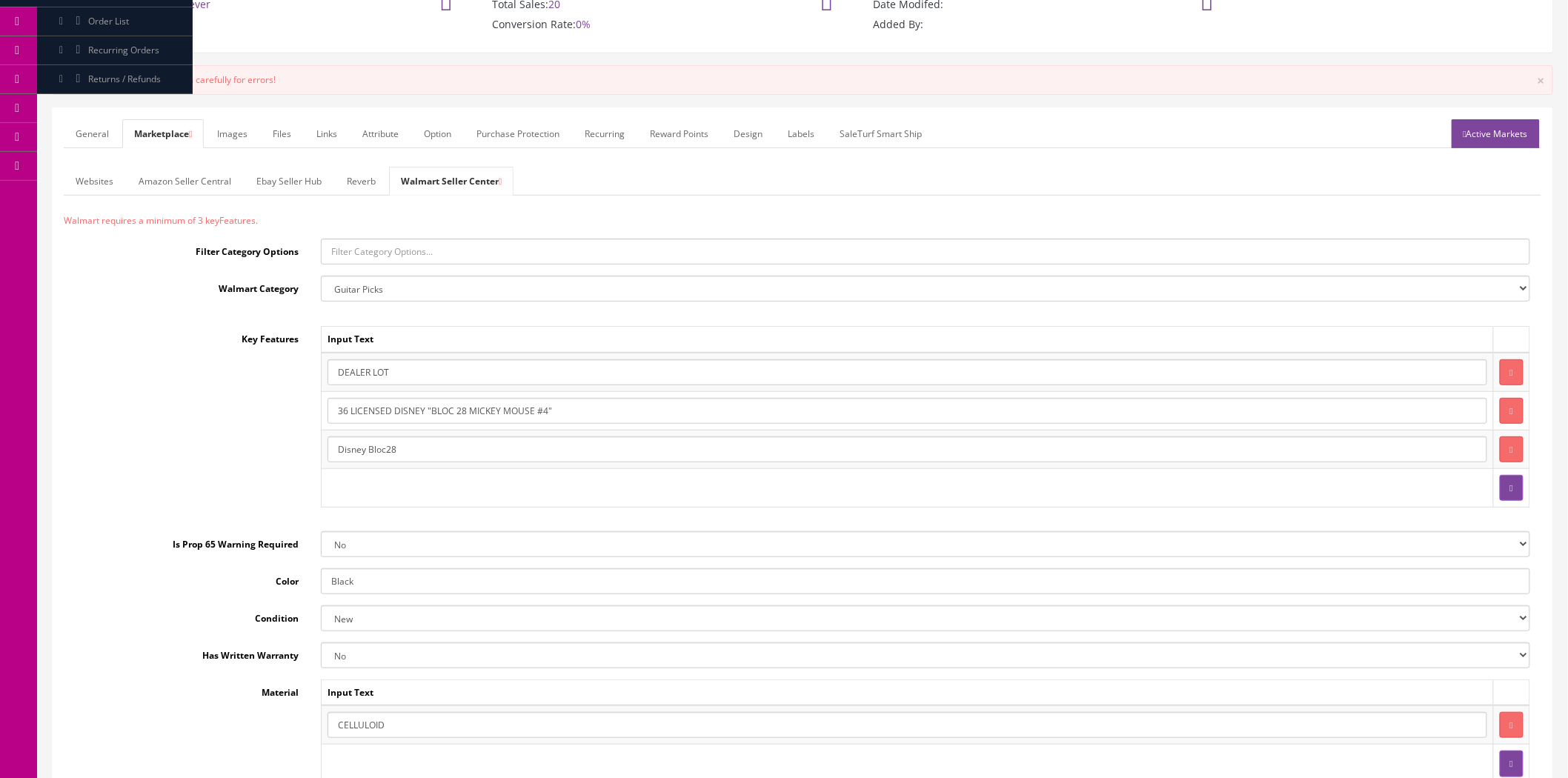
scroll to position [82, 0]
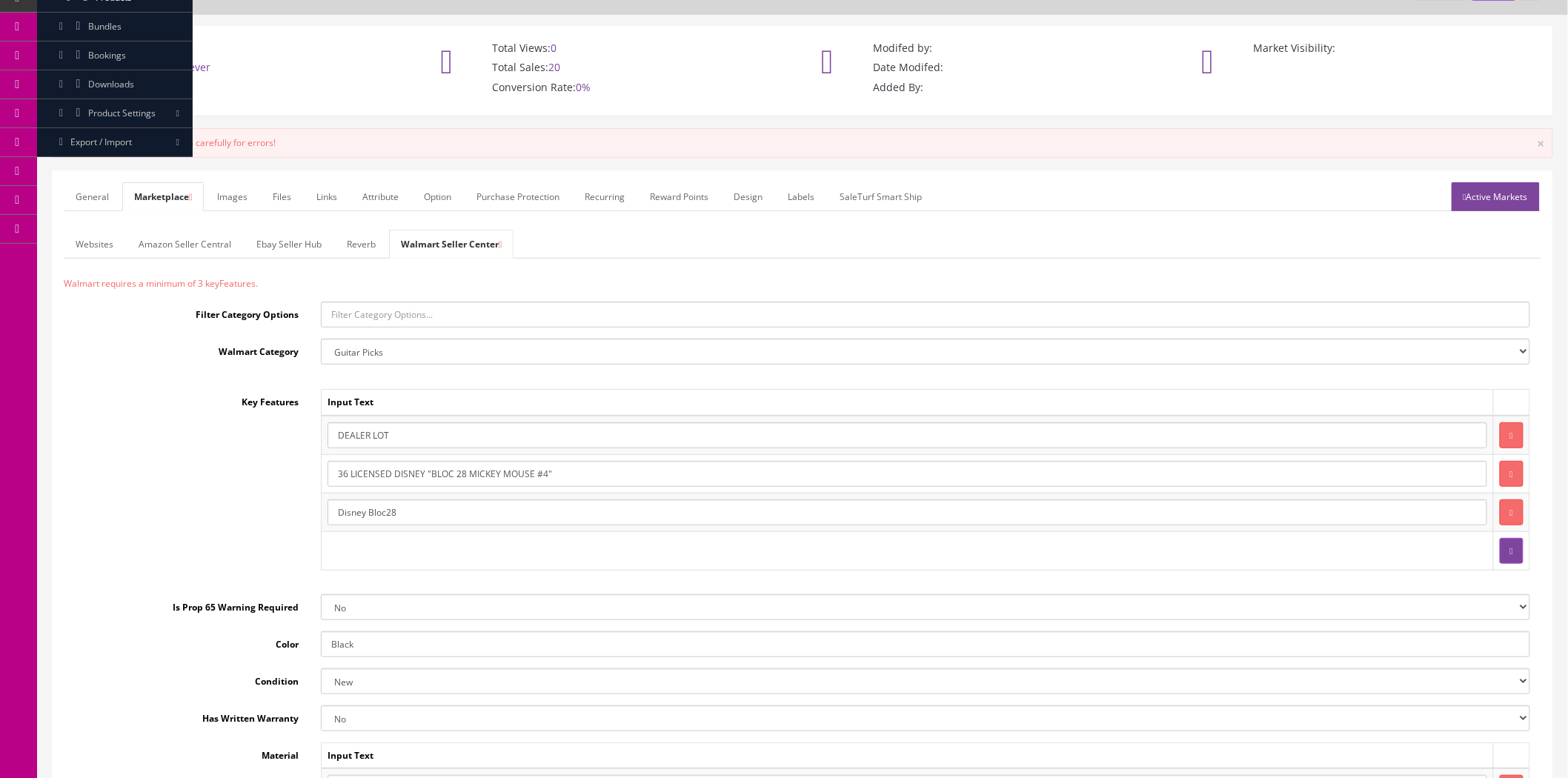
click at [1509, 194] on link "Active Markets" at bounding box center [1496, 196] width 88 height 29
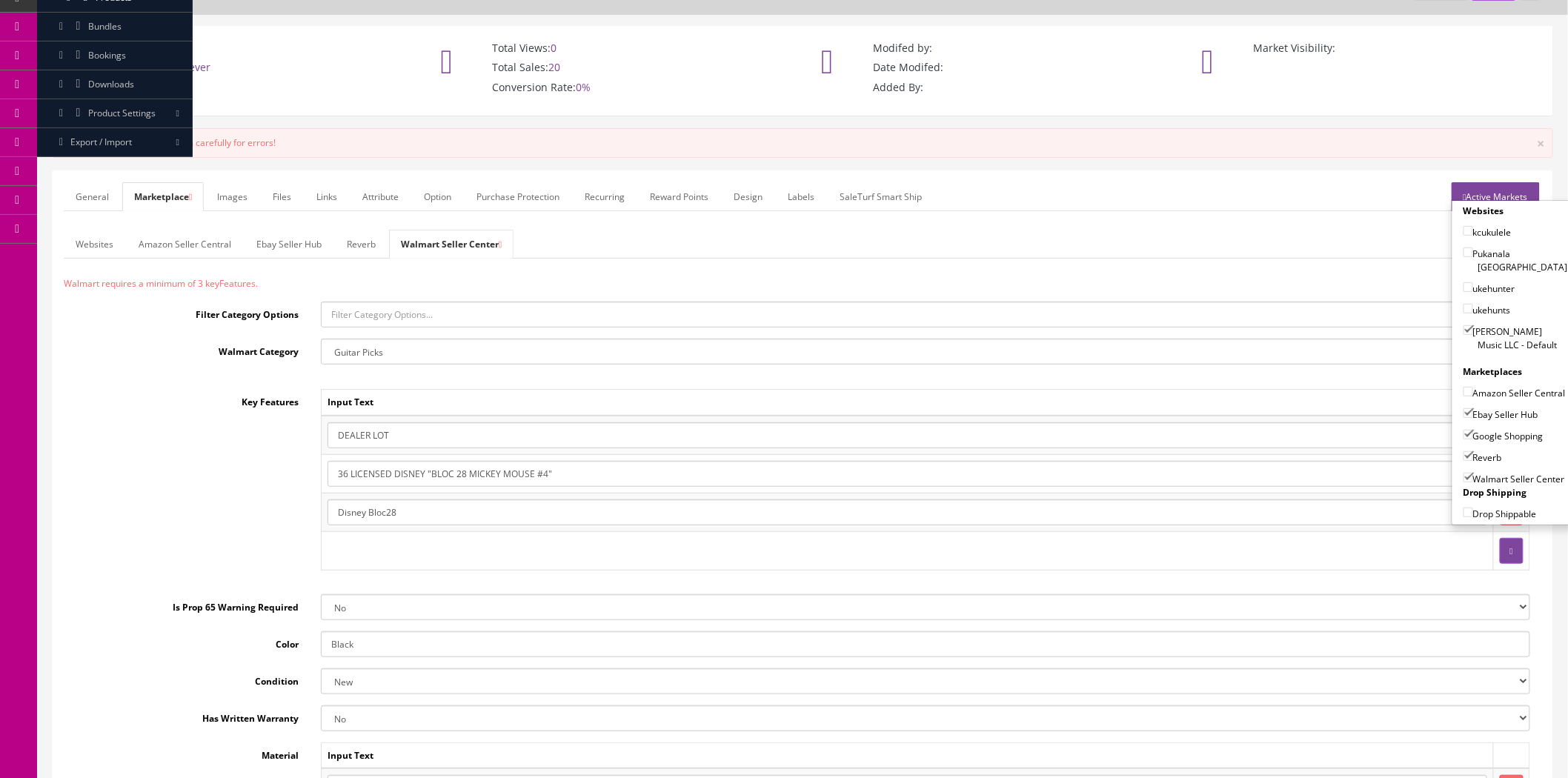
click at [1464, 387] on input"] "Amazon Seller Central" at bounding box center [1469, 392] width 10 height 10
checkbox input"] "true"
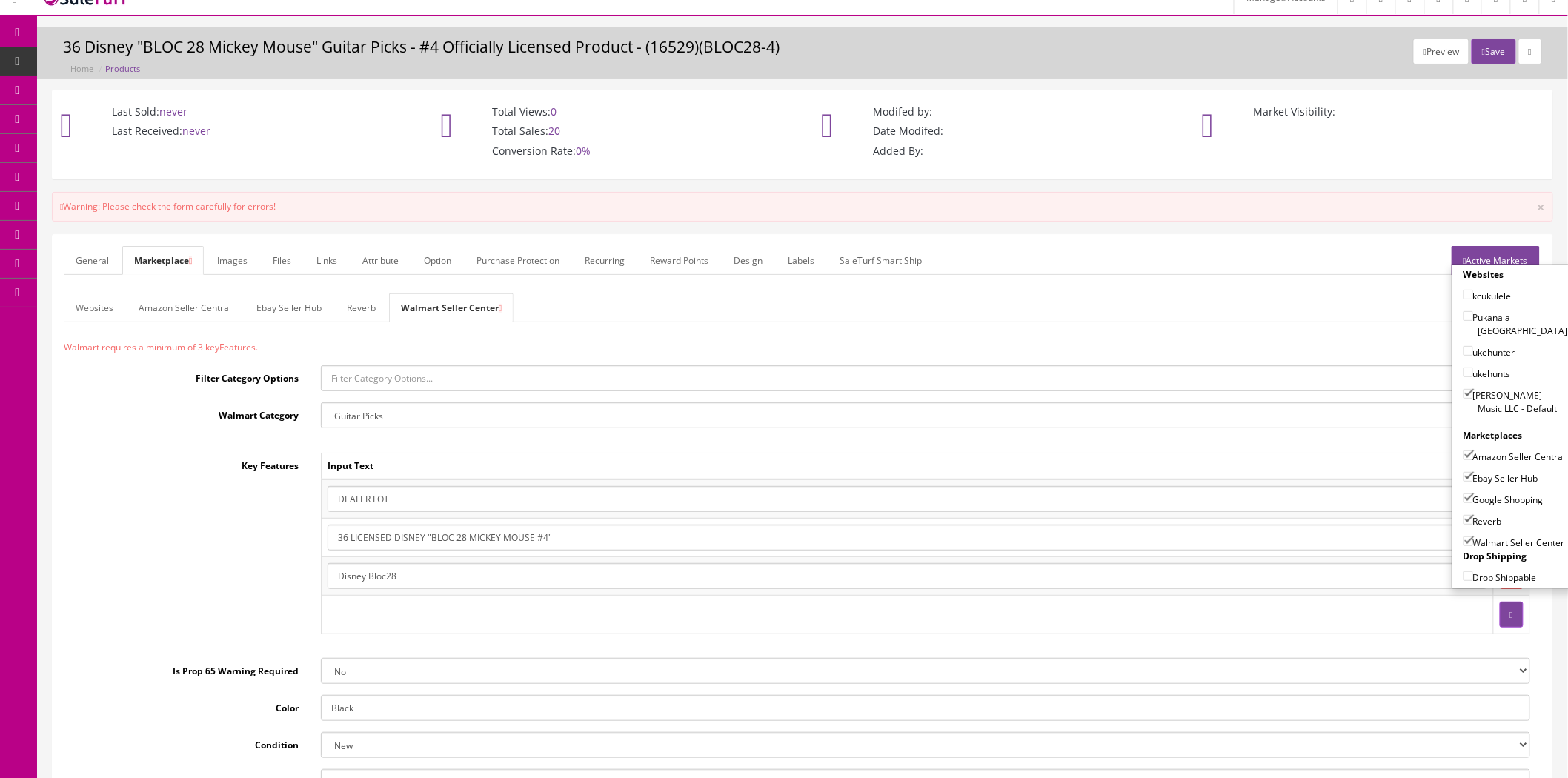
scroll to position [0, 0]
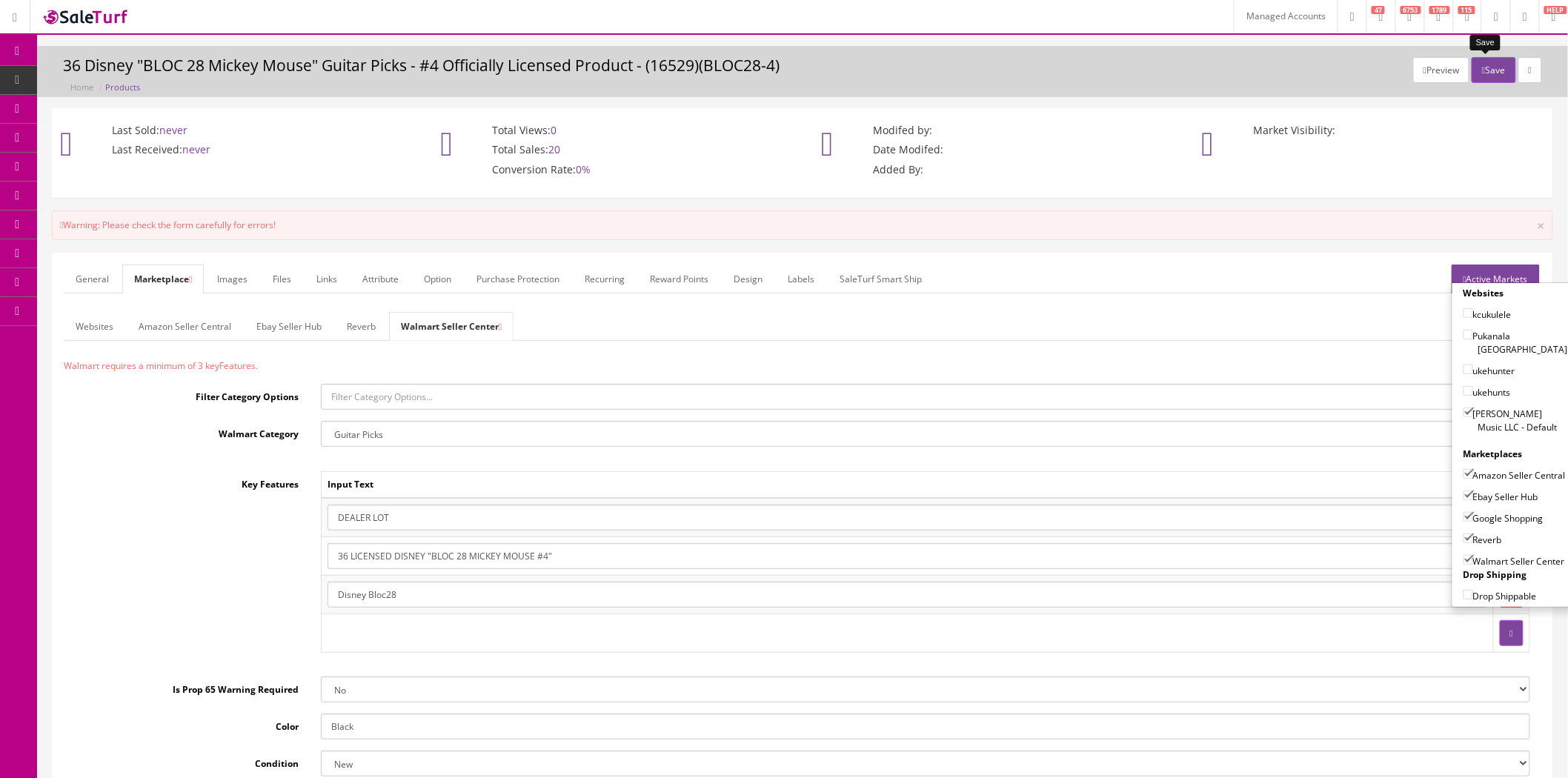
click at [1486, 75] on button "Save" at bounding box center [1494, 70] width 44 height 26
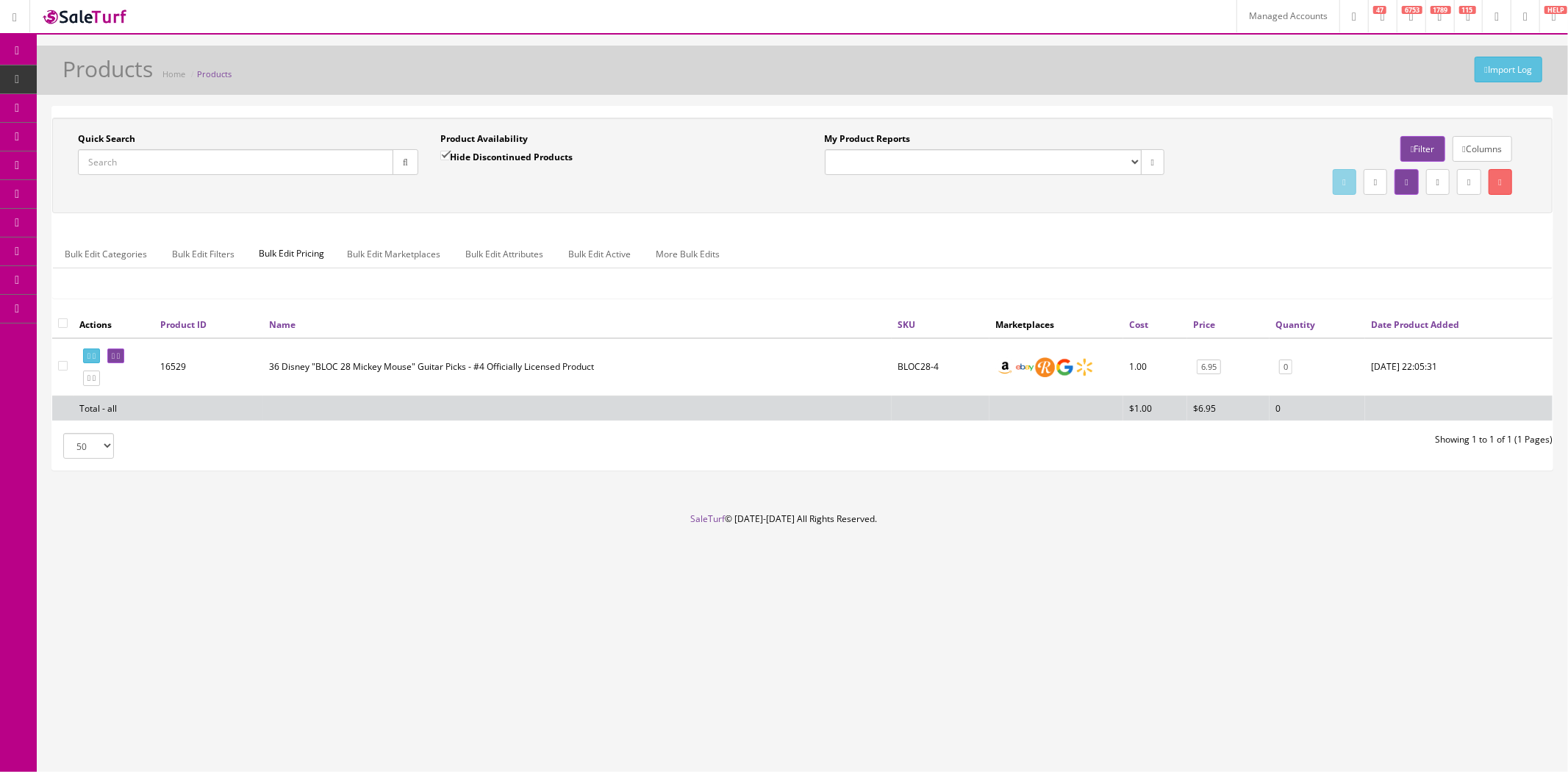
click at [353, 168] on input "Quick Search" at bounding box center [235, 162] width 315 height 26
paste input "21UWC"
type input "21UWC"
click at [405, 168] on button "button" at bounding box center [405, 162] width 26 height 26
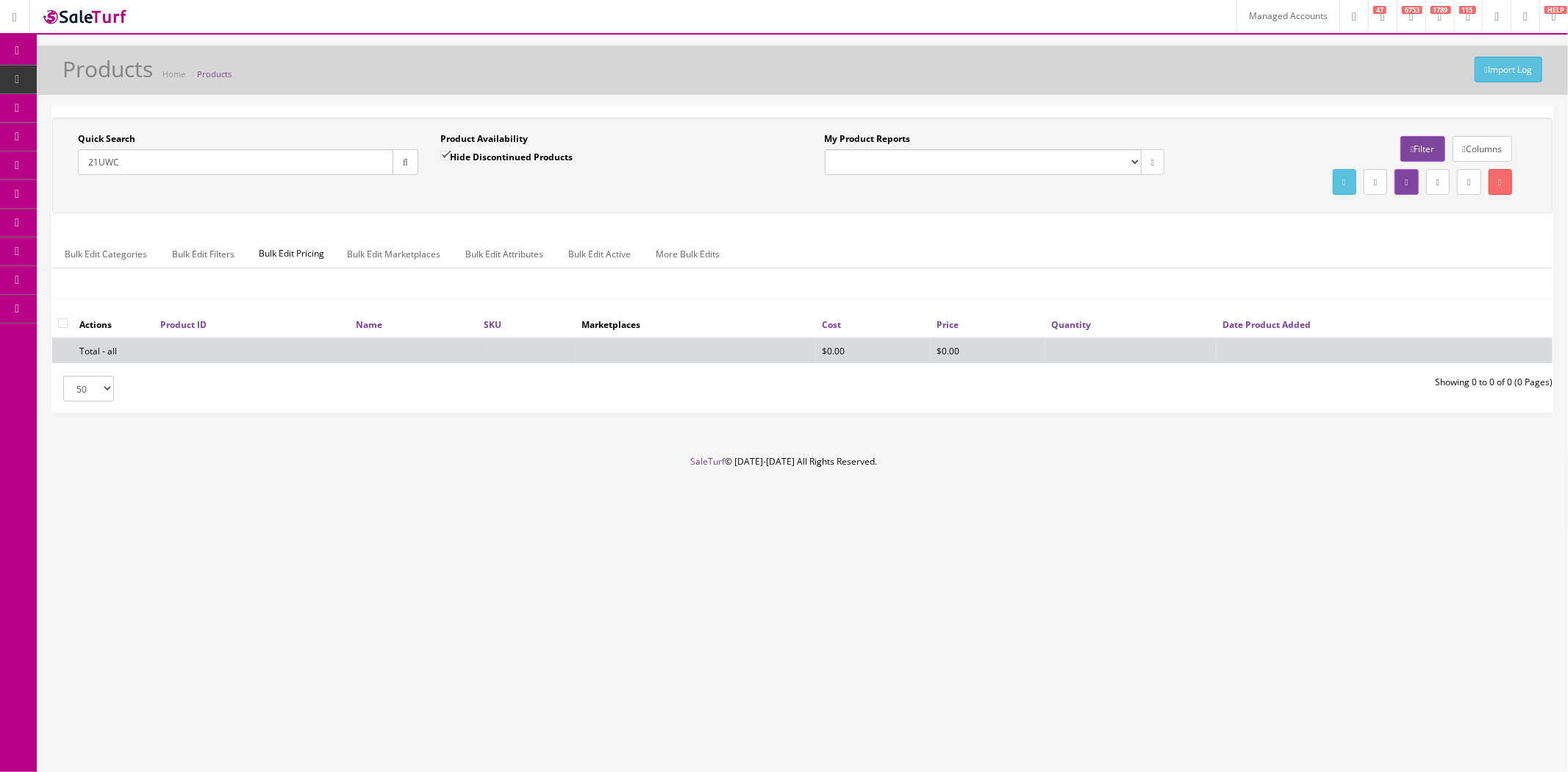
click at [444, 152] on input "Hide Discontinued Products" at bounding box center [445, 156] width 10 height 10
checkbox input "false"
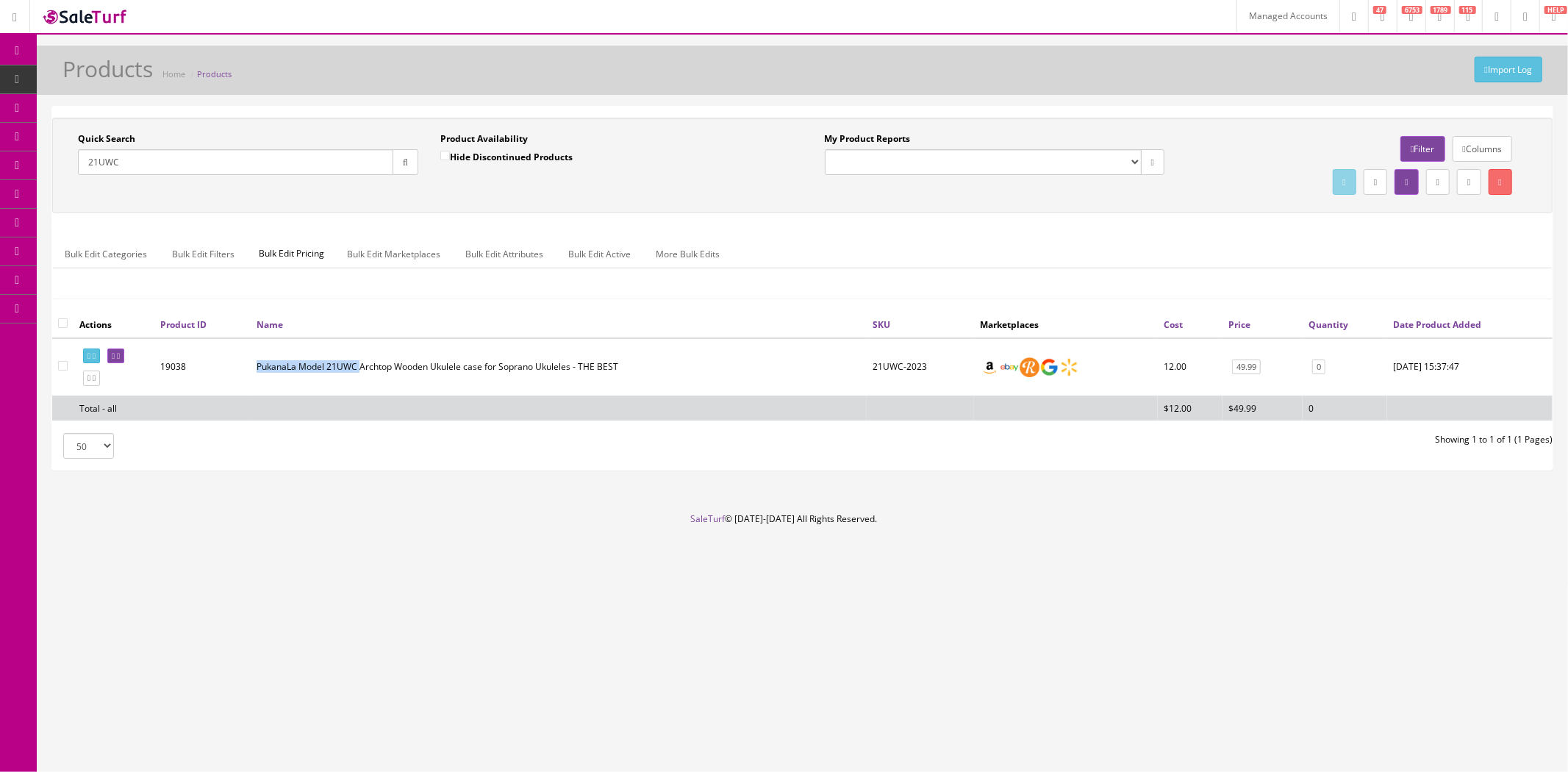
drag, startPoint x: 258, startPoint y: 367, endPoint x: 358, endPoint y: 361, distance: 100.2
click at [358, 361] on td "PukanaLa Model 21UWC Archtop Wooden Ukulele case for Soprano Ukuleles - THE BEST" at bounding box center [559, 367] width 616 height 58
copy td "PukanaLa Model 21UWC"
click at [163, 168] on input "21UWC" at bounding box center [235, 162] width 315 height 26
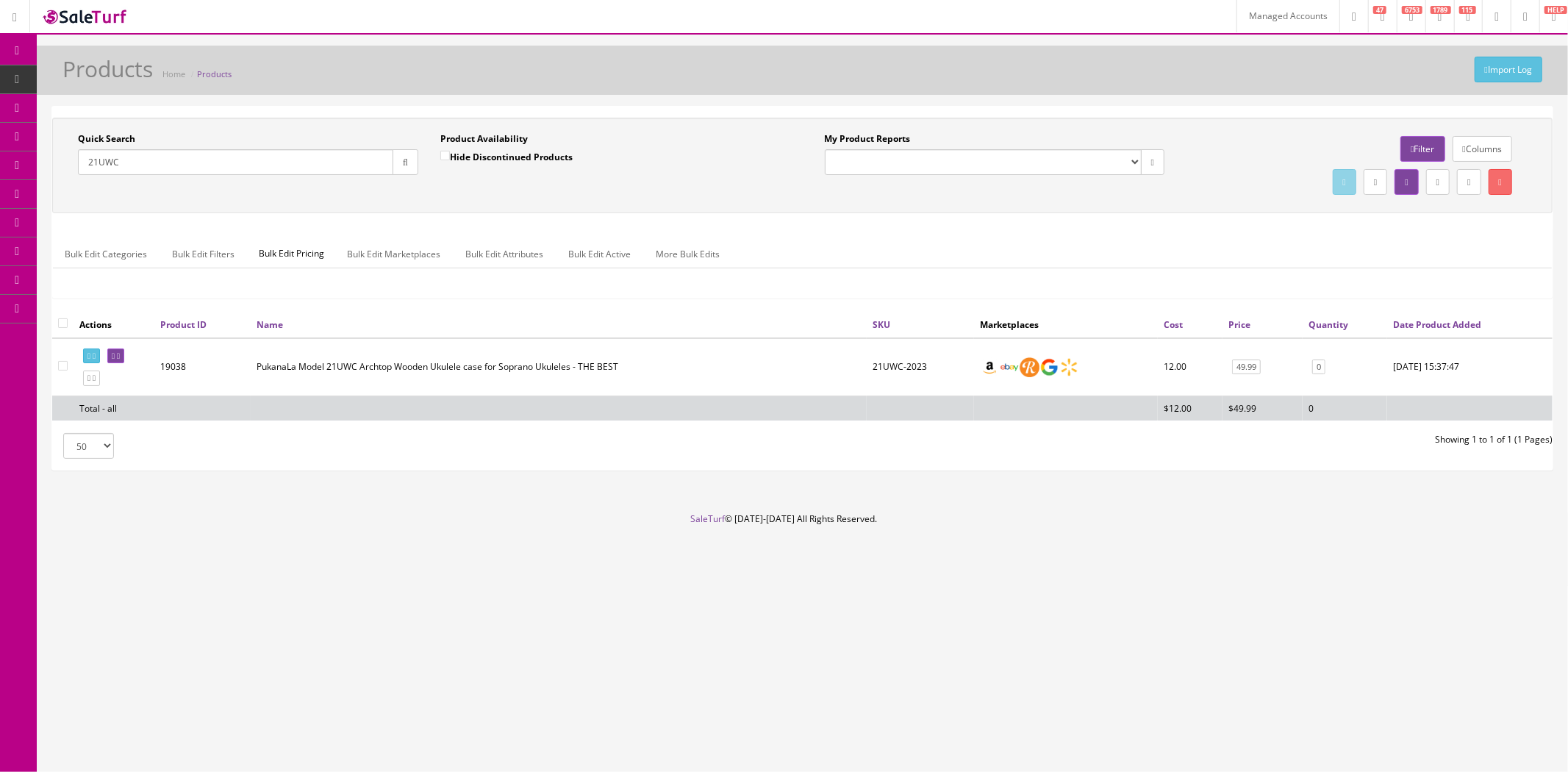
paste input "PukanaLa Model 21UWC"
click at [403, 164] on icon "button" at bounding box center [405, 162] width 5 height 9
click at [233, 165] on input "PukanaLa Model 21UWC" at bounding box center [235, 162] width 315 height 26
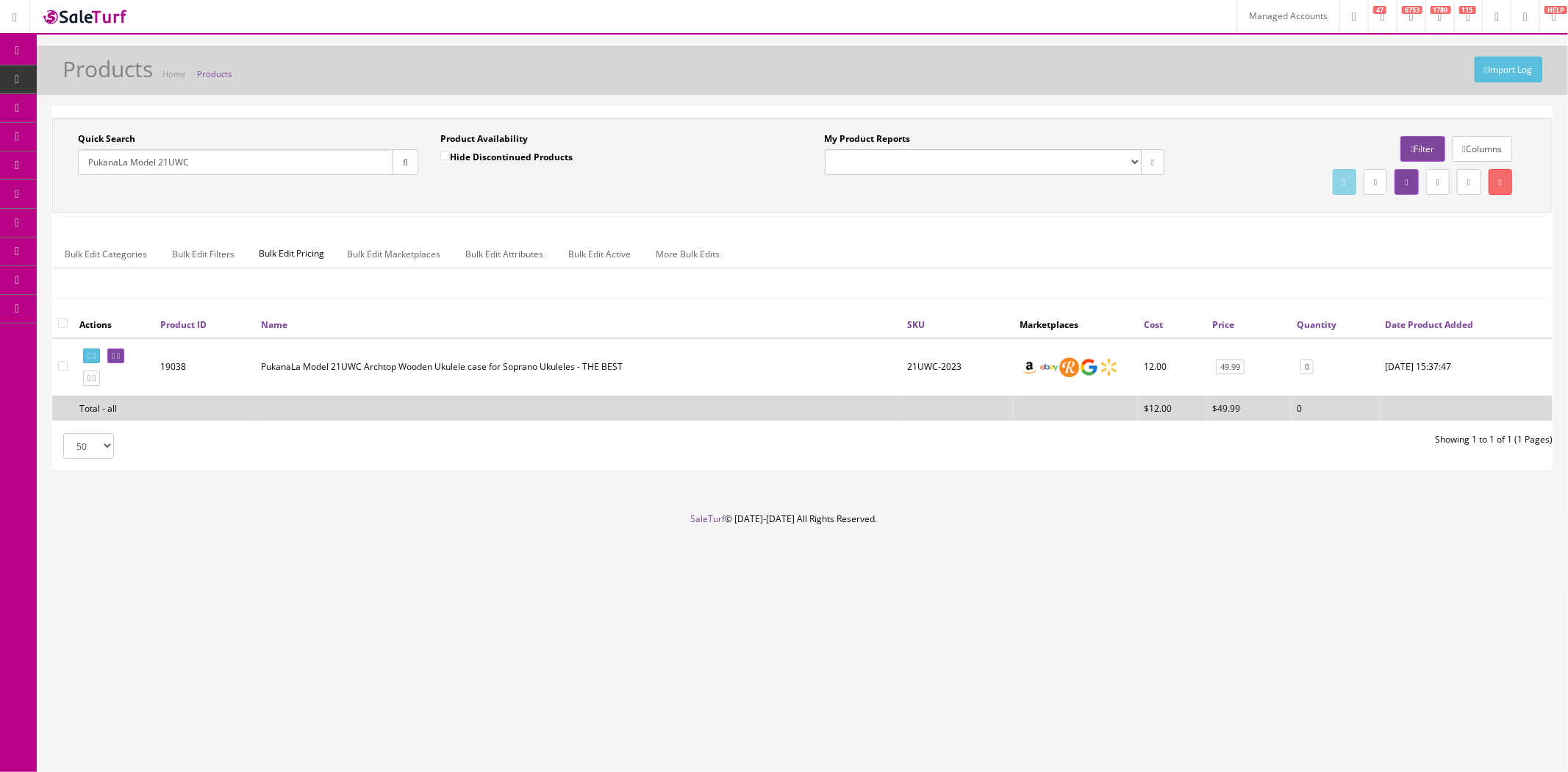
paste input "SGC6VT_ORx2"
click at [405, 164] on icon "button" at bounding box center [405, 162] width 5 height 9
click at [210, 158] on input "SGC6VT_OR" at bounding box center [235, 162] width 315 height 26
paste input "TWSR-7066"
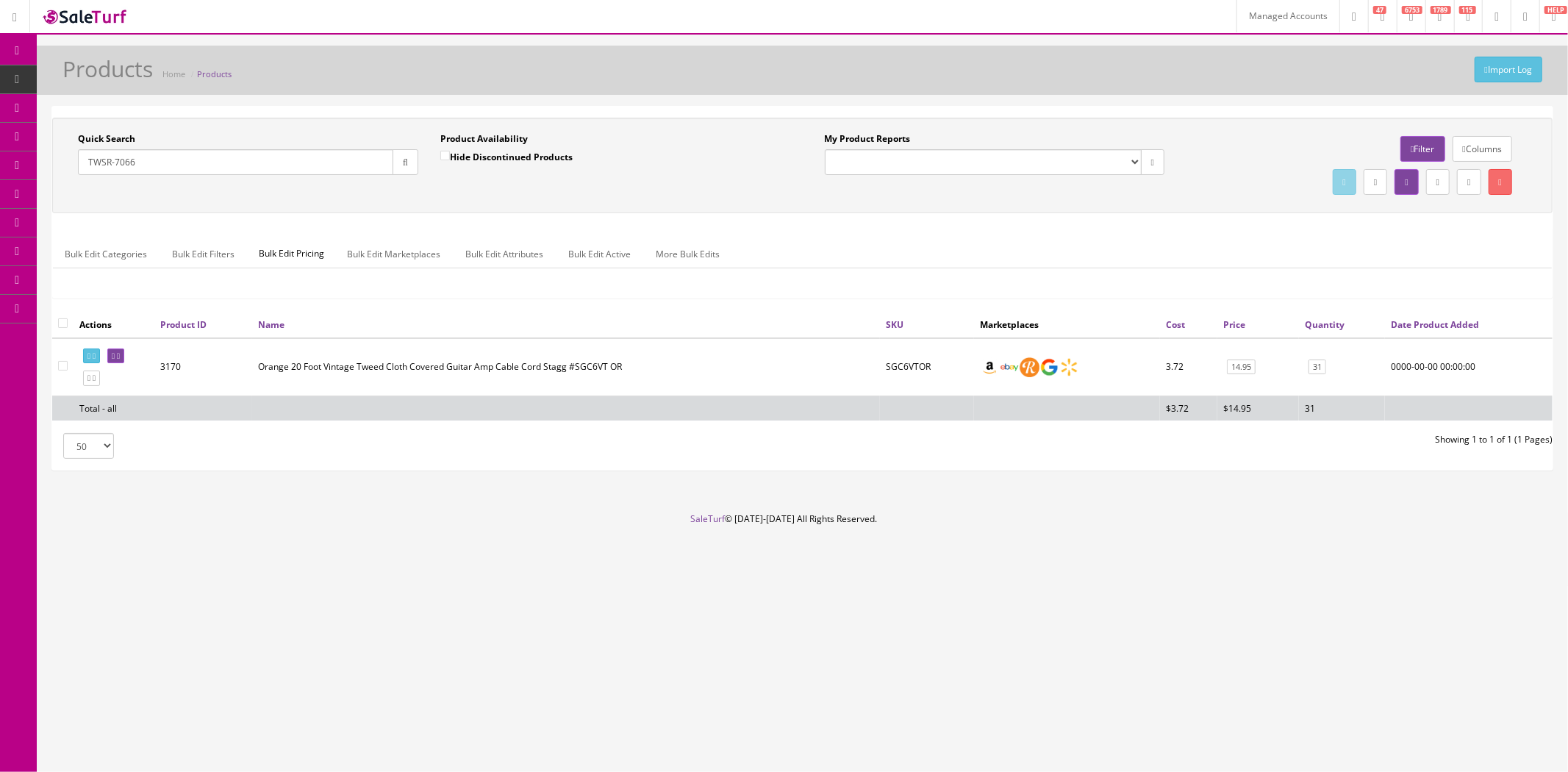
click at [398, 168] on button "button" at bounding box center [405, 162] width 26 height 26
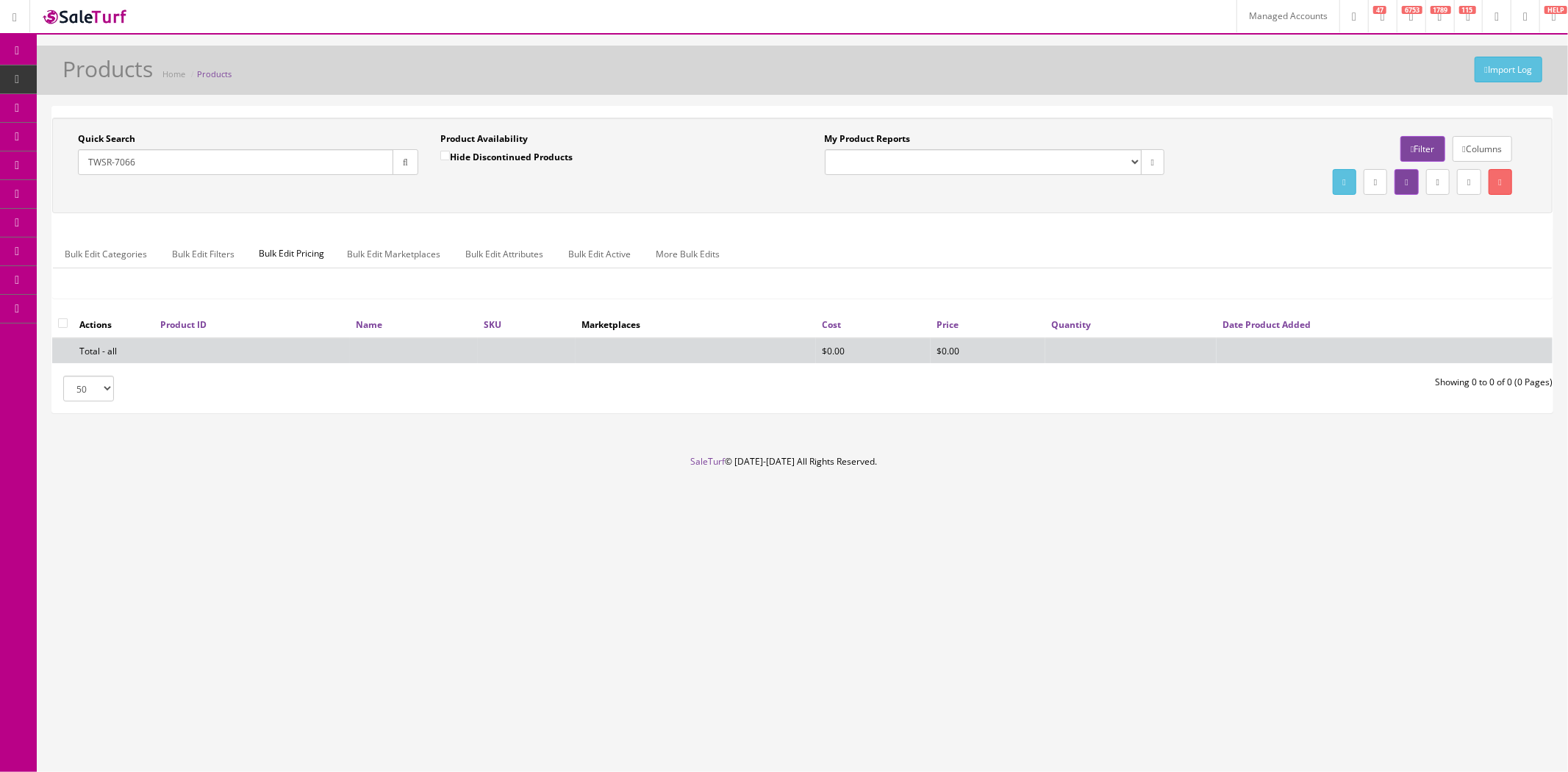
click at [292, 160] on input "TWSR-7066" at bounding box center [235, 162] width 315 height 26
paste input "145AU"
click at [398, 163] on button "button" at bounding box center [405, 162] width 26 height 26
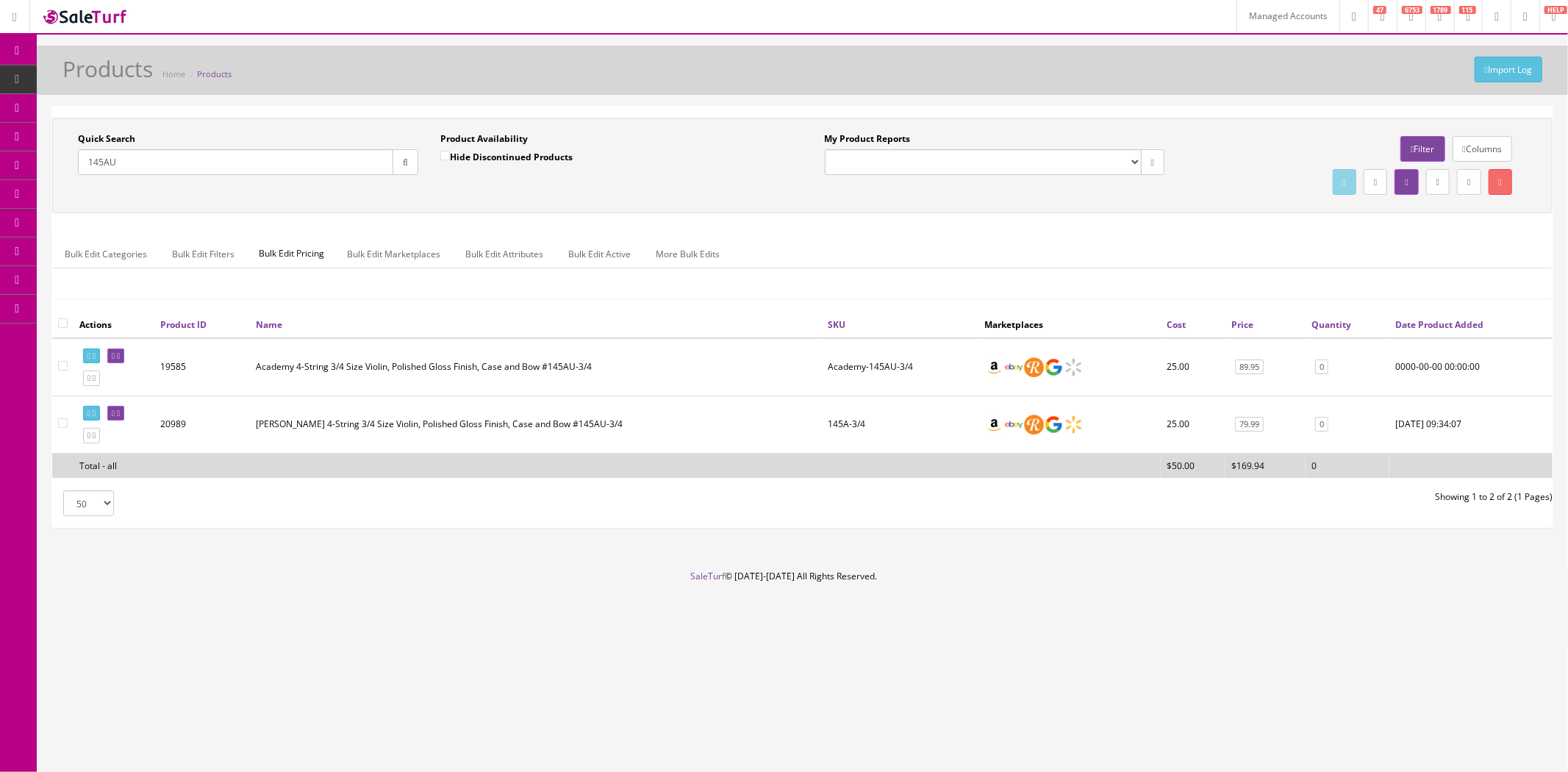
click at [899, 365] on td "Academy-145AU-3/4" at bounding box center [900, 367] width 157 height 58
drag, startPoint x: 890, startPoint y: 369, endPoint x: 884, endPoint y: 359, distance: 11.7
click at [884, 359] on td "Academy-145AU-3/4" at bounding box center [900, 367] width 157 height 58
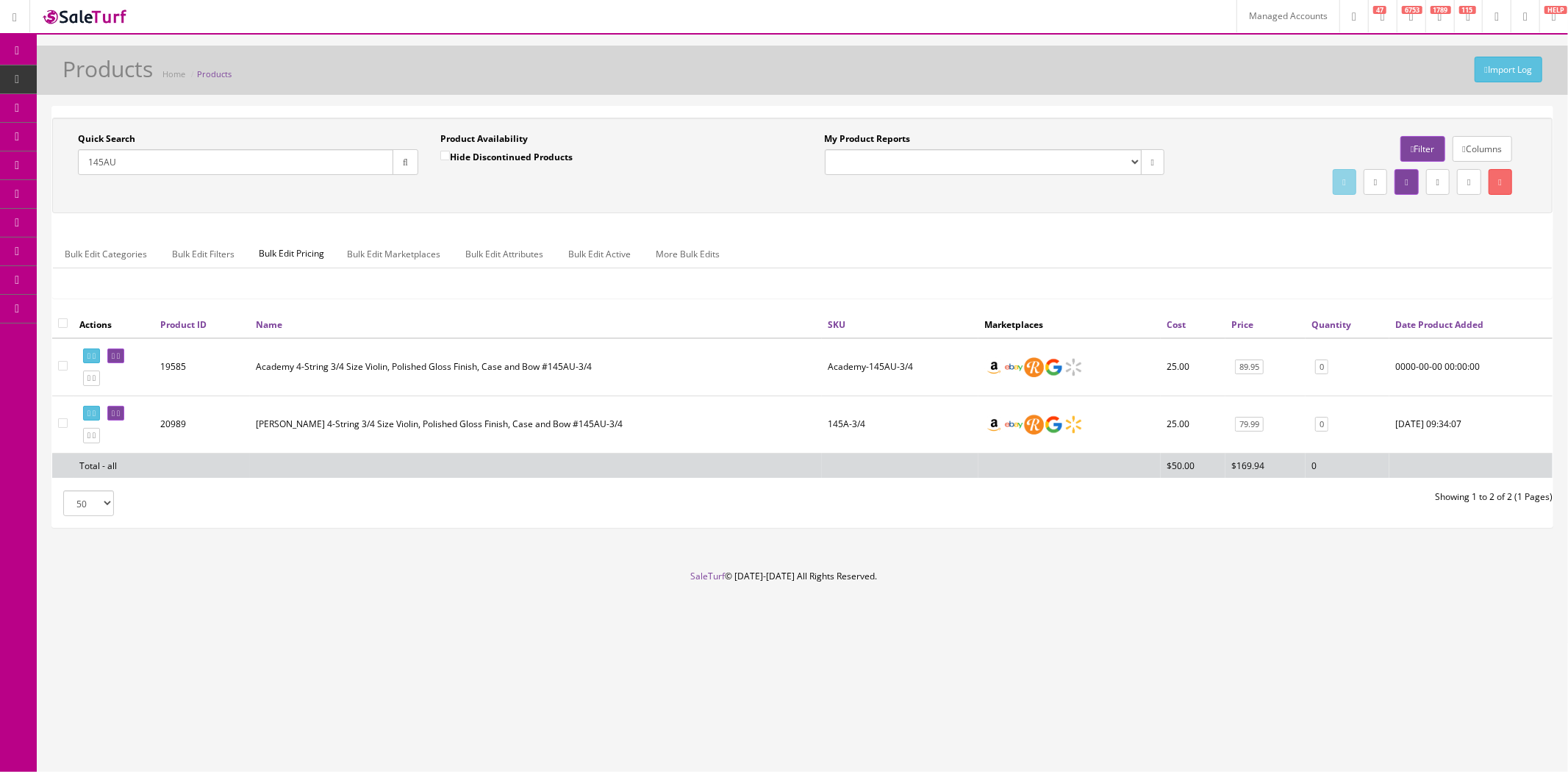
click at [286, 159] on input "145AU" at bounding box center [235, 162] width 315 height 26
paste input "TB101BL"
click at [403, 162] on icon "button" at bounding box center [405, 162] width 5 height 9
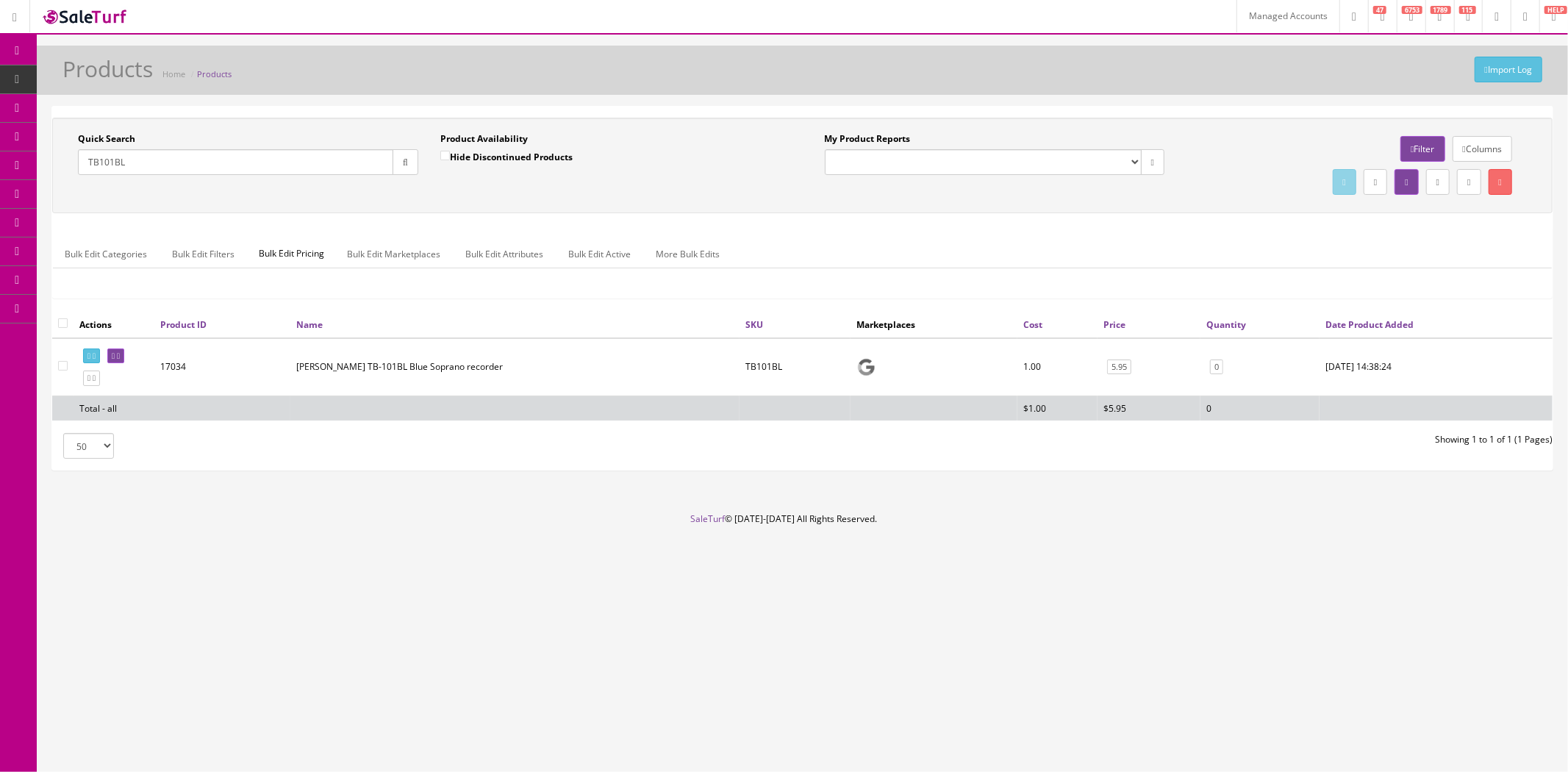
click at [346, 151] on input "TB101BL" at bounding box center [235, 162] width 315 height 26
click at [346, 152] on input "TB101BL" at bounding box center [235, 162] width 315 height 26
paste input "WSR-7066"
click at [403, 160] on icon "button" at bounding box center [405, 162] width 5 height 9
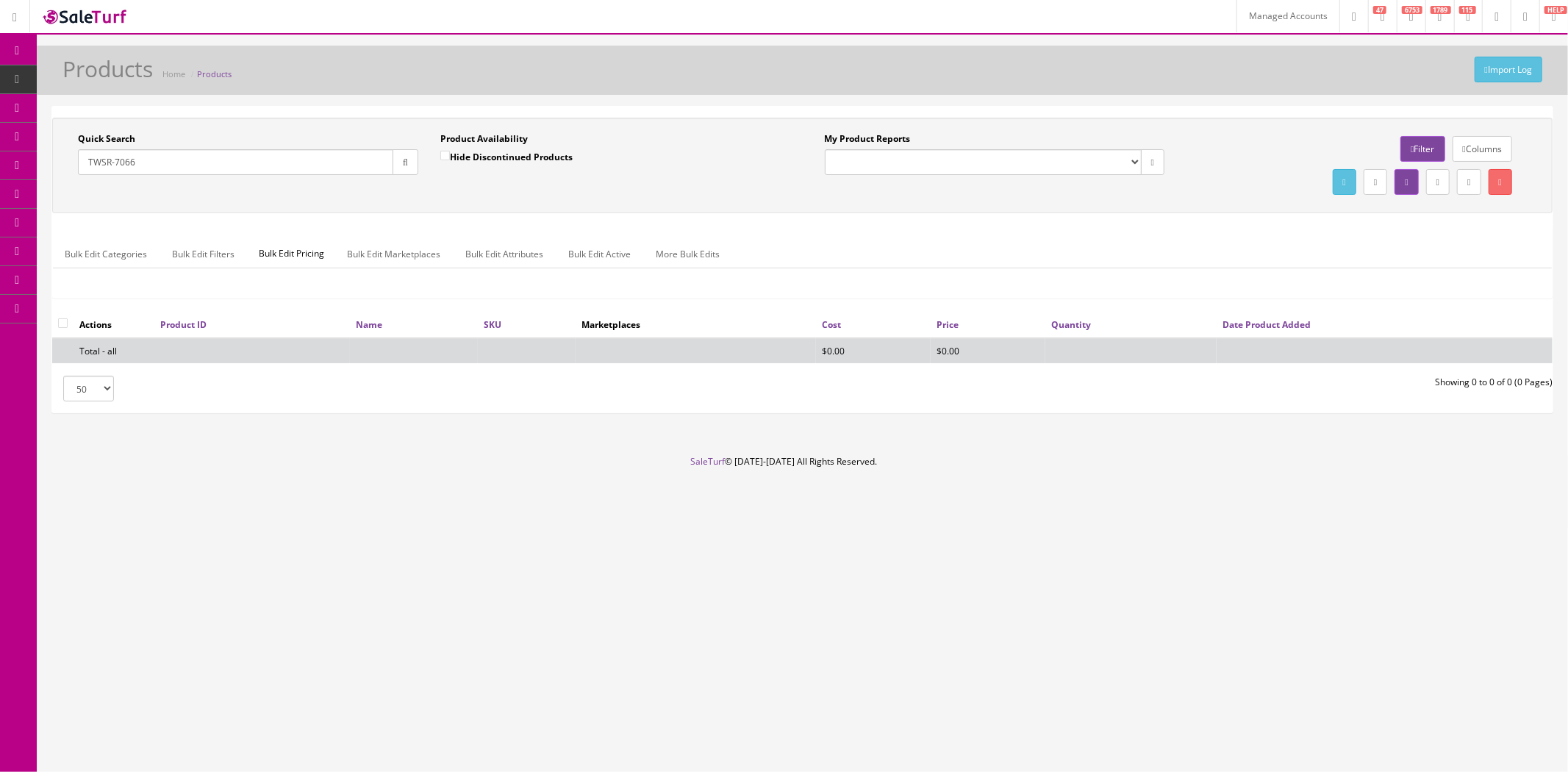
drag, startPoint x: 135, startPoint y: 160, endPoint x: 115, endPoint y: 158, distance: 20.1
click at [115, 158] on input "TWSR-7066" at bounding box center [235, 162] width 315 height 26
click at [413, 166] on button "button" at bounding box center [405, 162] width 26 height 26
click at [248, 159] on input "TWSR" at bounding box center [235, 162] width 315 height 26
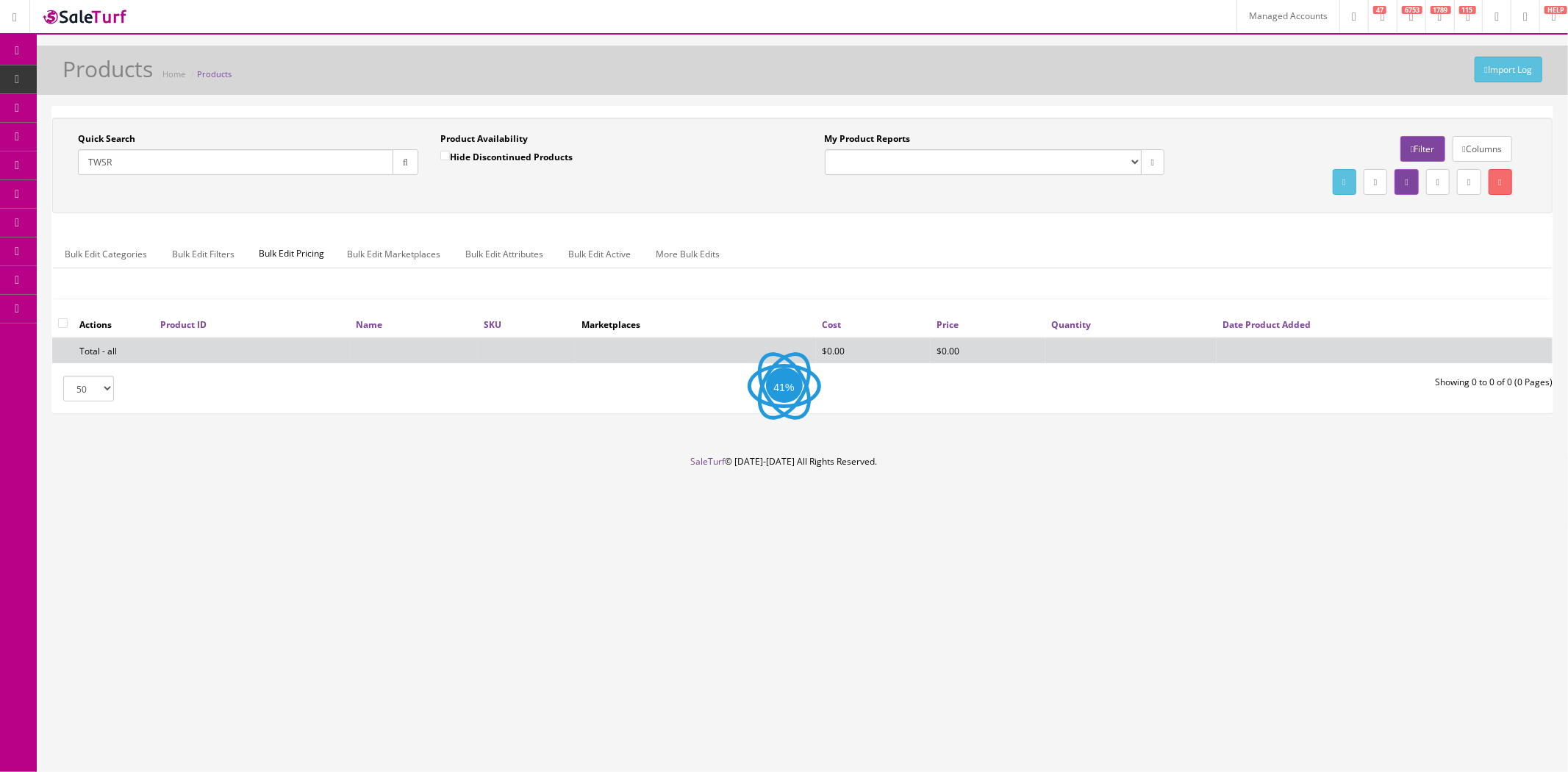
click at [248, 159] on input "TWSR" at bounding box center [235, 162] width 315 height 26
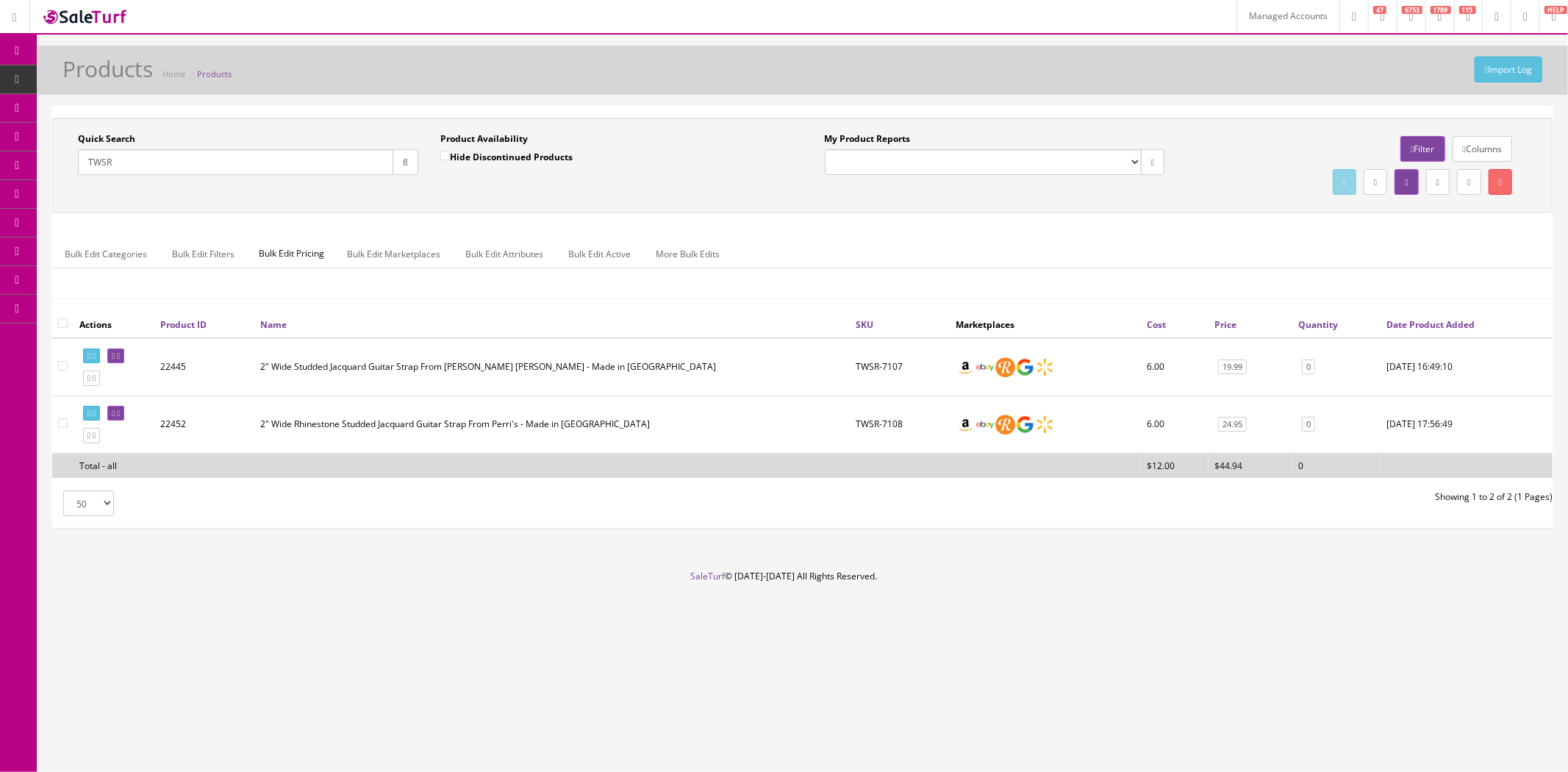
click at [280, 155] on input "TWSR" at bounding box center [235, 162] width 315 height 26
paste input "OG2FYS"
click at [397, 163] on button "button" at bounding box center [405, 162] width 26 height 26
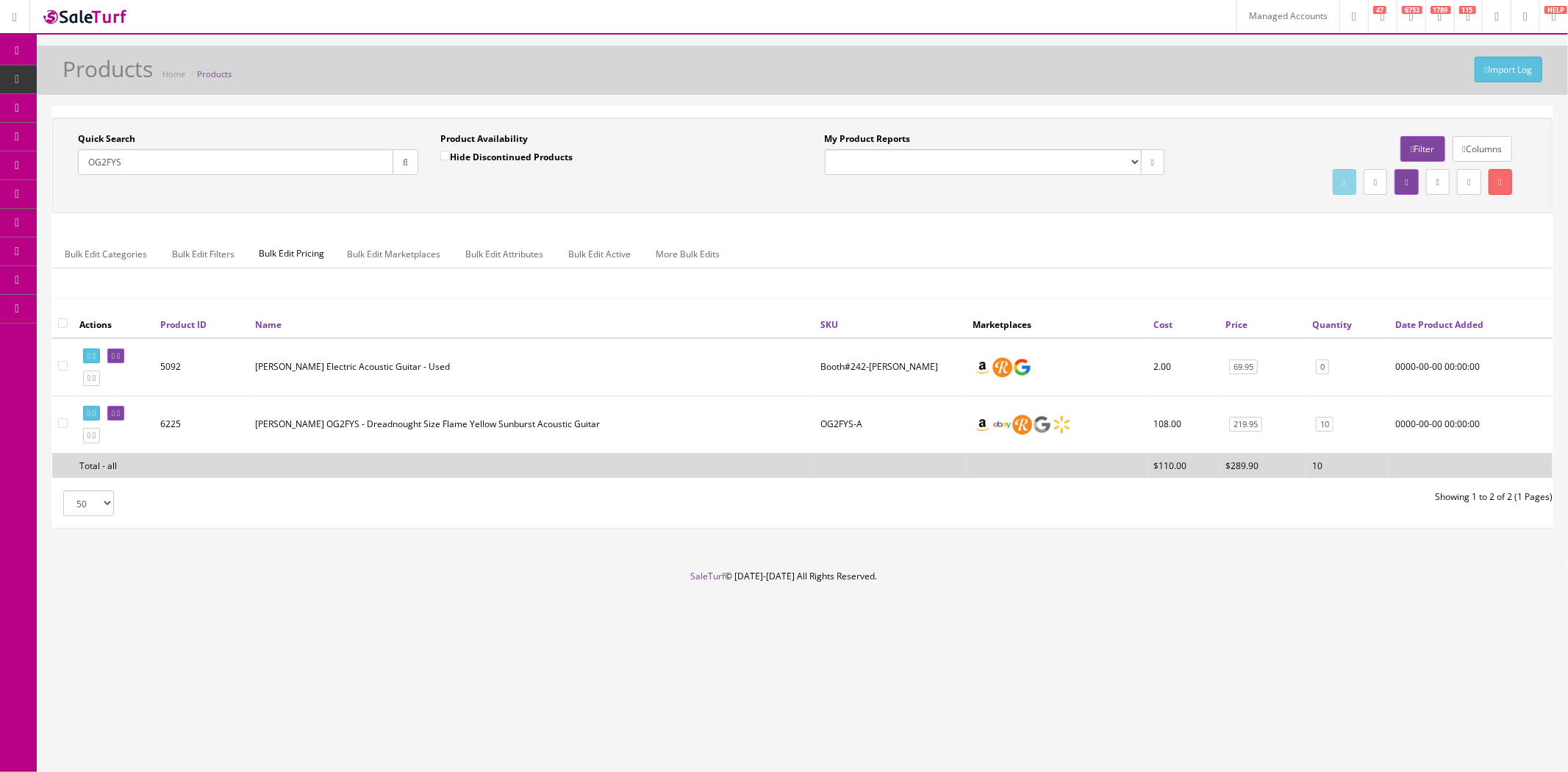
click at [163, 164] on input "OG2FYS" at bounding box center [235, 162] width 315 height 26
paste input "ROS-9-TS-FE5"
click at [409, 164] on button "button" at bounding box center [405, 162] width 26 height 26
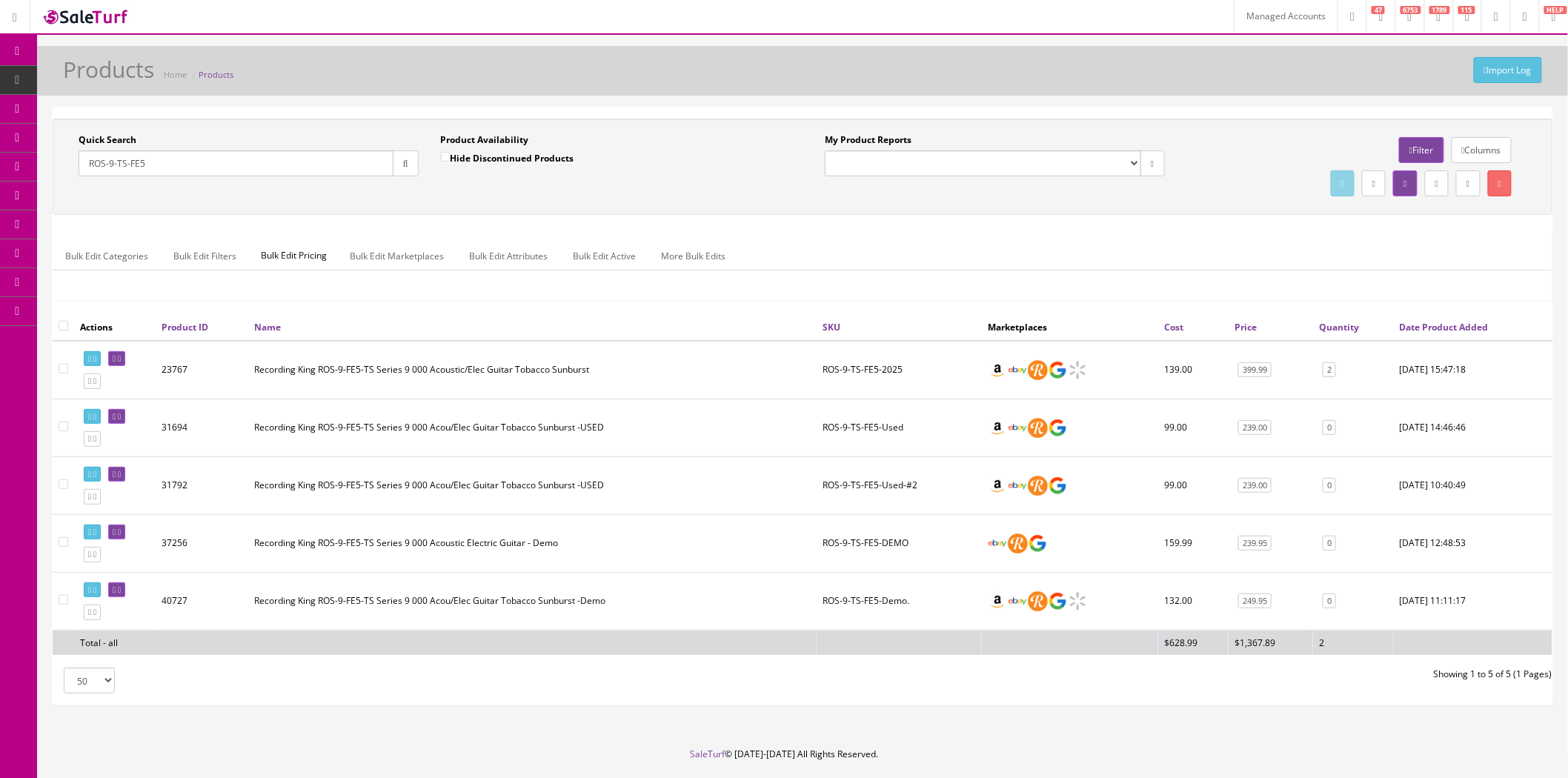
click at [312, 166] on input "ROS-9-TS-FE5" at bounding box center [236, 163] width 315 height 26
paste input "Peace-S-Booth#242"
drag, startPoint x: 308, startPoint y: 164, endPoint x: 149, endPoint y: 159, distance: 159.1
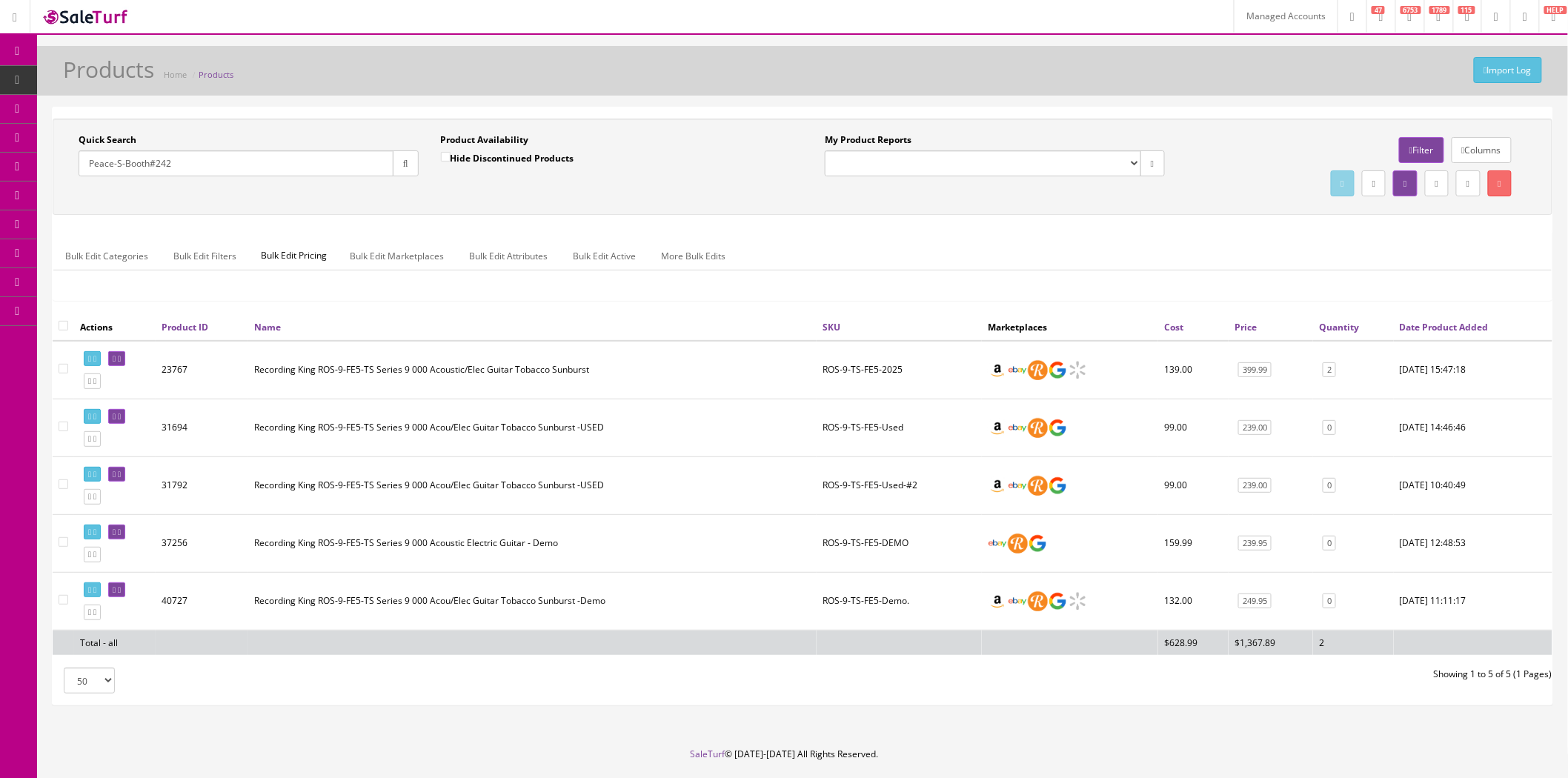
click at [149, 159] on input "Peace-S-Booth#242" at bounding box center [236, 163] width 315 height 26
type input "Peace-S-Booth"
click at [409, 175] on button "button" at bounding box center [405, 163] width 26 height 26
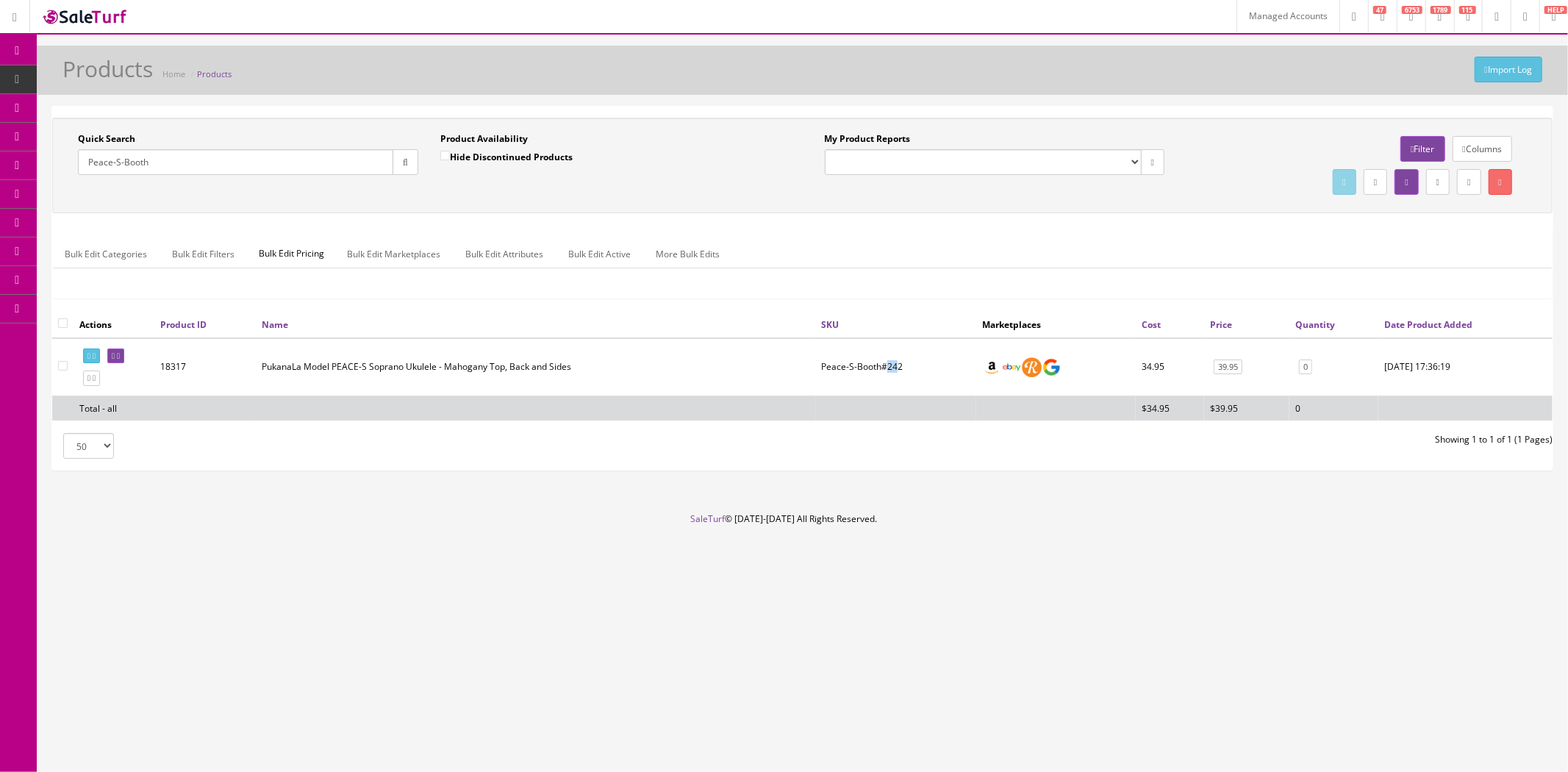
drag, startPoint x: 886, startPoint y: 365, endPoint x: 897, endPoint y: 366, distance: 11.0
click at [897, 366] on td "Peace-S-Booth#242" at bounding box center [895, 367] width 161 height 58
click at [863, 365] on td "Peace-S-Booth#242" at bounding box center [895, 367] width 161 height 58
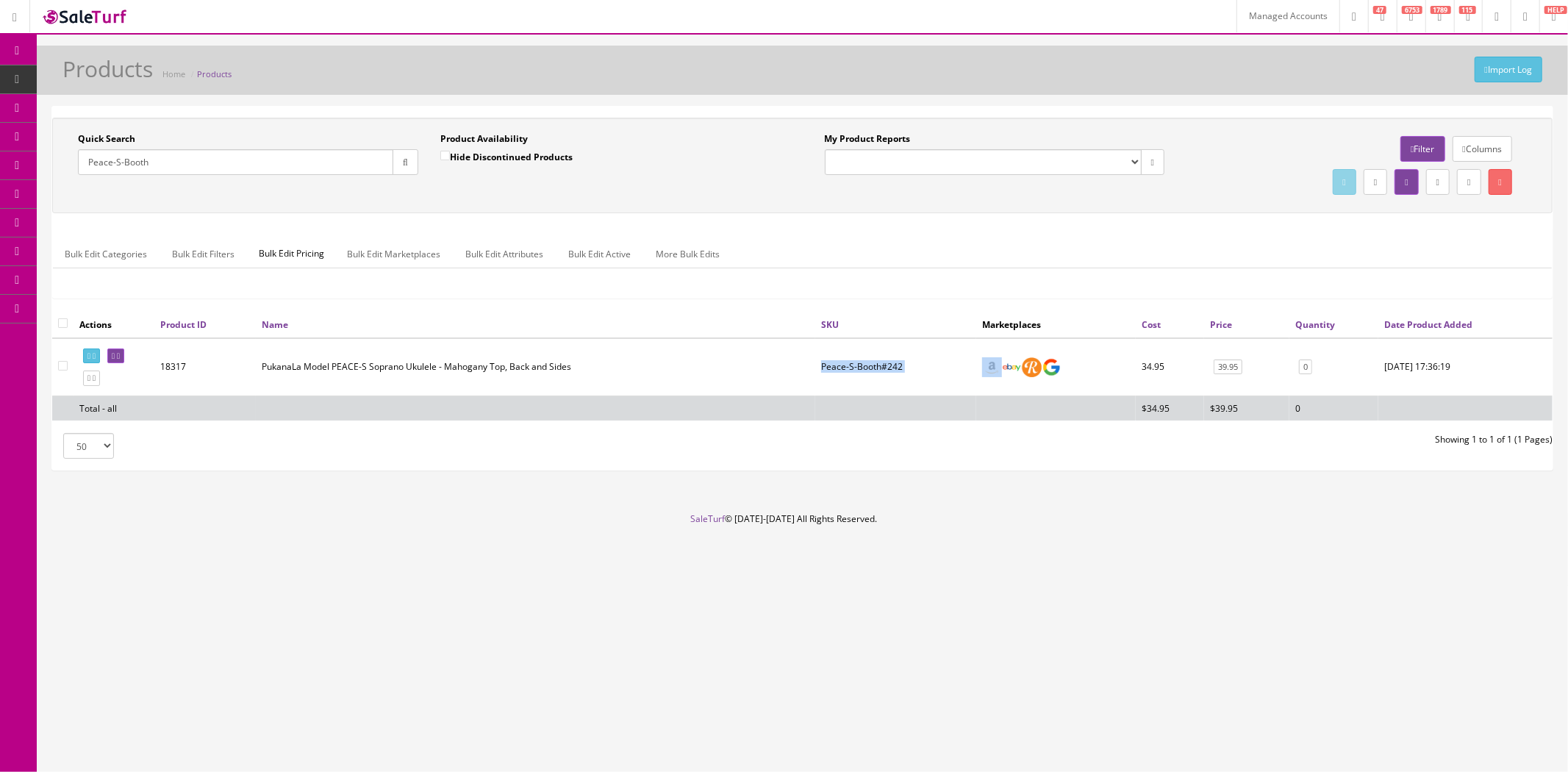
click at [890, 366] on td "Peace-S-Booth#242" at bounding box center [895, 367] width 161 height 58
click at [125, 355] on link at bounding box center [116, 356] width 17 height 16
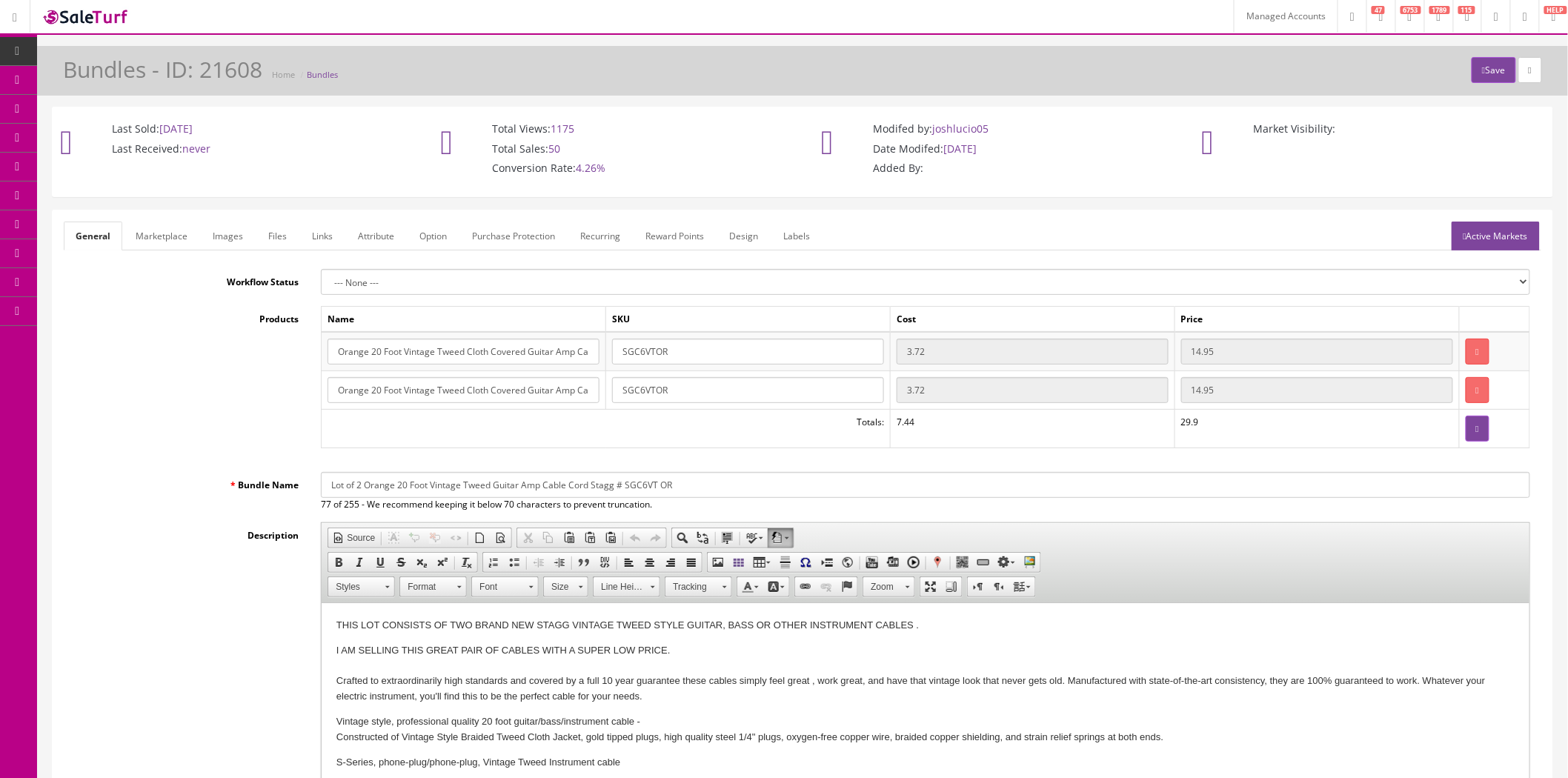
click at [1486, 225] on link "Active Markets" at bounding box center [1496, 235] width 88 height 29
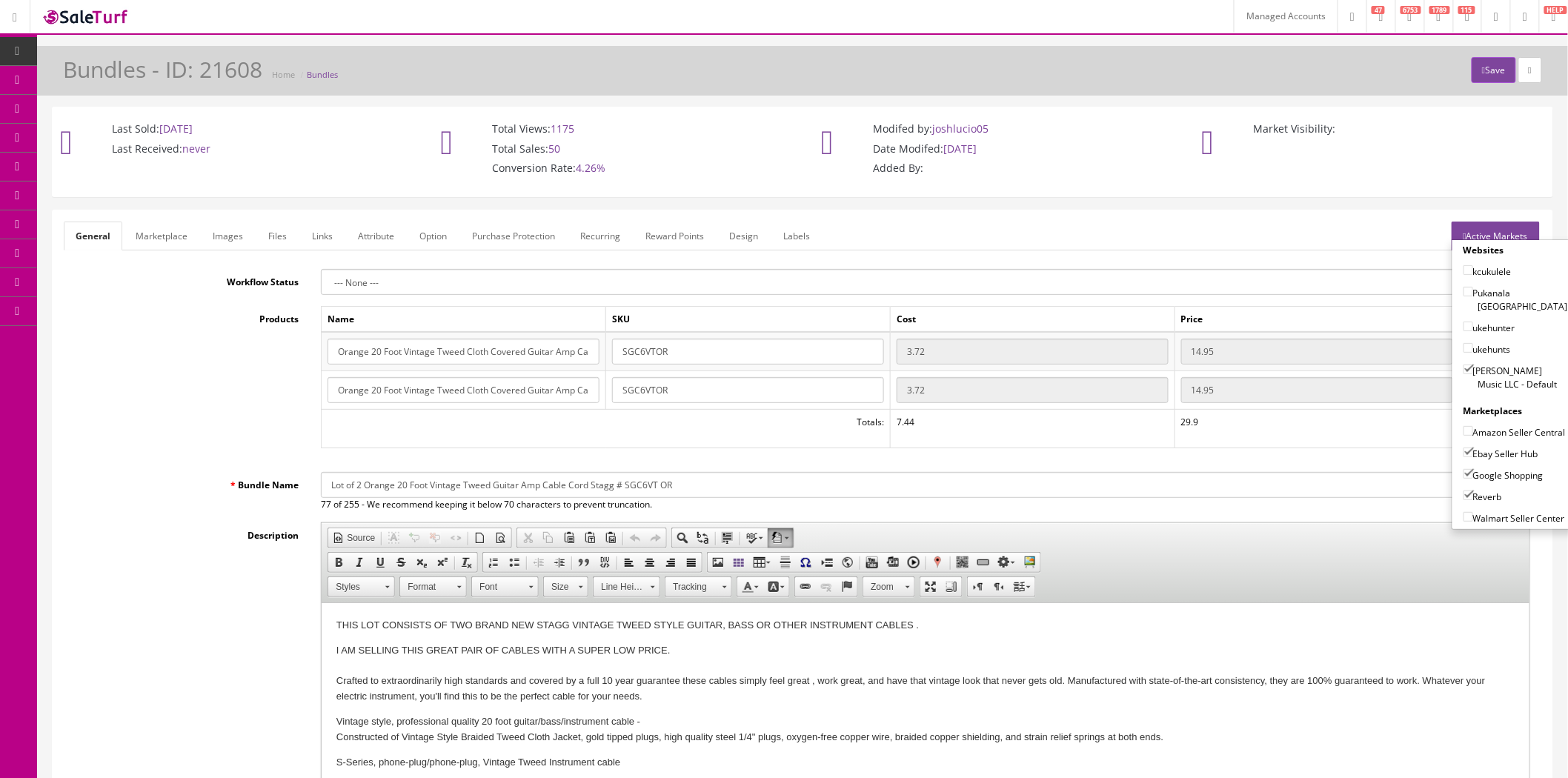
click at [1466, 426] on input"] "Amazon Seller Central" at bounding box center [1469, 431] width 10 height 10
checkbox input"] "true"
click at [159, 239] on link "Marketplace" at bounding box center [161, 235] width 76 height 29
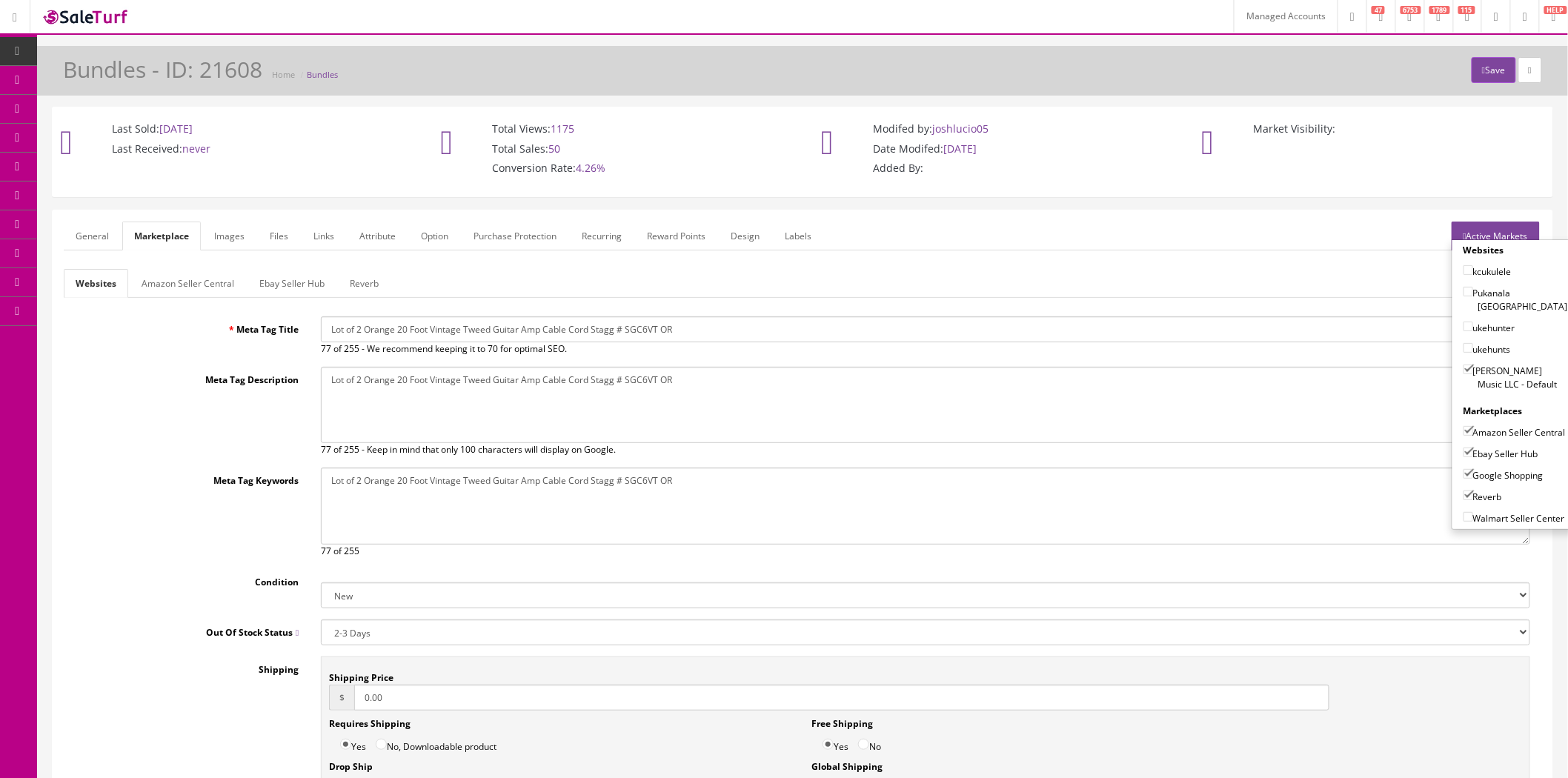
click at [91, 240] on link "General" at bounding box center [92, 235] width 57 height 29
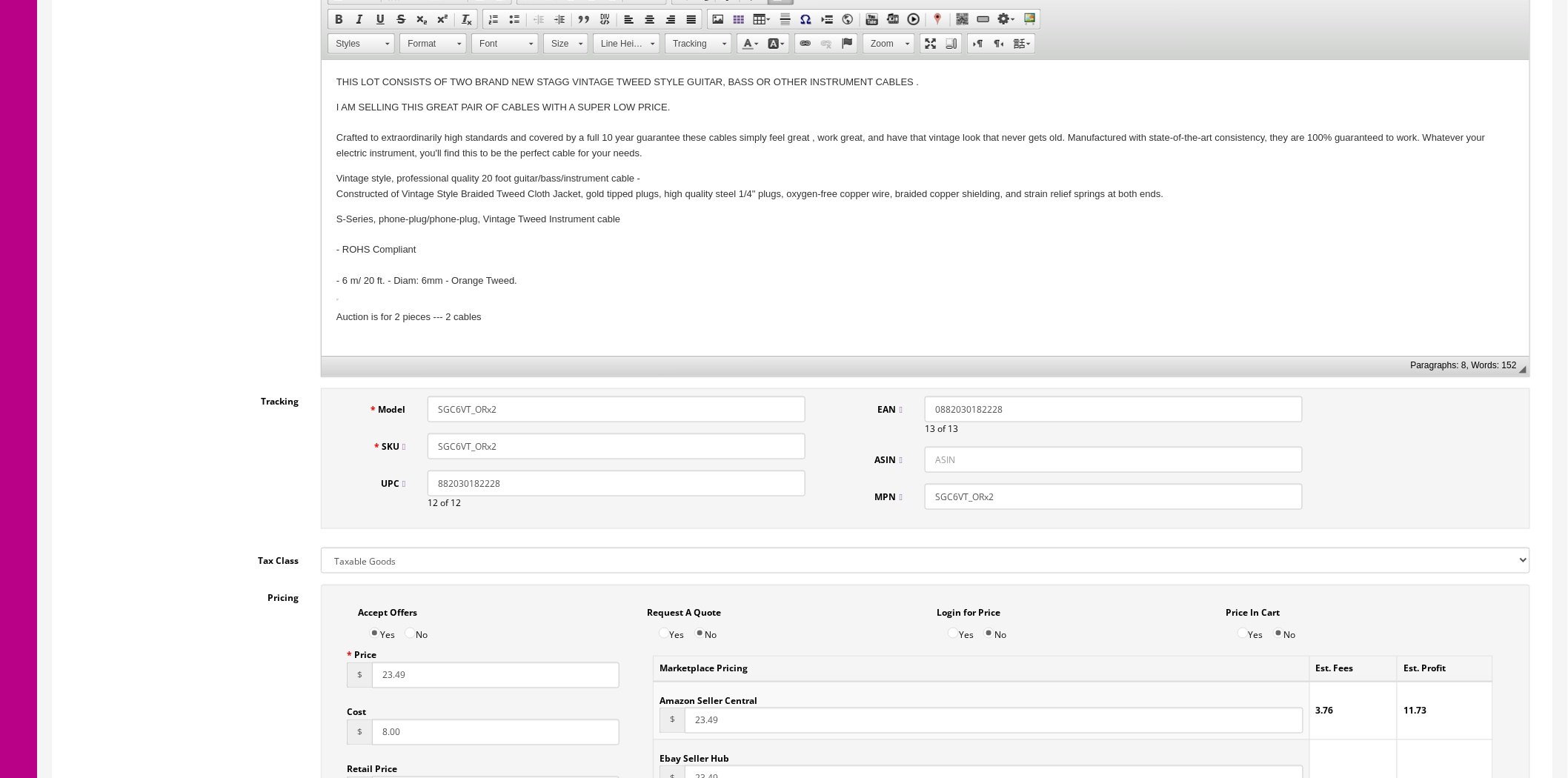
scroll to position [823, 0]
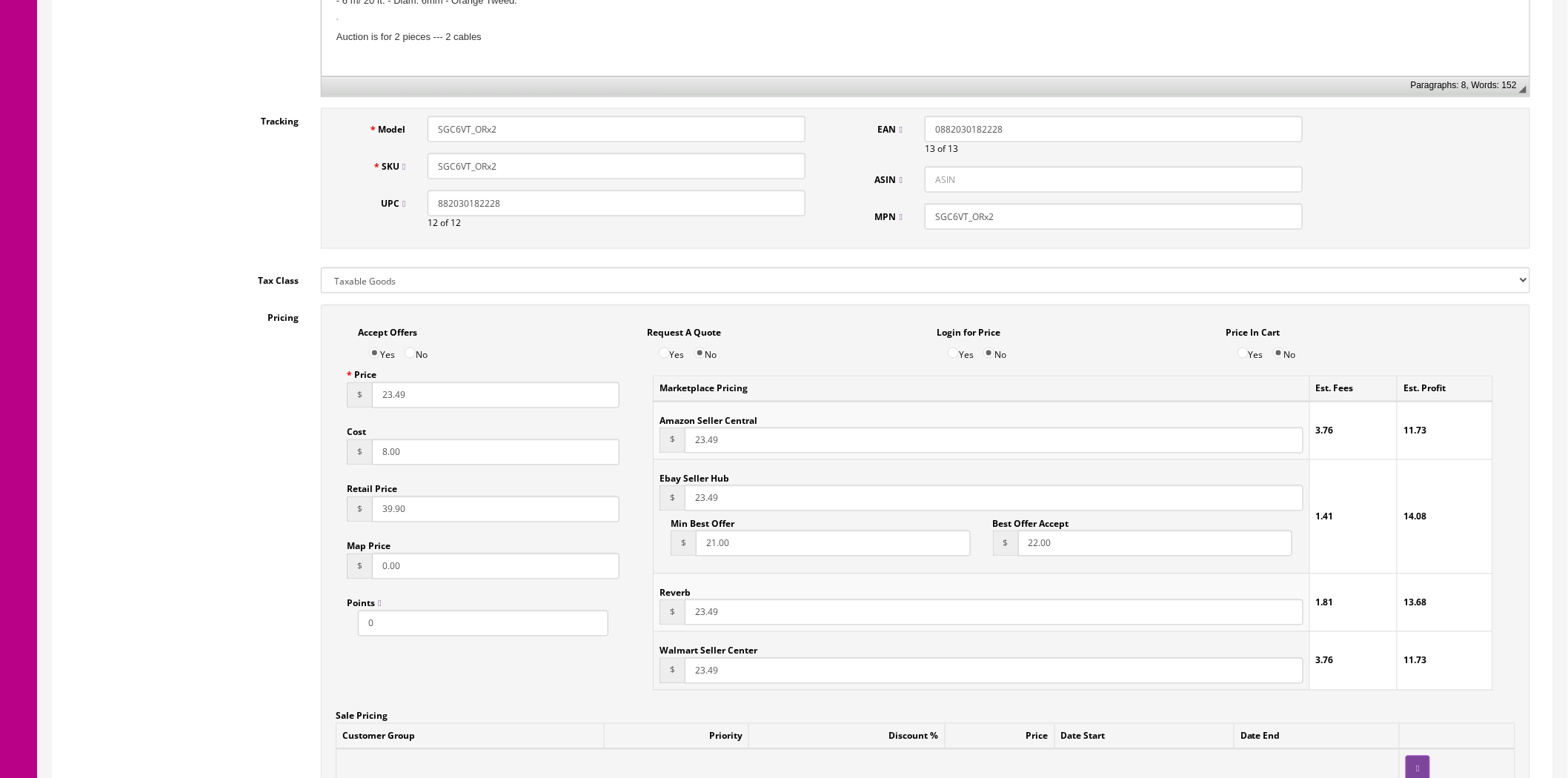
click at [970, 191] on input "ASIN" at bounding box center [1114, 179] width 378 height 26
paste input "B0038341E2"
type input "B0038341E2"
click at [852, 231] on div "EAN 0882030182228 13 of 13 ASIN B0038341E2 MPN SGC6VT_ORx2" at bounding box center [1074, 179] width 480 height 125
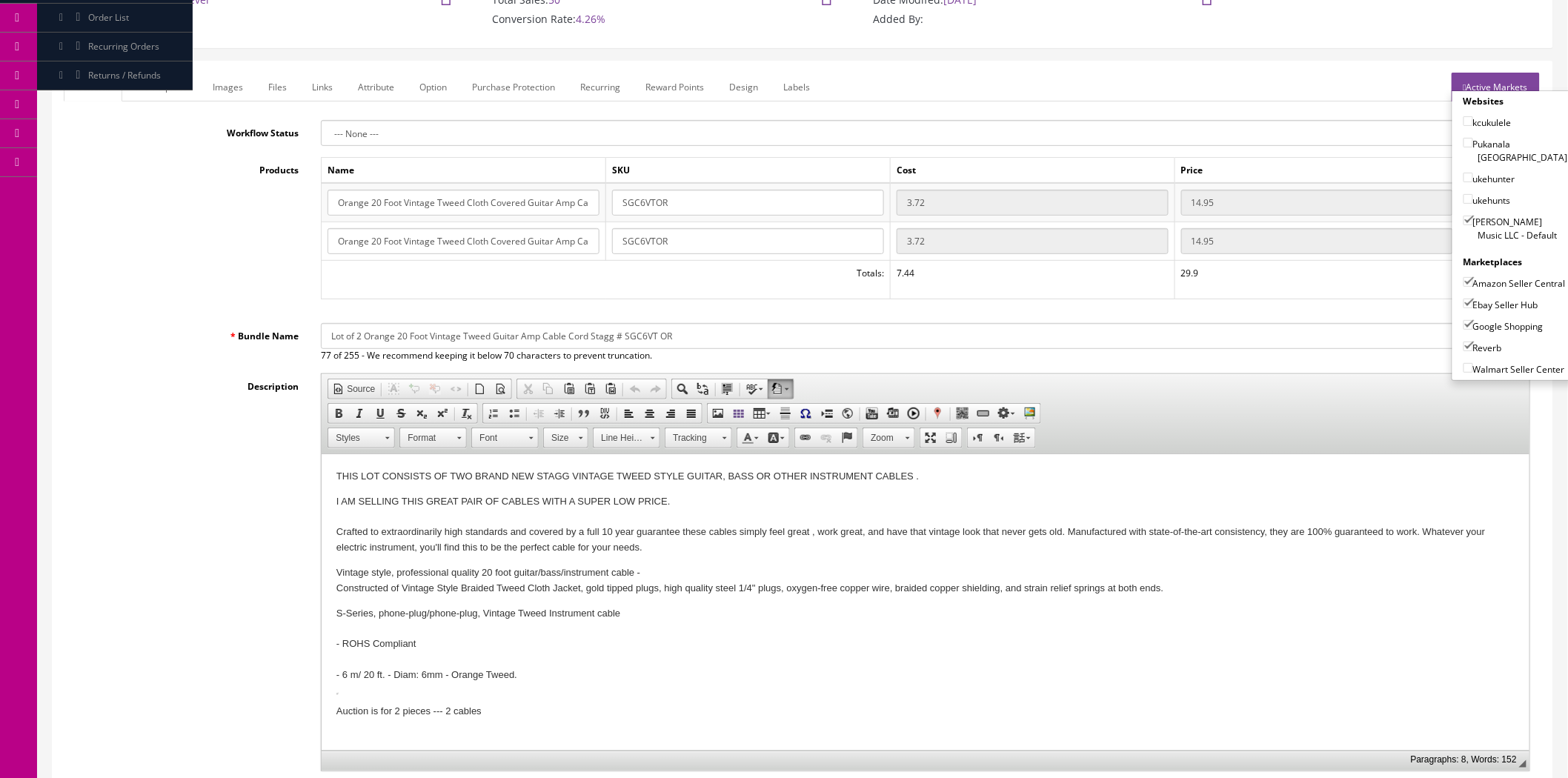
scroll to position [0, 0]
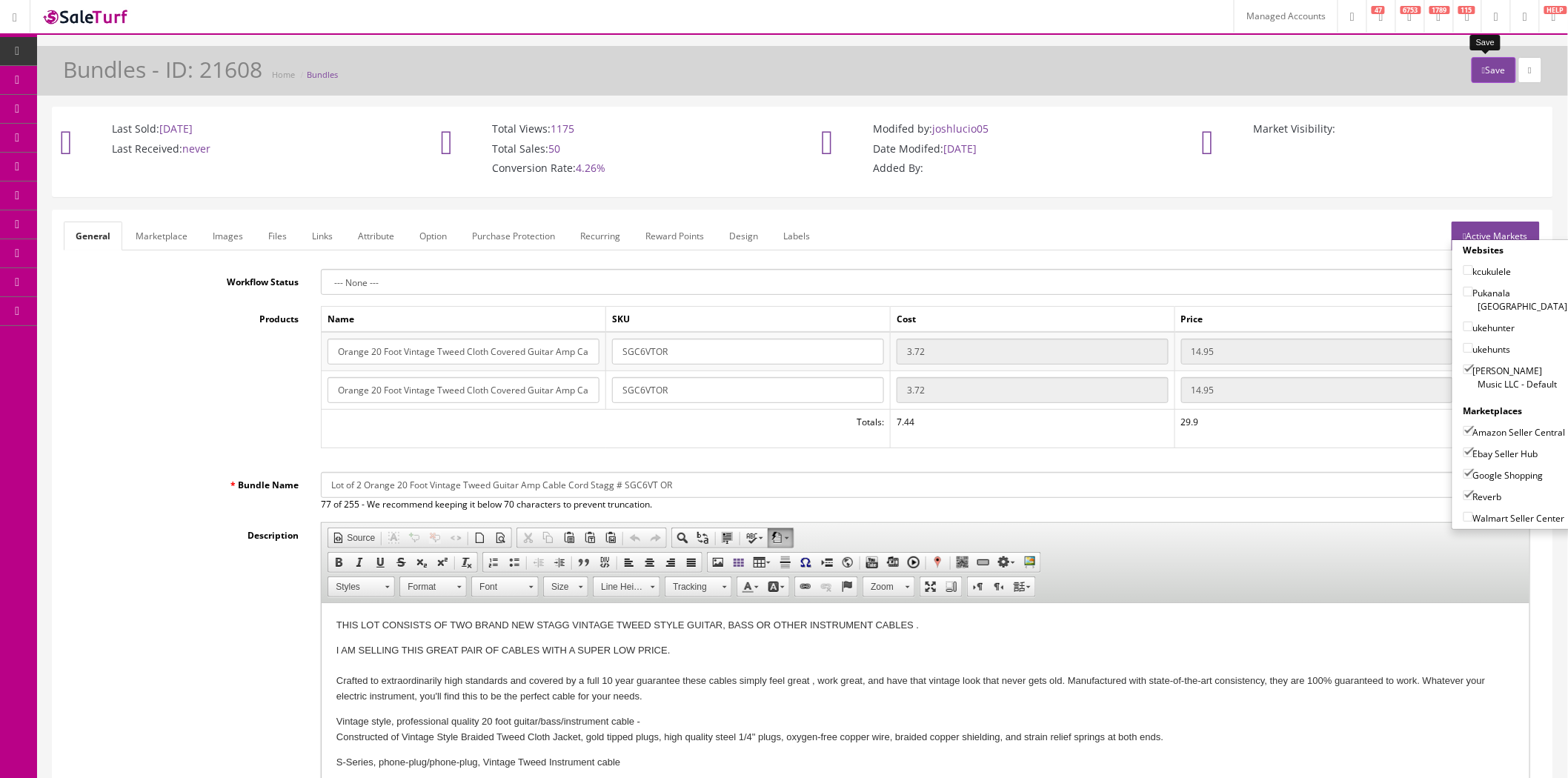
click at [1479, 71] on button "Save" at bounding box center [1494, 70] width 44 height 26
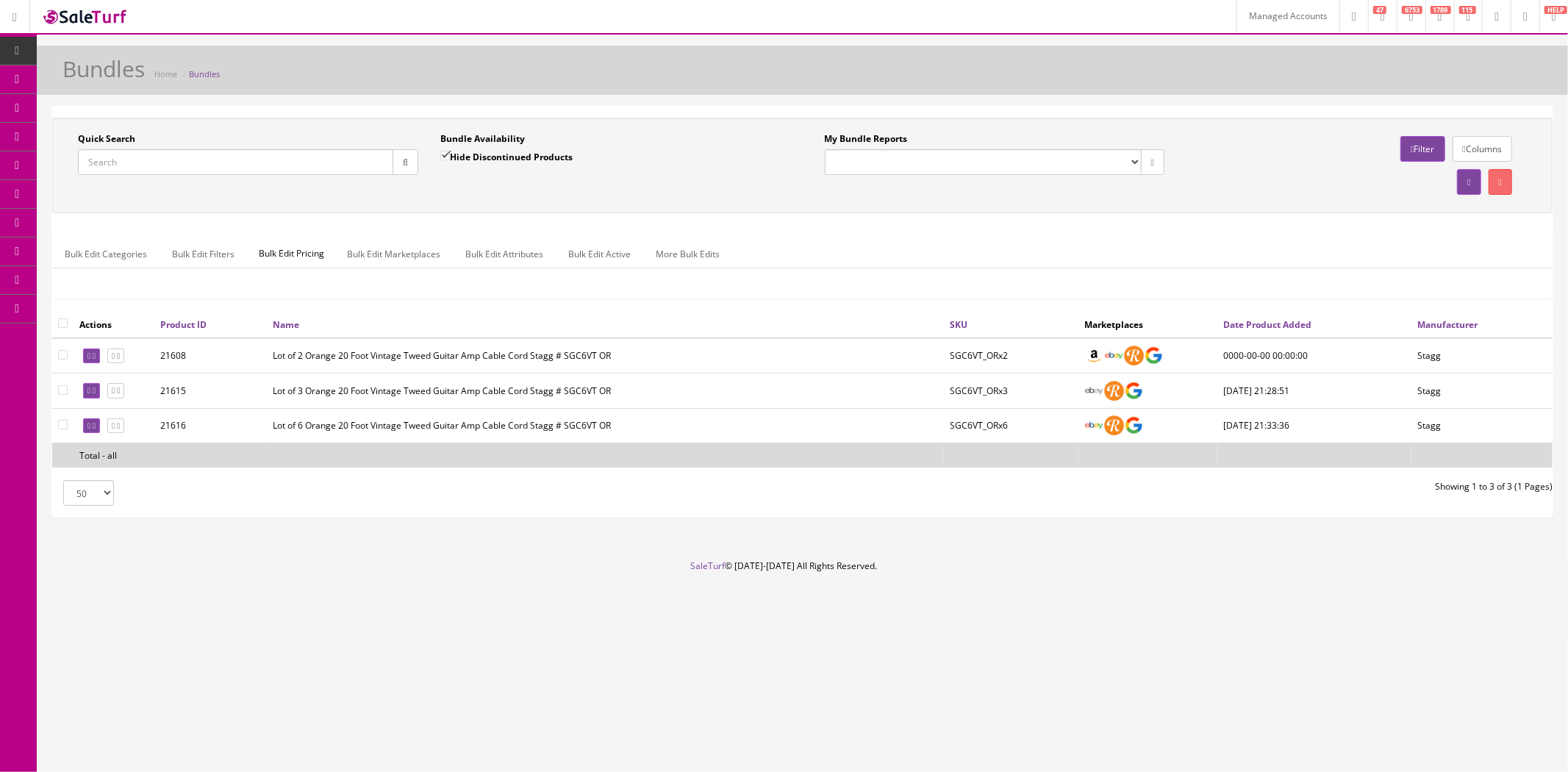
click at [327, 178] on div "Quick Search Date From" at bounding box center [248, 159] width 362 height 54
click at [322, 172] on input "Quick Search" at bounding box center [235, 162] width 315 height 26
paste input "TWSR-7066"
type input "TWSR-7066"
click at [406, 159] on icon "button" at bounding box center [405, 162] width 5 height 9
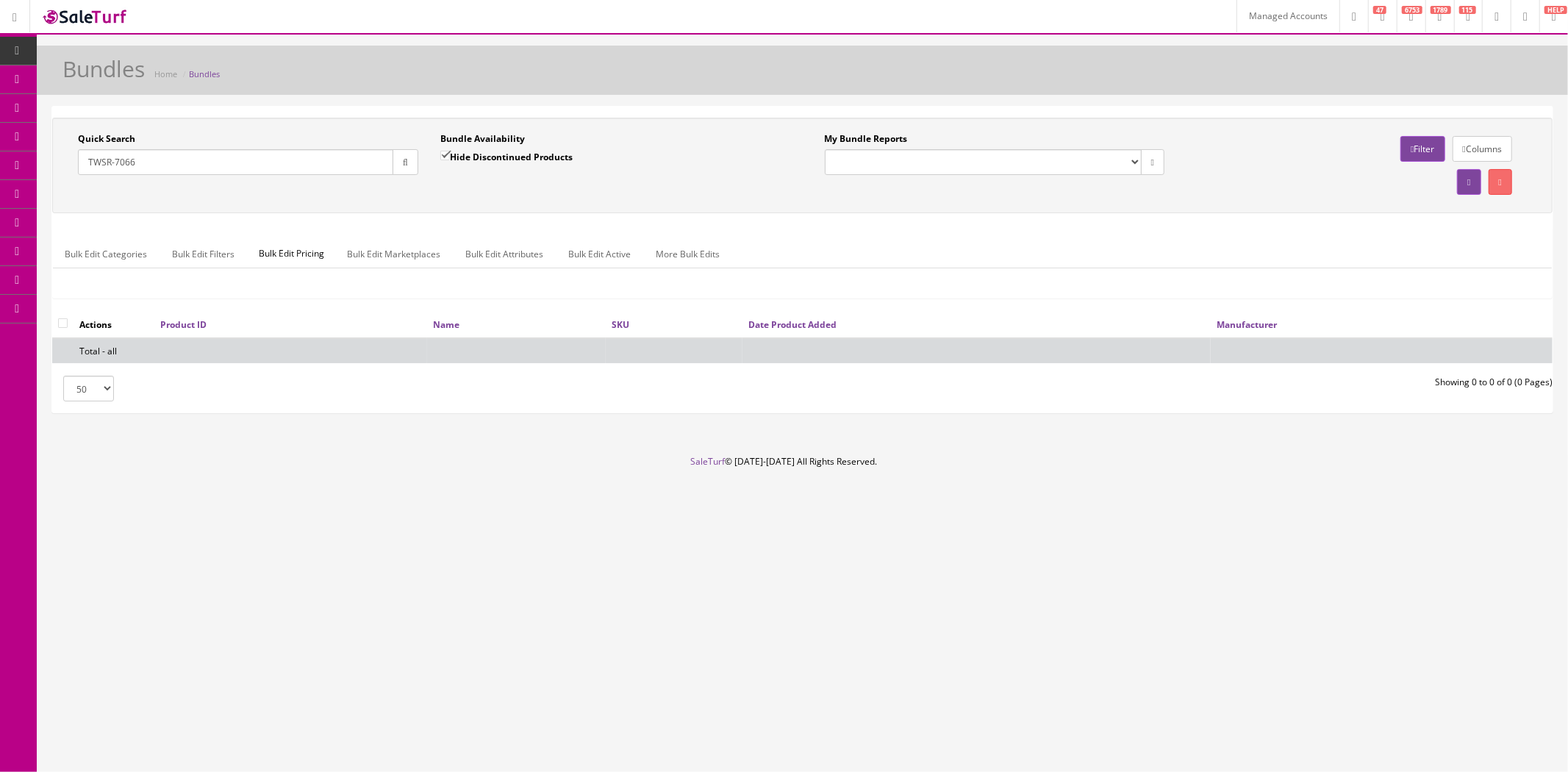
click at [450, 153] on input "Hide Discontinued Products" at bounding box center [445, 156] width 10 height 10
checkbox input "false"
click at [206, 178] on div "Quick Search TWSR-7066 Date From" at bounding box center [248, 159] width 362 height 54
click at [204, 164] on input "TWSR-7066" at bounding box center [235, 162] width 315 height 26
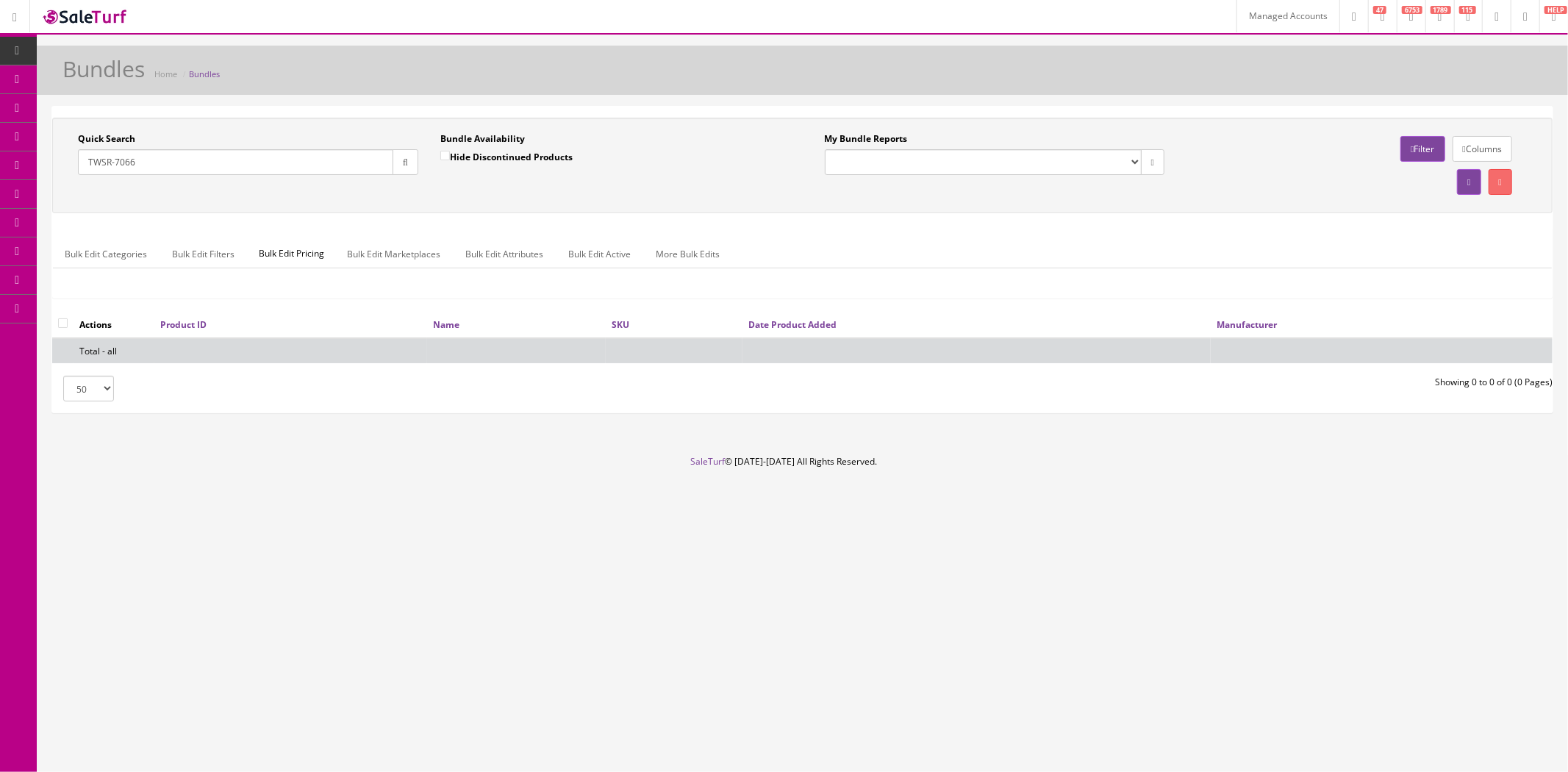
click at [204, 164] on input "TWSR-7066" at bounding box center [235, 162] width 315 height 26
paste input "145AU-3/4"
click at [420, 165] on div "Quick Search 145AU-3/4 Date From" at bounding box center [248, 159] width 362 height 54
click at [403, 163] on icon "button" at bounding box center [405, 162] width 5 height 9
drag, startPoint x: 116, startPoint y: 164, endPoint x: 168, endPoint y: 164, distance: 52.0
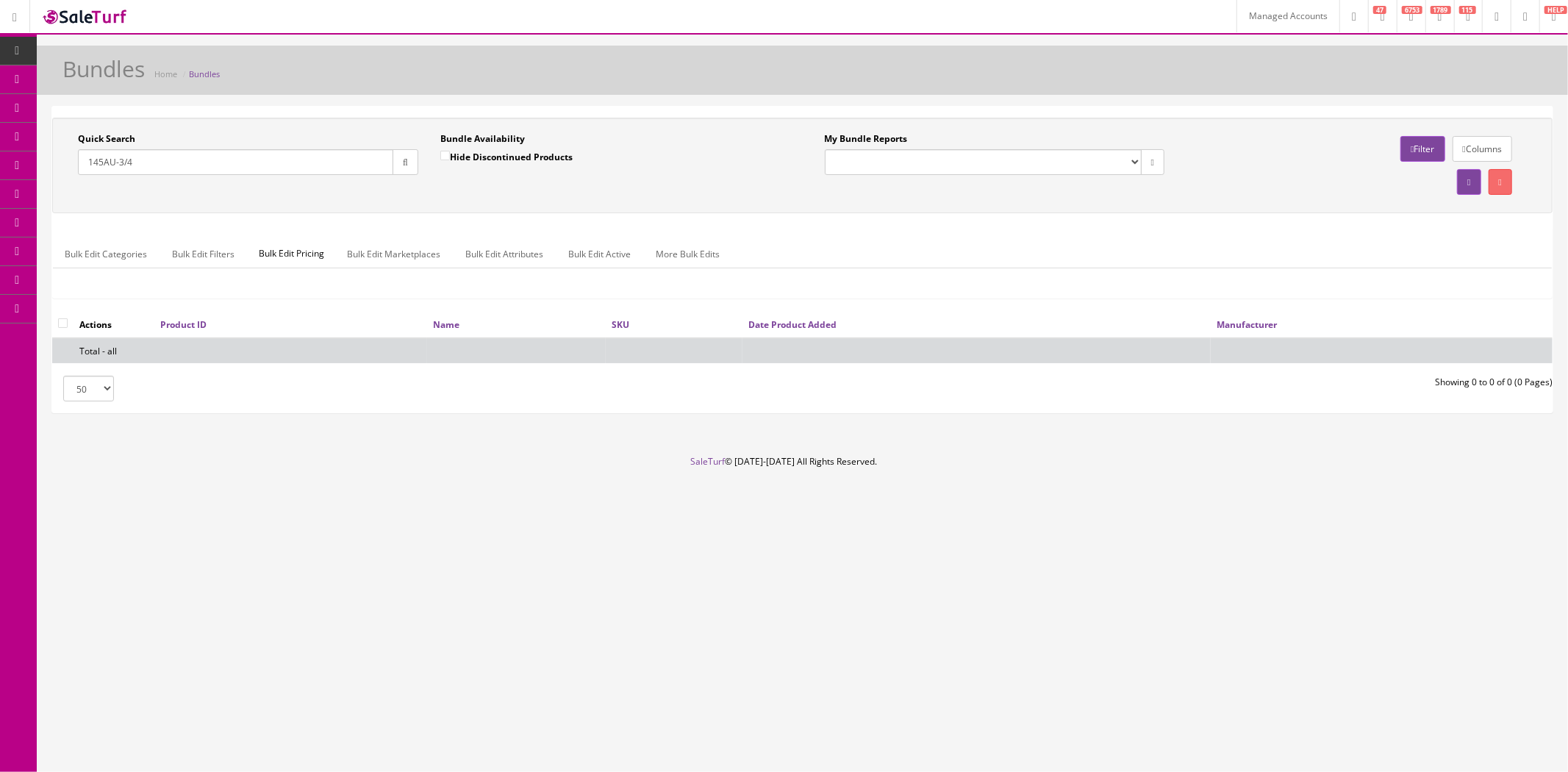
click at [168, 164] on input "145AU-3/4" at bounding box center [235, 162] width 315 height 26
click at [168, 164] on input "145AU" at bounding box center [235, 162] width 315 height 26
click at [405, 172] on button "button" at bounding box center [405, 162] width 26 height 26
click at [222, 155] on input "145AU" at bounding box center [235, 162] width 315 height 26
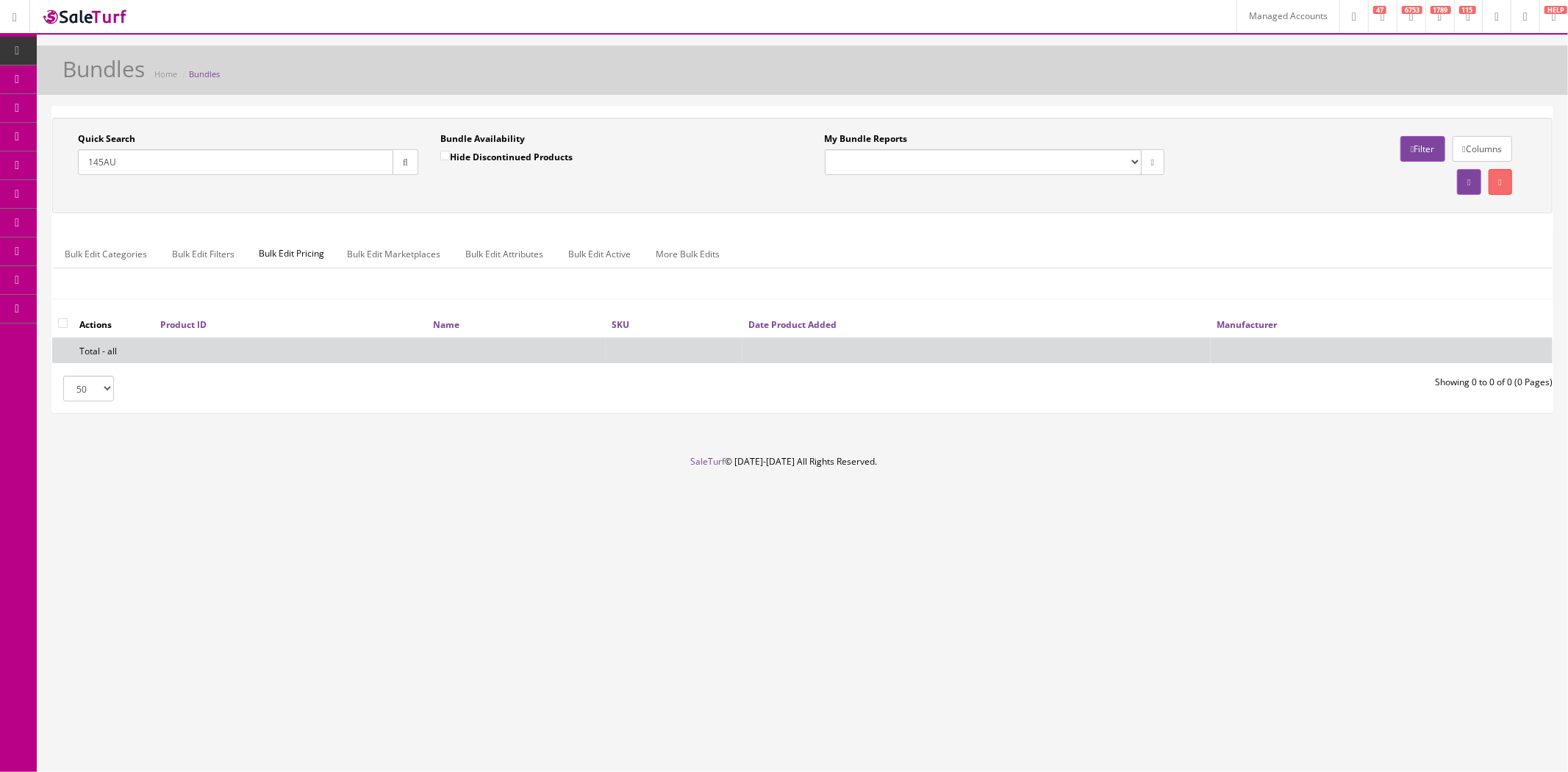
click at [222, 155] on input "145AU" at bounding box center [235, 162] width 315 height 26
paste input "TWSR"
type input "TWSR"
click at [395, 164] on button "button" at bounding box center [405, 162] width 26 height 26
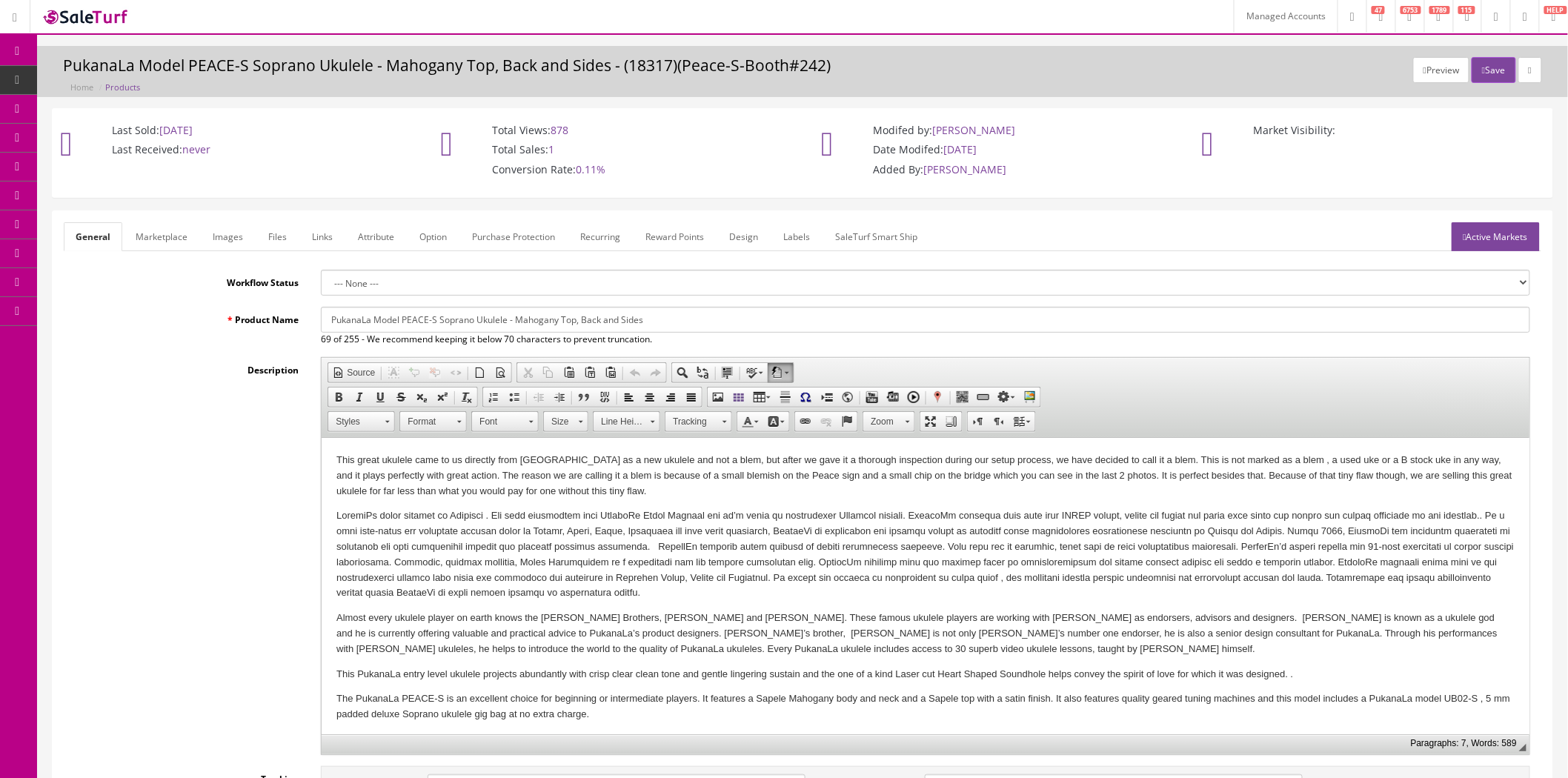
click at [124, 76] on span "Products" at bounding box center [114, 79] width 37 height 12
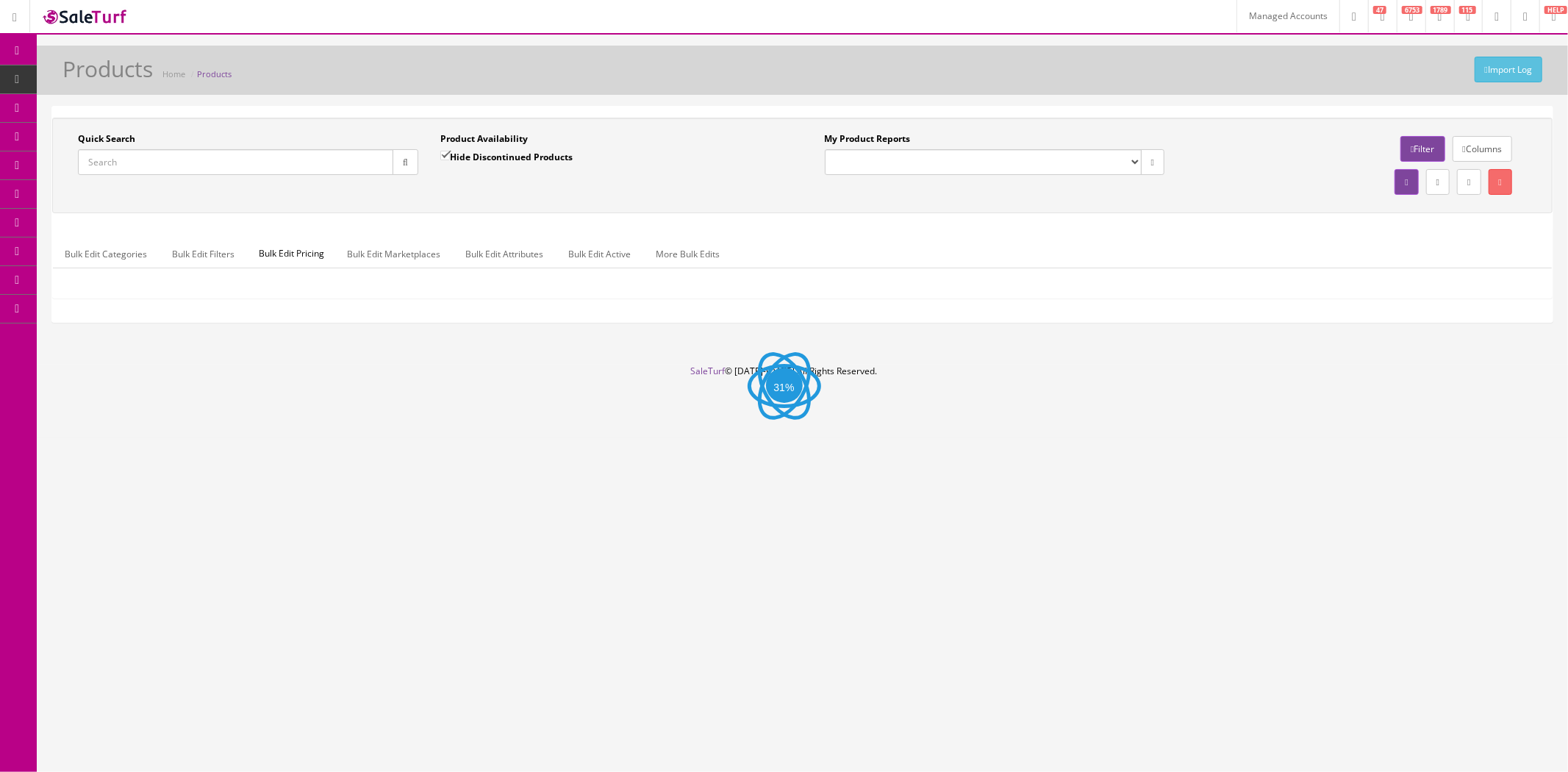
click at [297, 164] on input "Quick Search" at bounding box center [235, 162] width 315 height 26
paste input "P22"
type input "P22"
click at [394, 166] on button "button" at bounding box center [405, 162] width 26 height 26
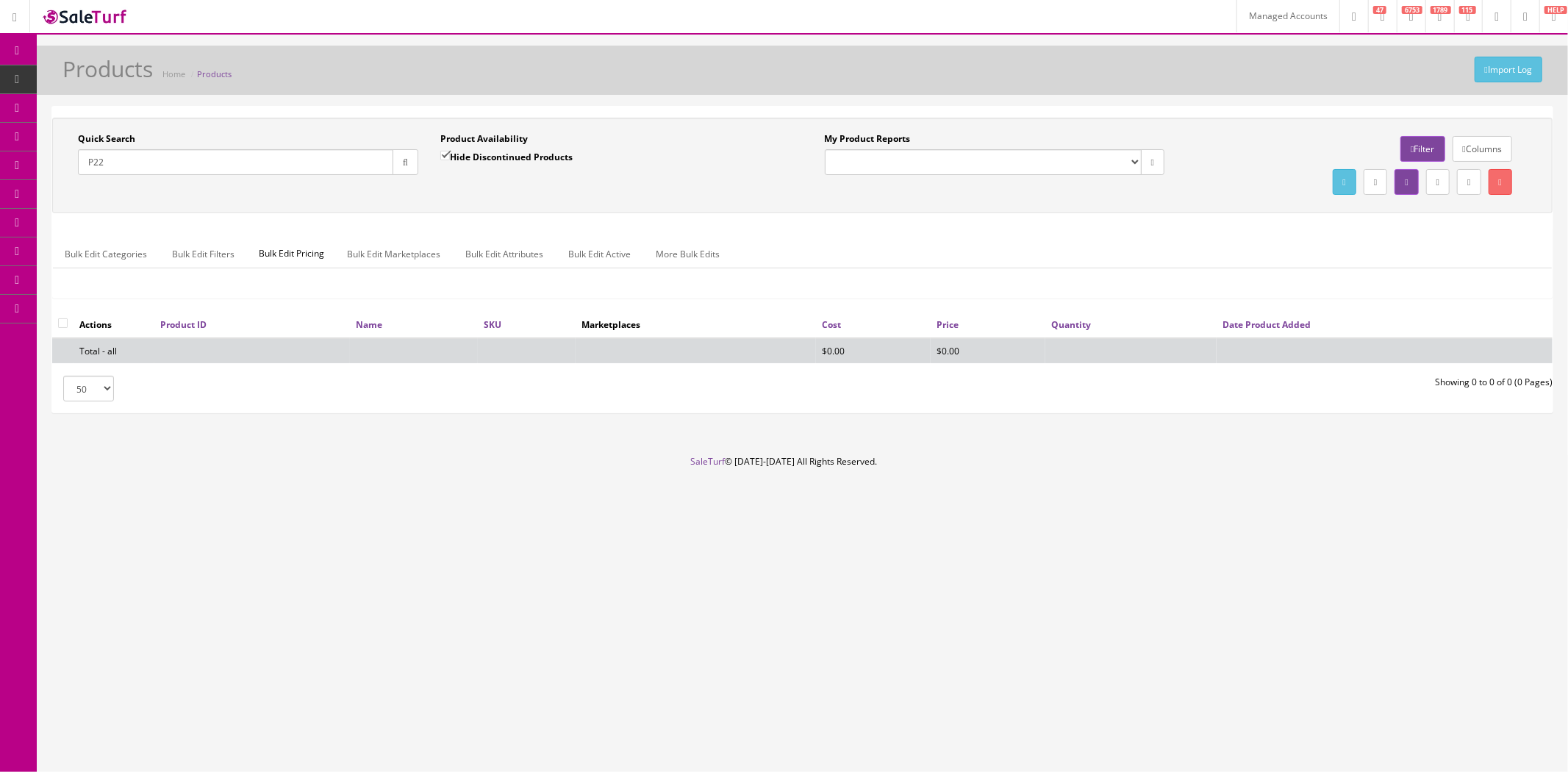
click at [446, 151] on input "Hide Discontinued Products" at bounding box center [445, 156] width 10 height 10
checkbox input "false"
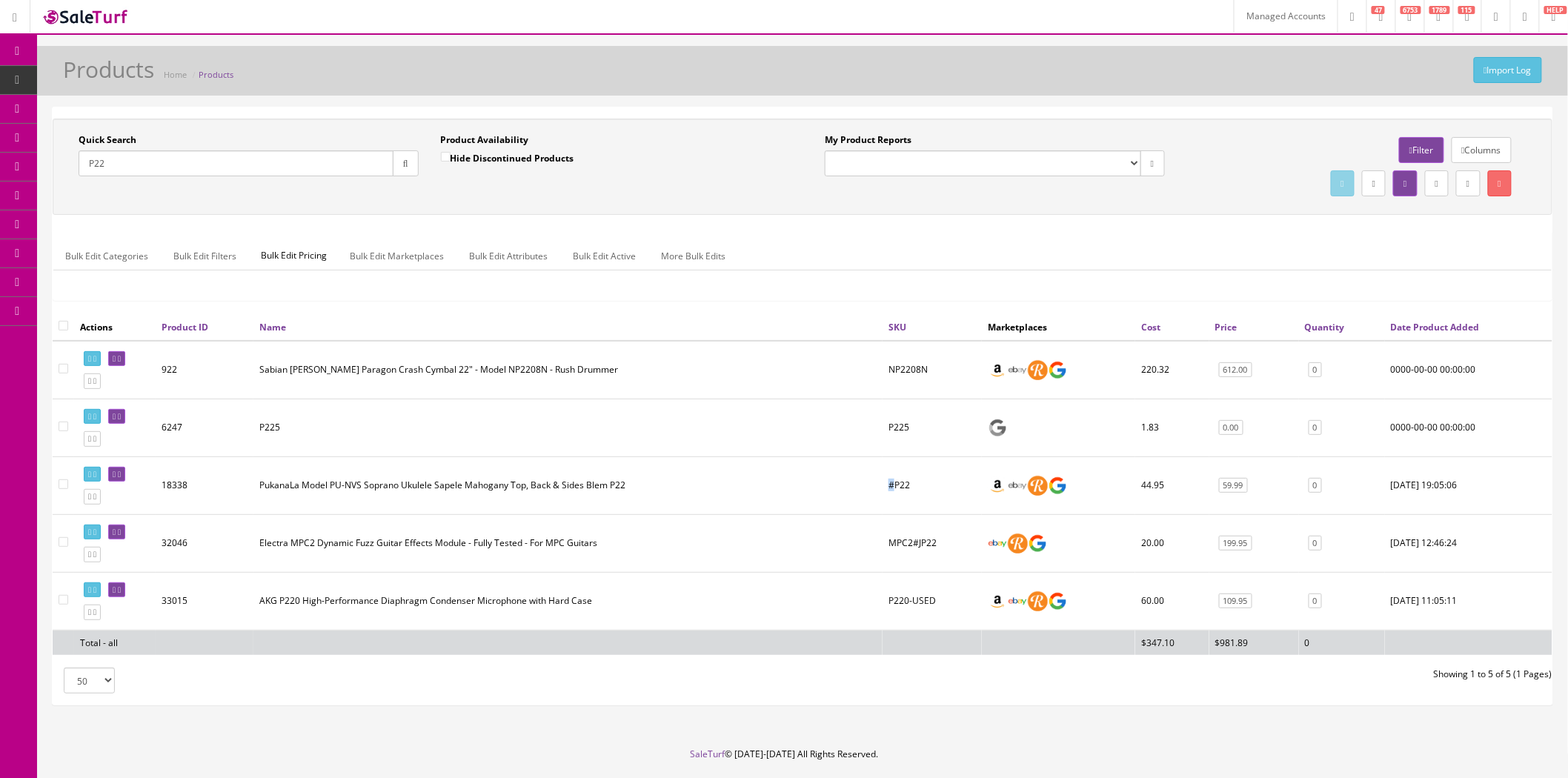
click at [891, 486] on td "#P22" at bounding box center [932, 485] width 99 height 57
click at [905, 492] on td "#P22" at bounding box center [932, 485] width 99 height 57
click at [905, 490] on td "#P22" at bounding box center [932, 485] width 99 height 57
click at [231, 163] on input "P22" at bounding box center [236, 163] width 315 height 26
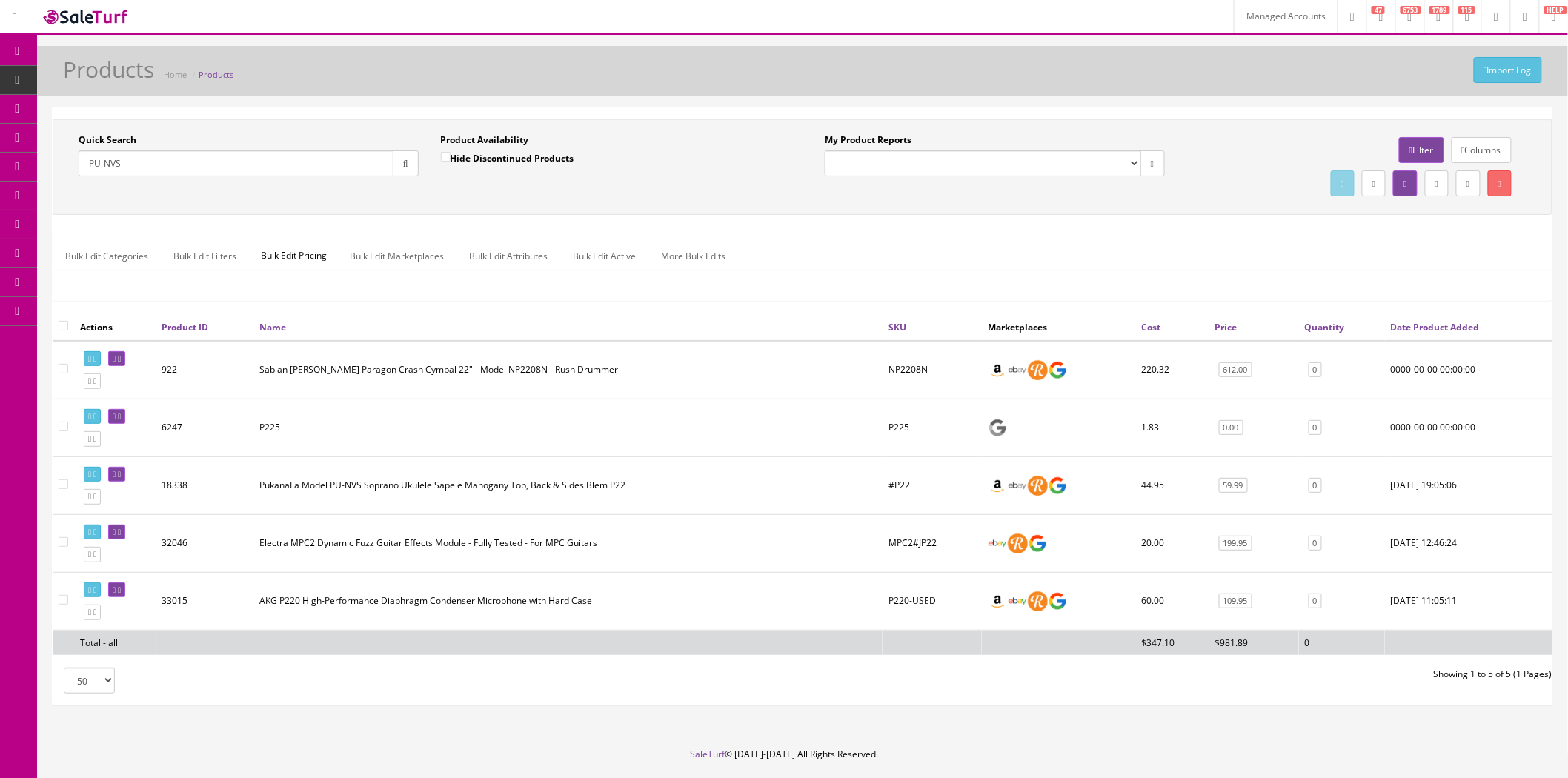
click at [418, 167] on button "button" at bounding box center [405, 163] width 26 height 26
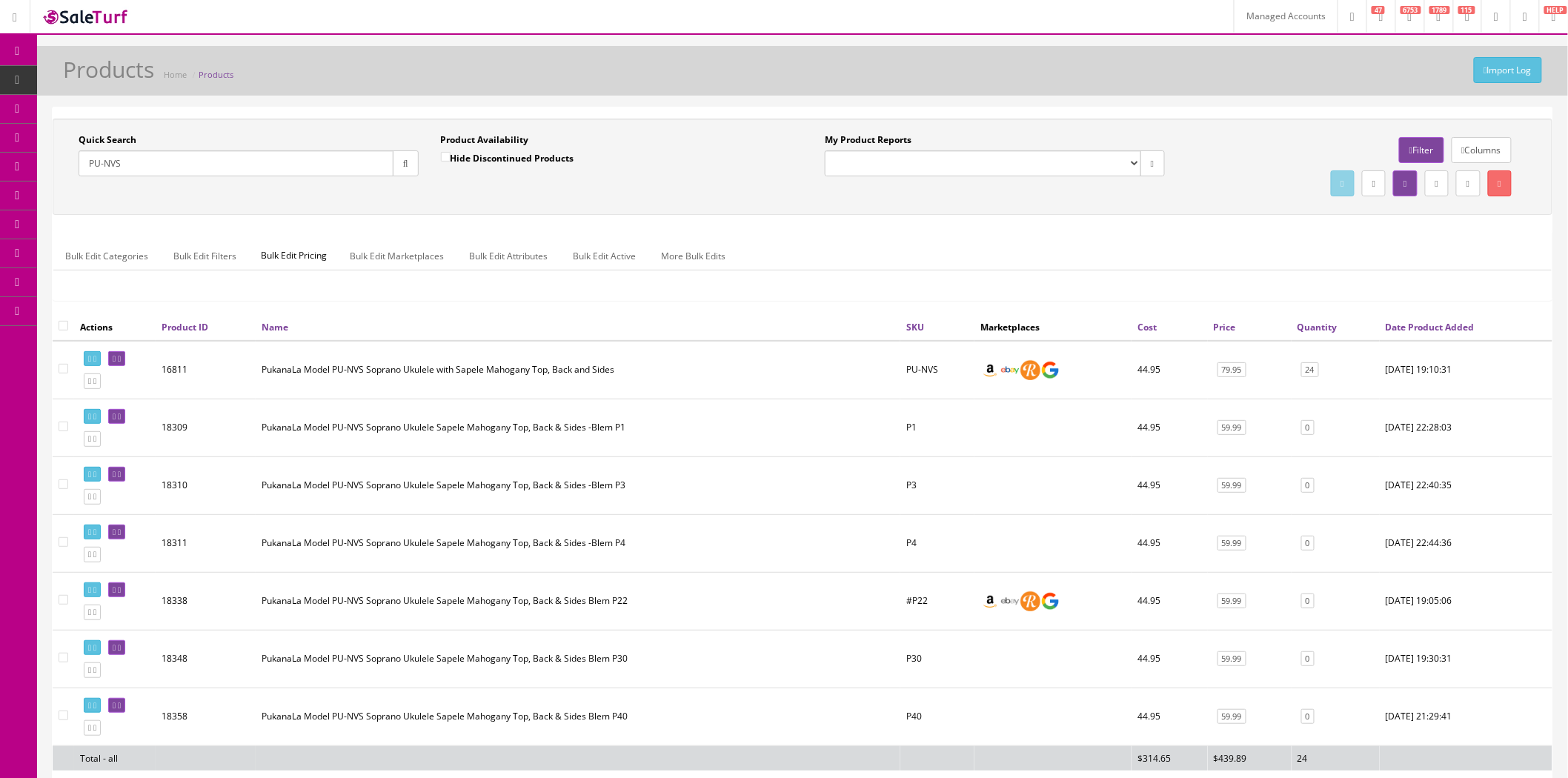
click at [349, 166] on input "PU-NVS" at bounding box center [236, 163] width 315 height 26
paste input "*EQALGN-Logo-error"
click at [403, 167] on icon "button" at bounding box center [405, 163] width 5 height 9
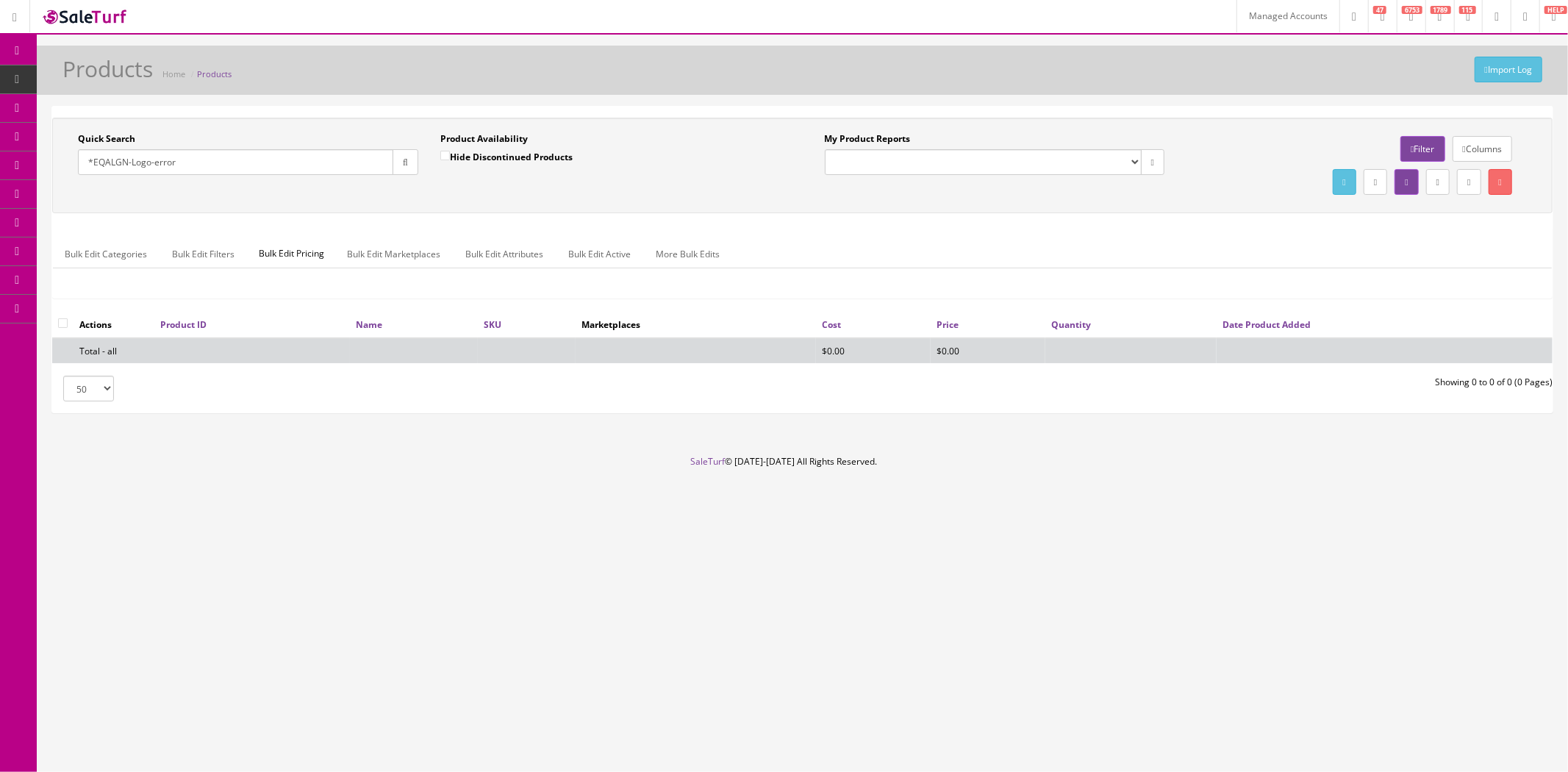
drag, startPoint x: 128, startPoint y: 163, endPoint x: 211, endPoint y: 163, distance: 83.0
click at [211, 163] on input "*EQALGN-Logo-error" at bounding box center [235, 162] width 315 height 26
click at [92, 163] on input "*EQALGN" at bounding box center [235, 162] width 315 height 26
click at [409, 164] on button "button" at bounding box center [405, 162] width 26 height 26
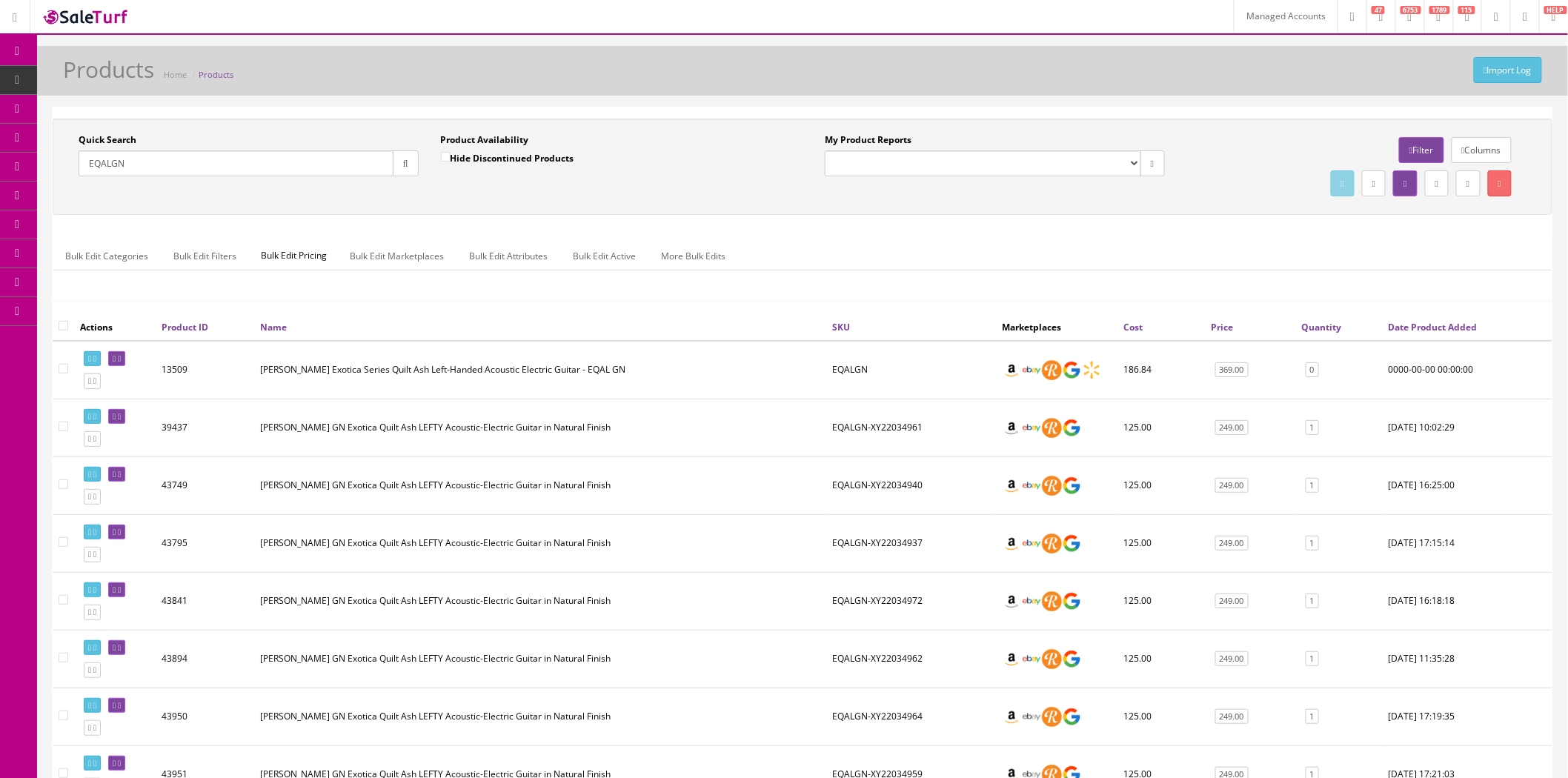
click at [409, 222] on div "Quick Search [GEOGRAPHIC_DATA] Date From Product Availability Hide Discontinued…" at bounding box center [802, 216] width 1500 height 195
click at [241, 156] on input "EQALGN" at bounding box center [236, 163] width 315 height 26
paste input "0142912785"
click at [383, 173] on input "0142912785" at bounding box center [236, 163] width 315 height 26
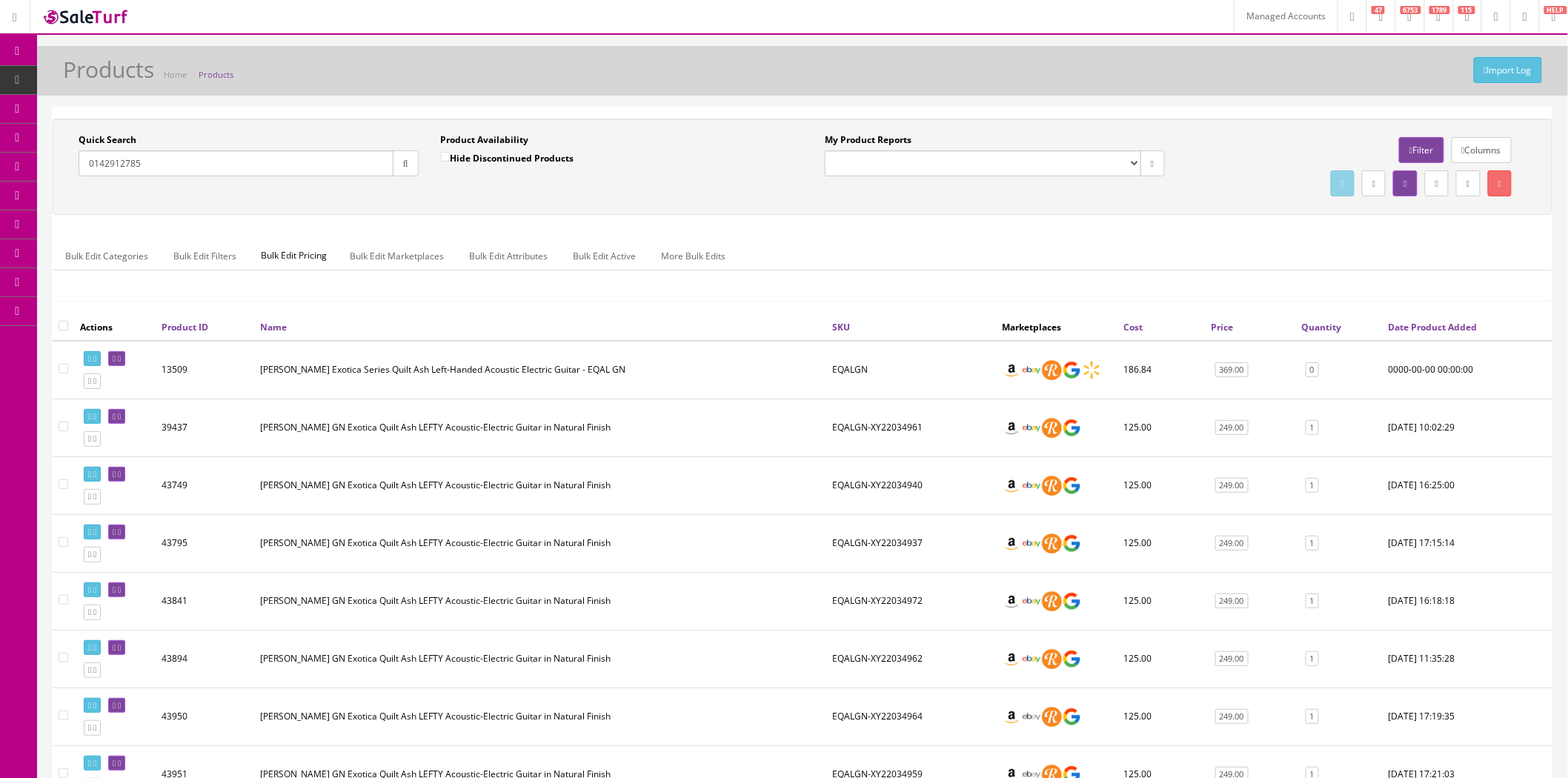
click at [398, 168] on button "button" at bounding box center [405, 163] width 26 height 26
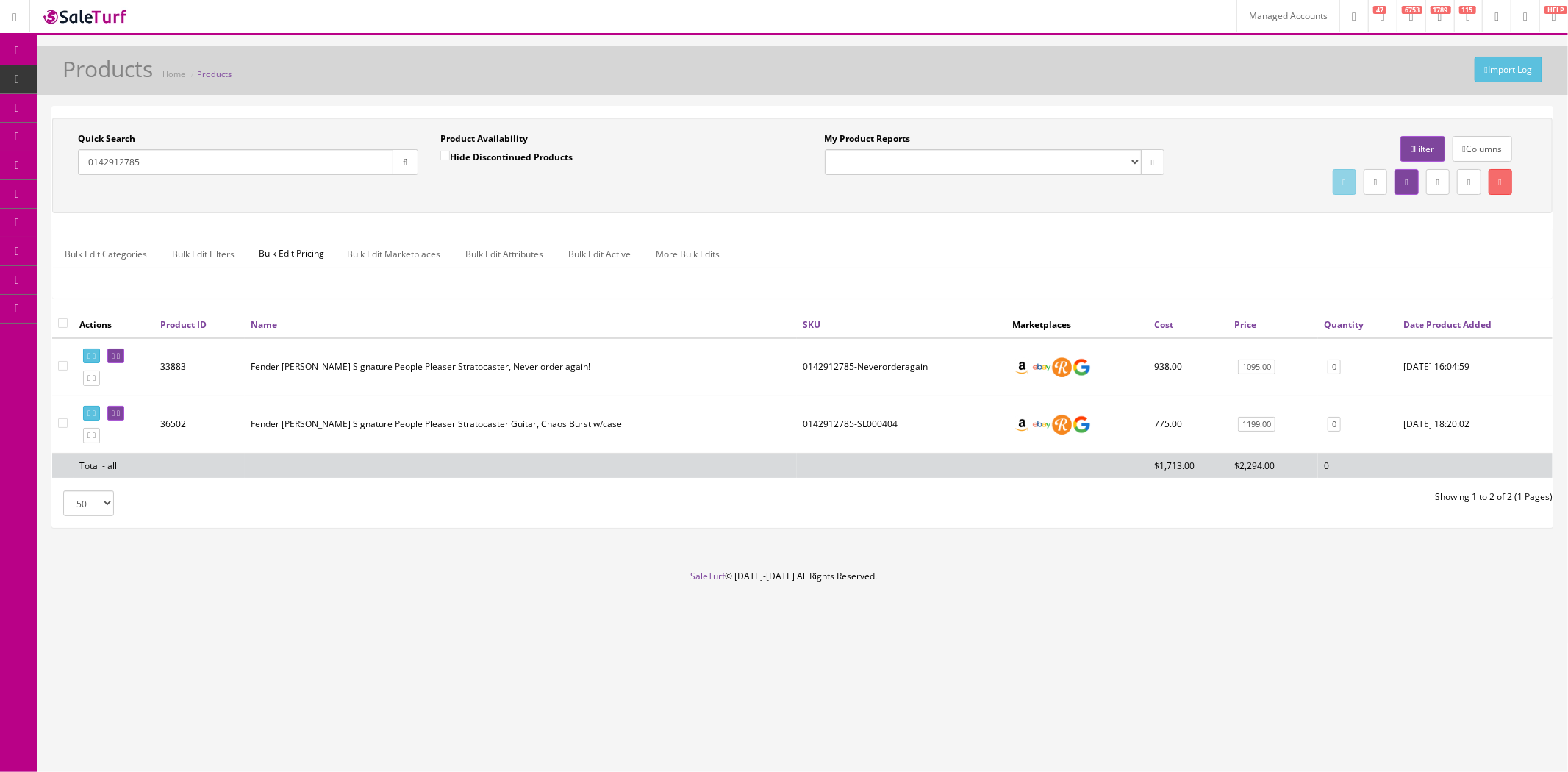
click at [276, 164] on input "0142912785" at bounding box center [235, 162] width 315 height 26
paste input "5102506+case"
drag, startPoint x: 276, startPoint y: 164, endPoint x: 138, endPoint y: 159, distance: 138.1
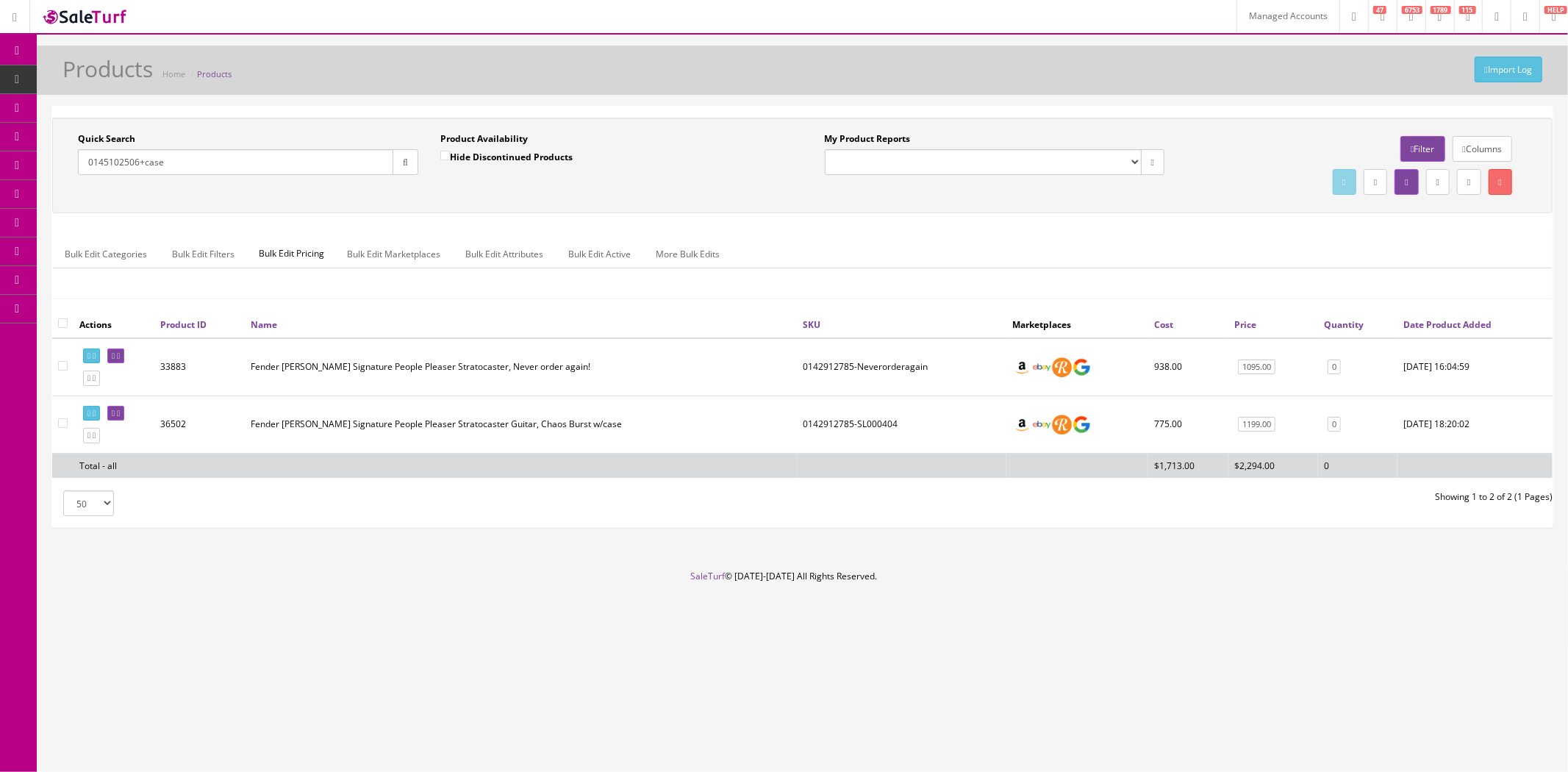
click at [138, 159] on input "0145102506+case" at bounding box center [235, 162] width 315 height 26
click at [403, 167] on icon "button" at bounding box center [405, 162] width 5 height 9
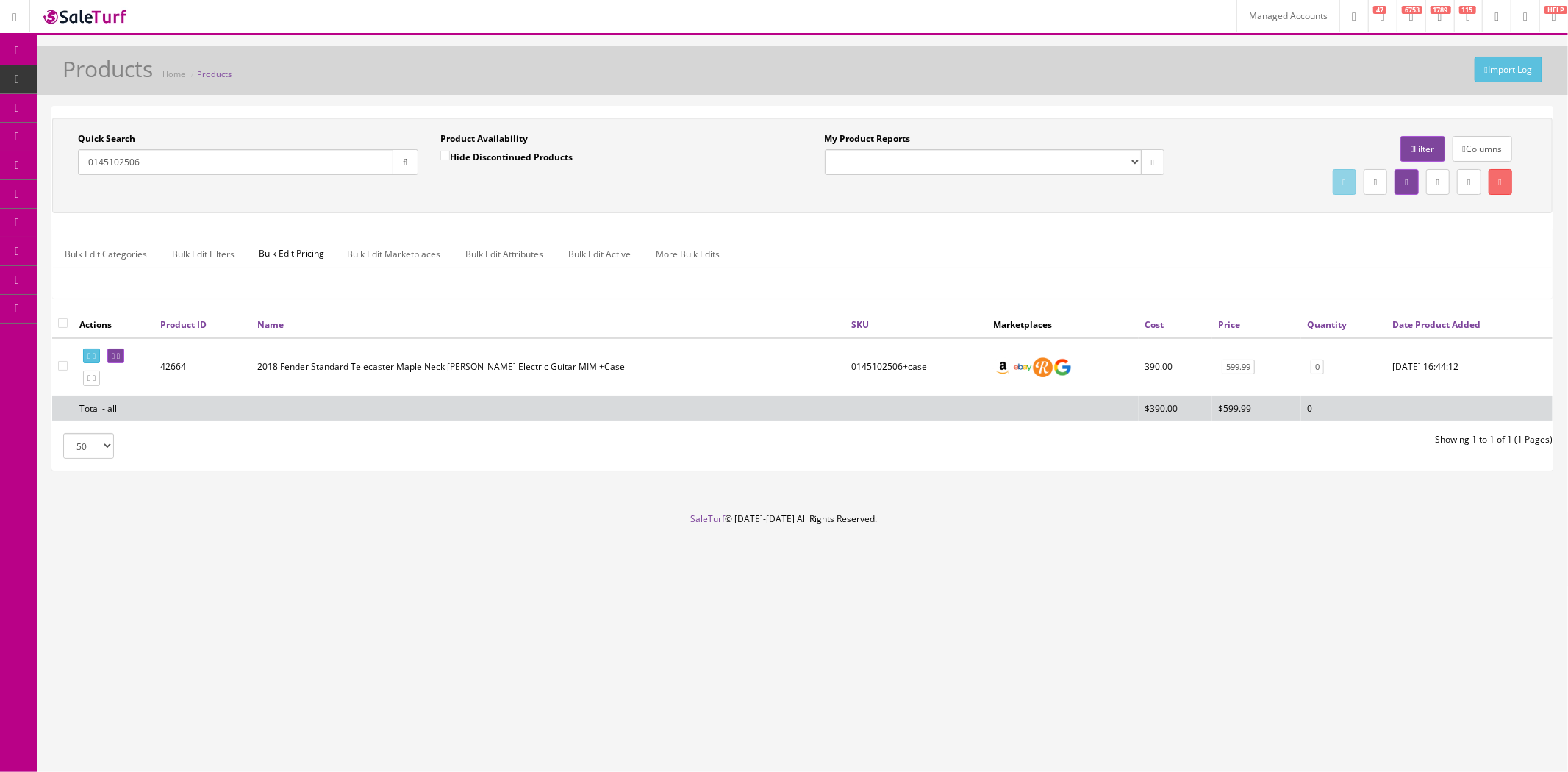
click at [178, 362] on td "42664" at bounding box center [203, 367] width 97 height 58
copy td "42664"
click at [295, 168] on input "0145102506" at bounding box center [235, 162] width 315 height 26
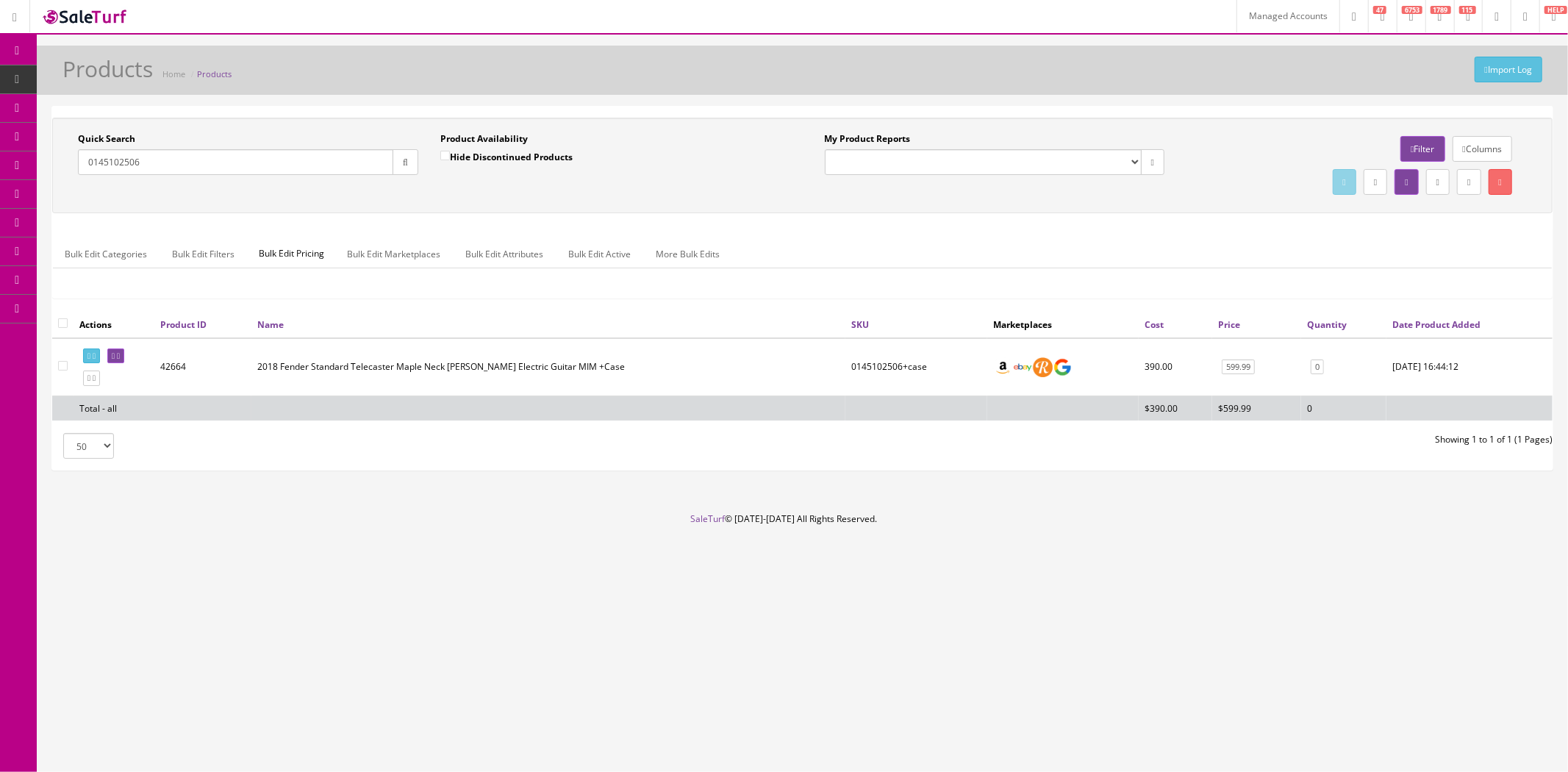
click at [295, 168] on input "0145102506" at bounding box center [235, 162] width 315 height 26
paste input "3729810"
click at [403, 166] on icon "button" at bounding box center [405, 162] width 5 height 9
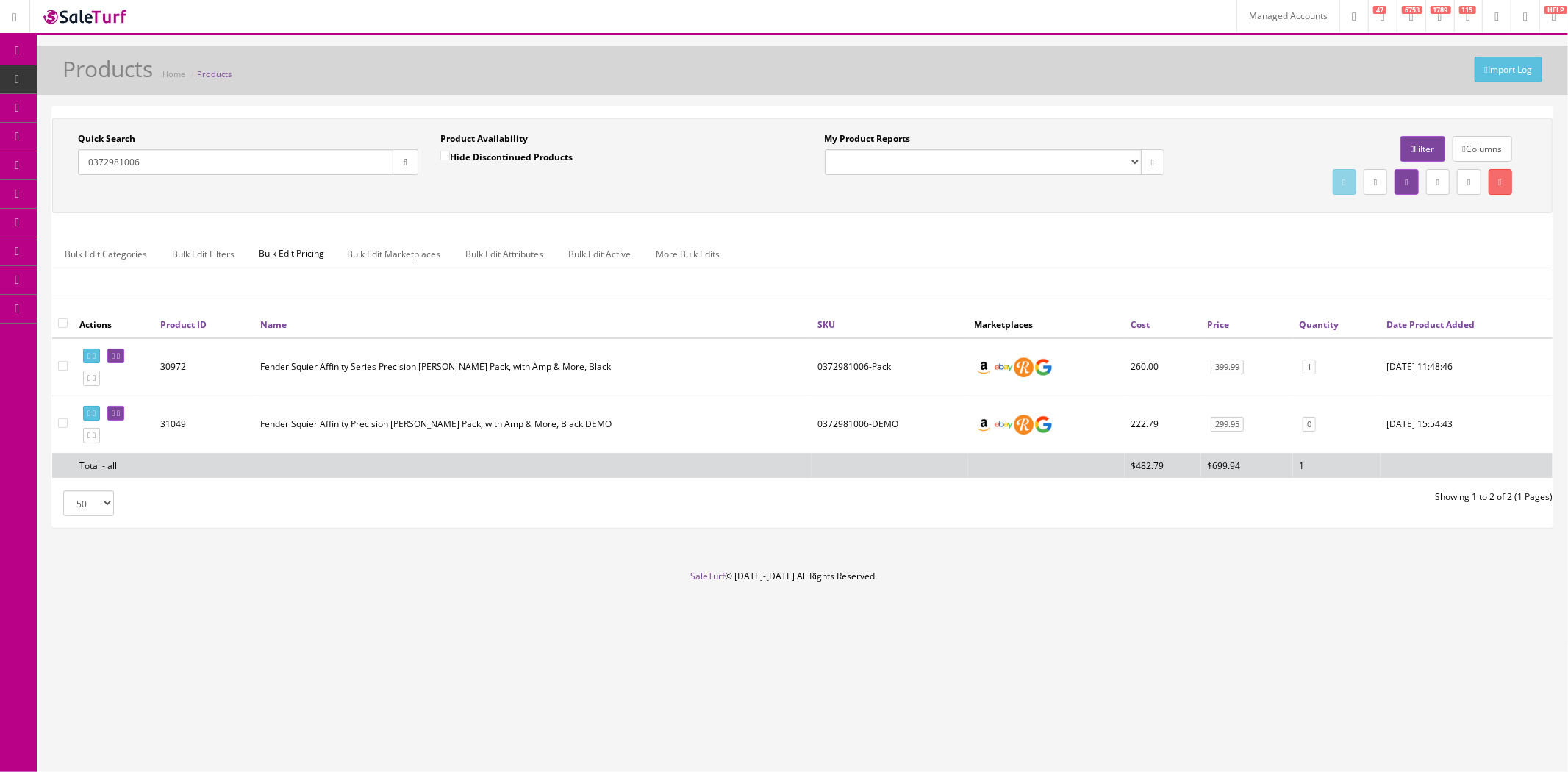
click at [229, 163] on input "0372981006" at bounding box center [235, 162] width 315 height 26
paste input "12027"
click at [409, 160] on button "button" at bounding box center [405, 162] width 26 height 26
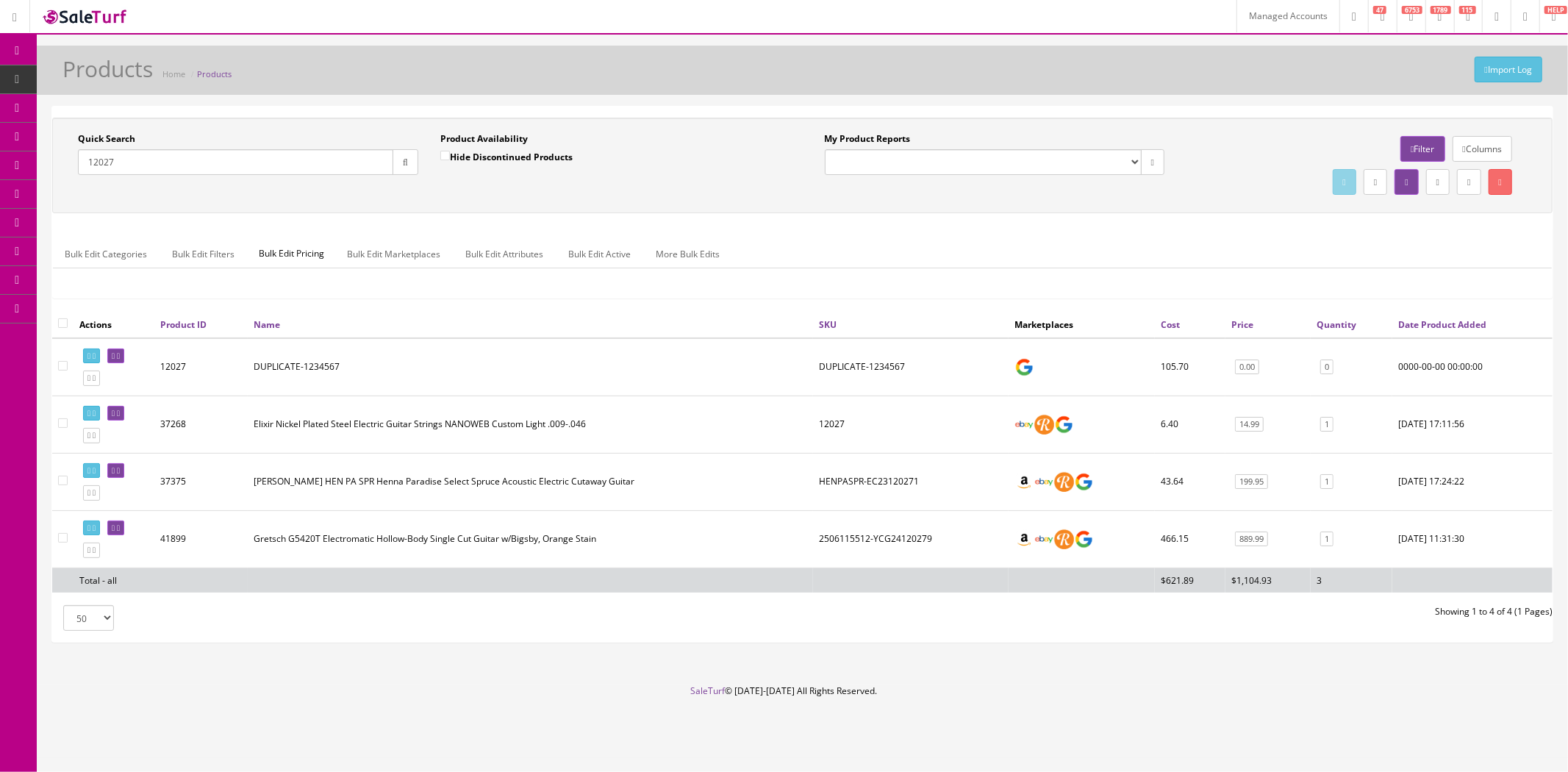
click at [290, 158] on input "12027" at bounding box center [235, 162] width 315 height 26
click at [412, 169] on button "button" at bounding box center [405, 162] width 26 height 26
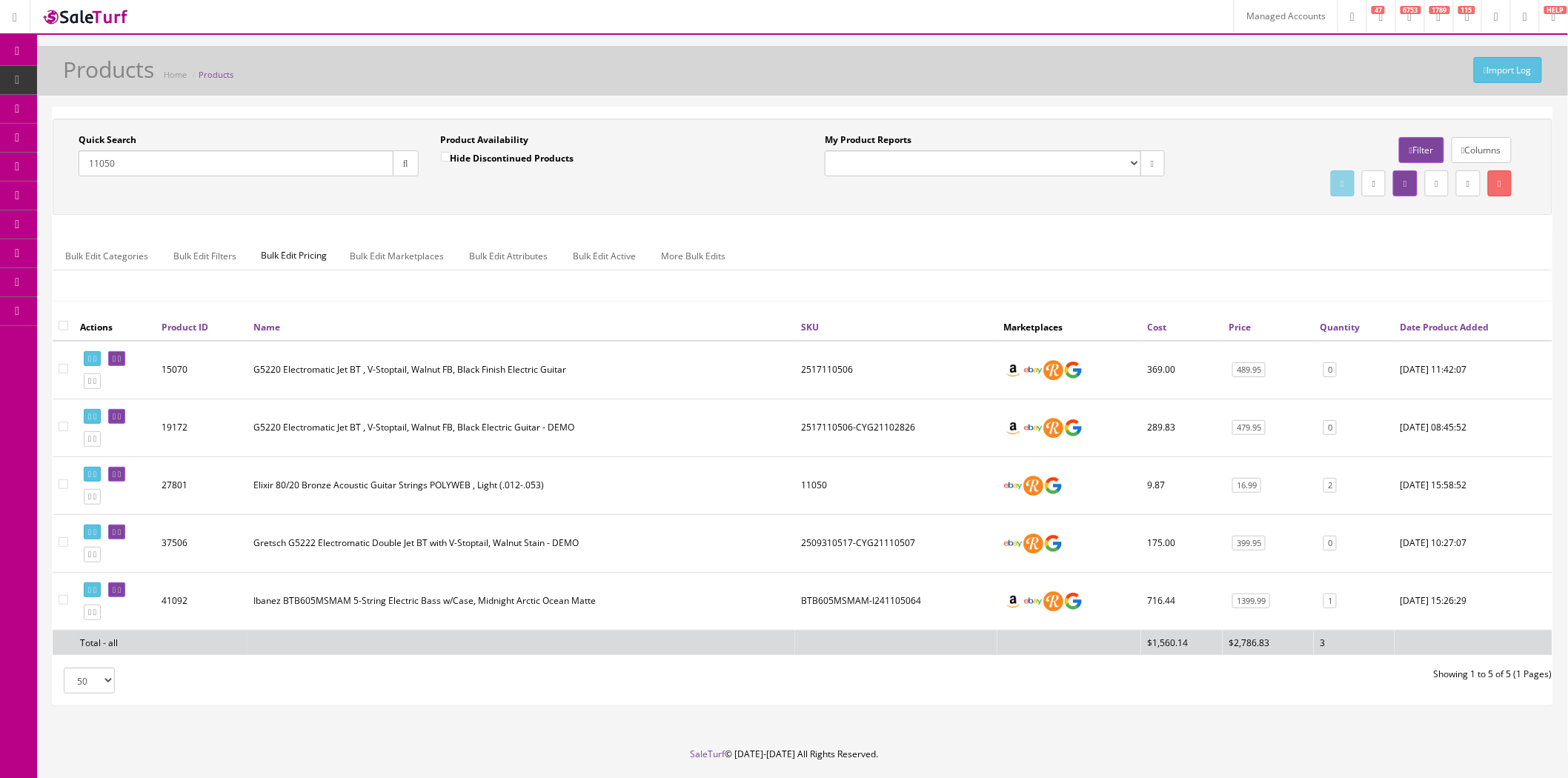
click at [243, 169] on input "11050" at bounding box center [236, 163] width 315 height 26
paste input "0142912785"
click at [396, 176] on div "Quick Search 0142912785 Date From" at bounding box center [248, 160] width 362 height 54
click at [403, 168] on icon "button" at bounding box center [405, 163] width 5 height 9
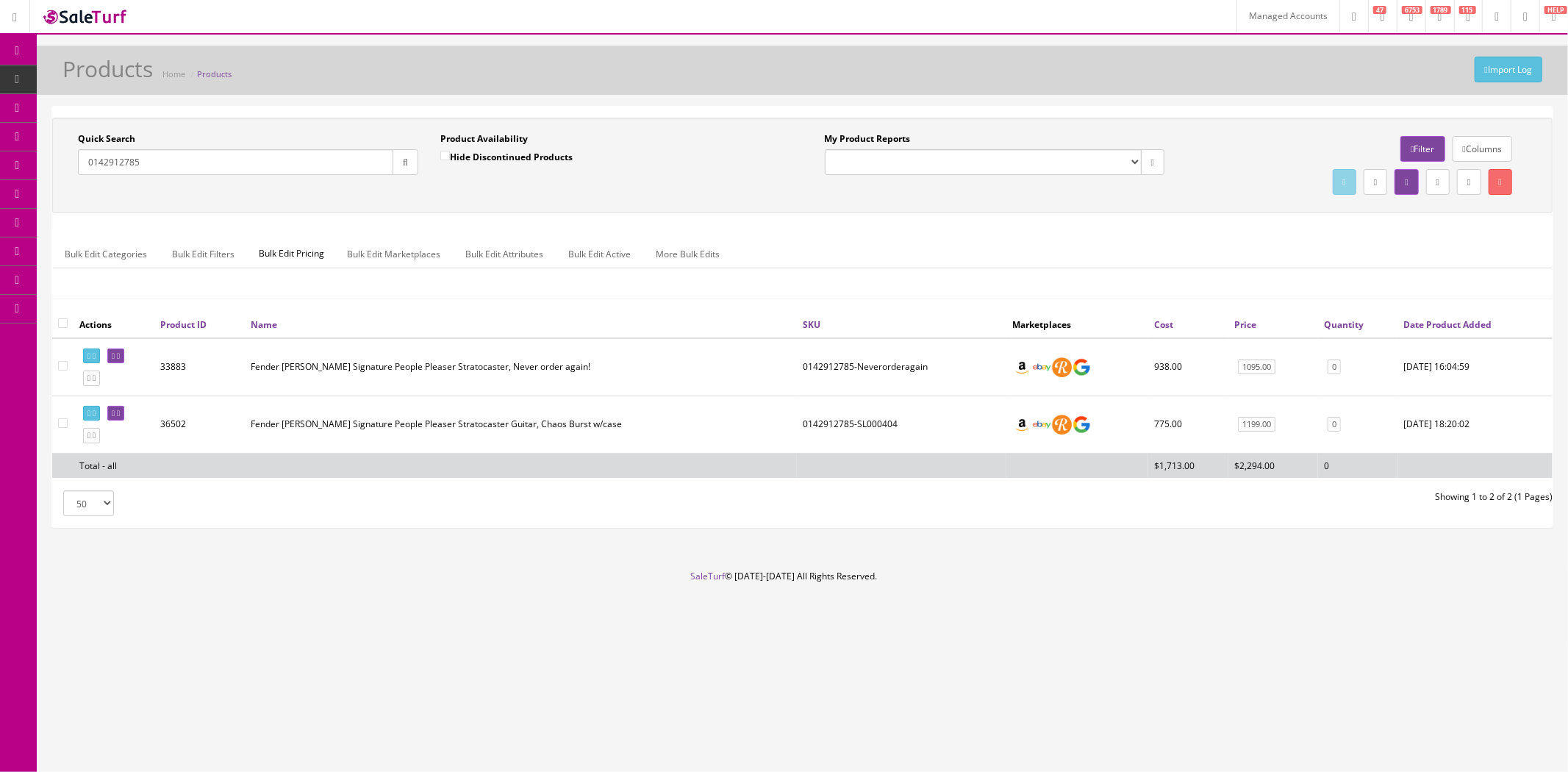
click at [251, 163] on input "0142912785" at bounding box center [235, 162] width 315 height 26
paste input "22916131518-ICJ2402856"
drag, startPoint x: 251, startPoint y: 163, endPoint x: 147, endPoint y: 159, distance: 104.1
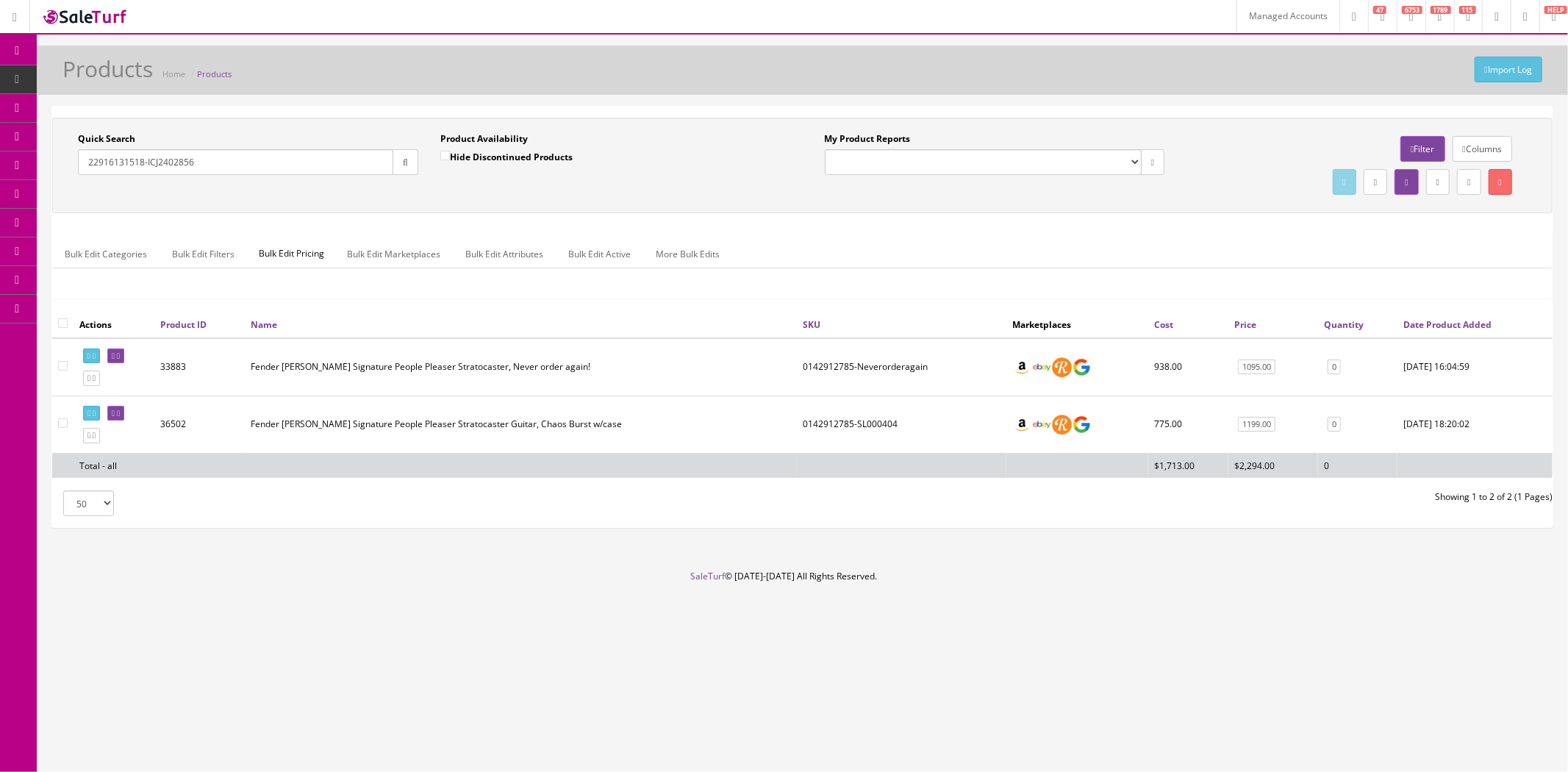
click at [147, 159] on input "22916131518-ICJ2402856" at bounding box center [235, 162] width 315 height 26
click at [393, 164] on button "button" at bounding box center [405, 162] width 26 height 26
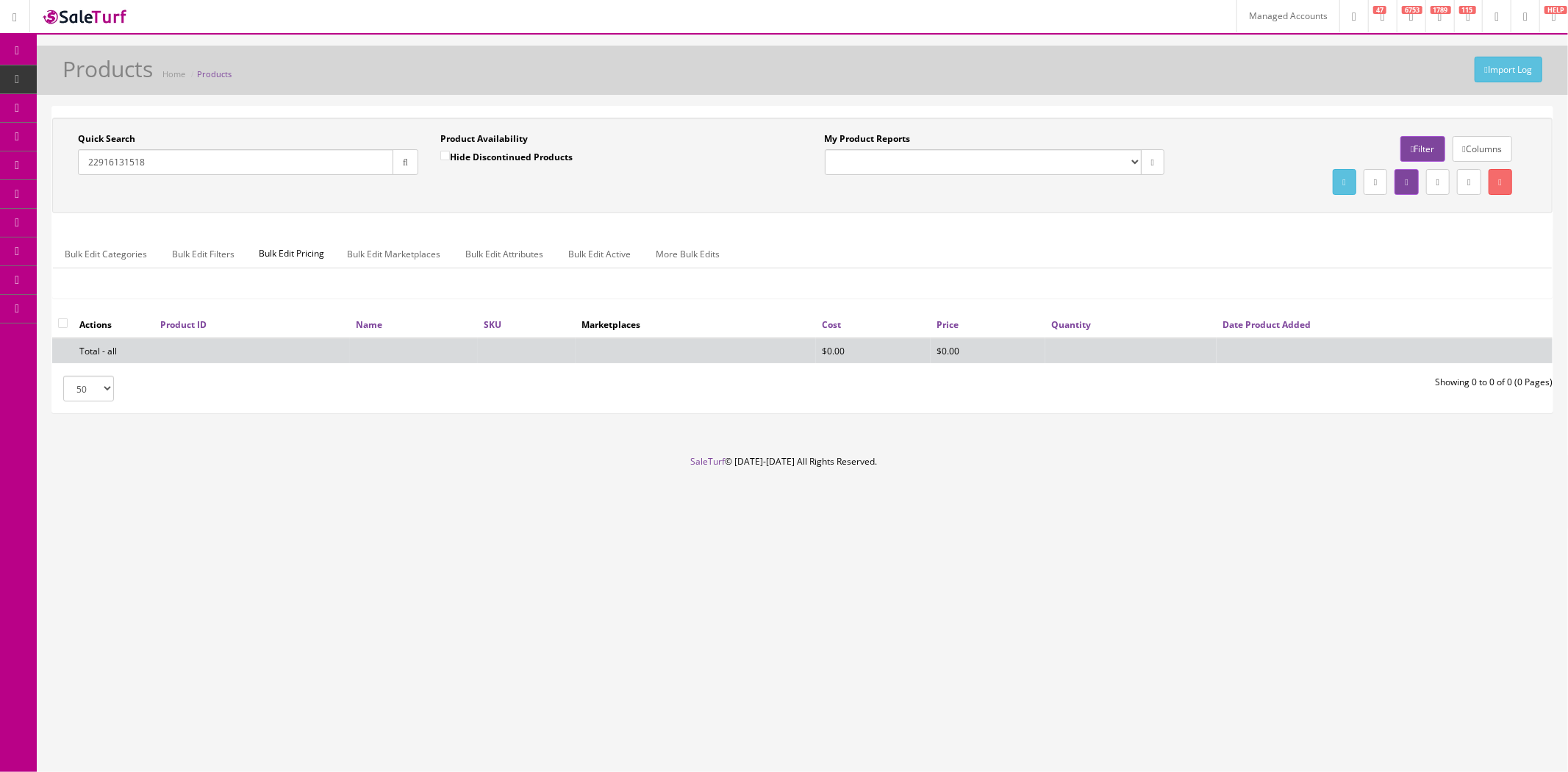
click at [333, 151] on input "22916131518" at bounding box center [235, 162] width 315 height 26
paste input "401215856"
type input "2401215856"
click at [407, 164] on icon "button" at bounding box center [405, 162] width 5 height 9
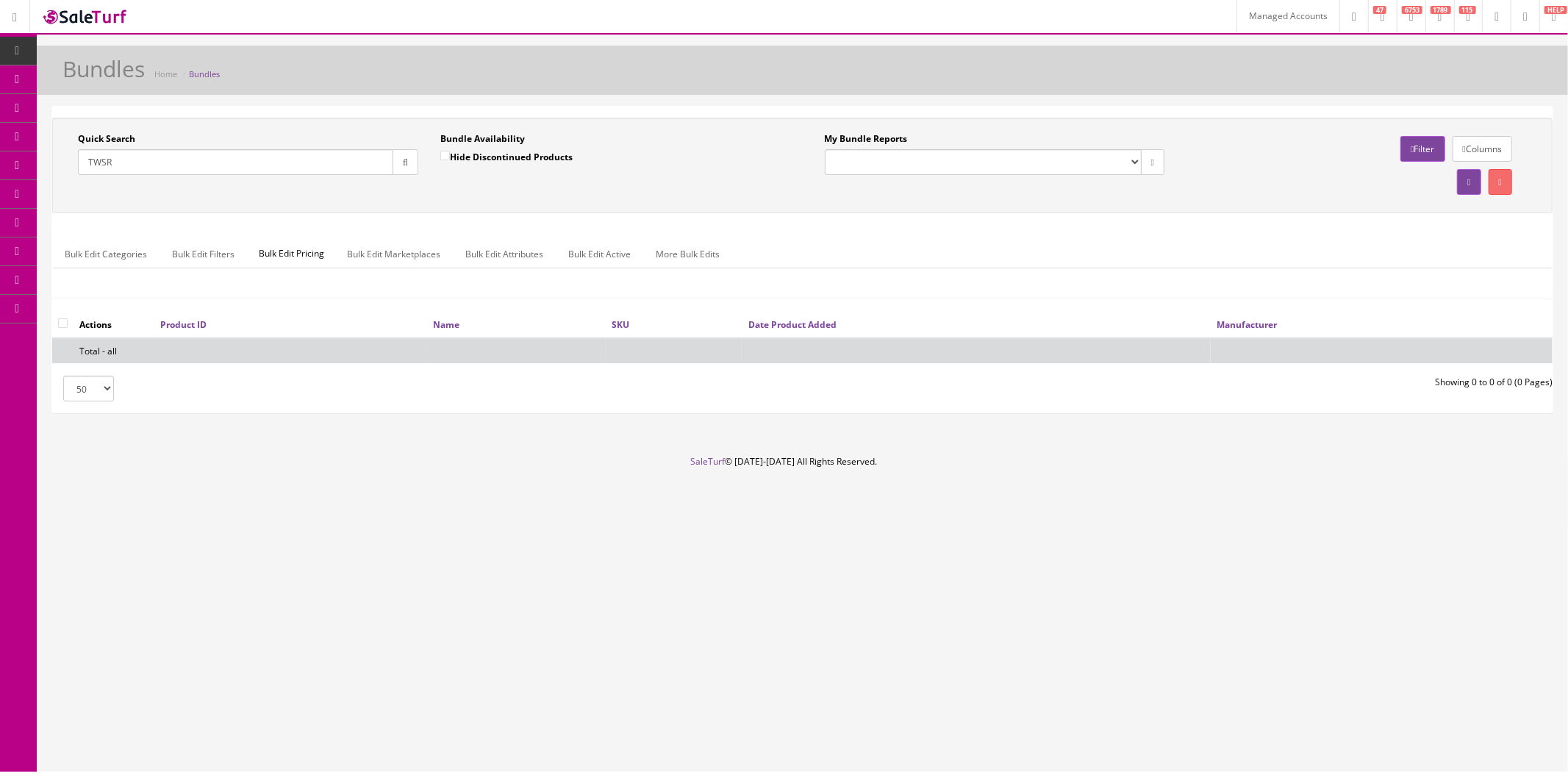
click at [290, 172] on input "TWSR" at bounding box center [235, 162] width 315 height 26
paste input "0372981006"
type input "0372981006"
click at [403, 165] on icon "button" at bounding box center [405, 162] width 5 height 9
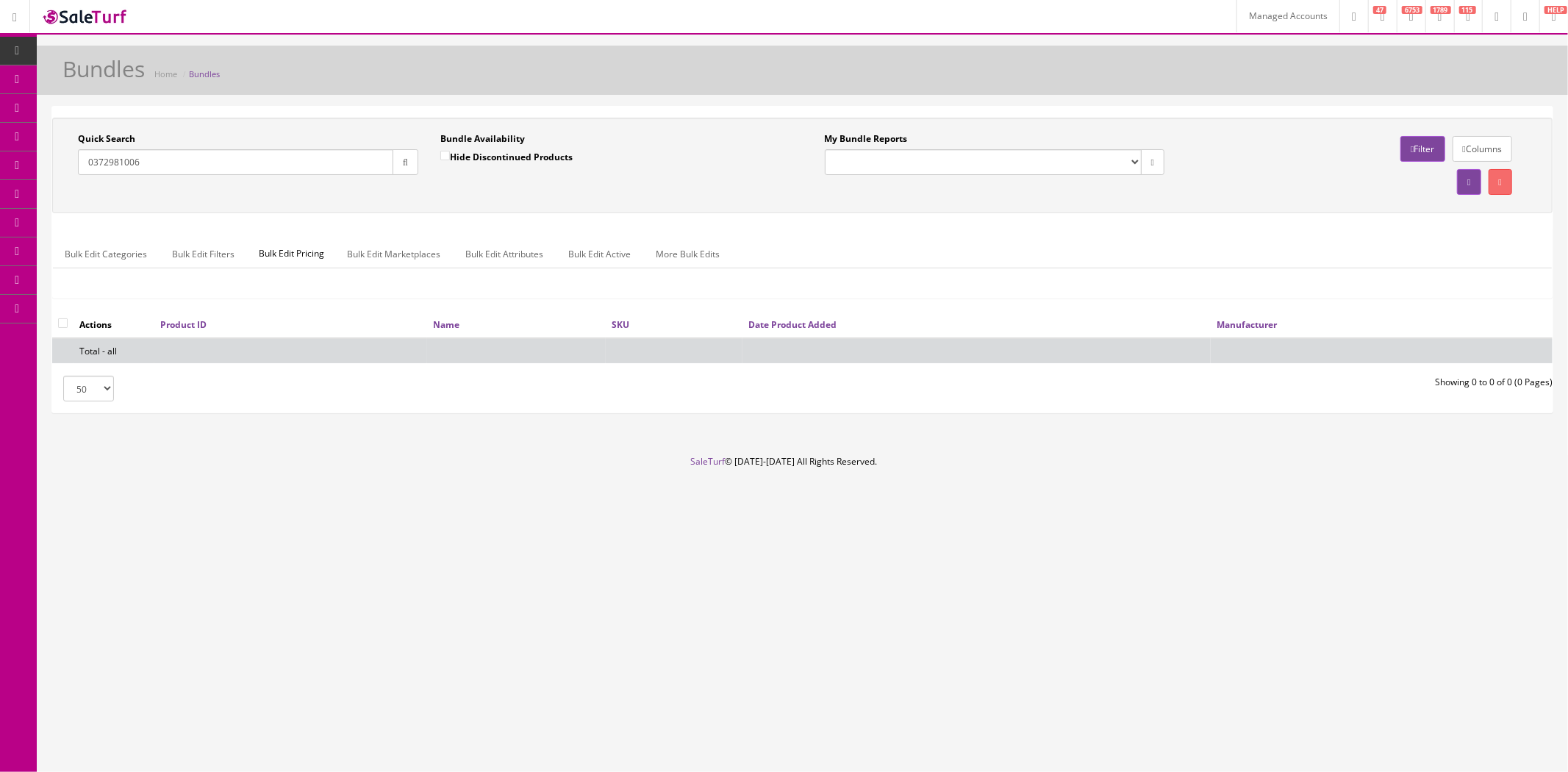
click at [403, 165] on icon "button" at bounding box center [405, 162] width 5 height 9
